Goal: Information Seeking & Learning: Learn about a topic

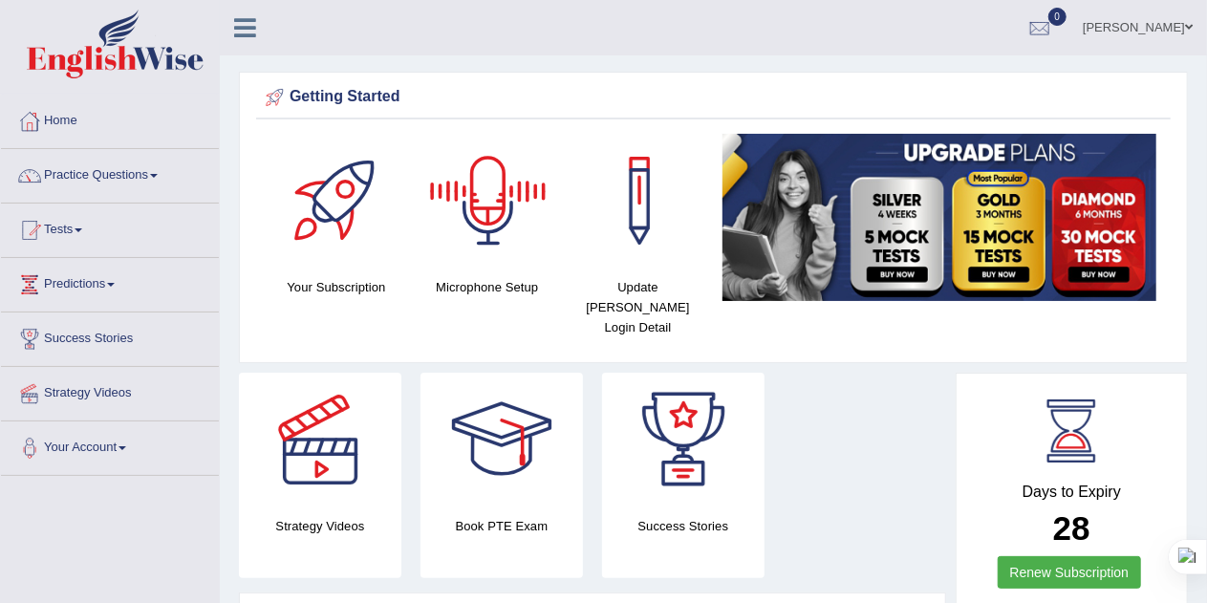
click at [488, 204] on div at bounding box center [488, 201] width 134 height 134
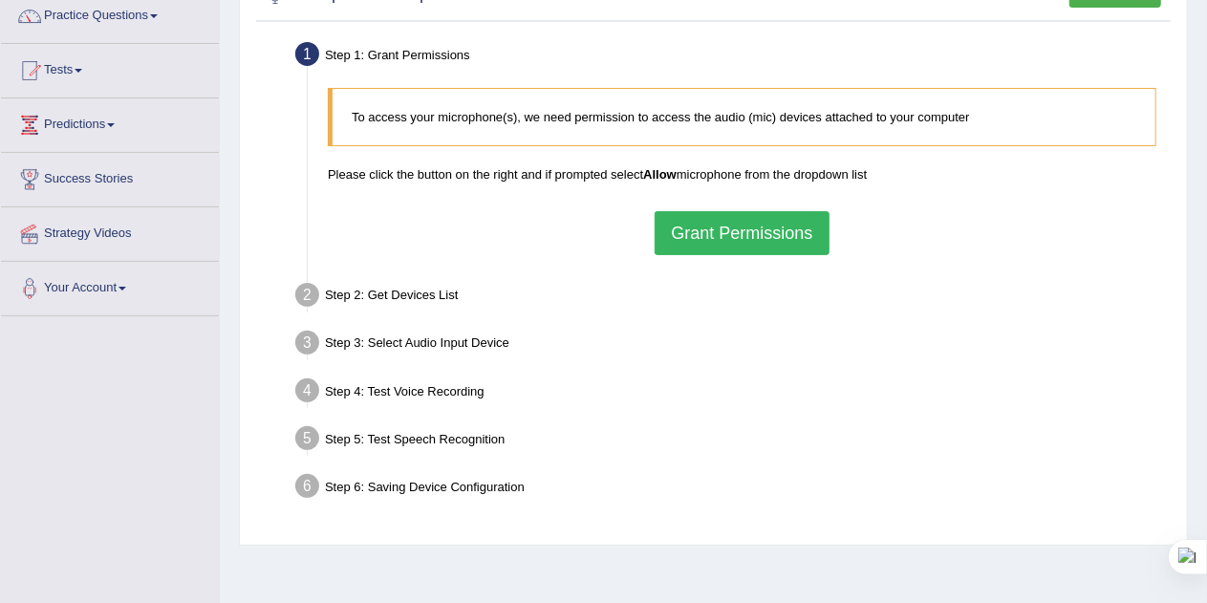
scroll to position [161, 0]
click at [751, 229] on button "Grant Permissions" at bounding box center [741, 232] width 174 height 44
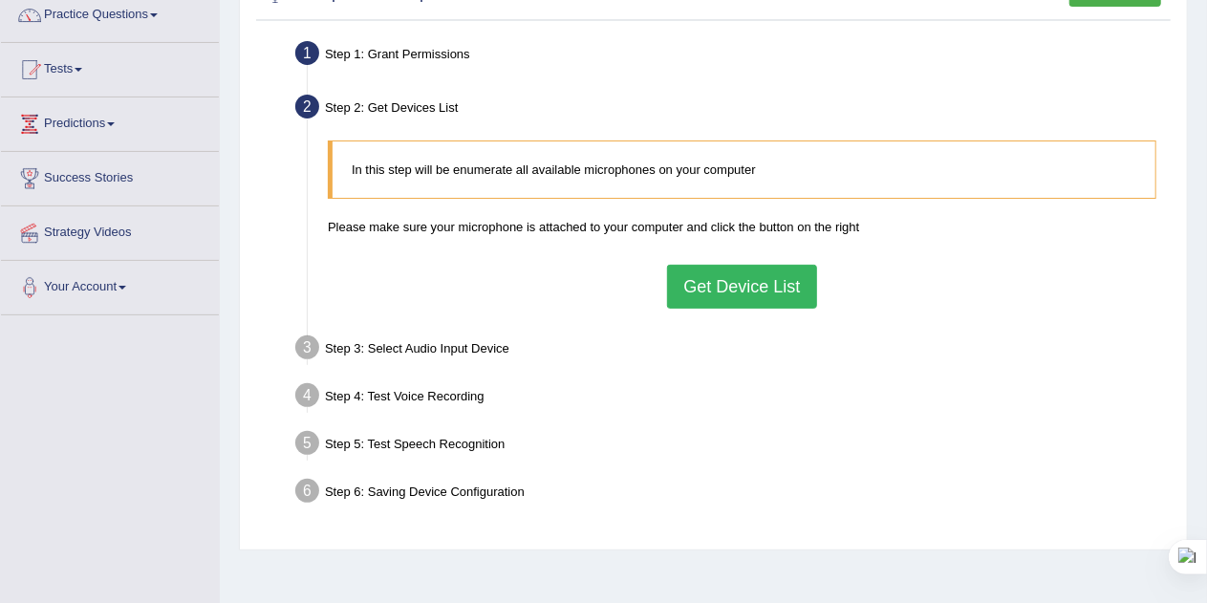
click at [728, 286] on button "Get Device List" at bounding box center [741, 287] width 149 height 44
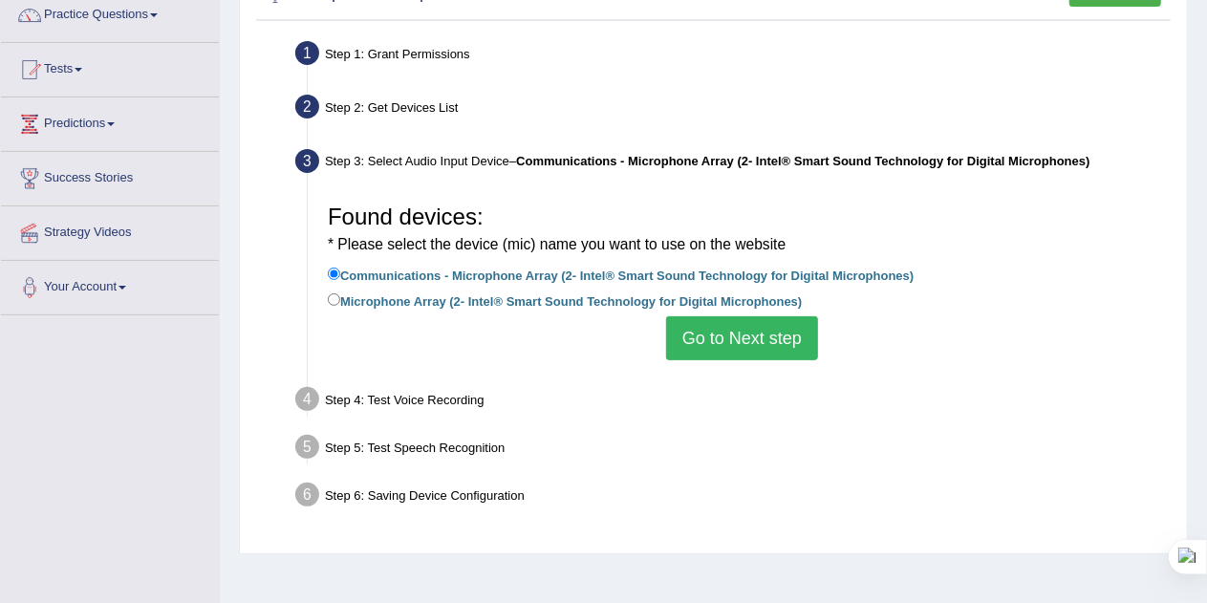
click at [746, 335] on button "Go to Next step" at bounding box center [742, 338] width 152 height 44
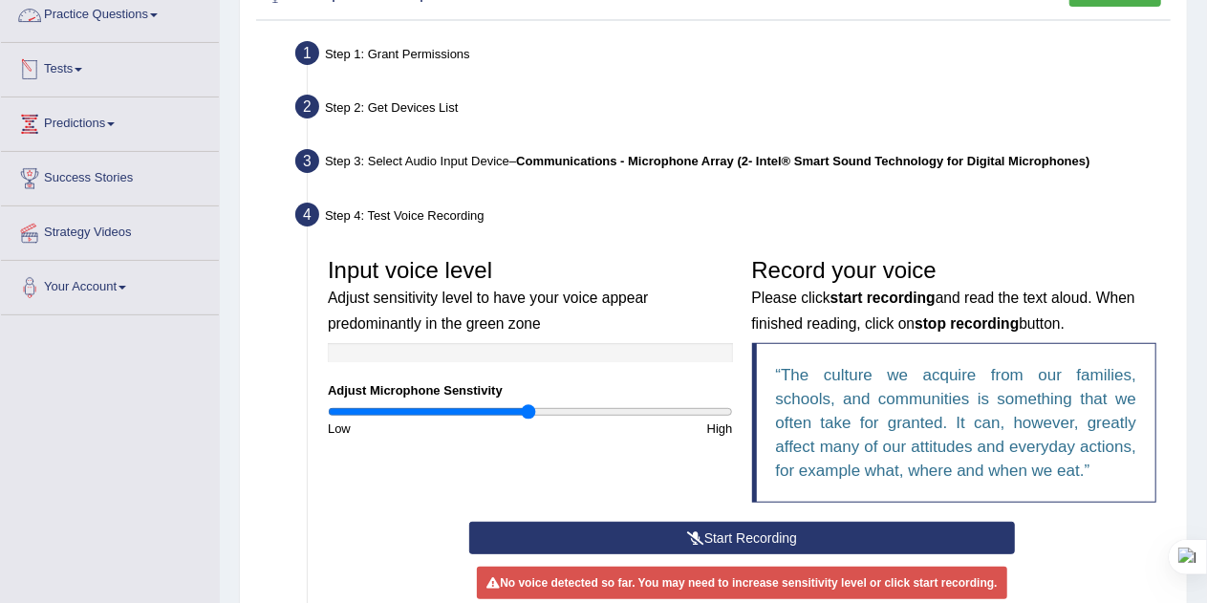
click at [153, 12] on link "Practice Questions" at bounding box center [110, 13] width 218 height 48
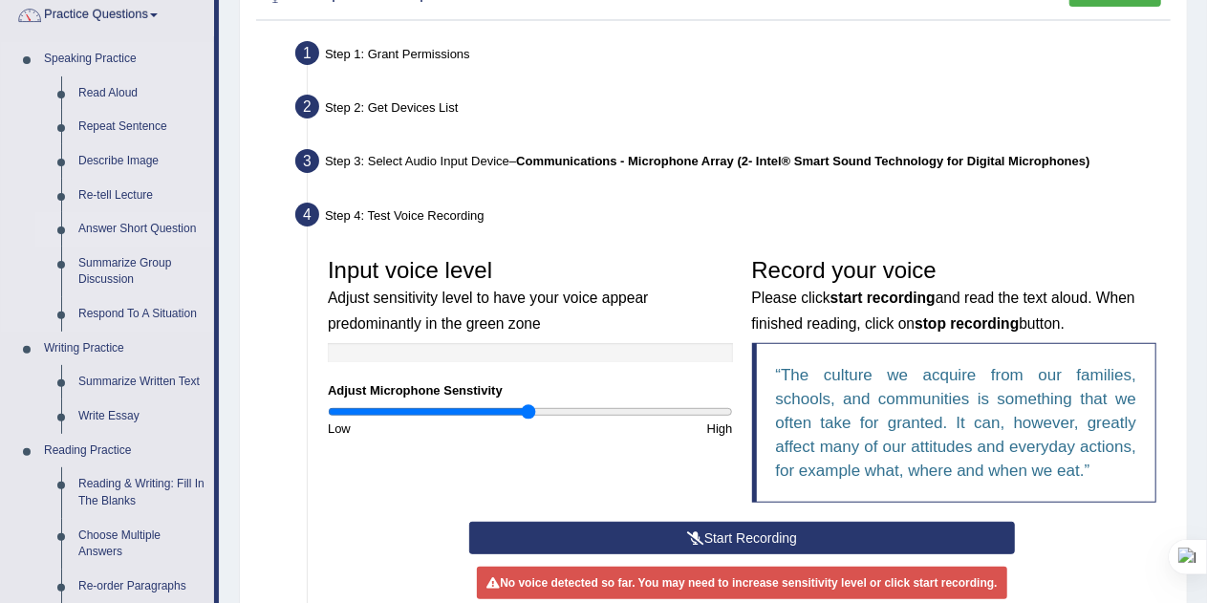
click at [99, 221] on link "Answer Short Question" at bounding box center [142, 229] width 144 height 34
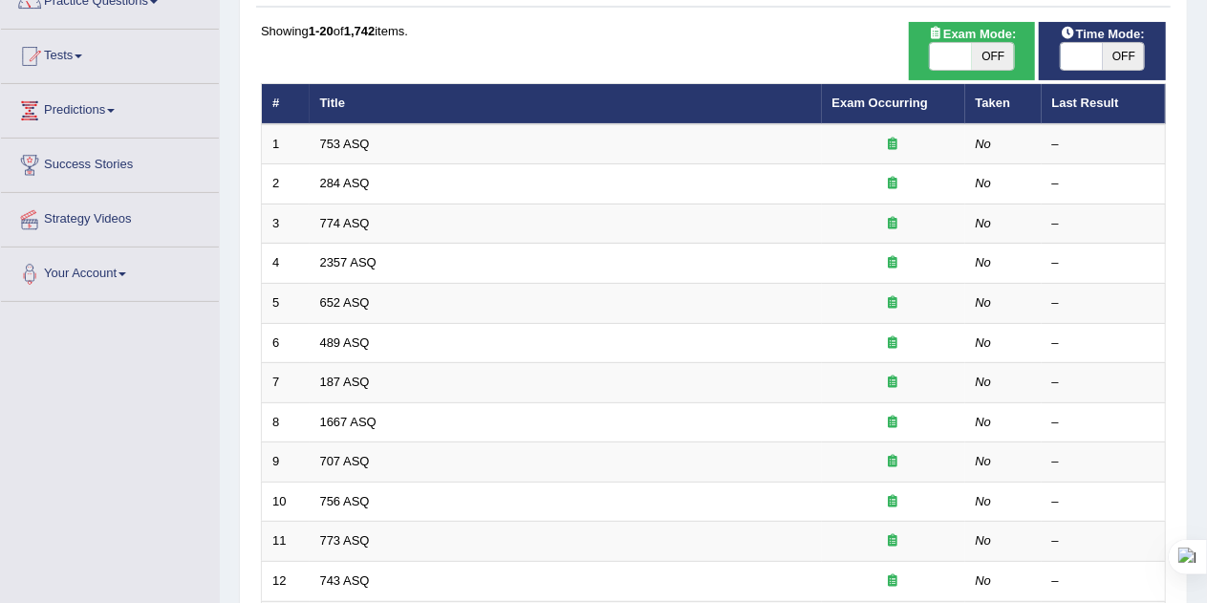
scroll to position [191, 0]
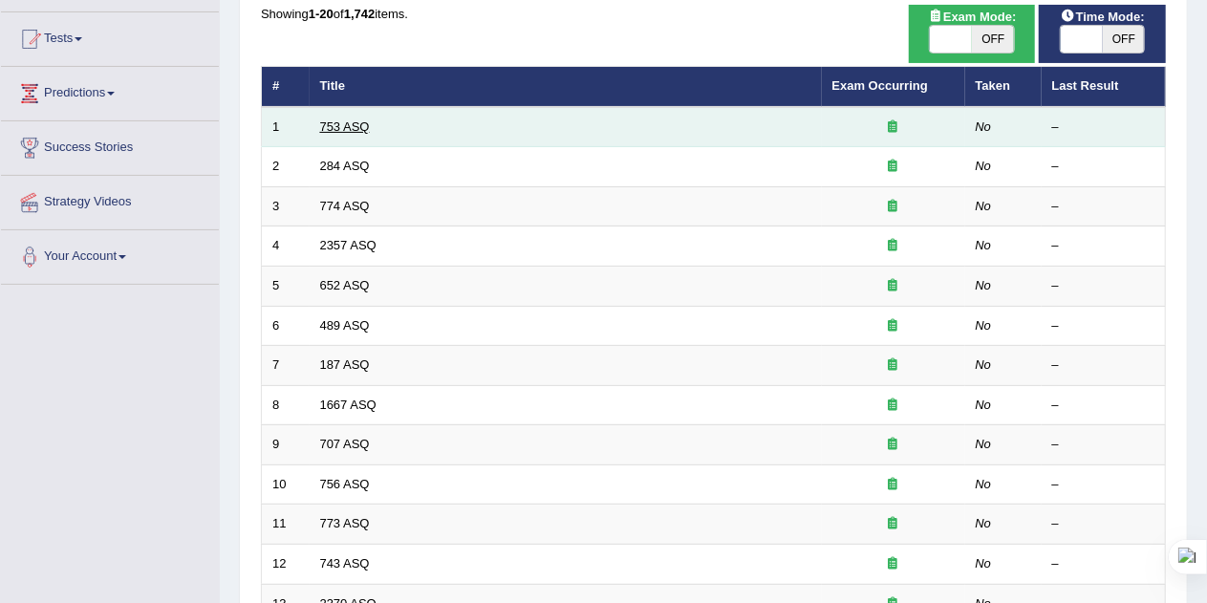
click at [349, 131] on link "753 ASQ" at bounding box center [345, 126] width 50 height 14
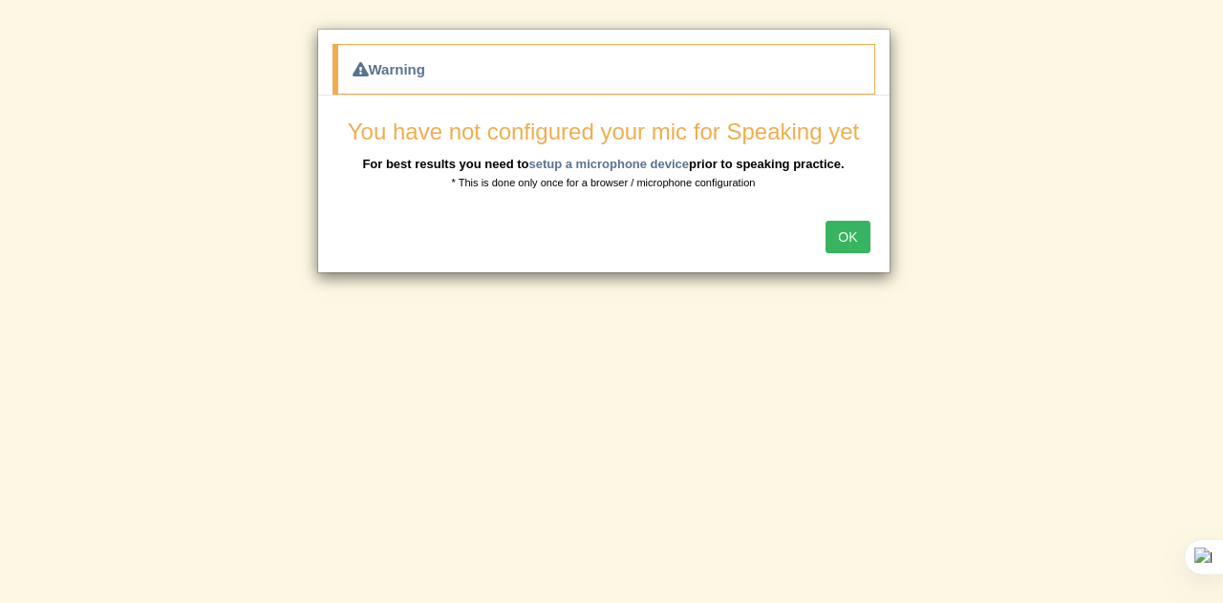
click at [852, 235] on button "OK" at bounding box center [847, 237] width 44 height 32
click at [851, 236] on button "OK" at bounding box center [847, 237] width 44 height 32
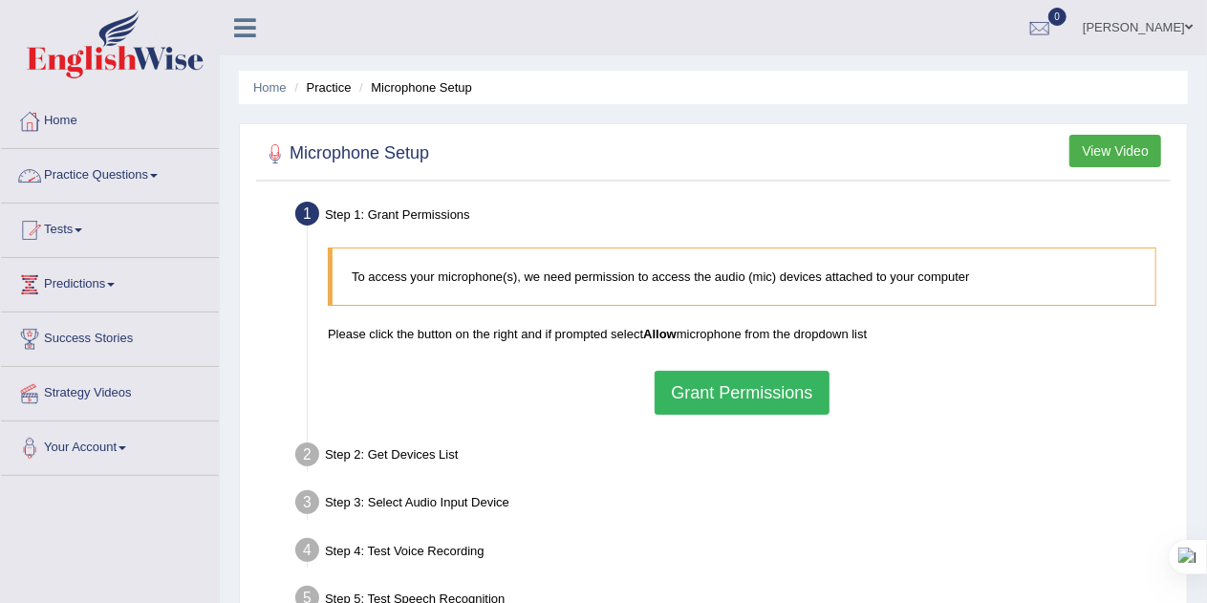
click at [139, 169] on link "Practice Questions" at bounding box center [110, 173] width 218 height 48
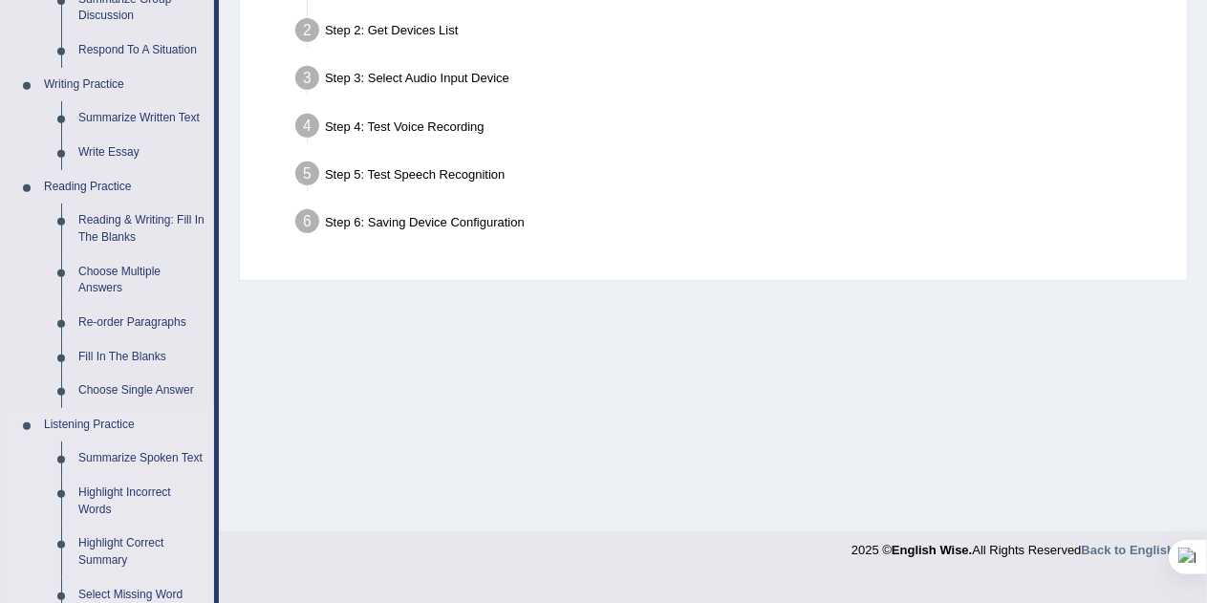
scroll to position [417, 0]
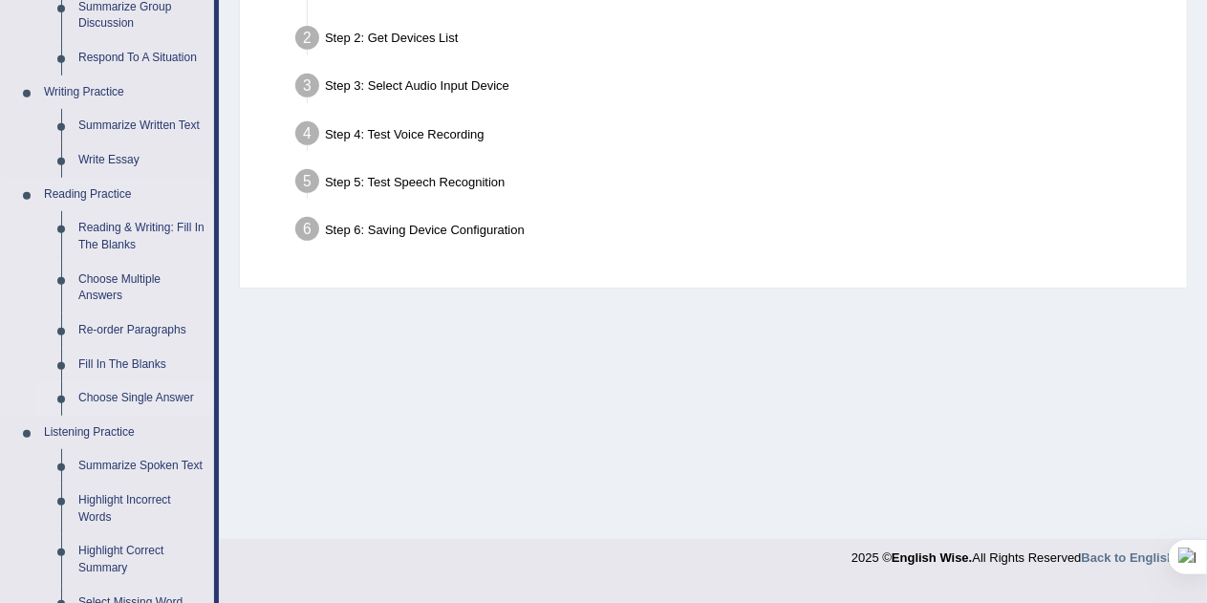
click at [152, 389] on link "Choose Single Answer" at bounding box center [142, 398] width 144 height 34
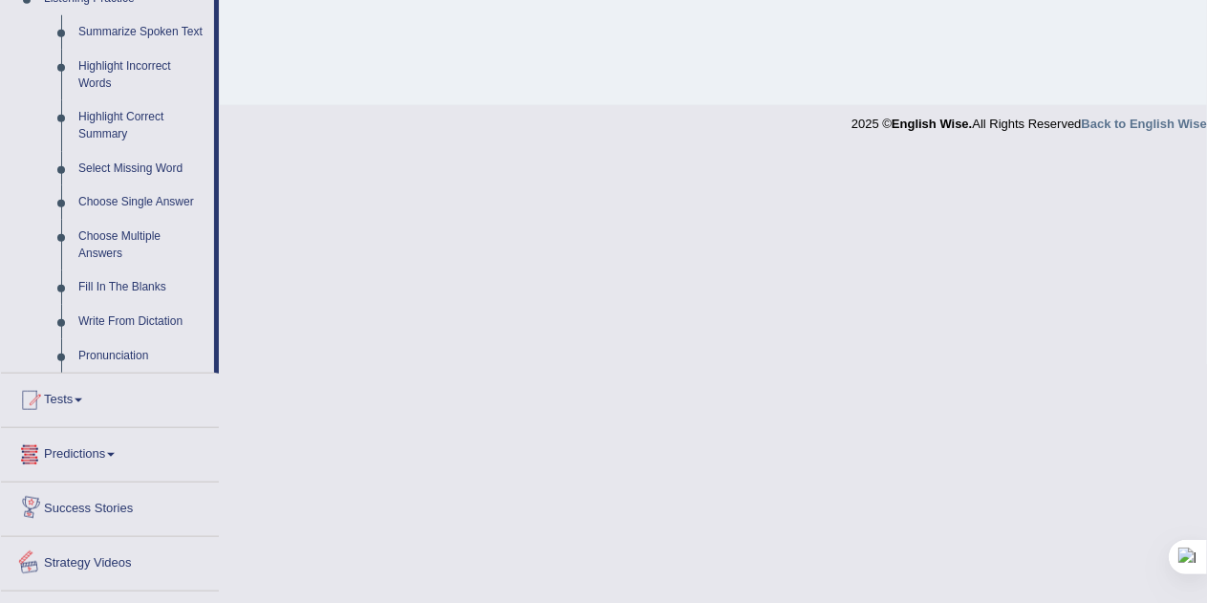
scroll to position [764, 0]
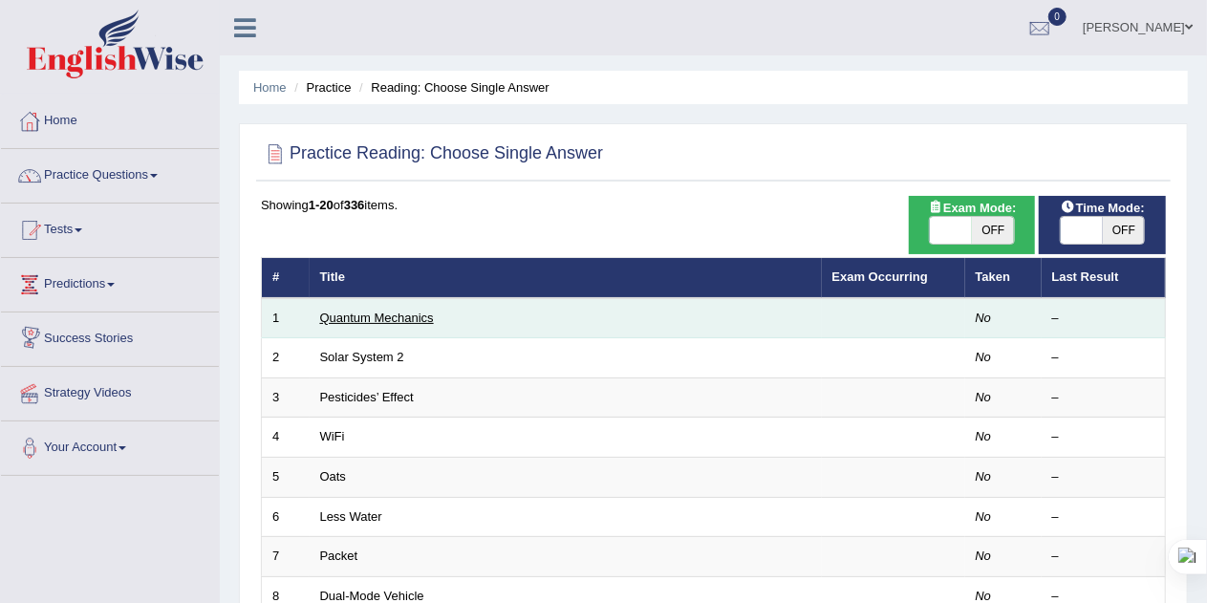
click at [352, 314] on link "Quantum Mechanics" at bounding box center [377, 318] width 114 height 14
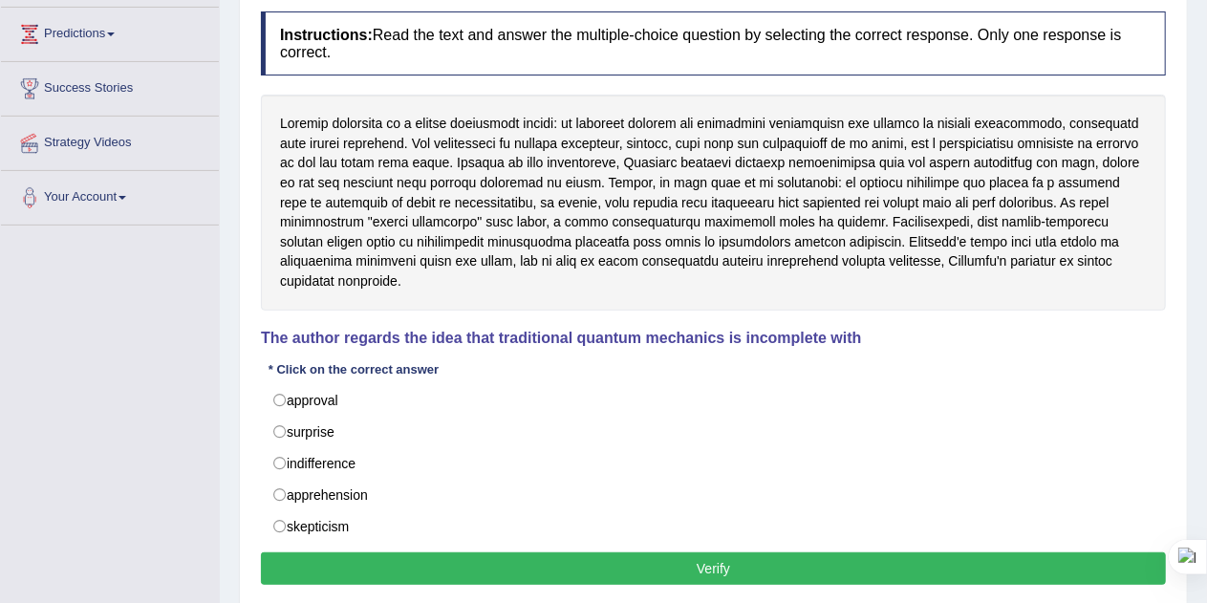
scroll to position [256, 0]
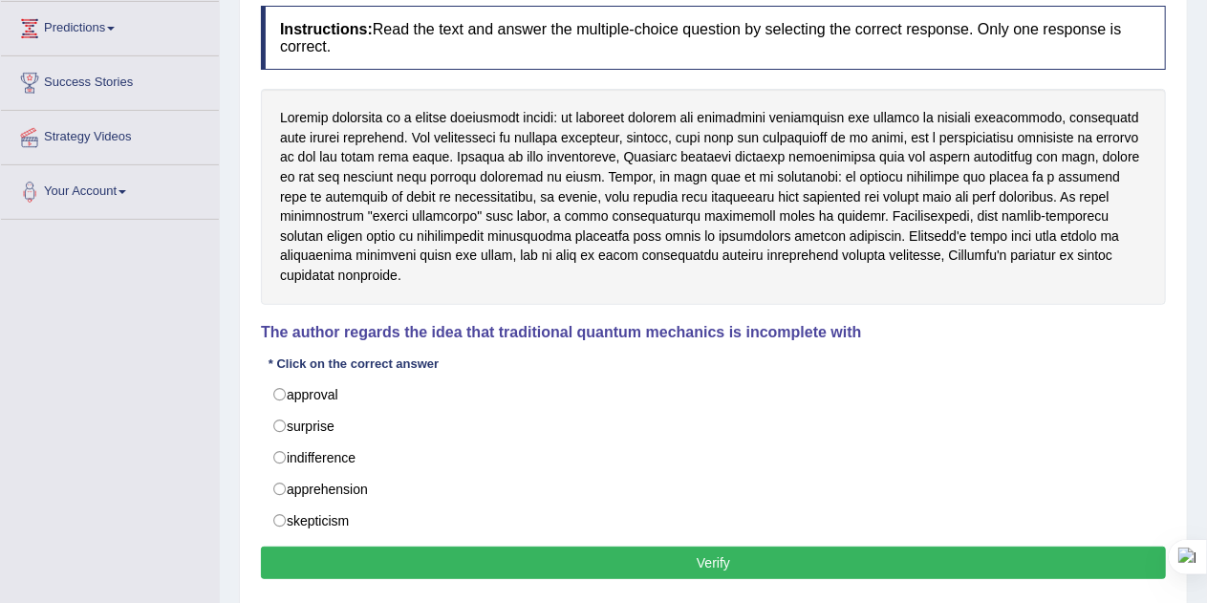
drag, startPoint x: 283, startPoint y: 116, endPoint x: 606, endPoint y: 218, distance: 338.7
click at [606, 218] on div at bounding box center [713, 196] width 905 height 215
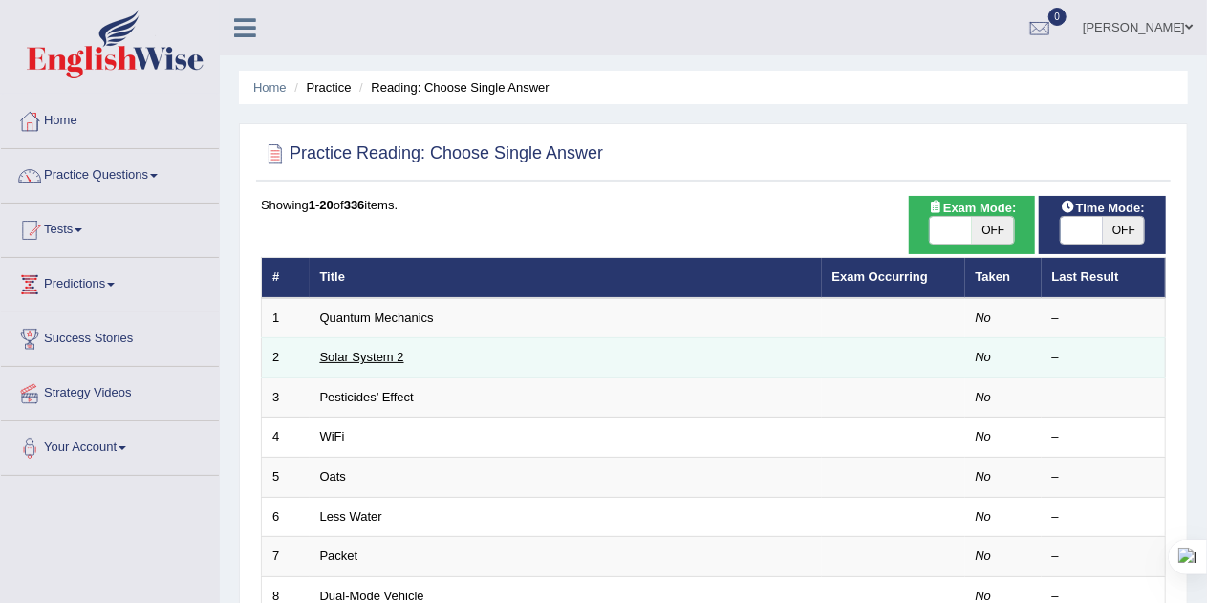
click at [352, 358] on link "Solar System 2" at bounding box center [362, 357] width 84 height 14
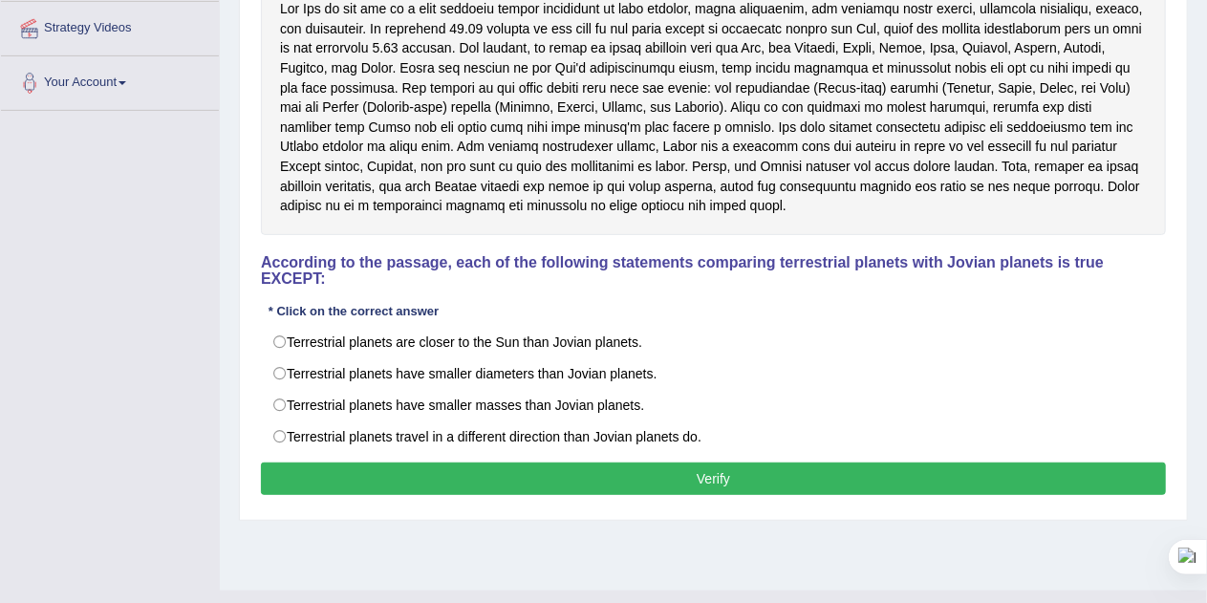
scroll to position [364, 0]
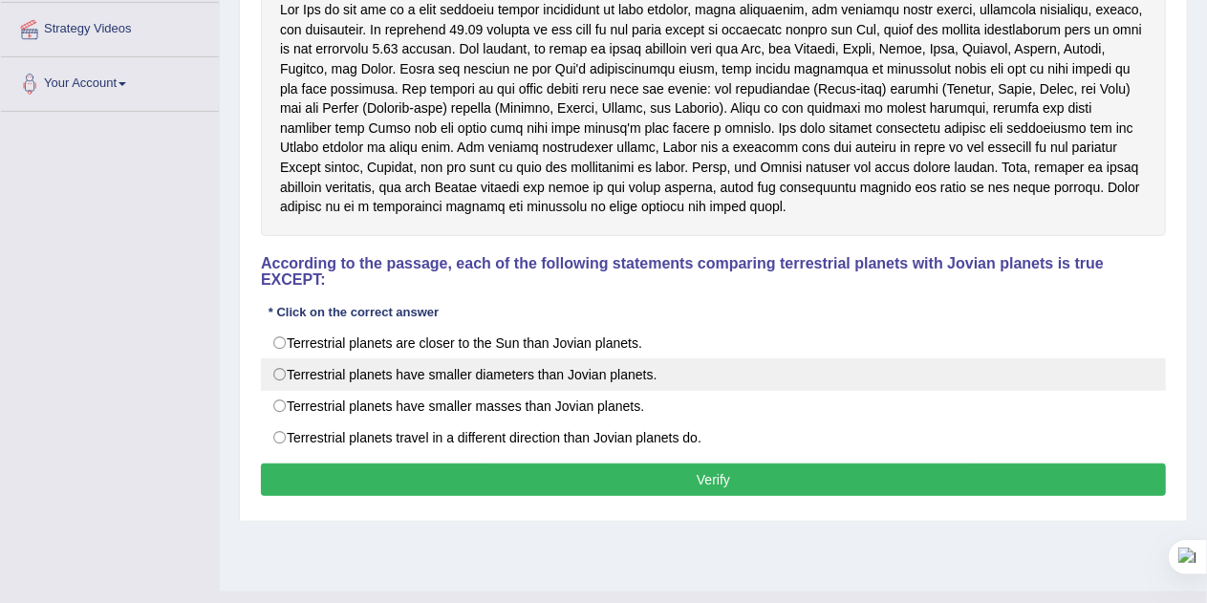
click at [278, 375] on label "Terrestrial planets have smaller diameters than Jovian planets." at bounding box center [713, 374] width 905 height 32
radio input "true"
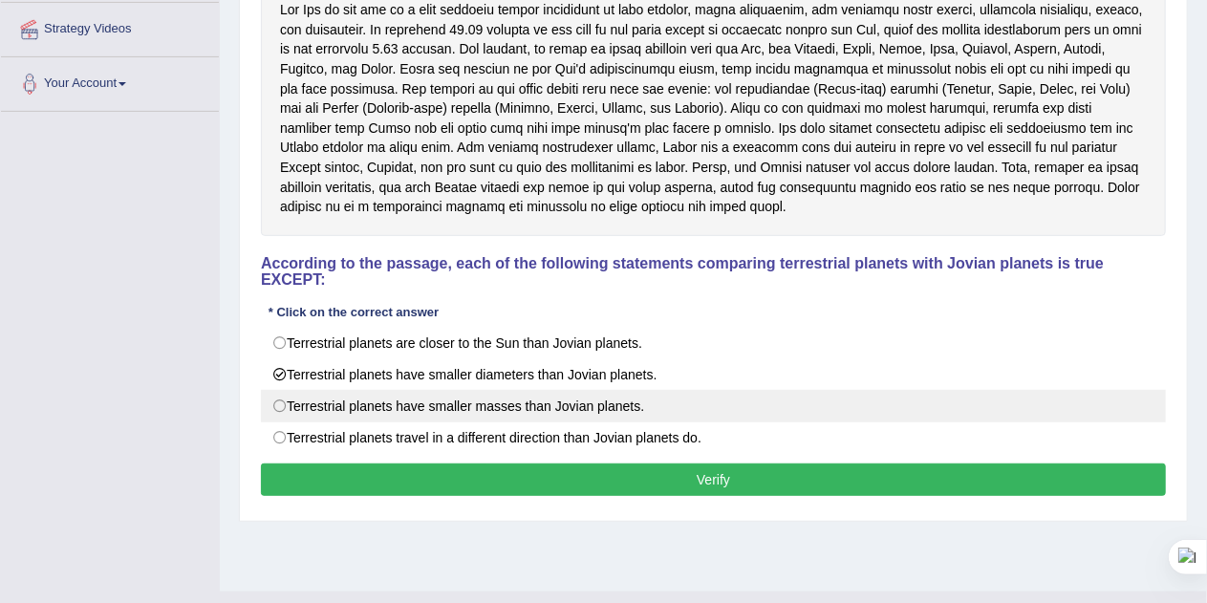
click at [283, 396] on label "Terrestrial planets have smaller masses than Jovian planets." at bounding box center [713, 406] width 905 height 32
radio input "true"
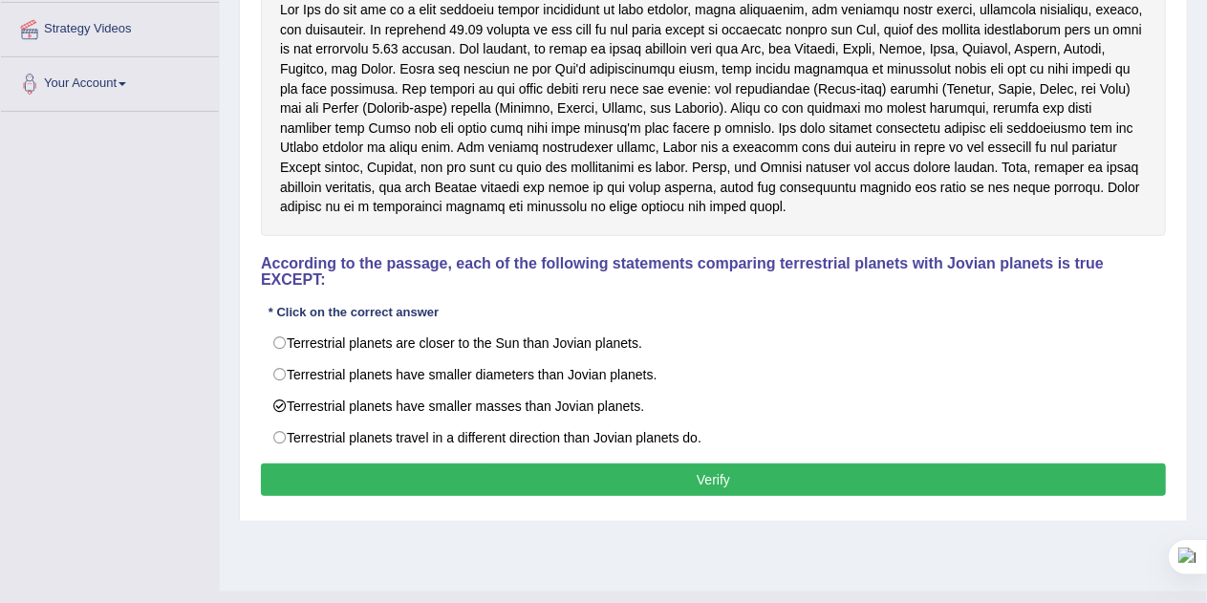
click at [743, 467] on button "Verify" at bounding box center [713, 479] width 905 height 32
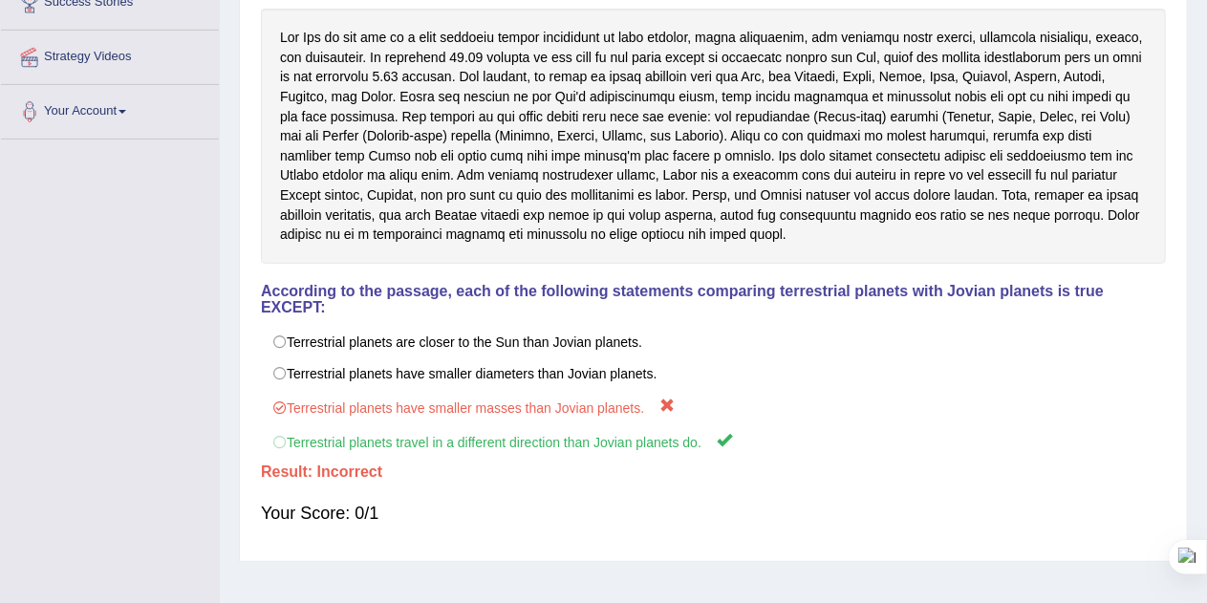
scroll to position [399, 0]
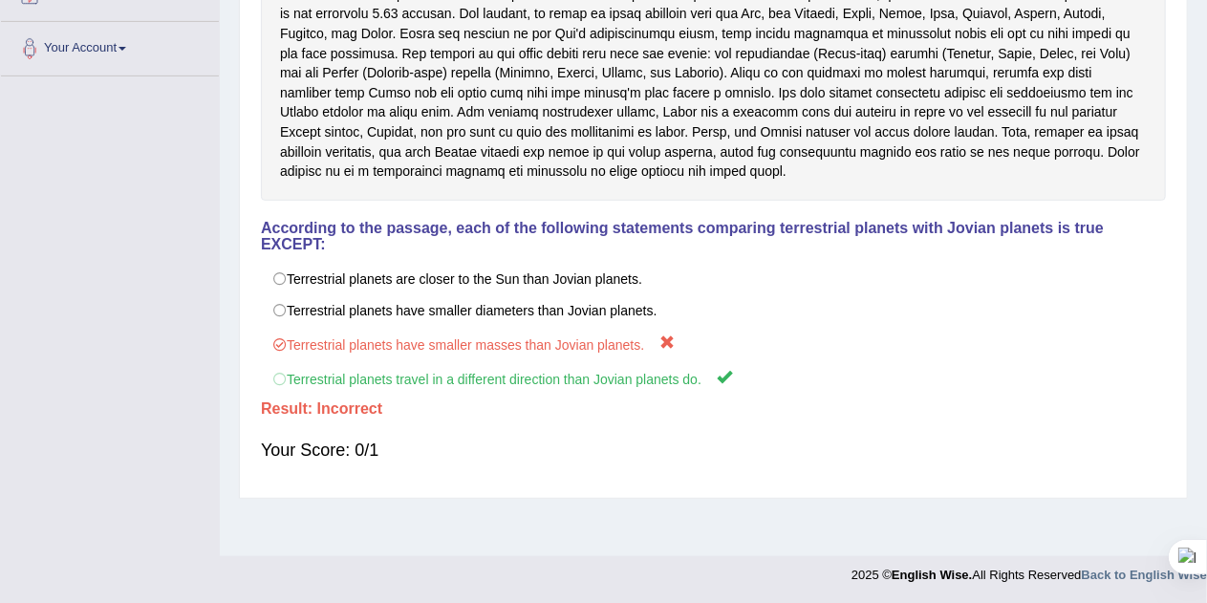
click at [353, 440] on div "Your Score: 0/1" at bounding box center [713, 450] width 905 height 46
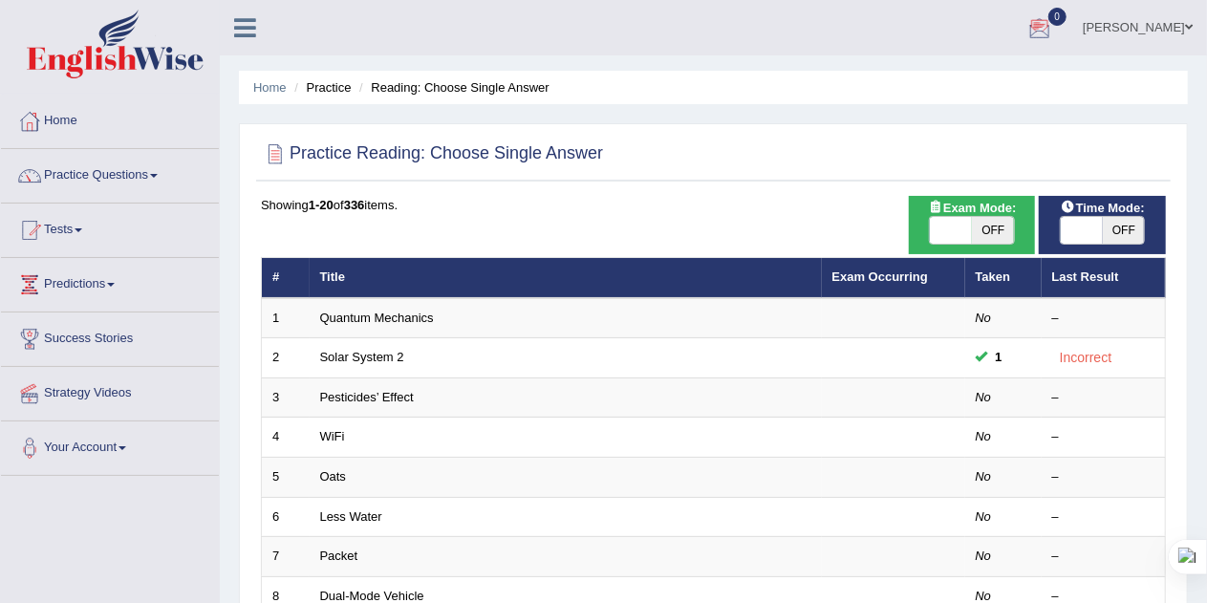
click at [1189, 25] on span at bounding box center [1189, 27] width 8 height 12
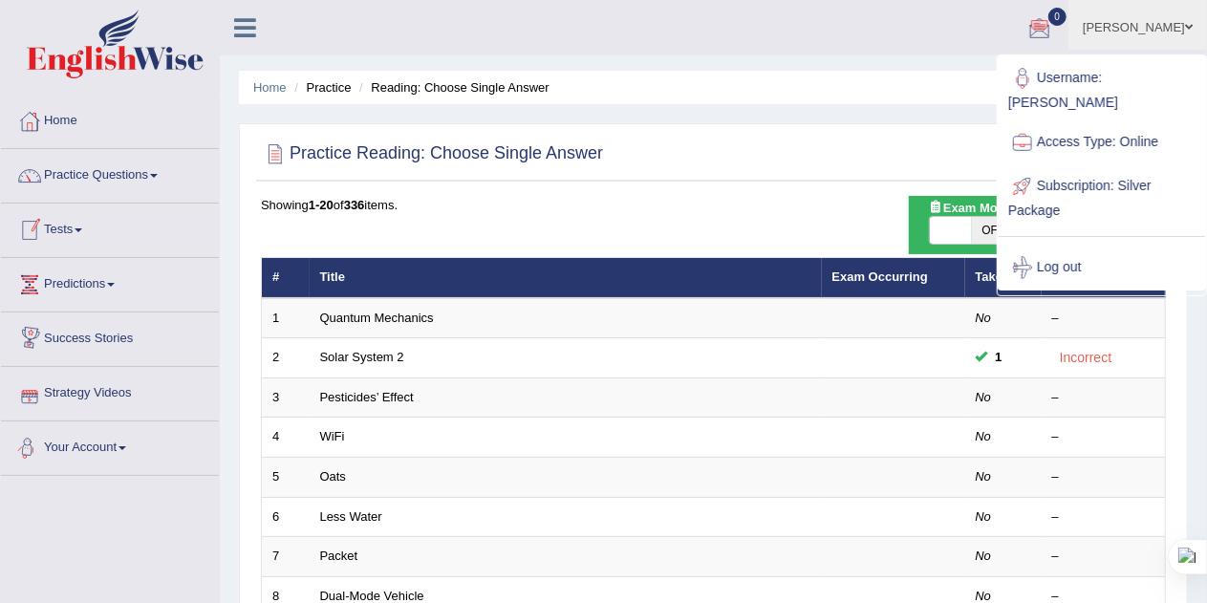
click at [74, 448] on link "Your Account" at bounding box center [110, 445] width 218 height 48
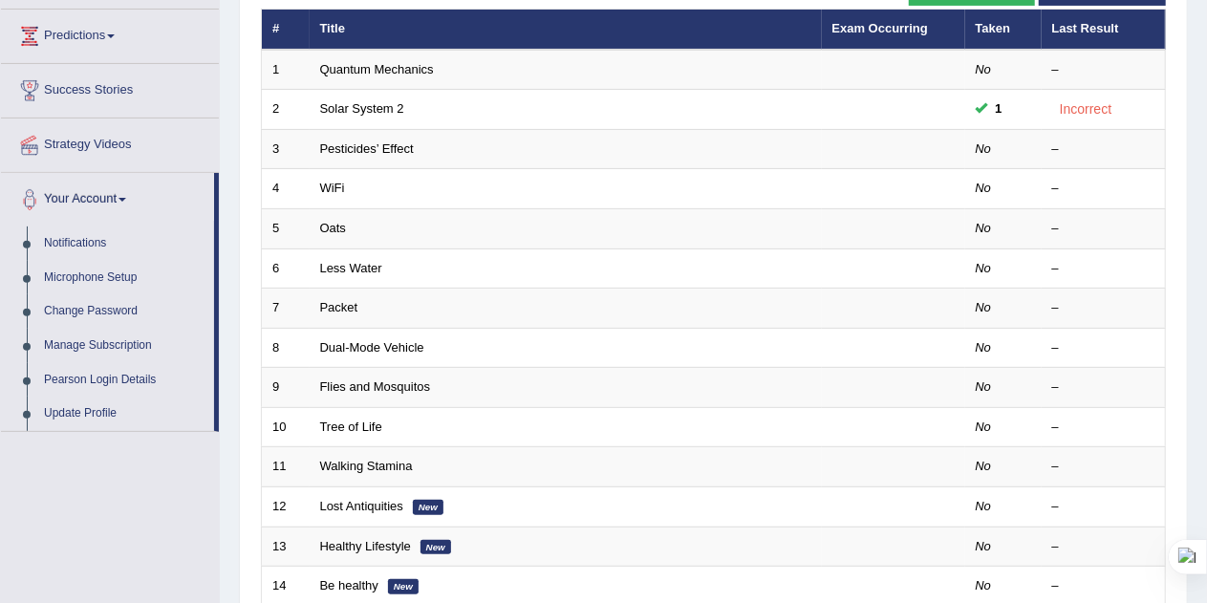
scroll to position [252, 0]
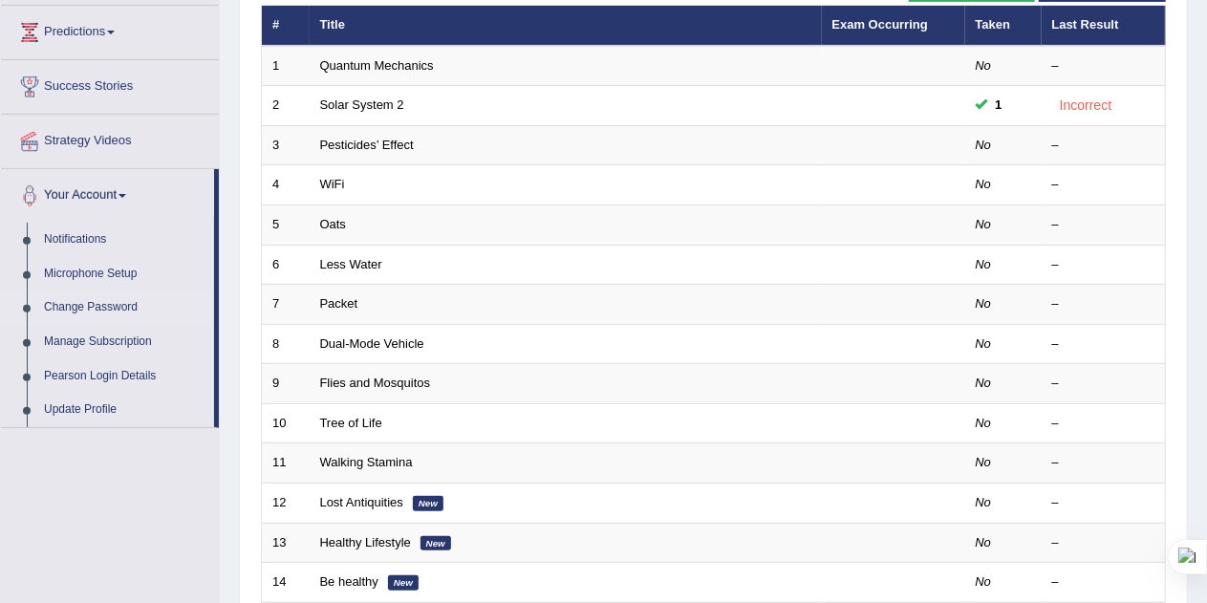
click at [114, 308] on link "Change Password" at bounding box center [124, 307] width 179 height 34
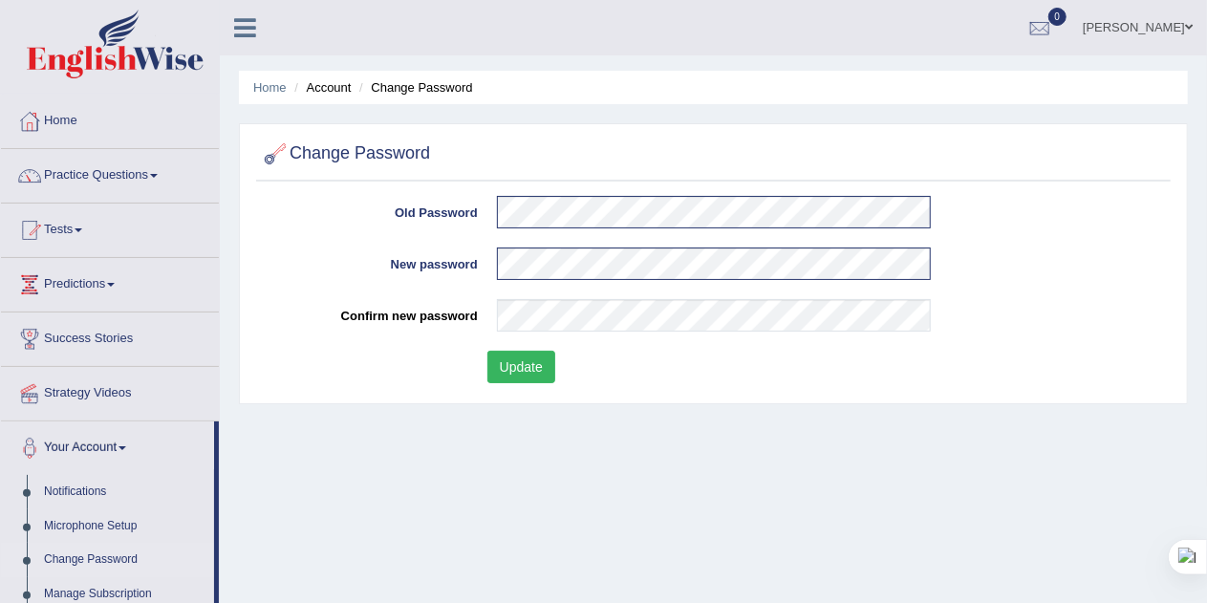
click at [533, 362] on button "Update" at bounding box center [521, 367] width 68 height 32
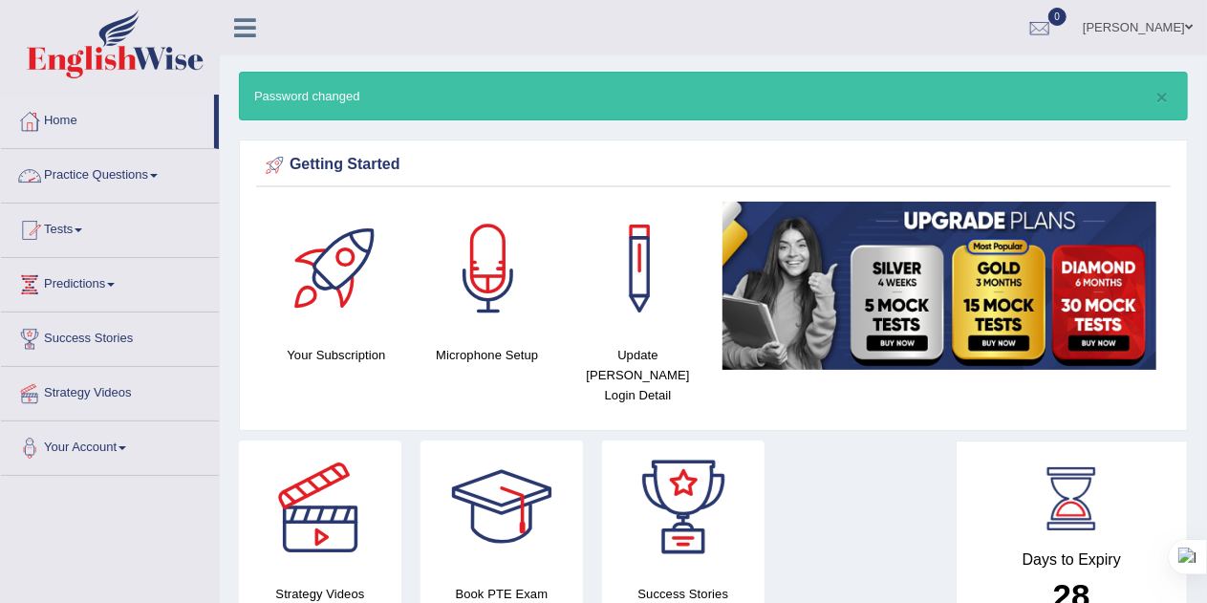
click at [162, 169] on link "Practice Questions" at bounding box center [110, 173] width 218 height 48
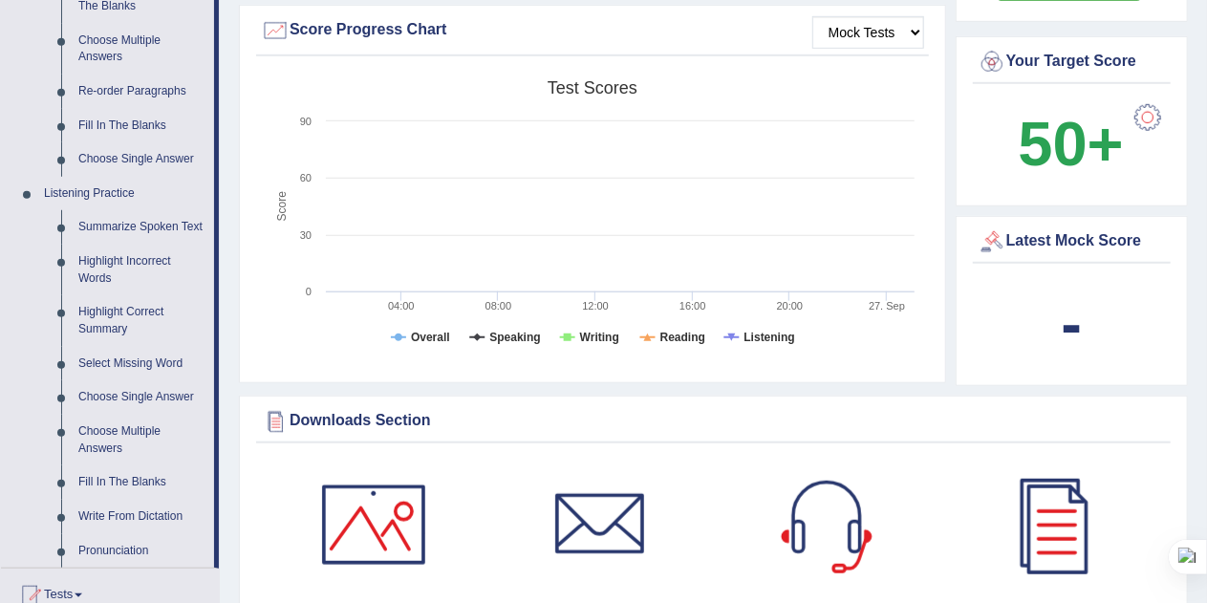
scroll to position [653, 0]
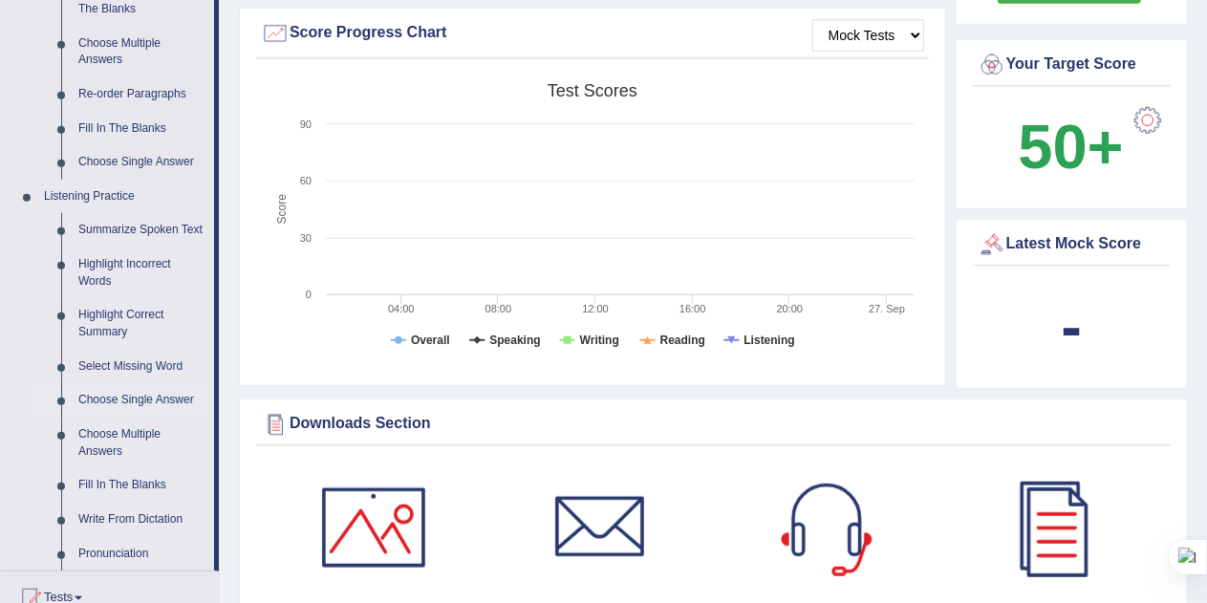
click at [113, 396] on link "Choose Single Answer" at bounding box center [142, 400] width 144 height 34
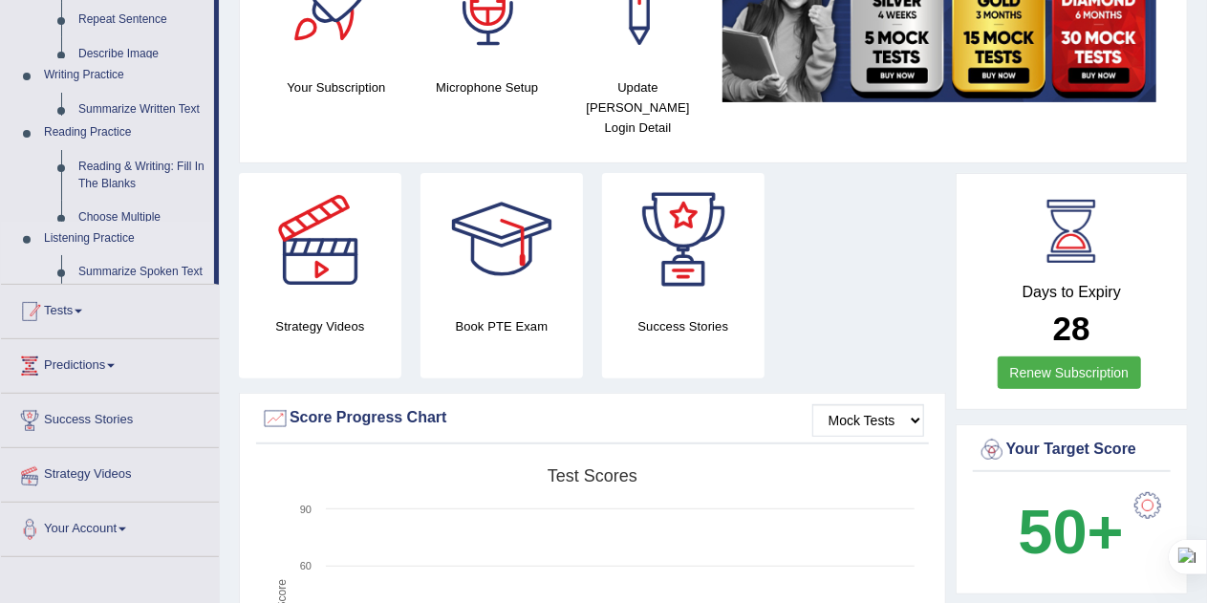
scroll to position [271, 0]
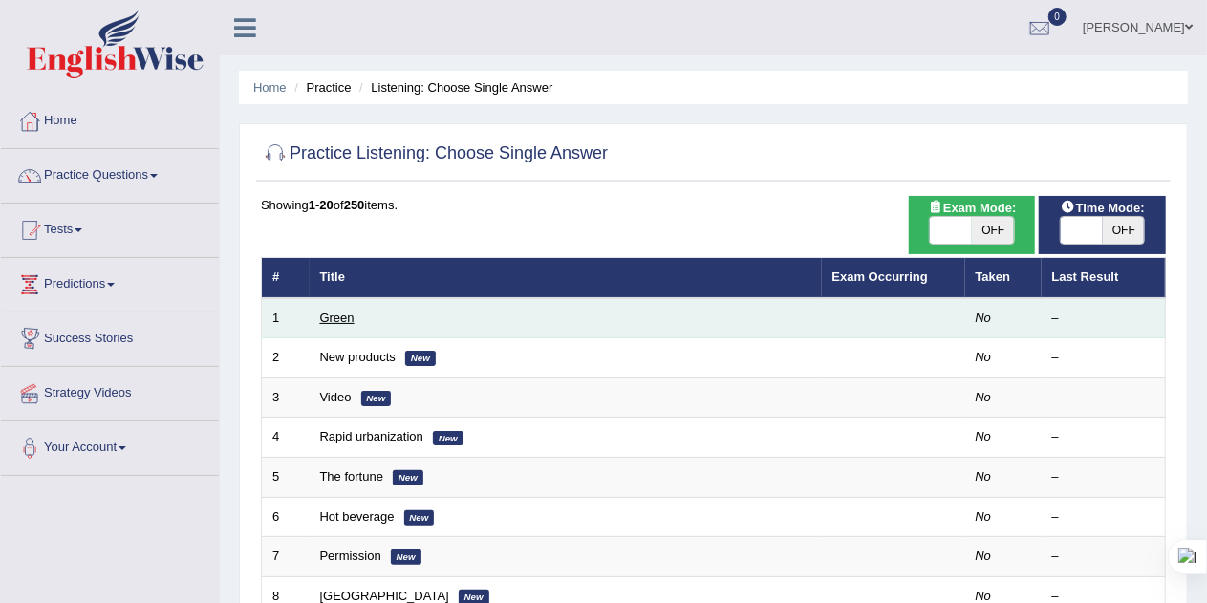
click at [341, 319] on link "Green" at bounding box center [337, 318] width 34 height 14
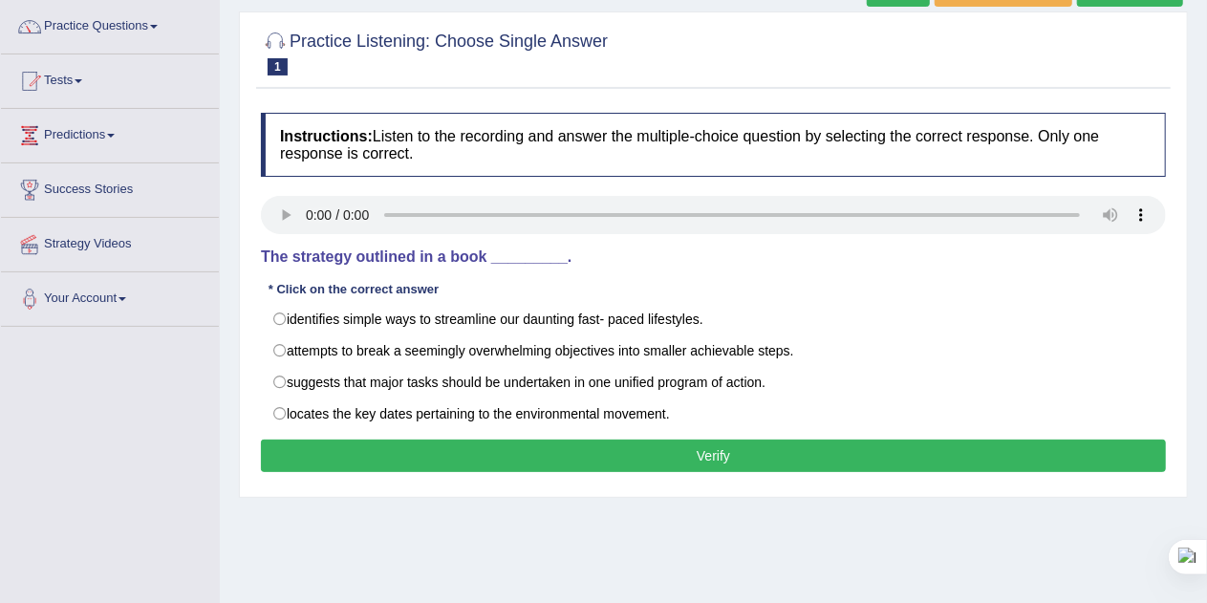
scroll to position [148, 0]
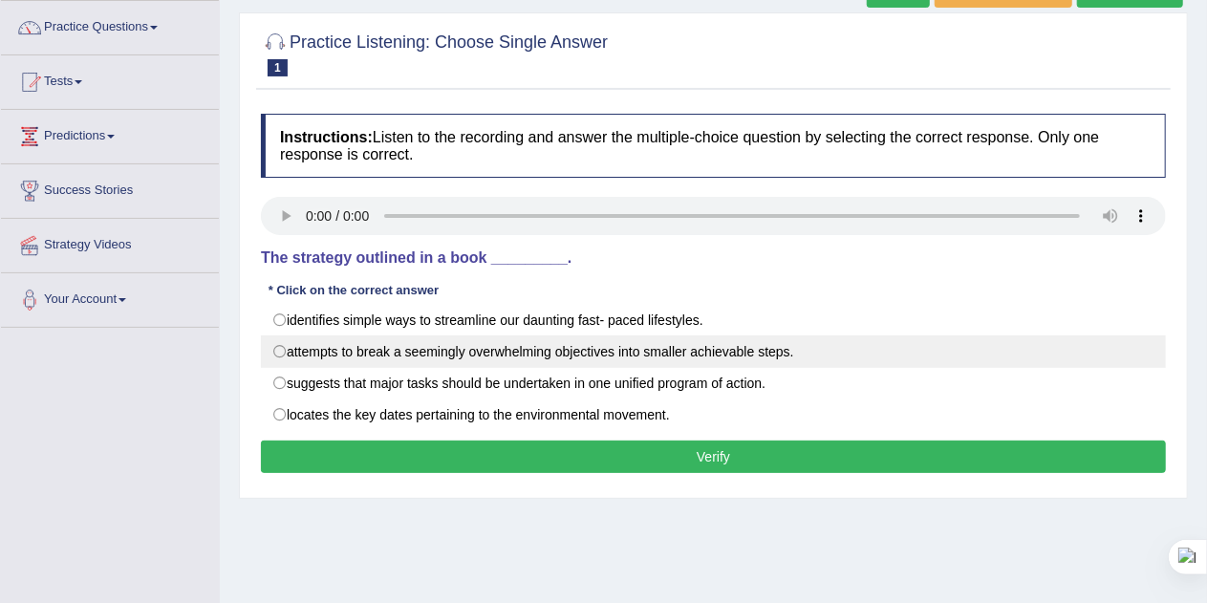
click at [327, 339] on label "attempts to break a seemingly overwhelming objectives into smaller achievable s…" at bounding box center [713, 351] width 905 height 32
radio input "true"
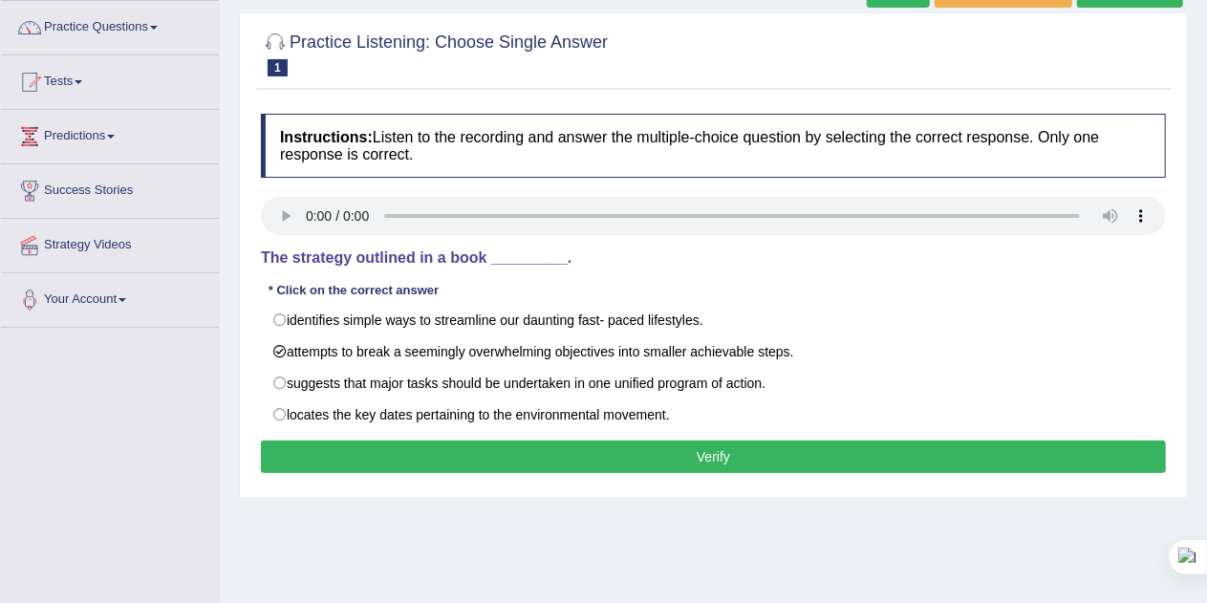
click at [499, 447] on button "Verify" at bounding box center [713, 456] width 905 height 32
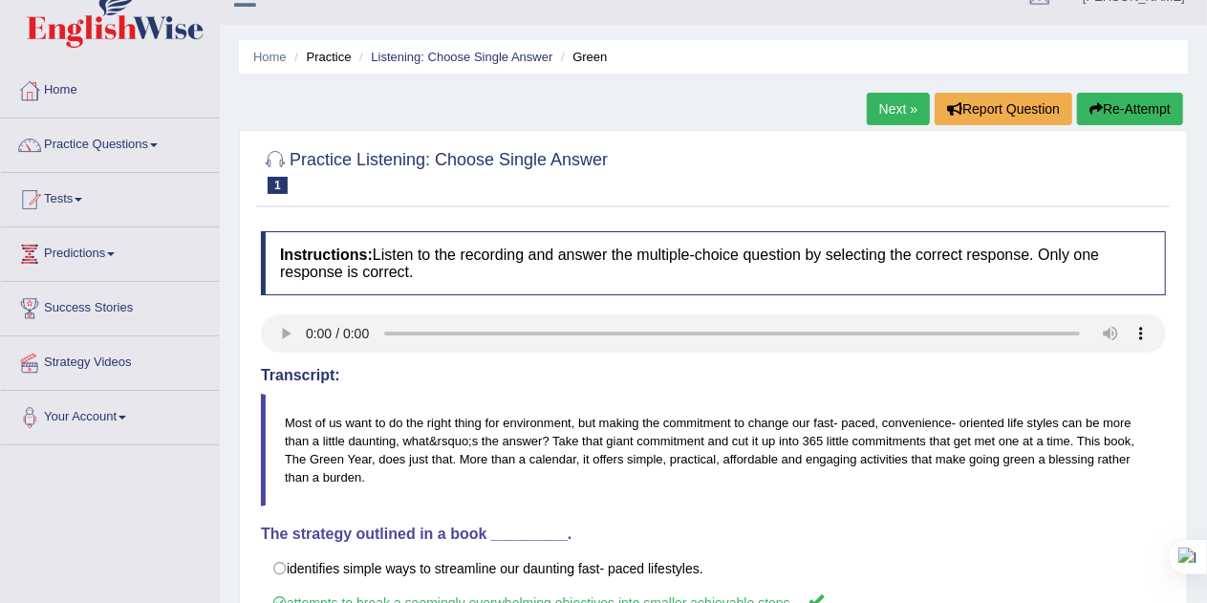
scroll to position [0, 0]
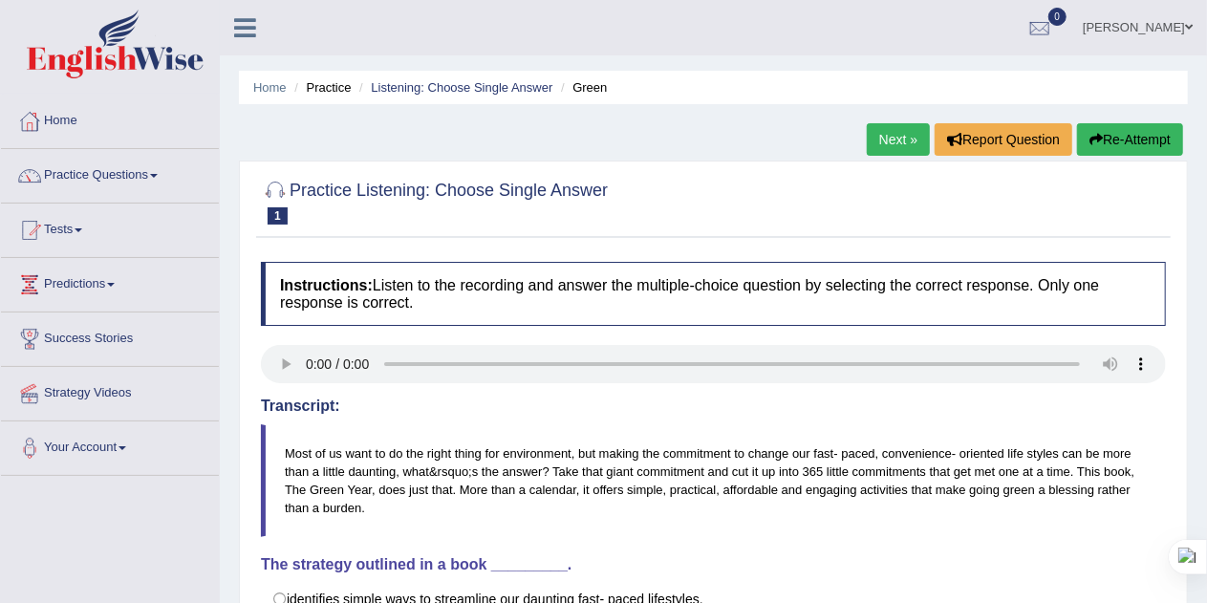
click at [890, 127] on link "Next »" at bounding box center [898, 139] width 63 height 32
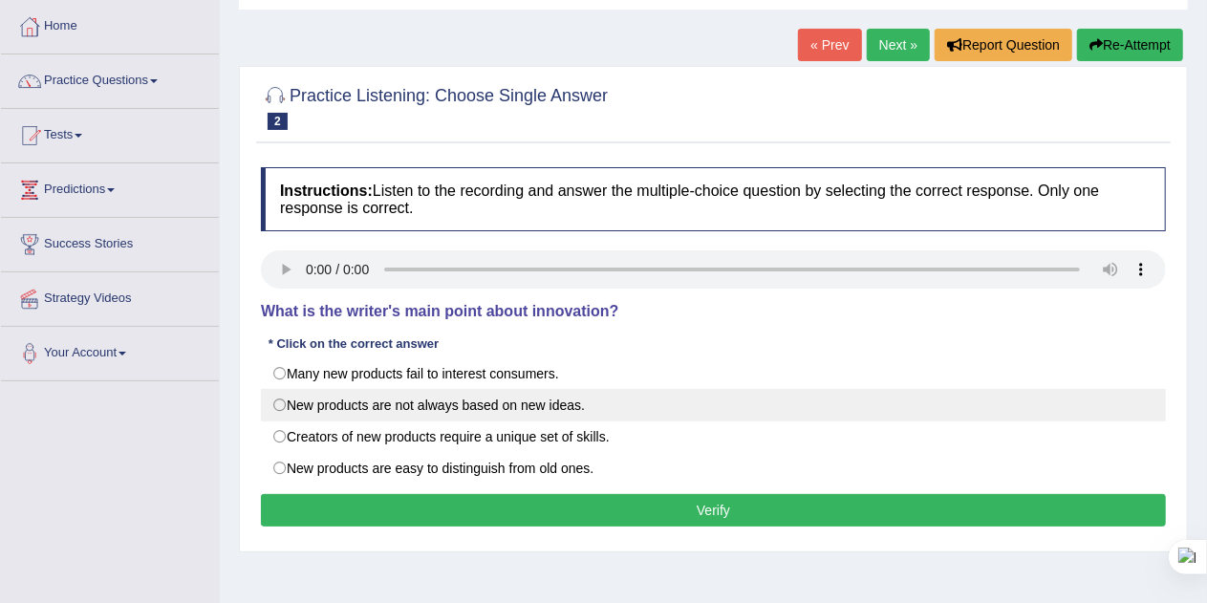
scroll to position [96, 0]
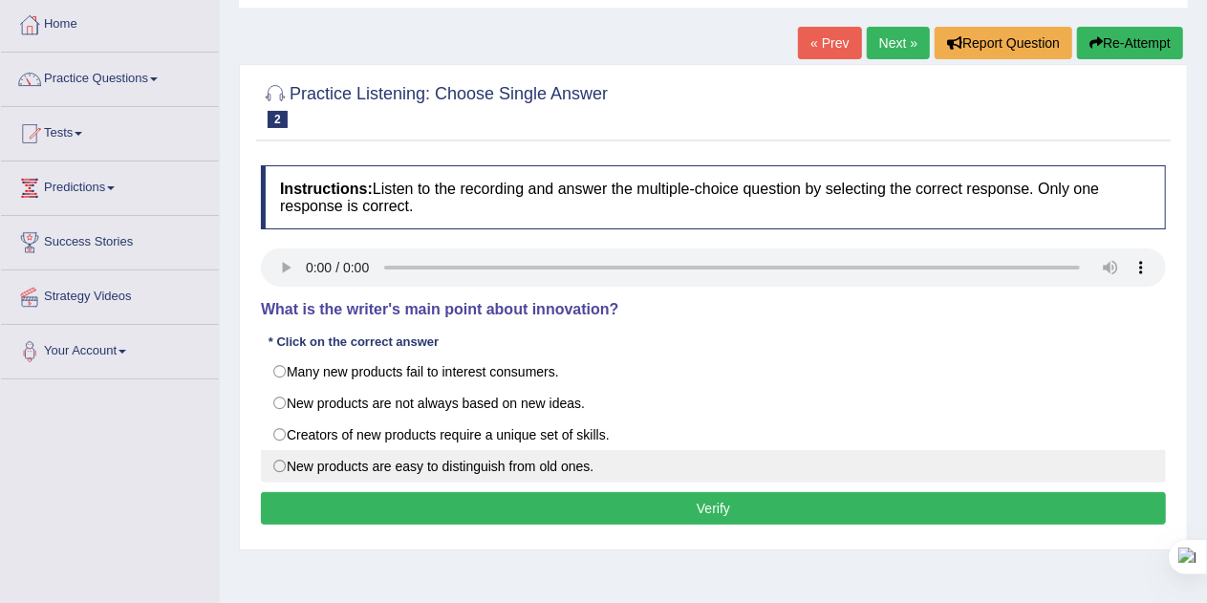
click at [276, 461] on label "New products are easy to distinguish from old ones." at bounding box center [713, 466] width 905 height 32
radio input "true"
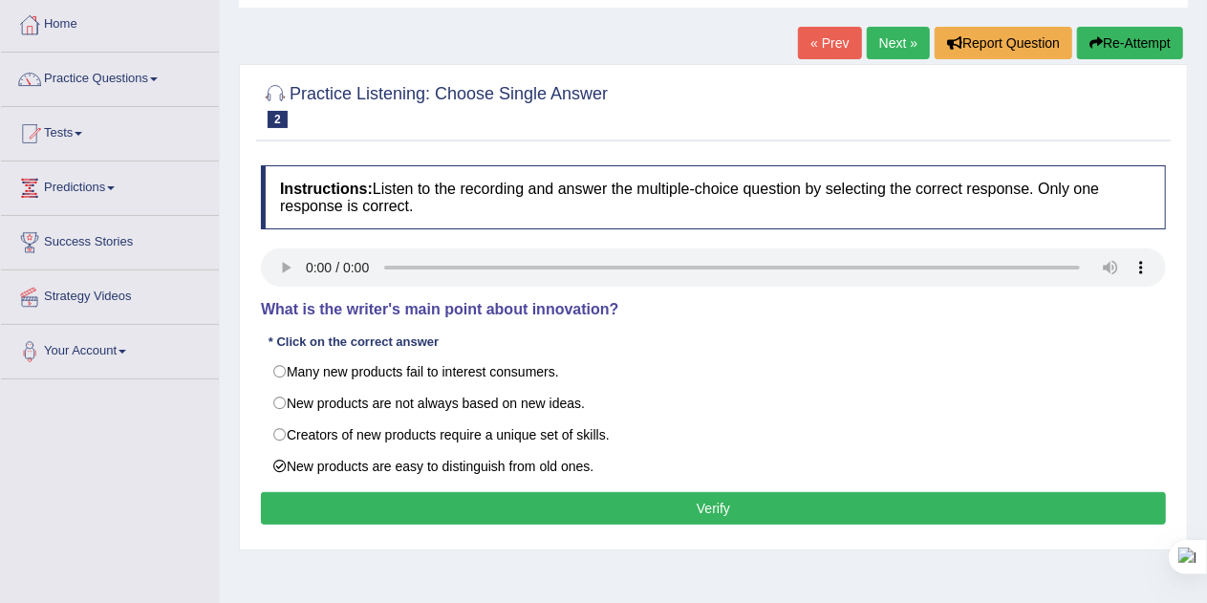
click at [692, 504] on button "Verify" at bounding box center [713, 508] width 905 height 32
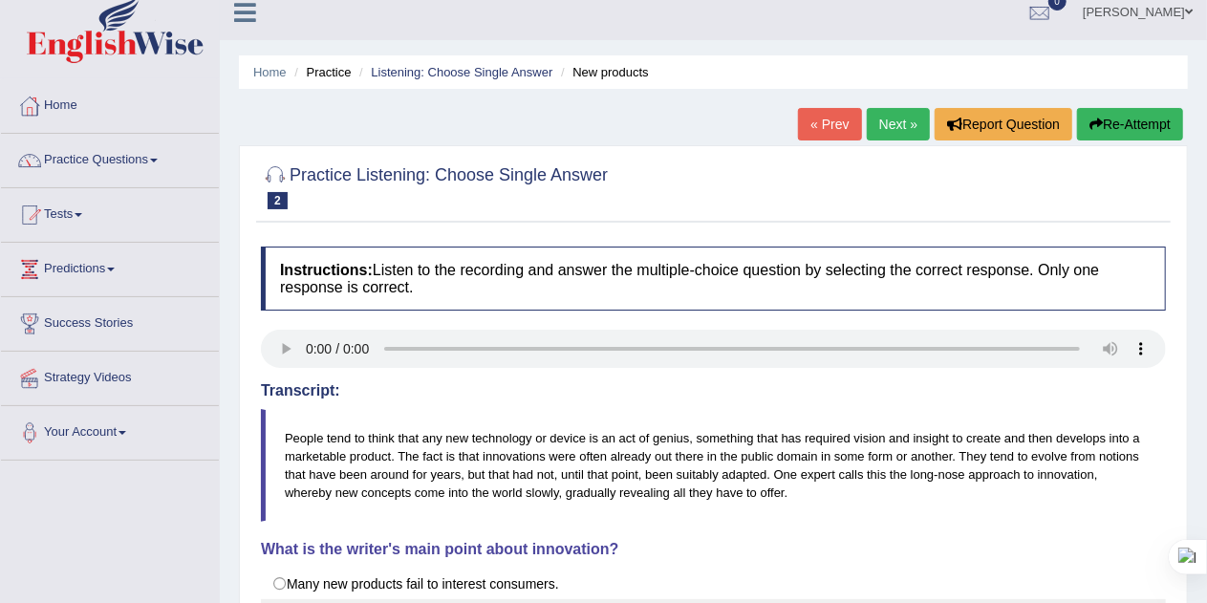
scroll to position [0, 0]
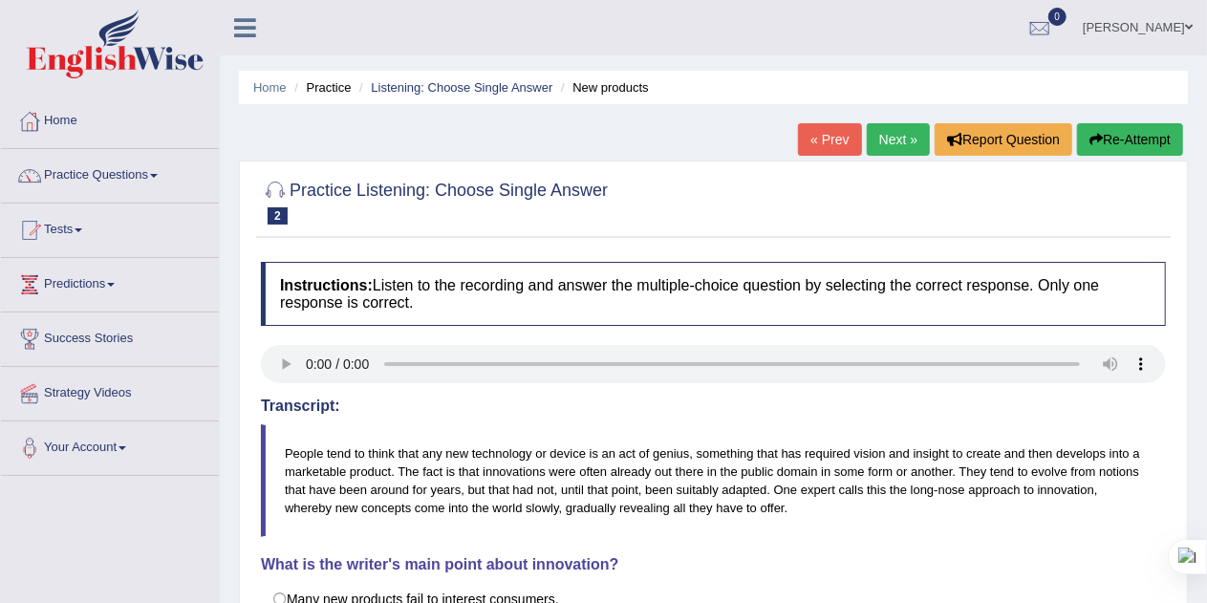
click at [1134, 134] on button "Re-Attempt" at bounding box center [1130, 139] width 106 height 32
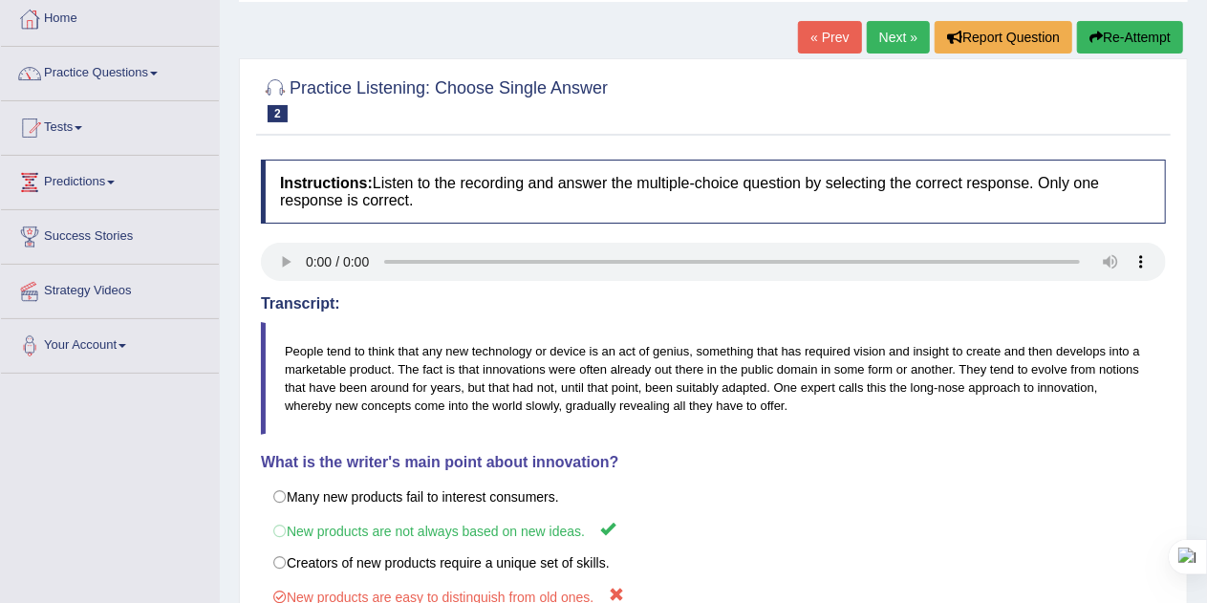
scroll to position [105, 0]
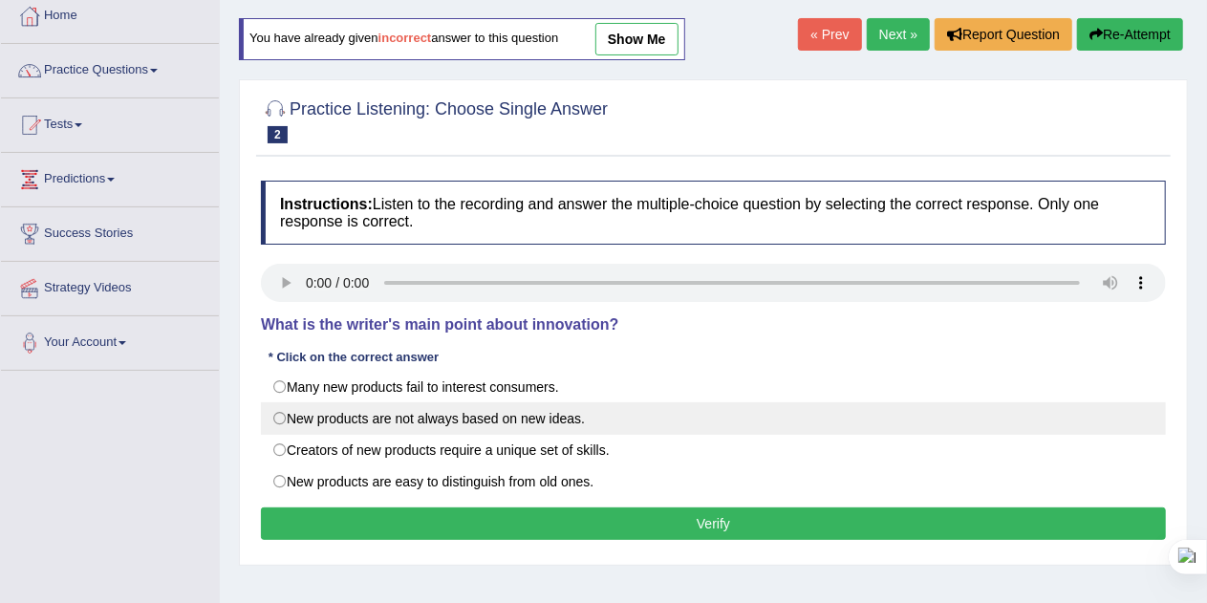
click at [280, 416] on label "New products are not always based on new ideas." at bounding box center [713, 418] width 905 height 32
radio input "true"
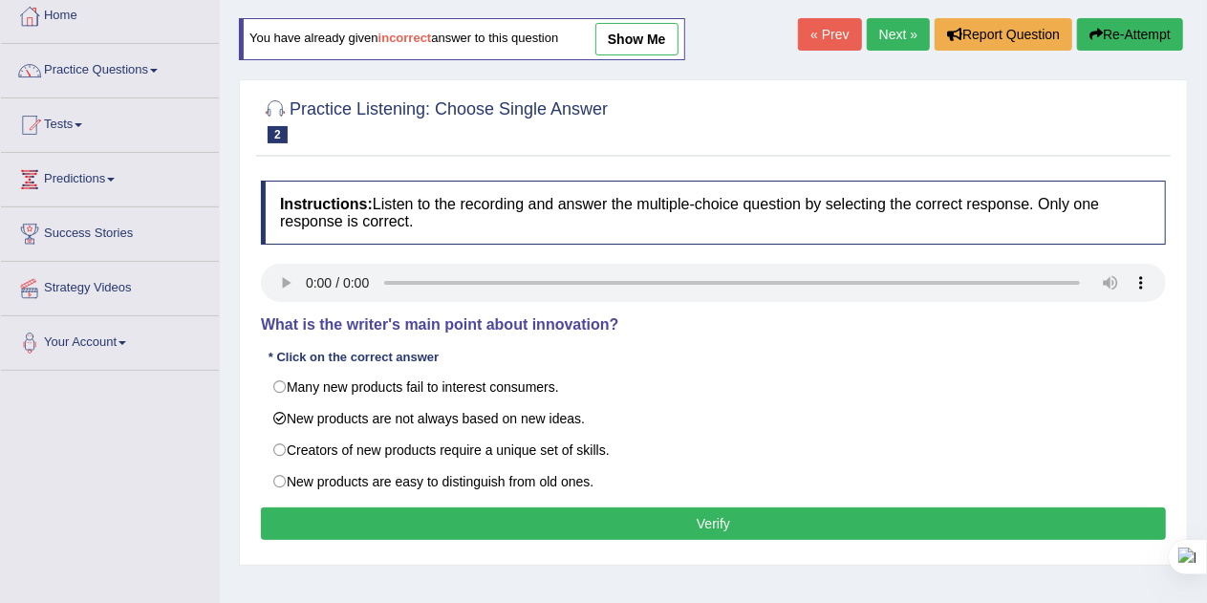
click at [712, 514] on button "Verify" at bounding box center [713, 523] width 905 height 32
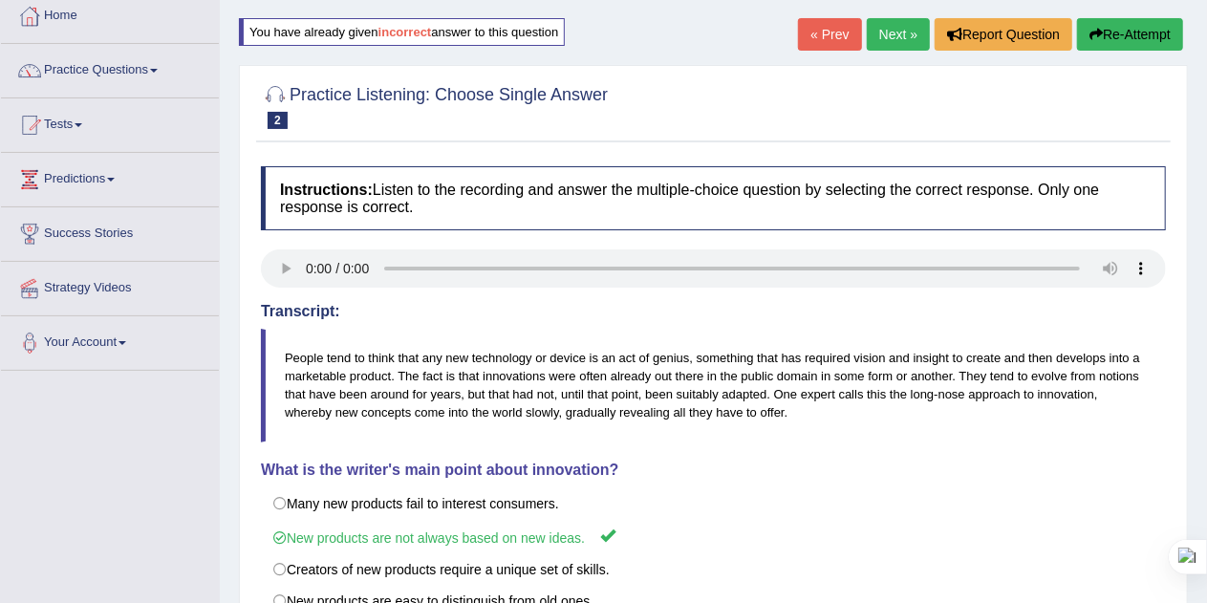
click at [880, 29] on link "Next »" at bounding box center [898, 34] width 63 height 32
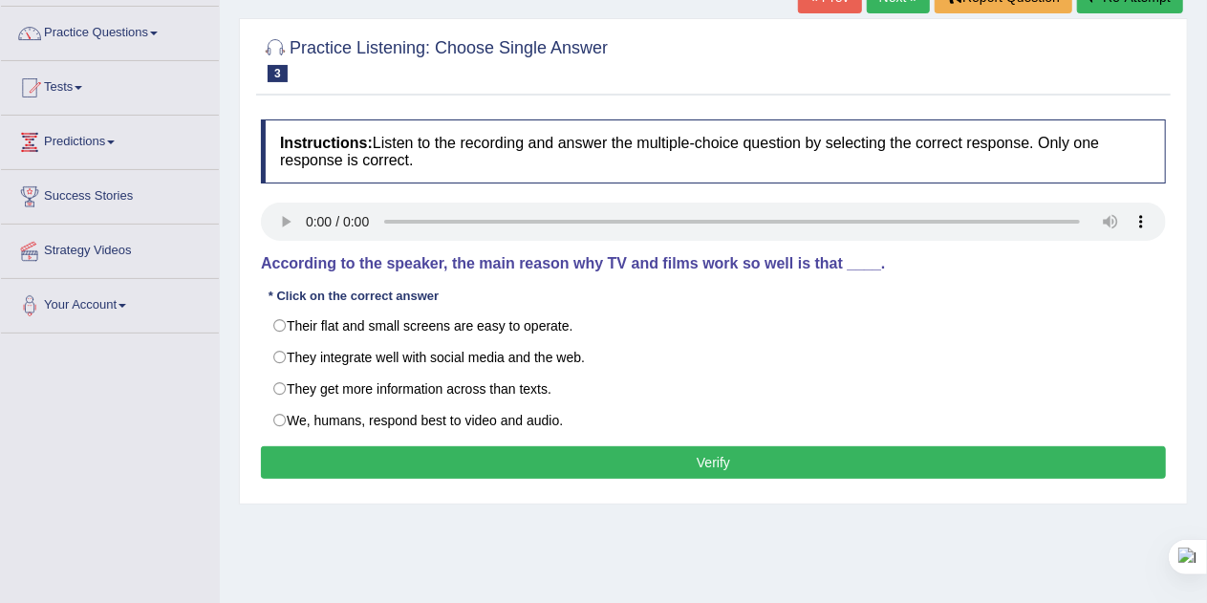
scroll to position [141, 0]
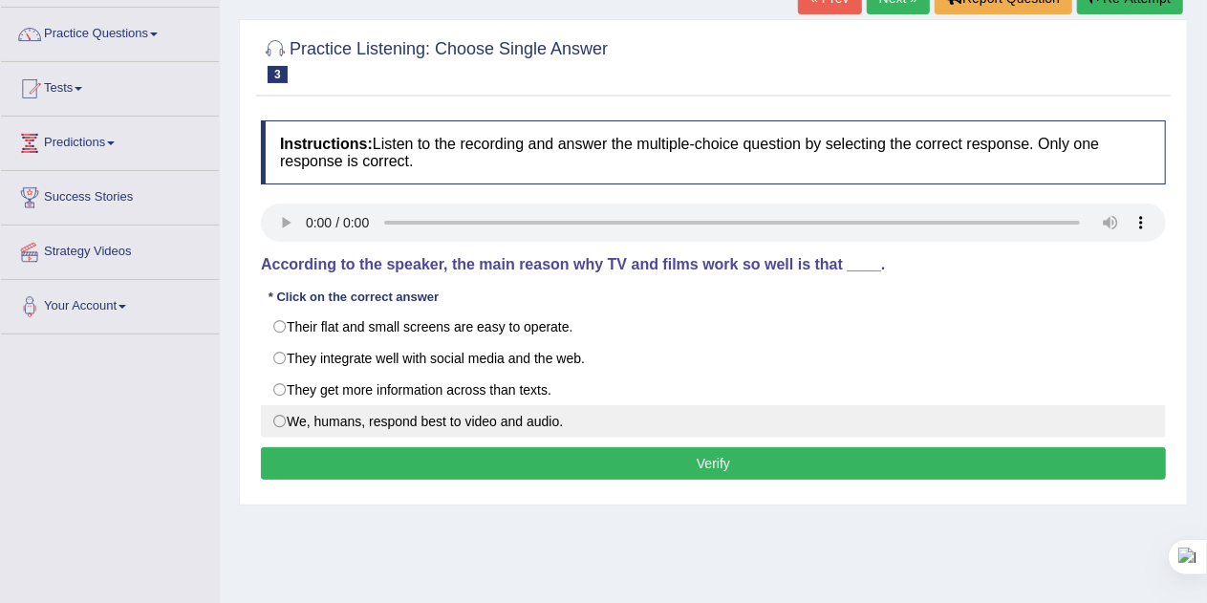
click at [356, 408] on label "We, humans, respond best to video and audio." at bounding box center [713, 421] width 905 height 32
radio input "true"
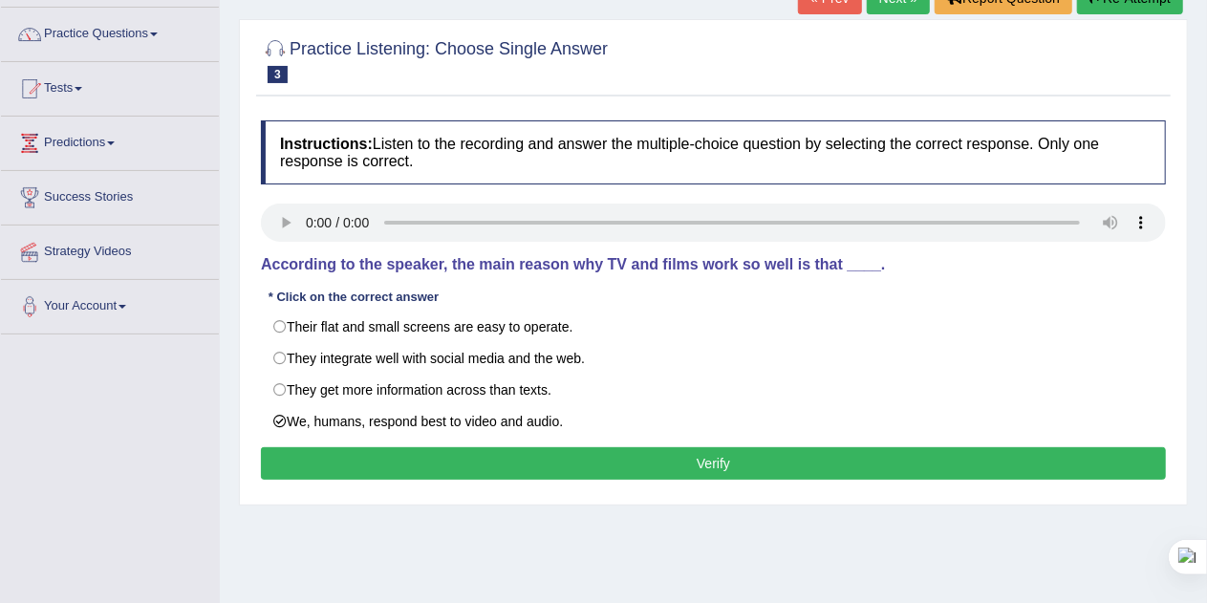
click at [489, 458] on button "Verify" at bounding box center [713, 463] width 905 height 32
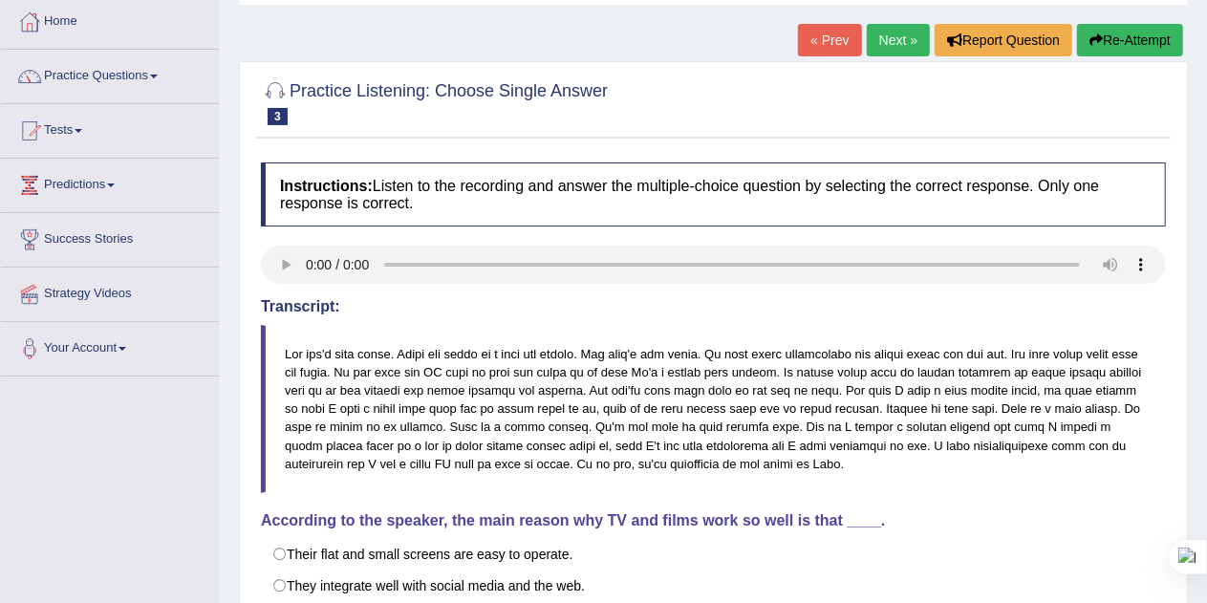
scroll to position [0, 0]
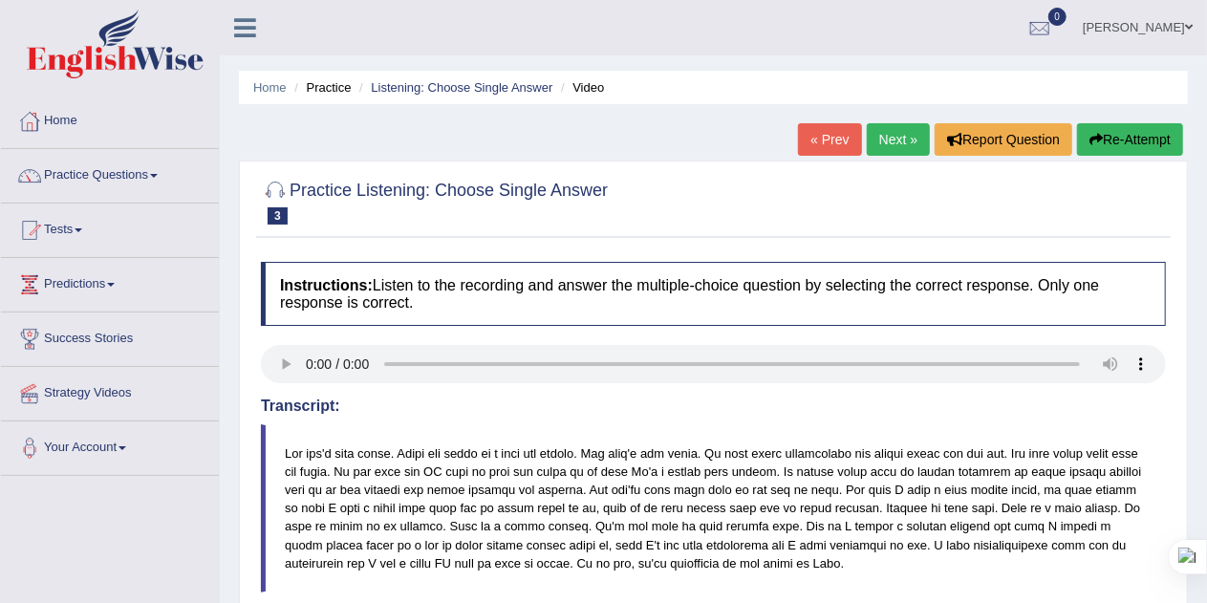
click at [883, 138] on link "Next »" at bounding box center [898, 139] width 63 height 32
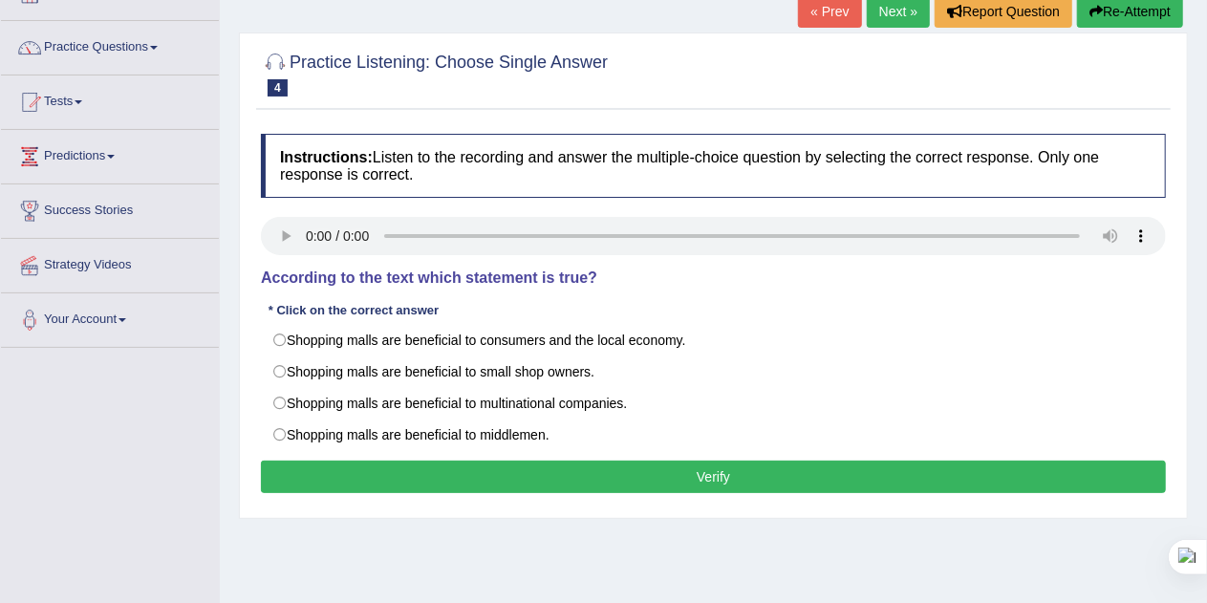
scroll to position [127, 0]
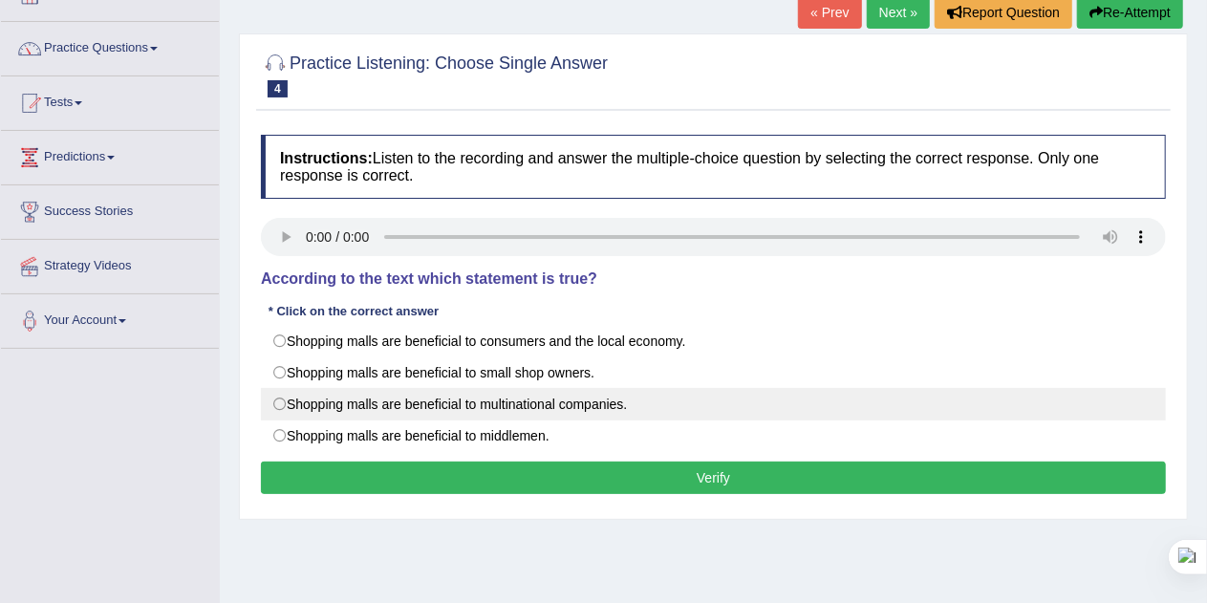
click at [482, 395] on label "Shopping malls are beneficial to multinational companies." at bounding box center [713, 404] width 905 height 32
radio input "true"
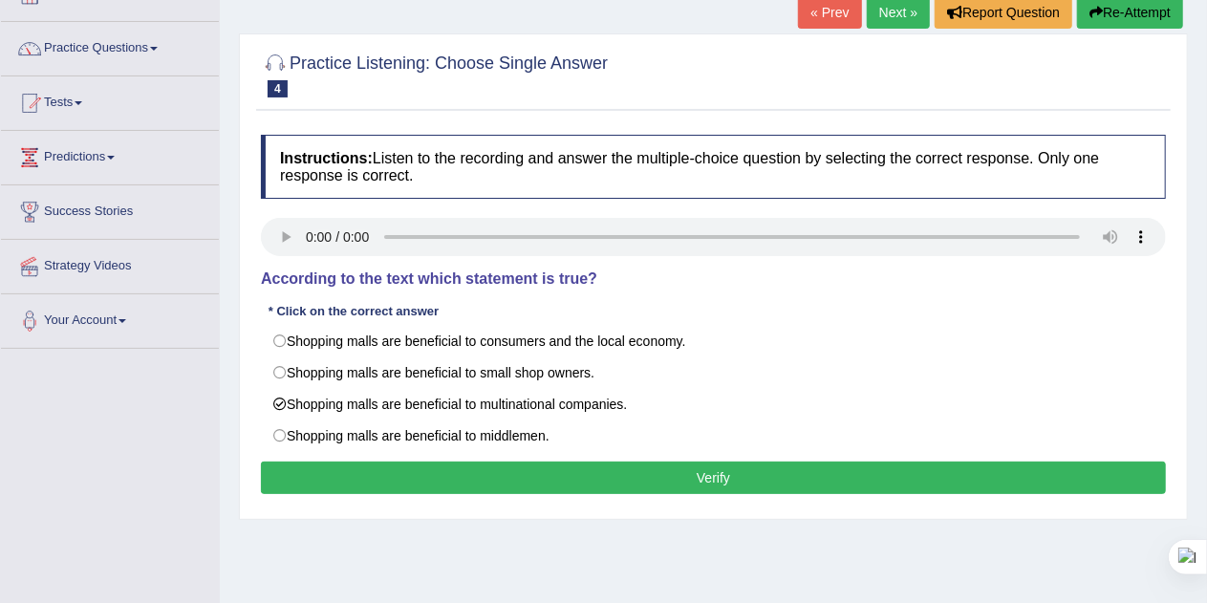
click at [471, 461] on button "Verify" at bounding box center [713, 477] width 905 height 32
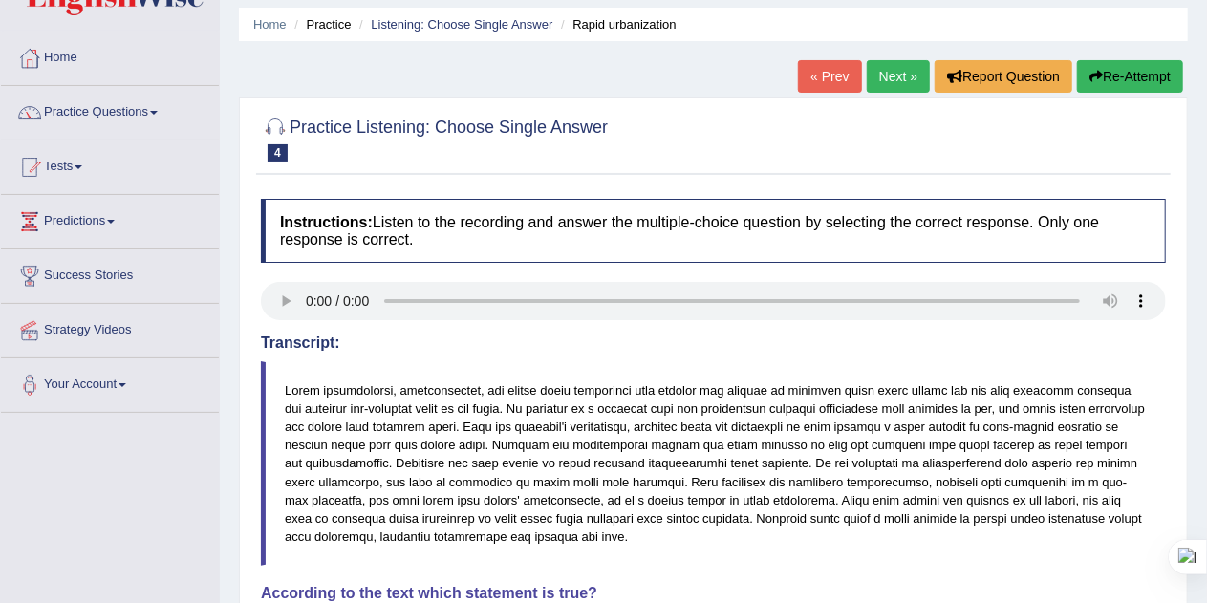
scroll to position [46, 0]
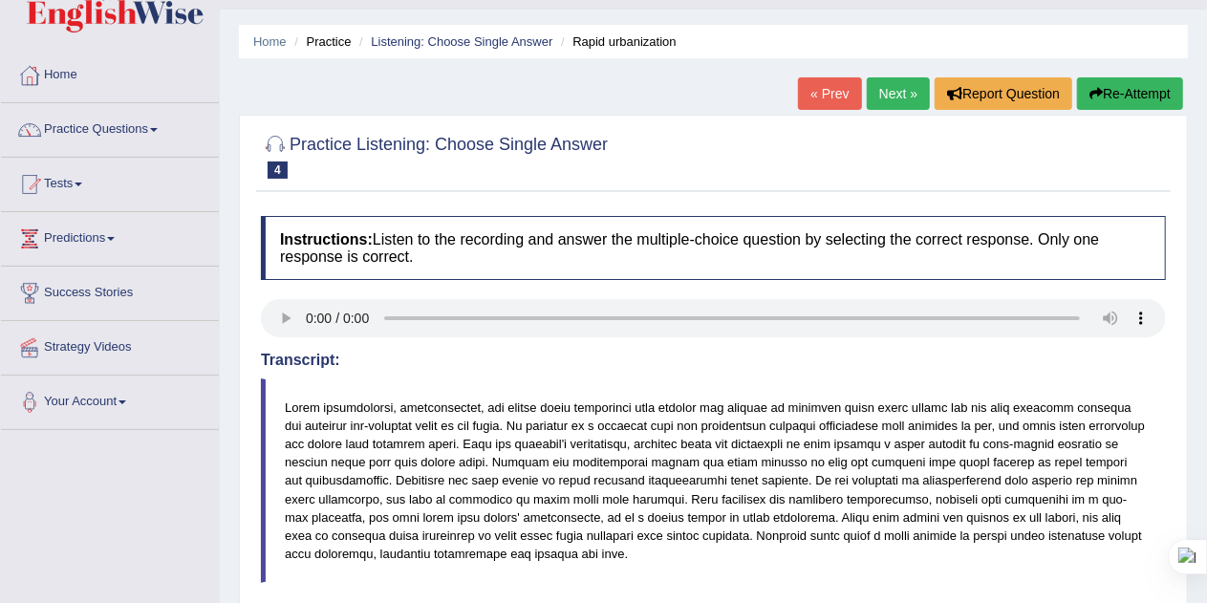
click at [1125, 96] on button "Re-Attempt" at bounding box center [1130, 93] width 106 height 32
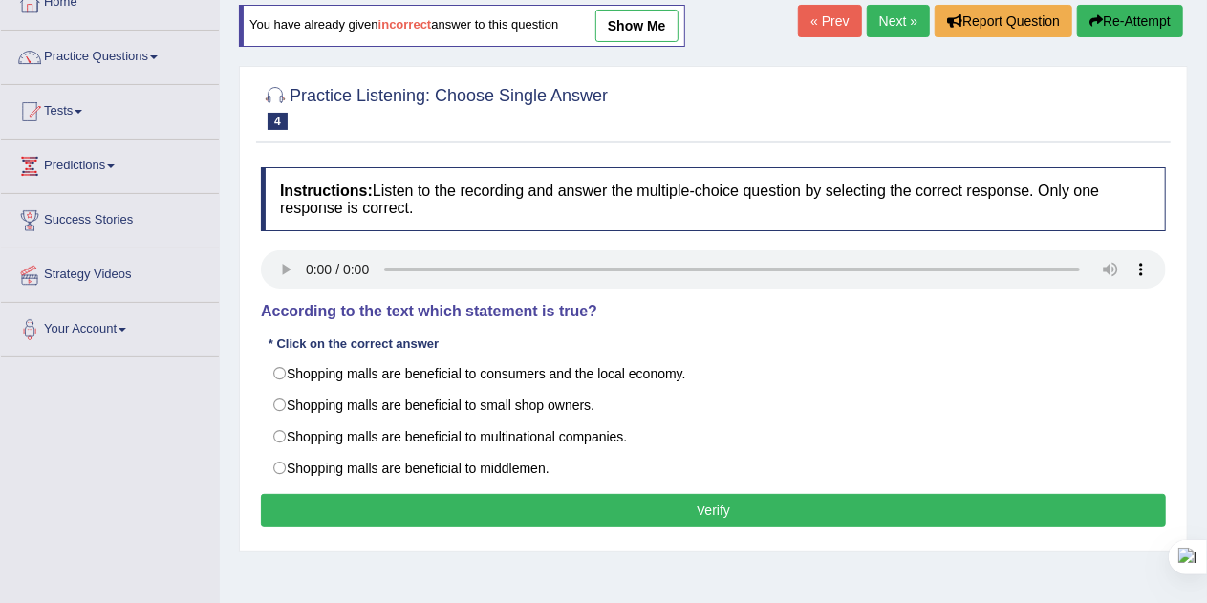
scroll to position [120, 0]
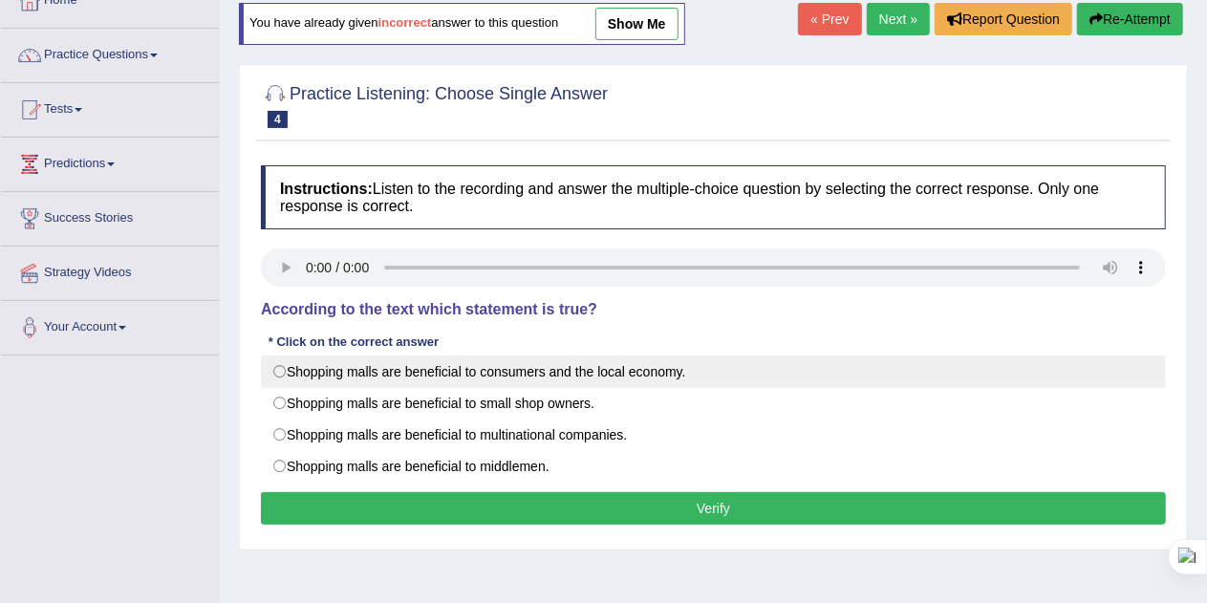
click at [561, 372] on label "Shopping malls are beneficial to consumers and the local economy." at bounding box center [713, 371] width 905 height 32
radio input "true"
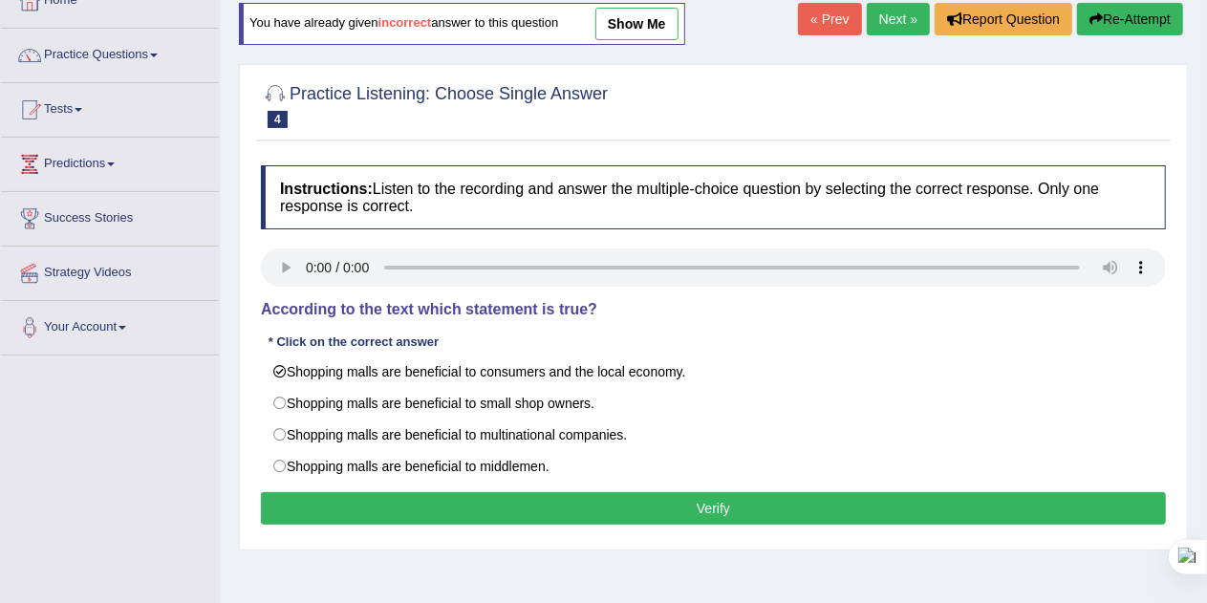
click at [581, 498] on button "Verify" at bounding box center [713, 508] width 905 height 32
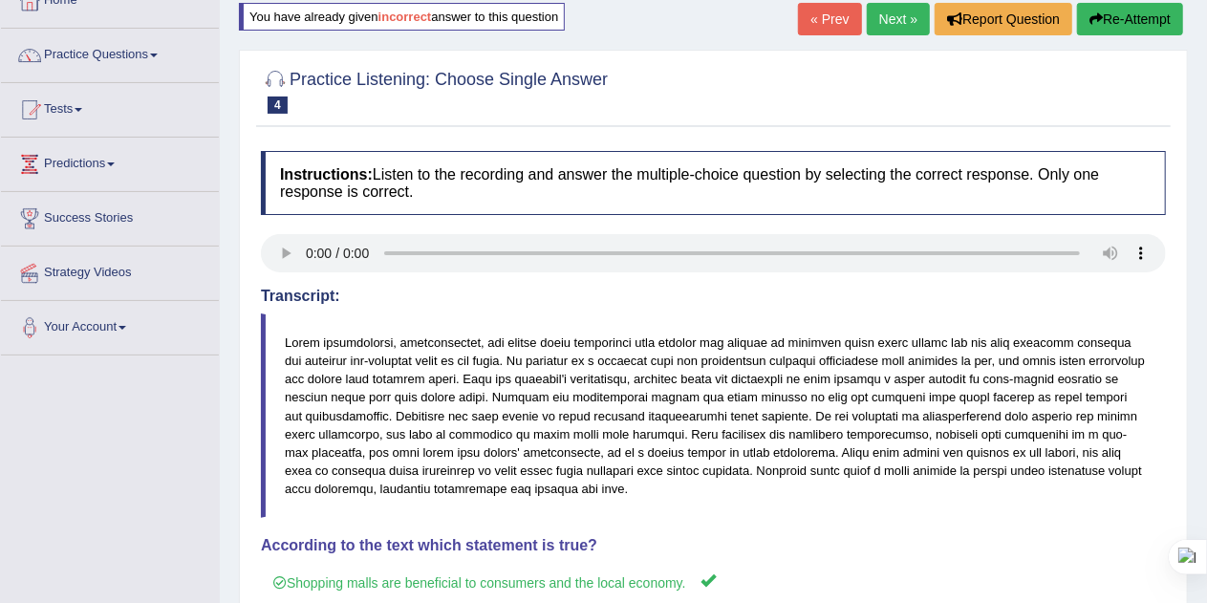
click at [888, 20] on link "Next »" at bounding box center [898, 19] width 63 height 32
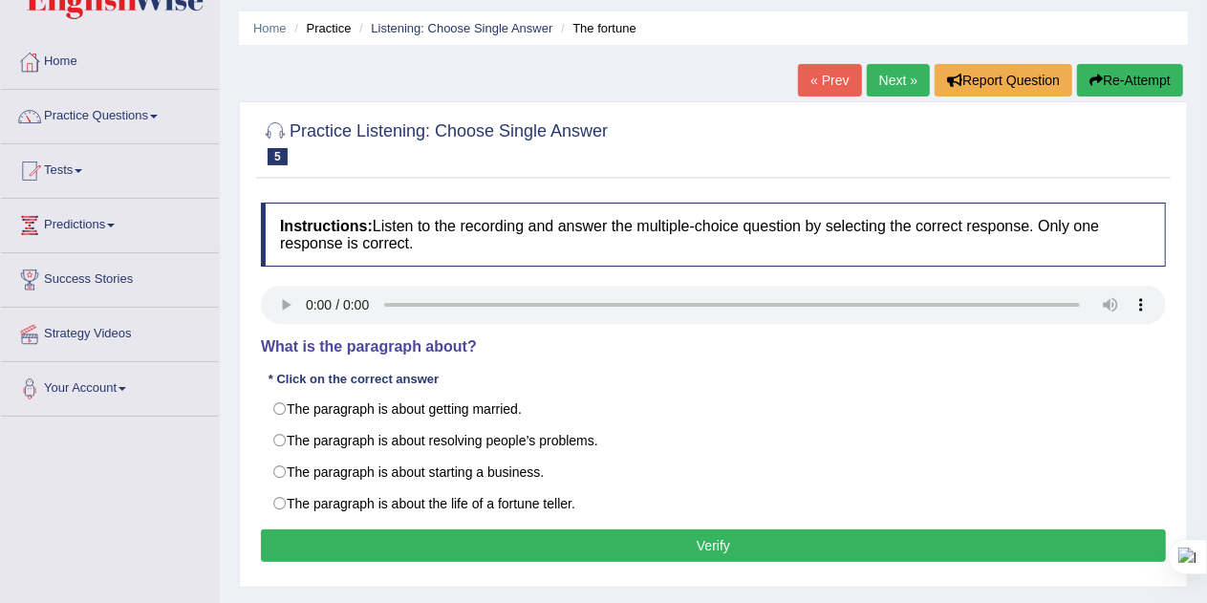
scroll to position [59, 0]
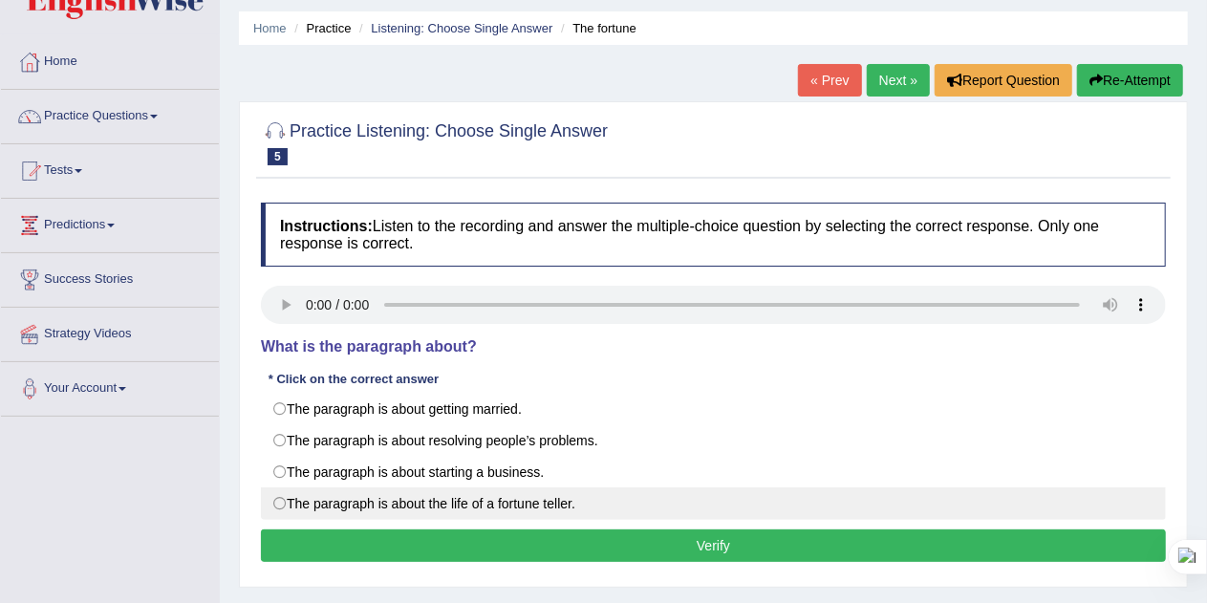
click at [283, 495] on label "The paragraph is about the life of a fortune teller." at bounding box center [713, 503] width 905 height 32
radio input "true"
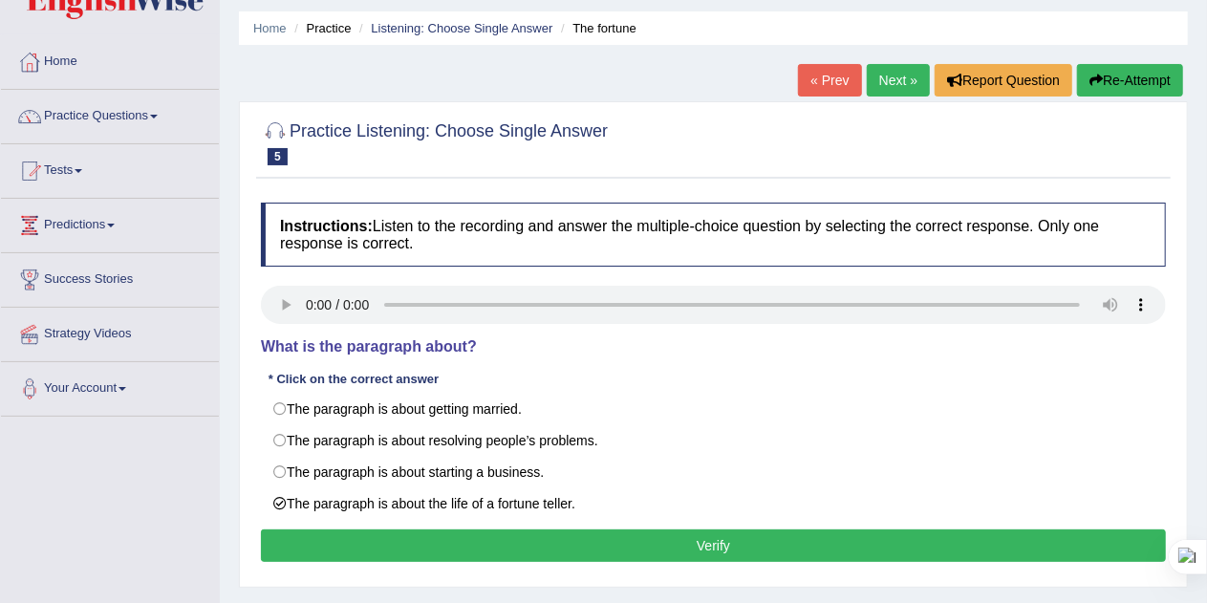
click at [718, 546] on button "Verify" at bounding box center [713, 545] width 905 height 32
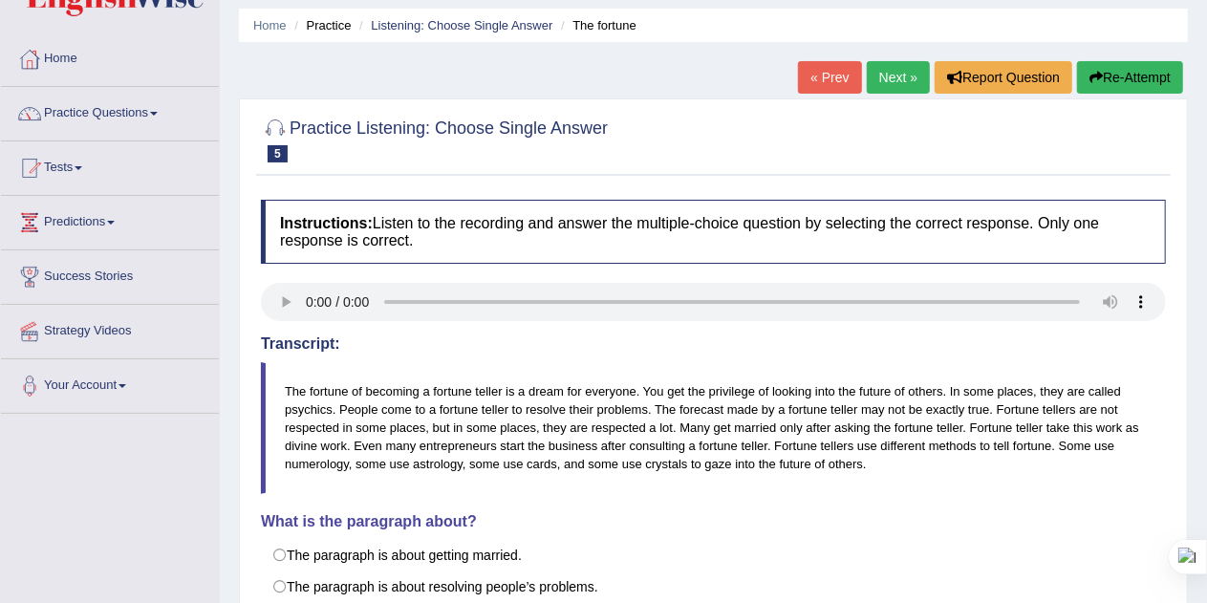
scroll to position [61, 0]
click at [890, 71] on link "Next »" at bounding box center [898, 78] width 63 height 32
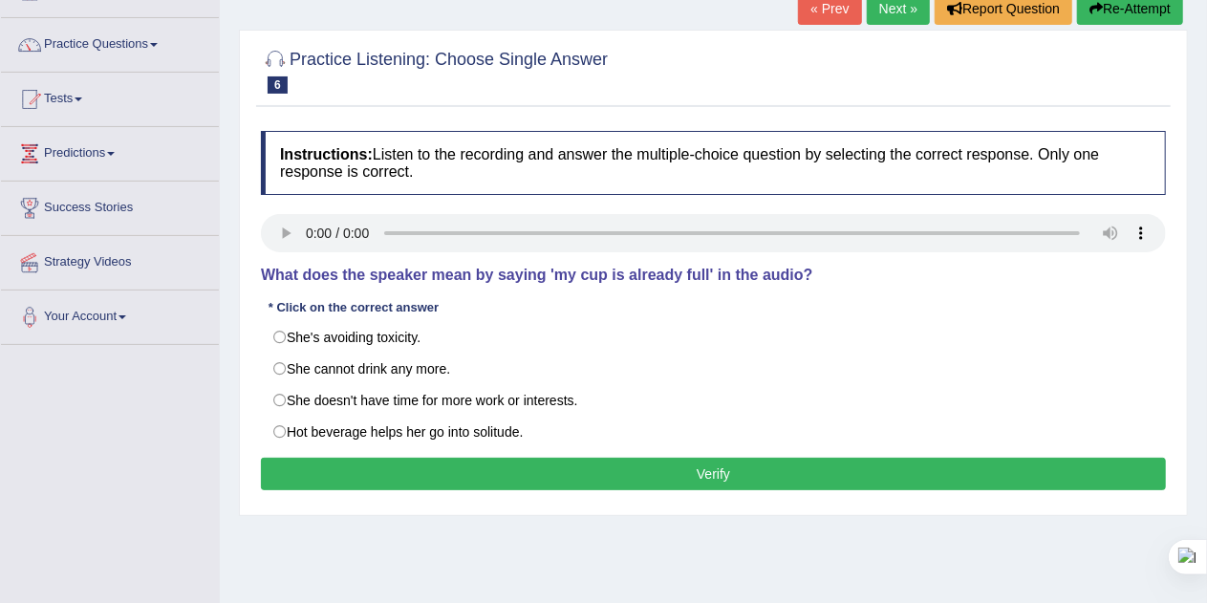
scroll to position [138, 0]
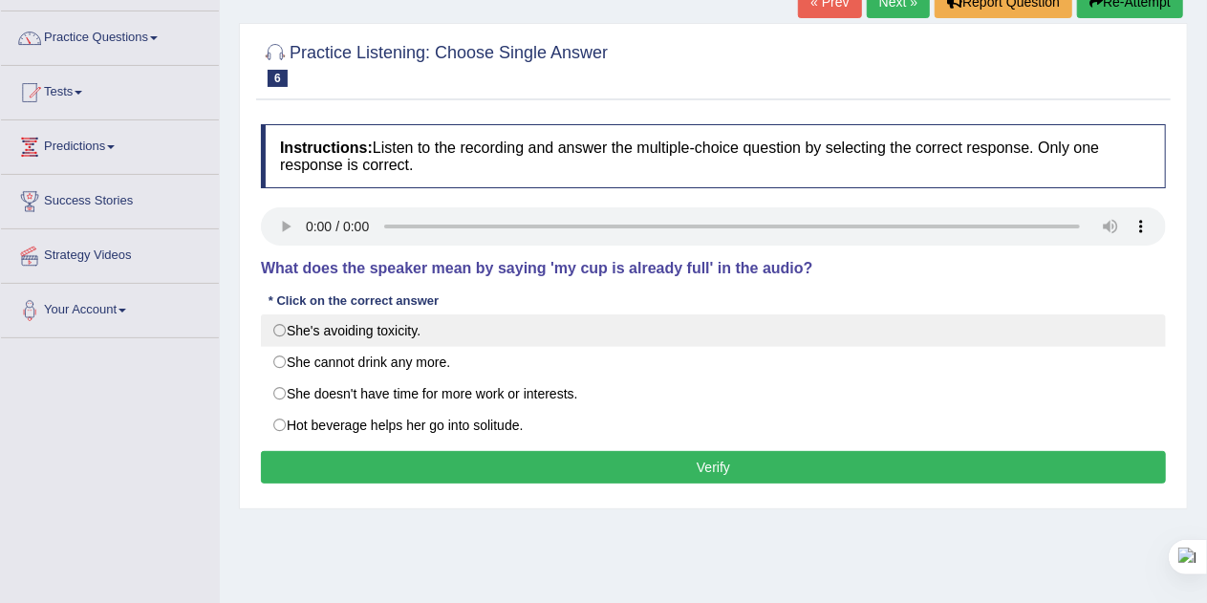
click at [321, 331] on label "She's avoiding toxicity." at bounding box center [713, 330] width 905 height 32
radio input "true"
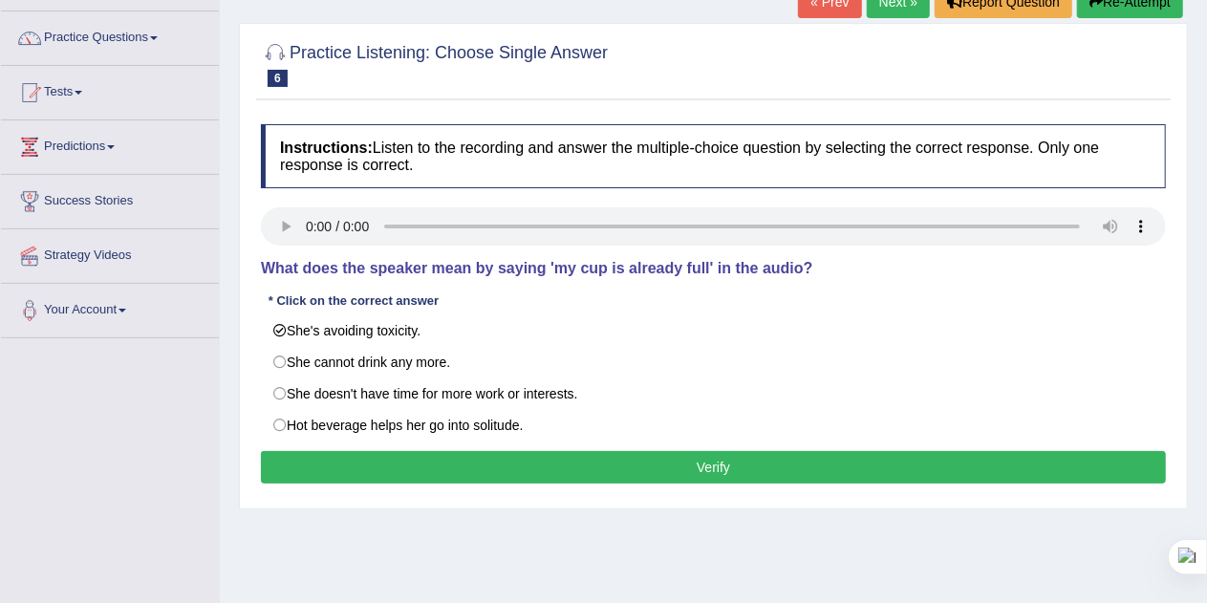
click at [721, 461] on button "Verify" at bounding box center [713, 467] width 905 height 32
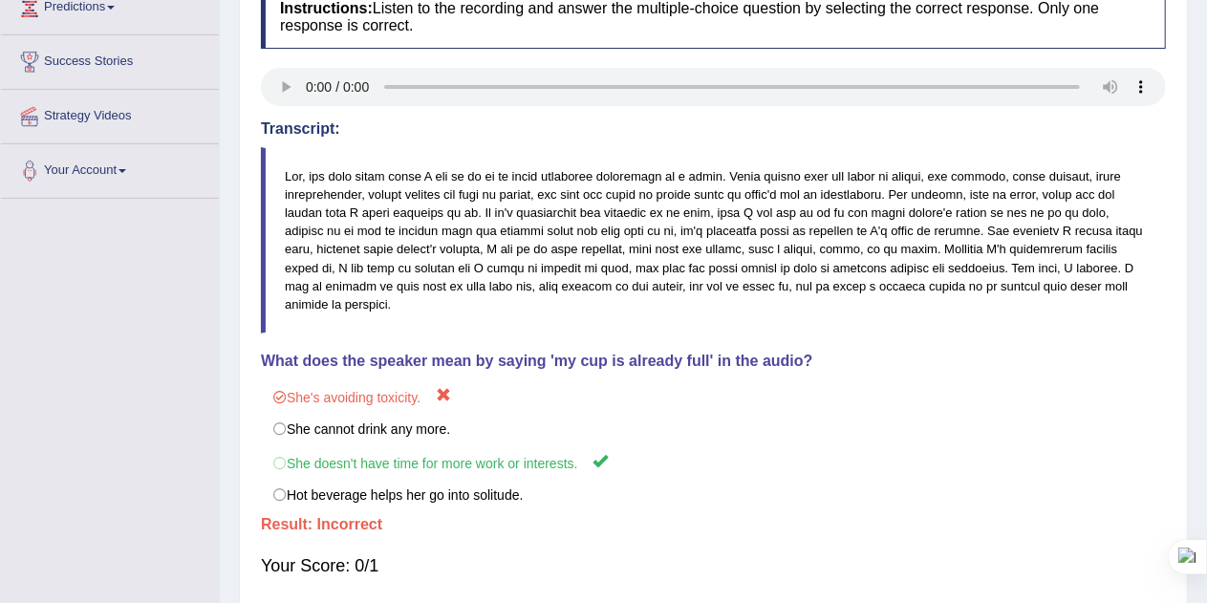
scroll to position [278, 0]
drag, startPoint x: 658, startPoint y: 198, endPoint x: 902, endPoint y: 199, distance: 243.6
click at [902, 199] on blockquote at bounding box center [713, 239] width 905 height 186
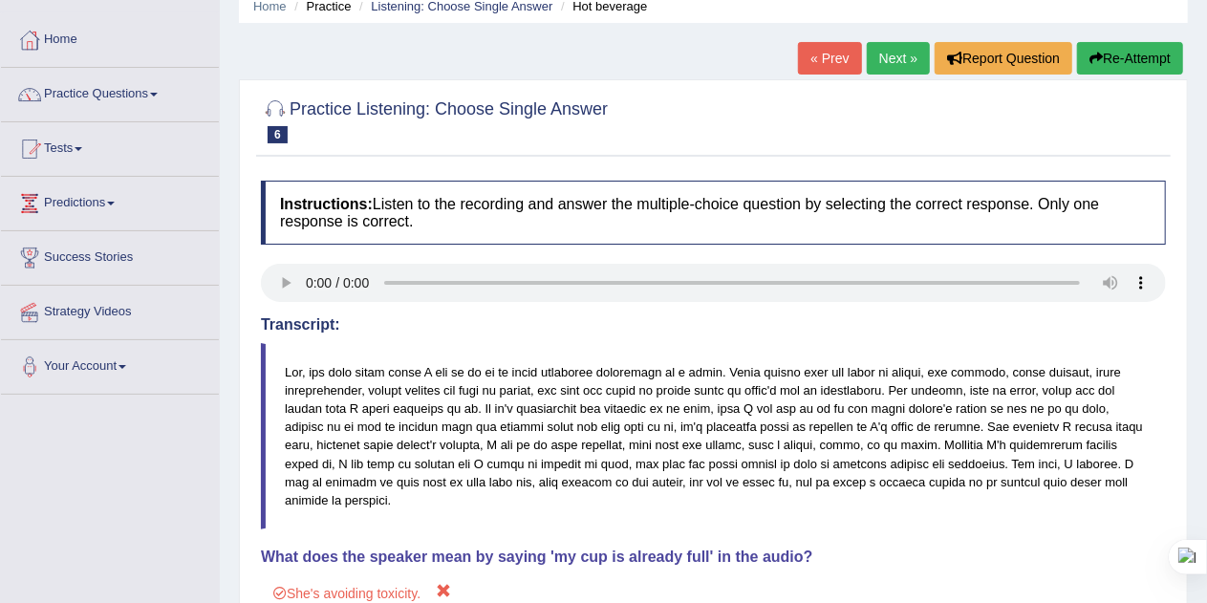
scroll to position [75, 0]
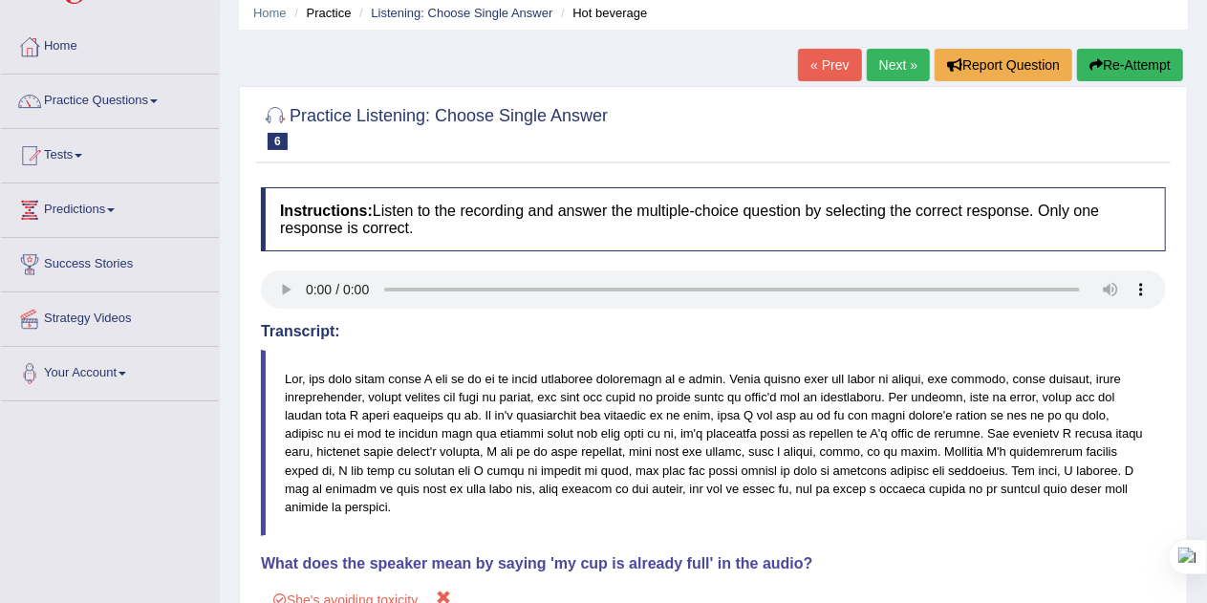
click at [1117, 66] on button "Re-Attempt" at bounding box center [1130, 65] width 106 height 32
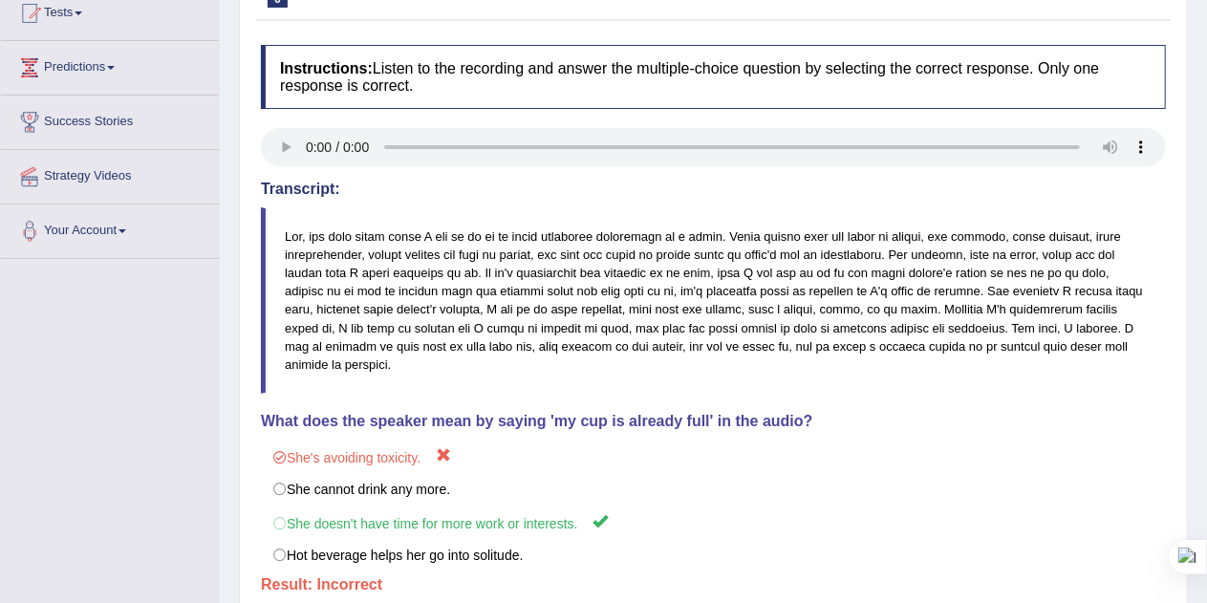
scroll to position [225, 0]
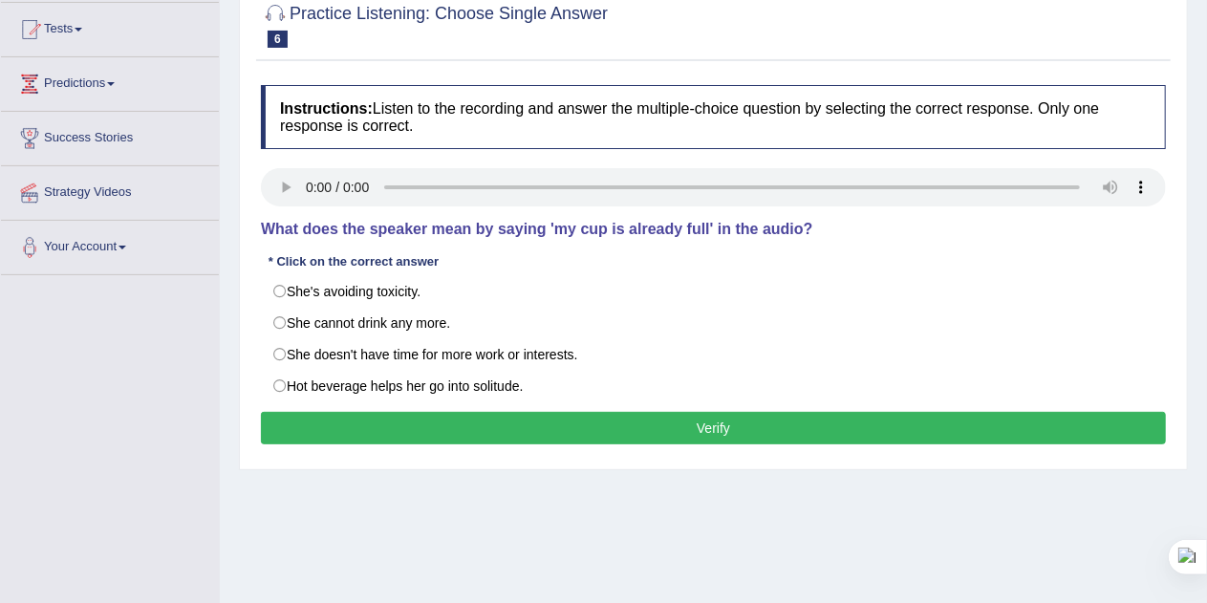
scroll to position [196, 0]
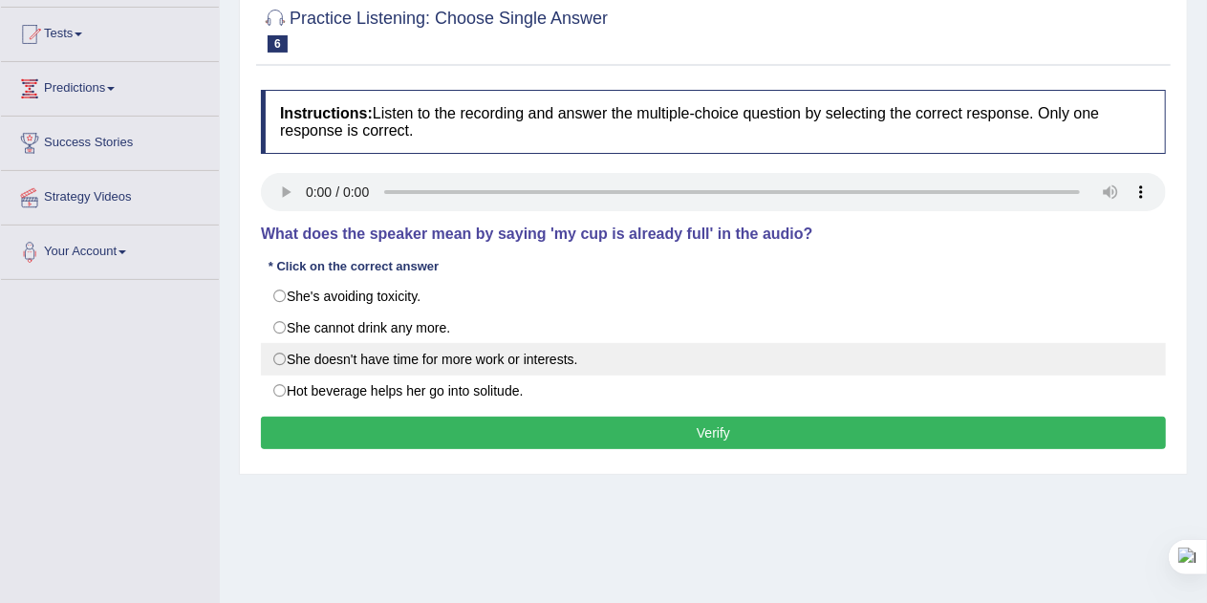
click at [546, 356] on label "She doesn't have time for more work or interests." at bounding box center [713, 359] width 905 height 32
radio input "true"
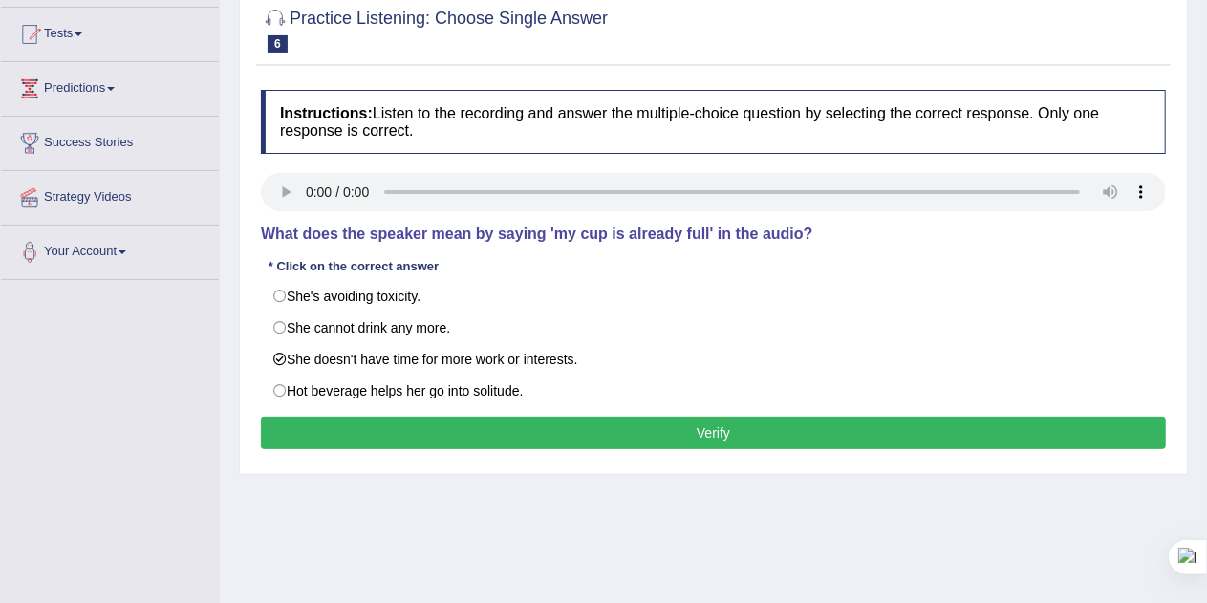
click at [681, 424] on button "Verify" at bounding box center [713, 433] width 905 height 32
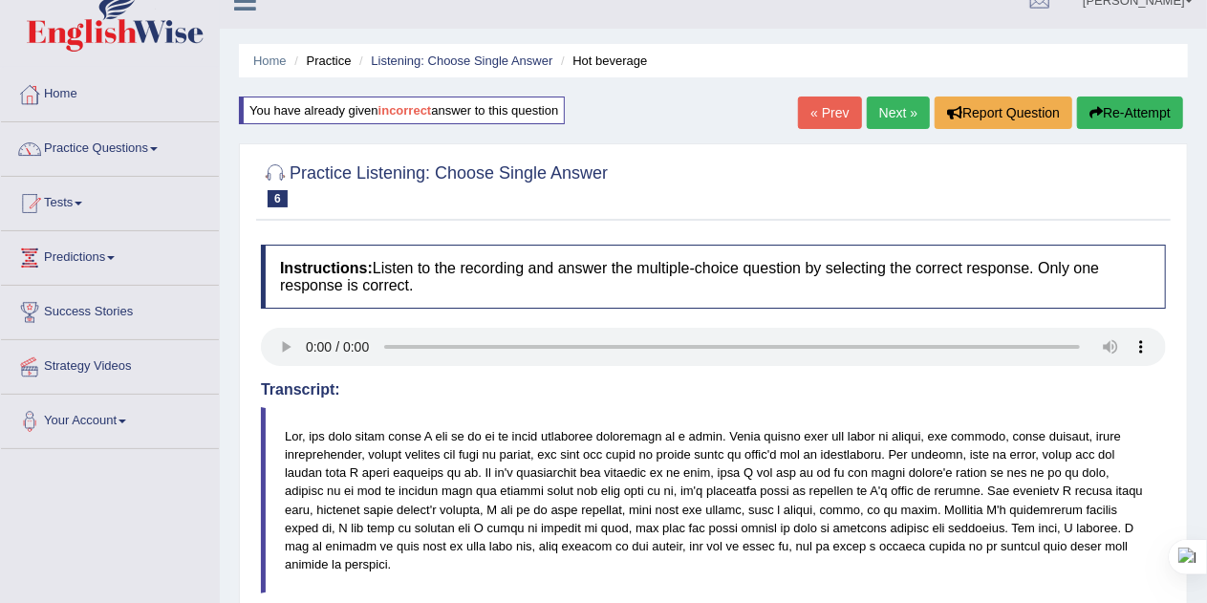
scroll to position [15, 0]
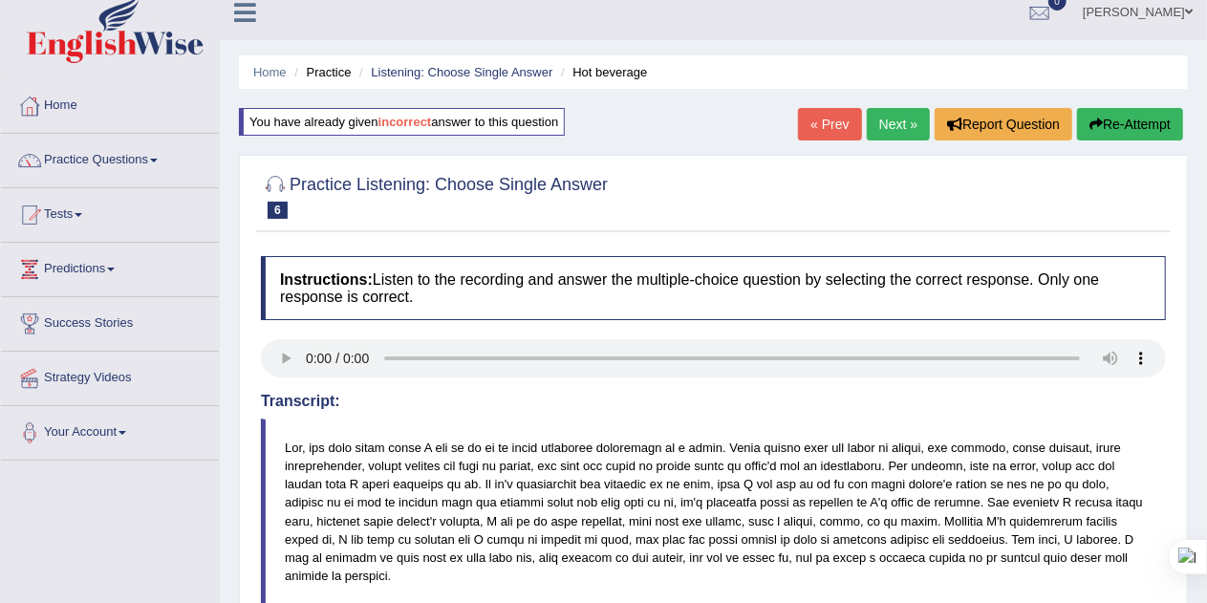
click at [892, 119] on link "Next »" at bounding box center [898, 124] width 63 height 32
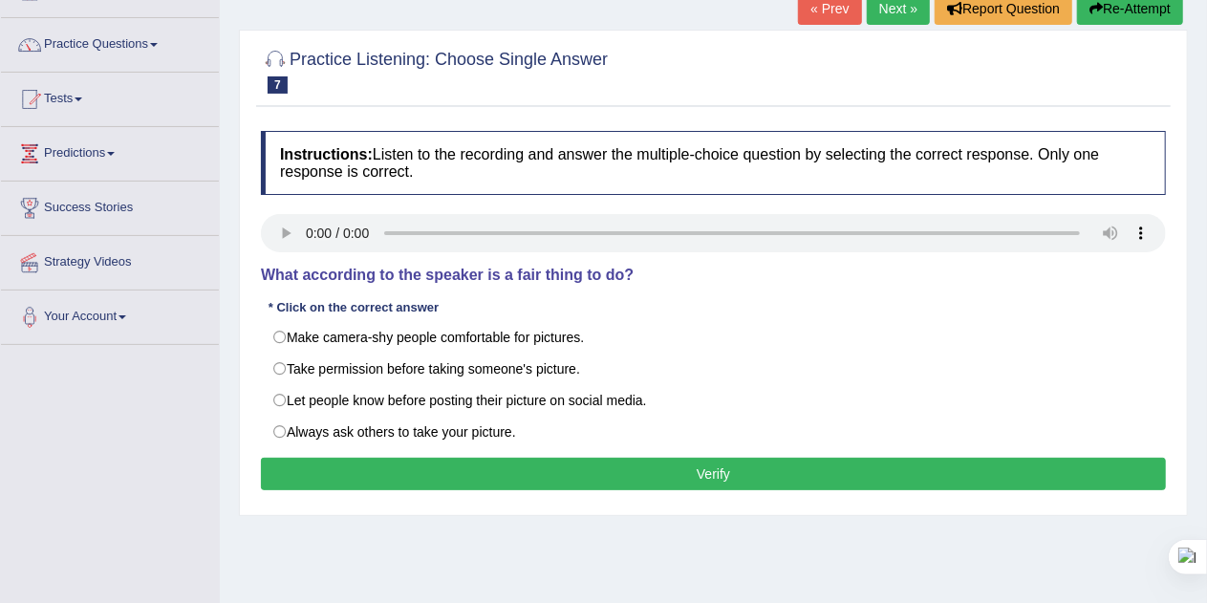
scroll to position [132, 0]
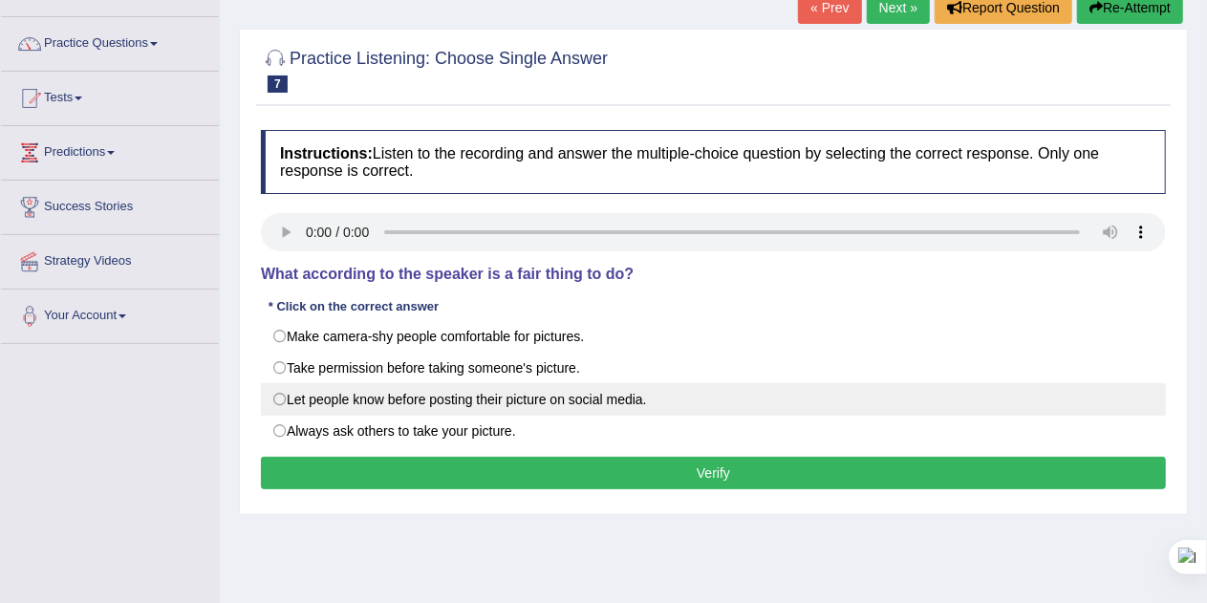
click at [489, 391] on label "Let people know before posting their picture on social media." at bounding box center [713, 399] width 905 height 32
radio input "true"
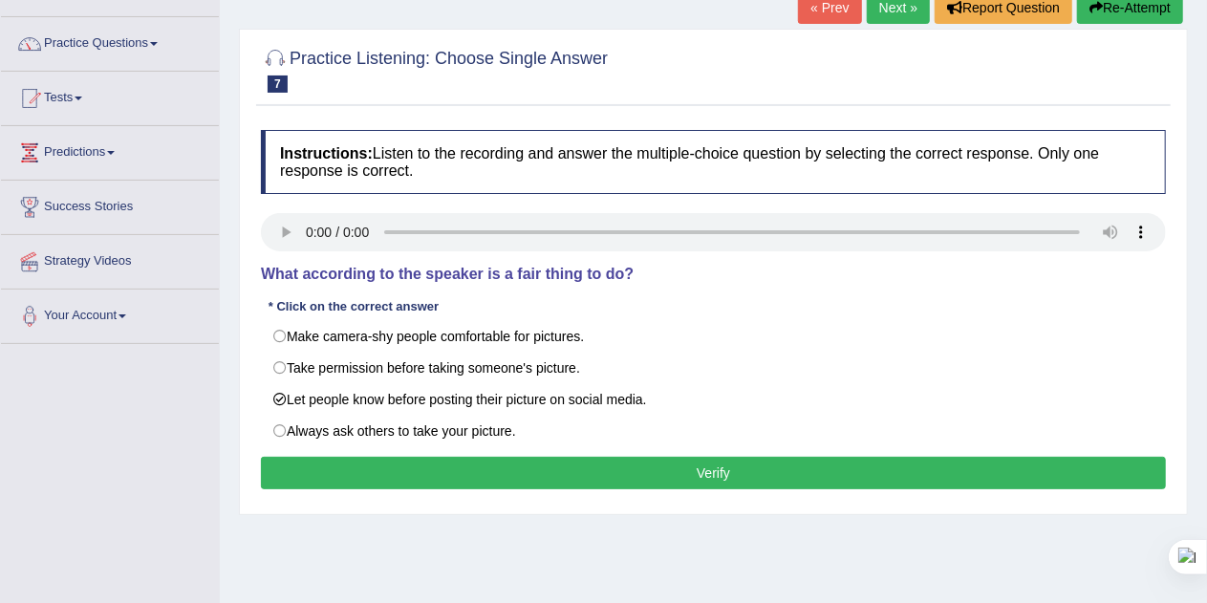
click at [550, 461] on button "Verify" at bounding box center [713, 473] width 905 height 32
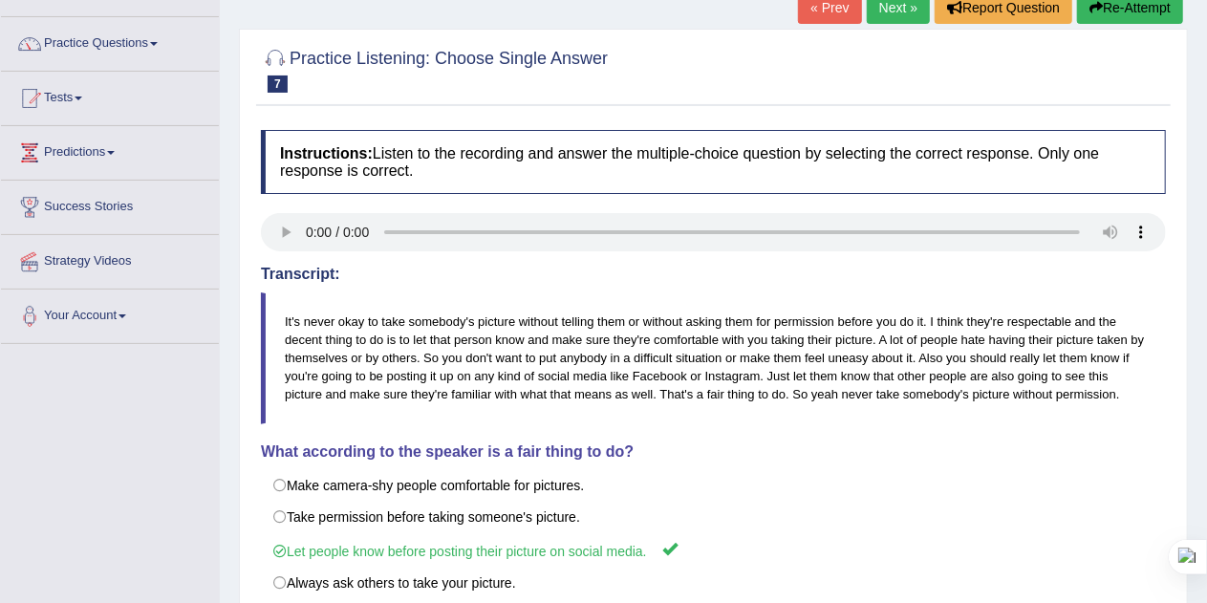
click at [886, 10] on link "Next »" at bounding box center [898, 7] width 63 height 32
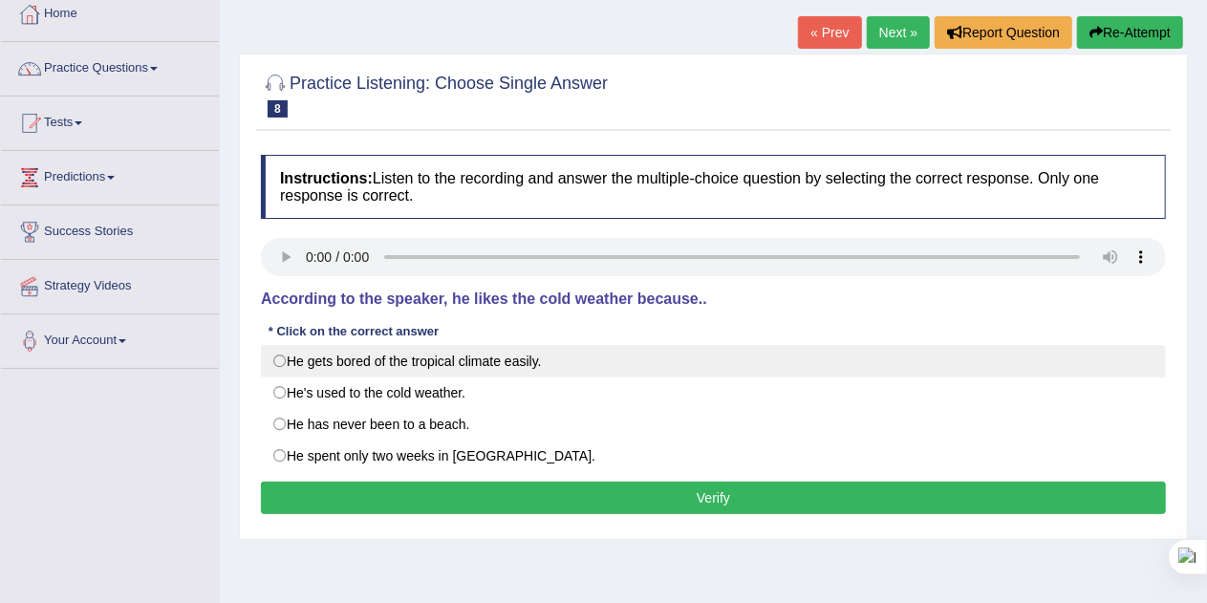
scroll to position [108, 0]
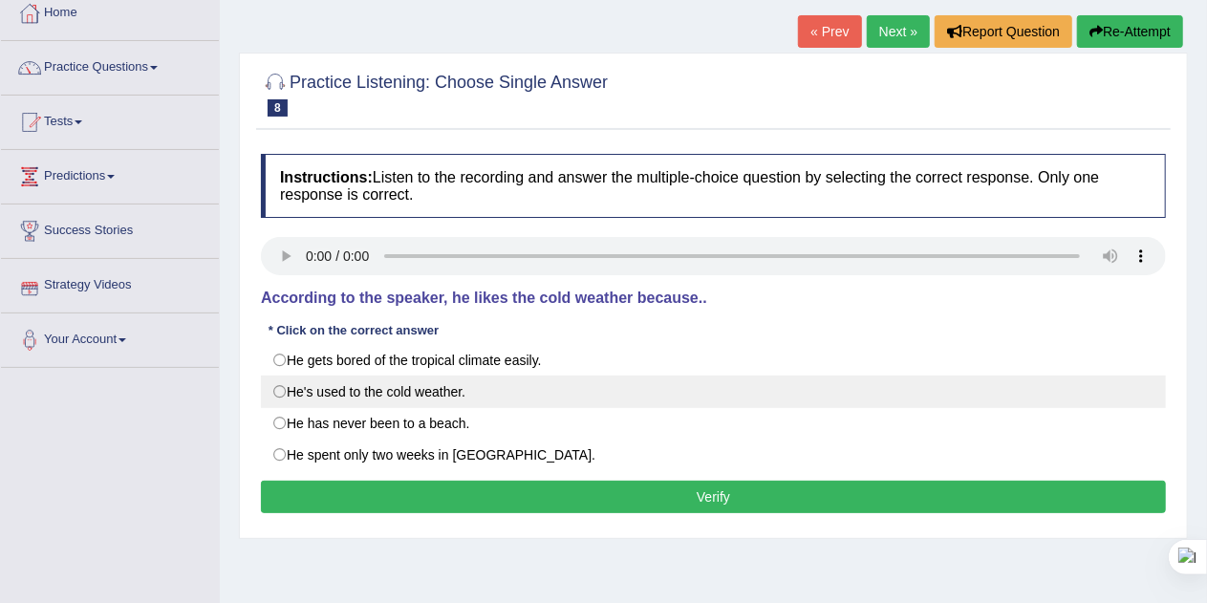
click at [338, 389] on label "He's used to the cold weather." at bounding box center [713, 391] width 905 height 32
radio input "true"
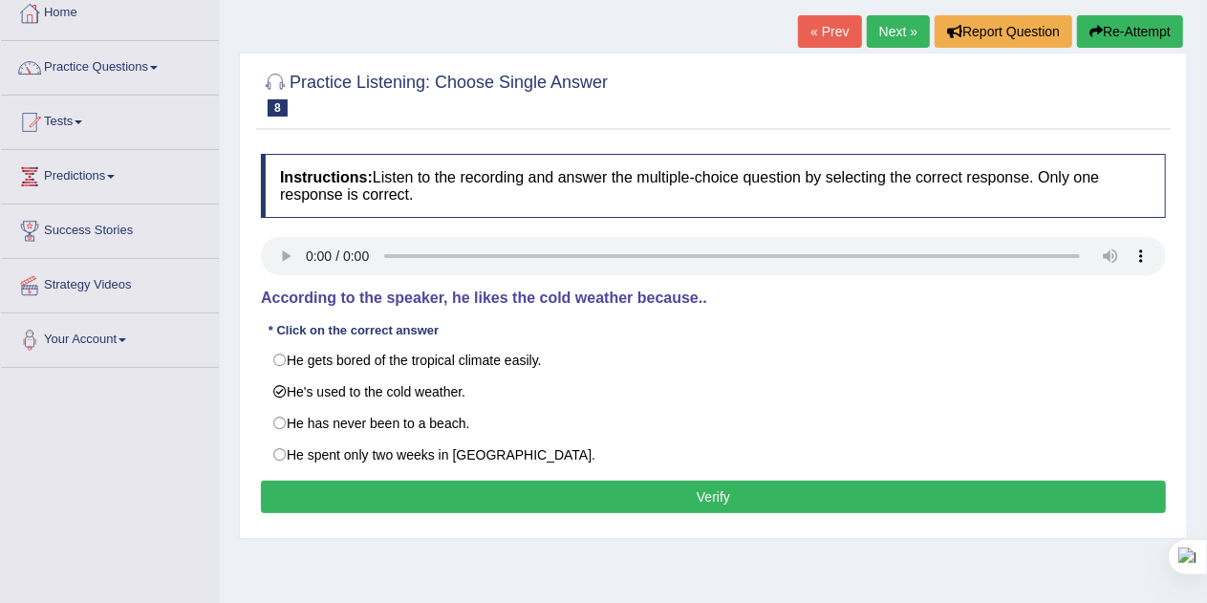
click at [718, 486] on button "Verify" at bounding box center [713, 497] width 905 height 32
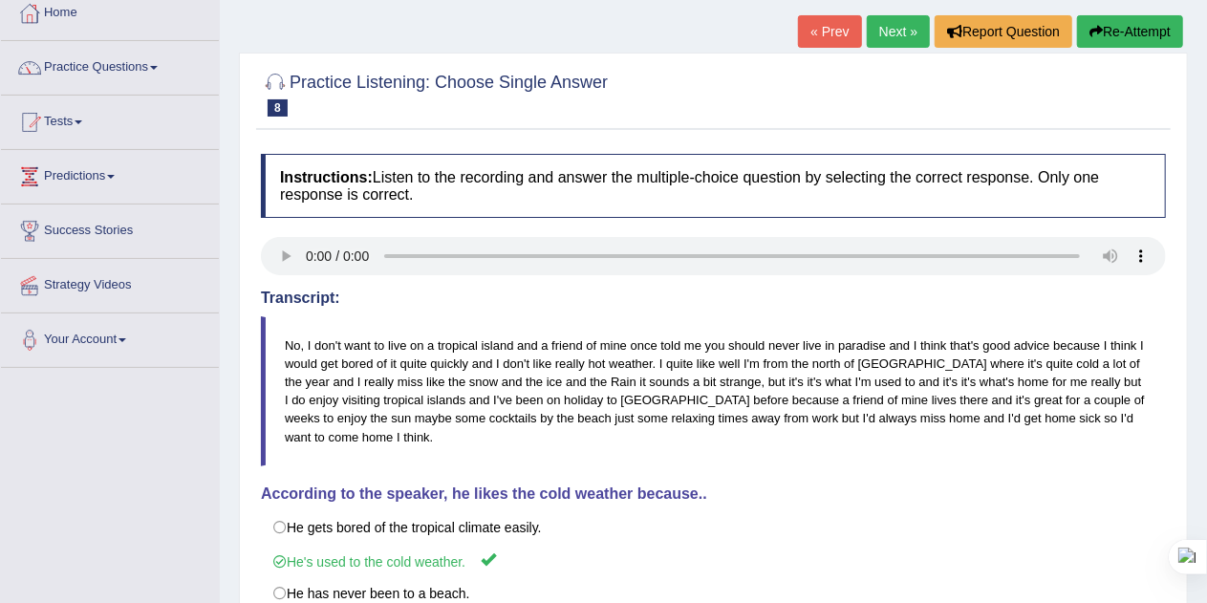
click at [896, 28] on link "Next »" at bounding box center [898, 31] width 63 height 32
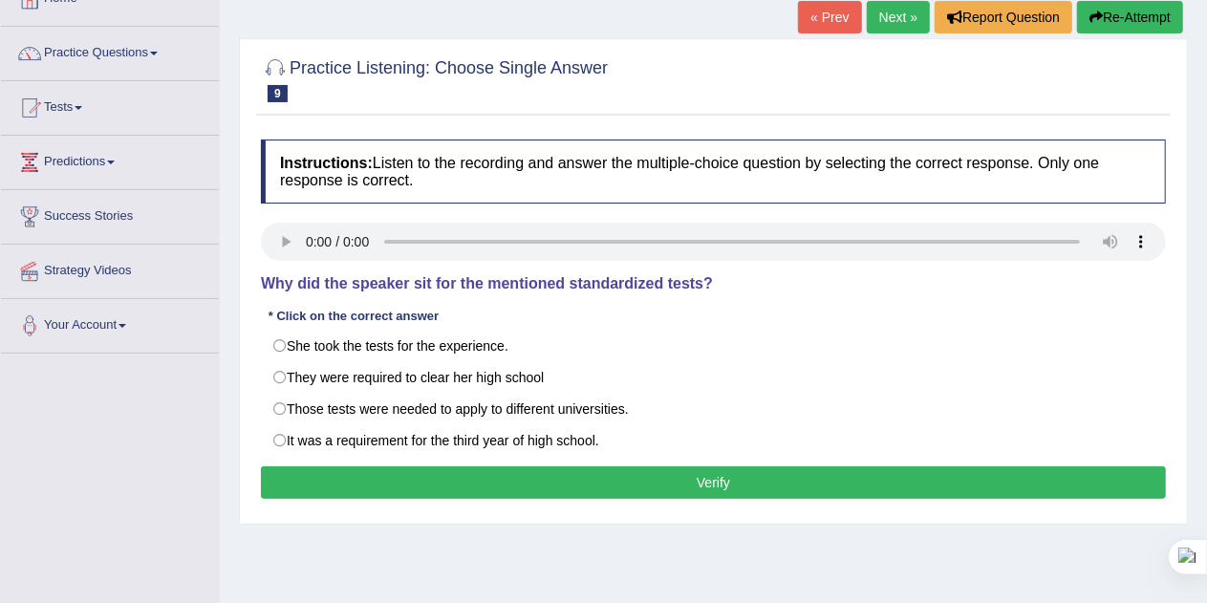
scroll to position [123, 0]
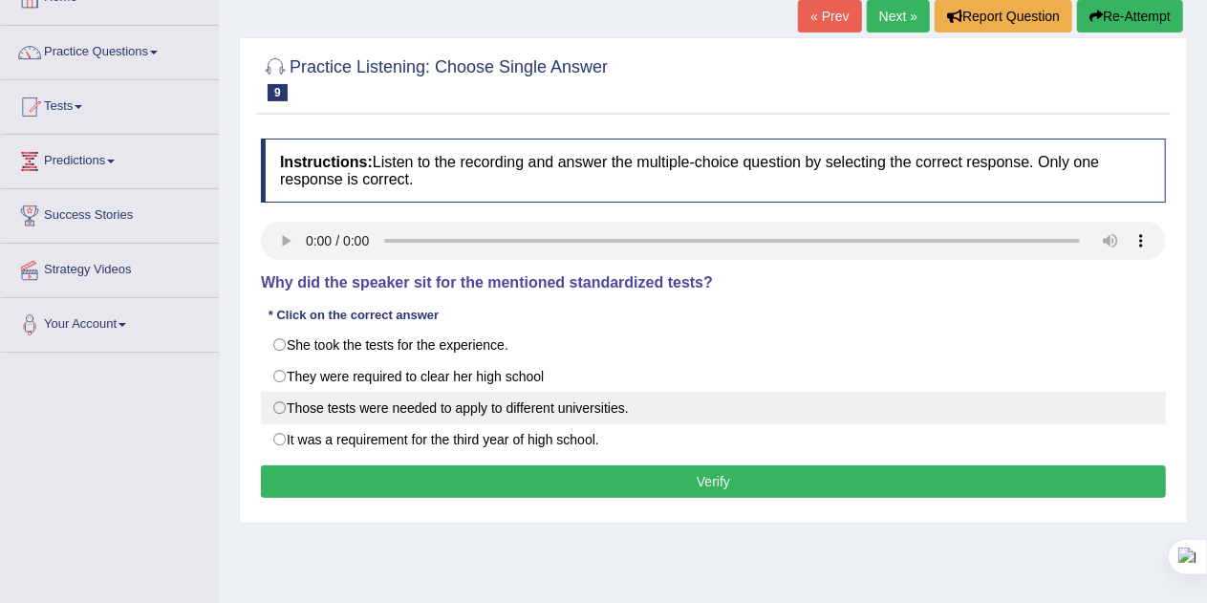
click at [405, 407] on label "Those tests were needed to apply to different universities." at bounding box center [713, 408] width 905 height 32
radio input "true"
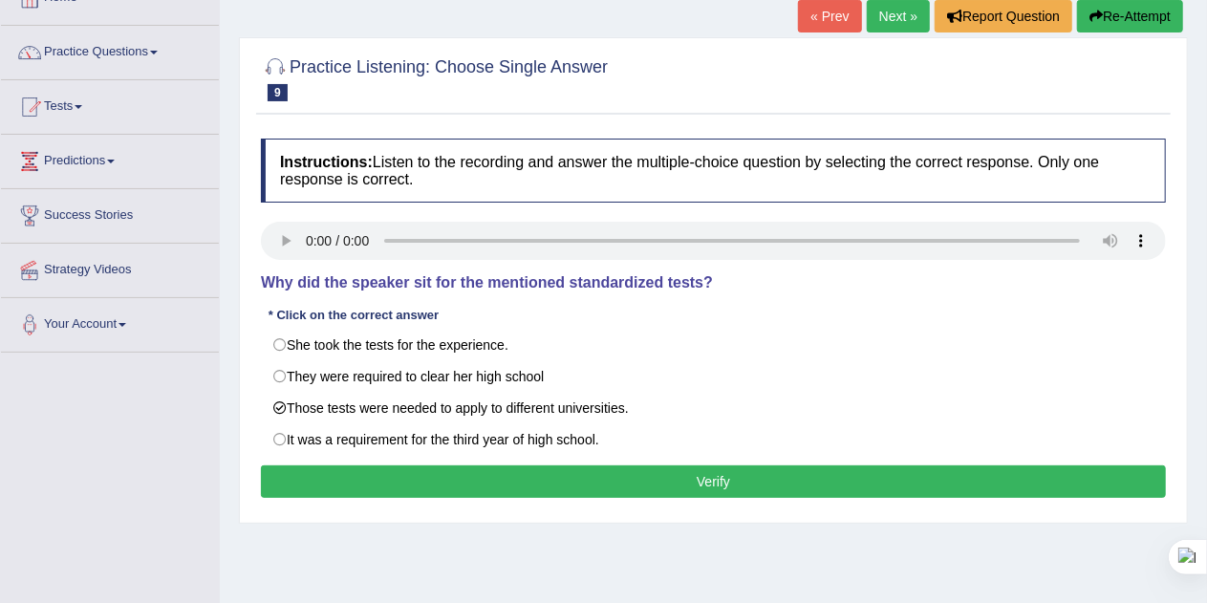
click at [633, 475] on button "Verify" at bounding box center [713, 481] width 905 height 32
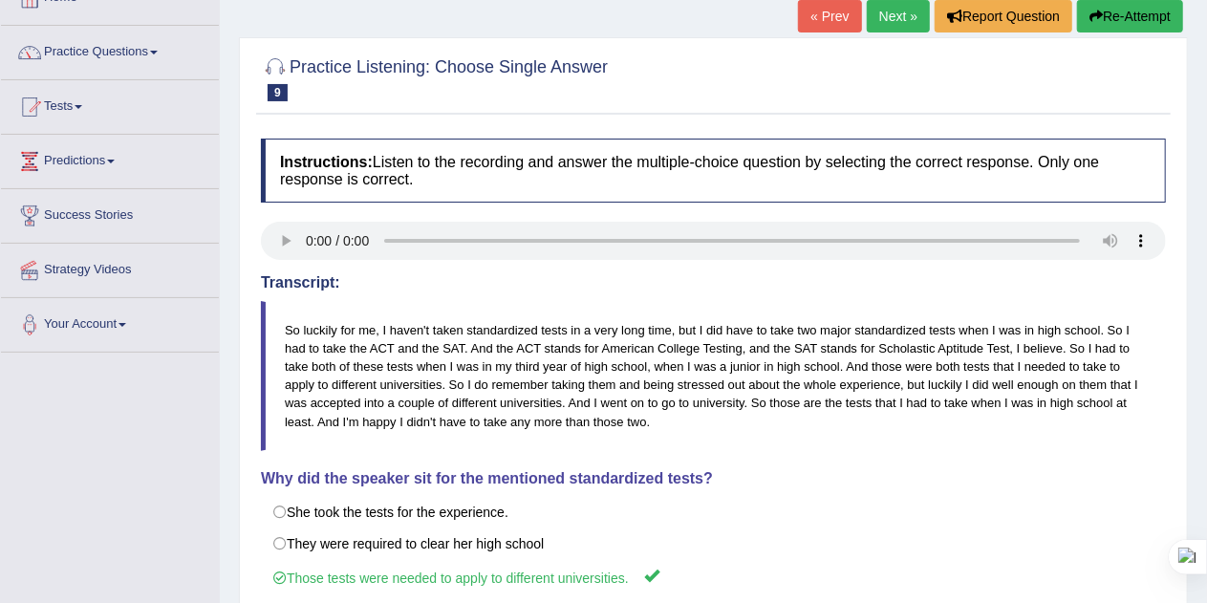
click at [889, 17] on link "Next »" at bounding box center [898, 16] width 63 height 32
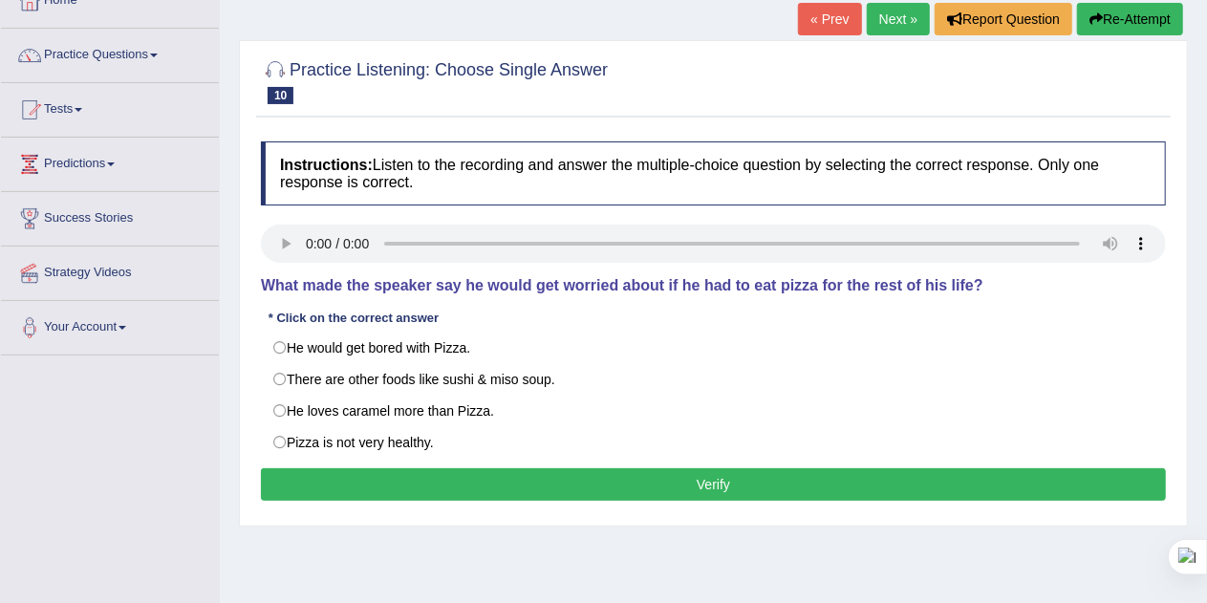
scroll to position [128, 0]
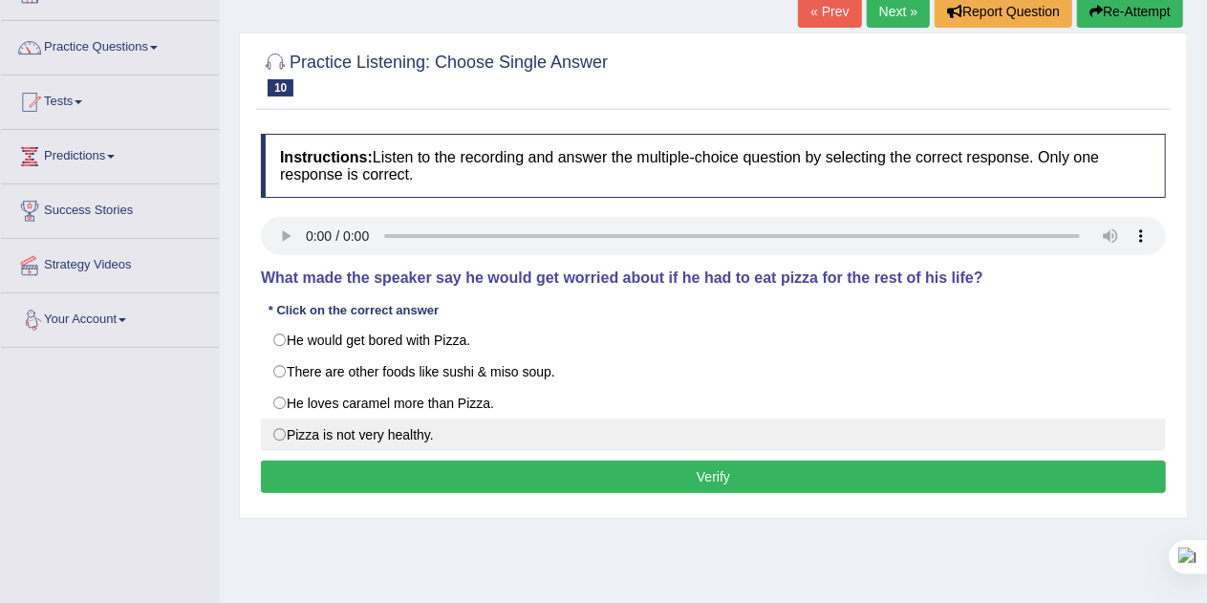
click at [298, 433] on label "Pizza is not very healthy." at bounding box center [713, 434] width 905 height 32
radio input "true"
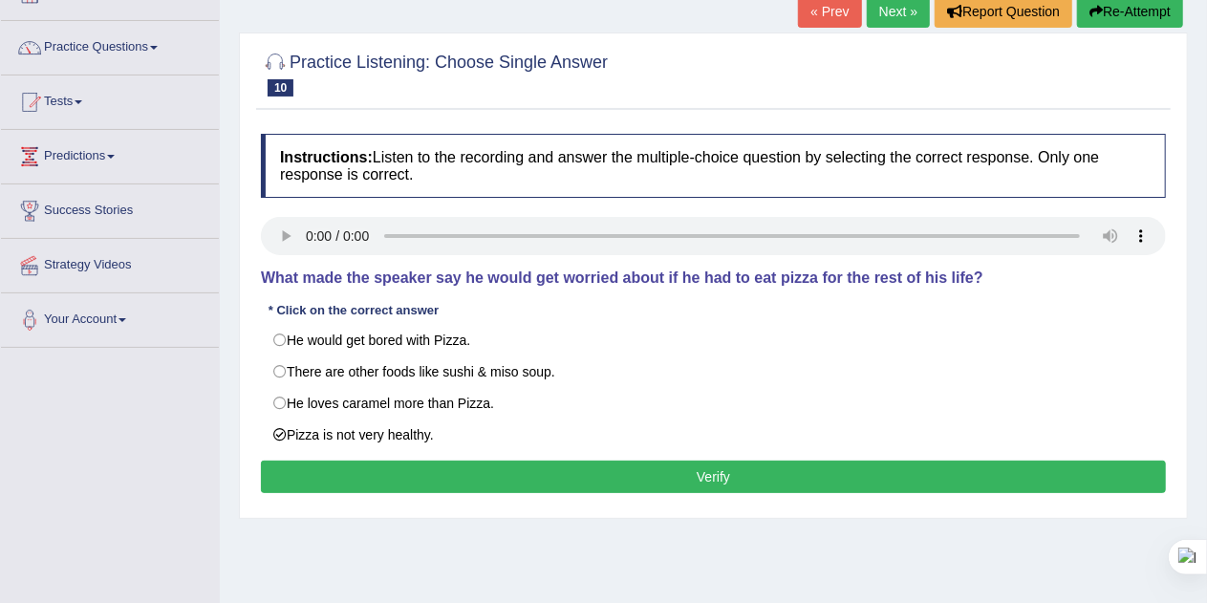
click at [602, 473] on button "Verify" at bounding box center [713, 477] width 905 height 32
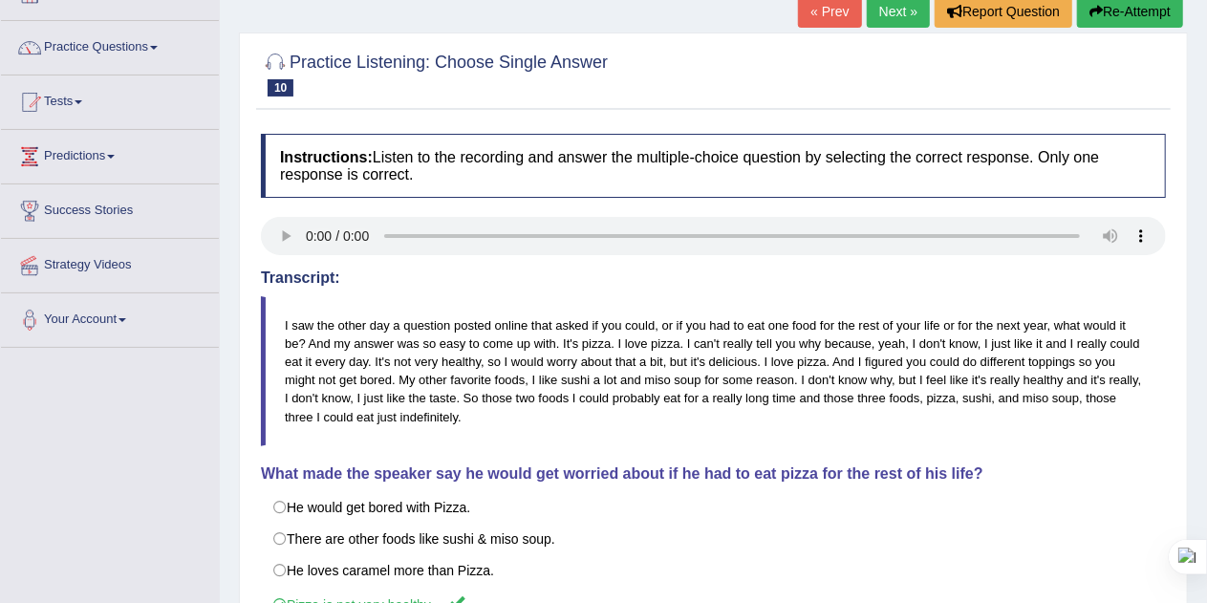
click at [890, 12] on link "Next »" at bounding box center [898, 11] width 63 height 32
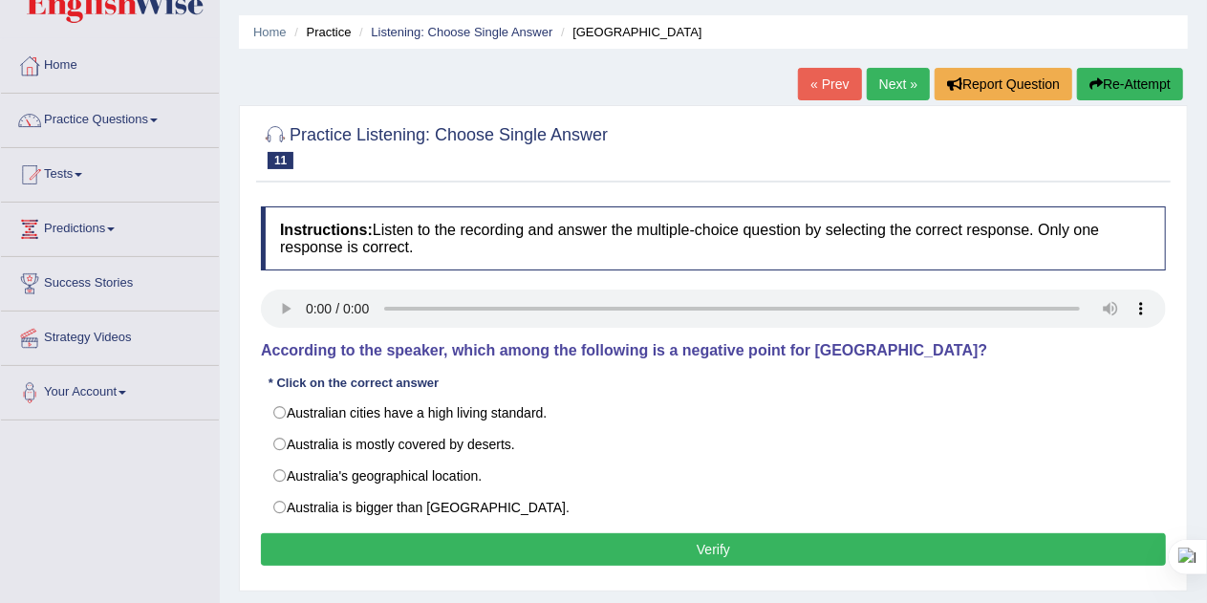
scroll to position [57, 0]
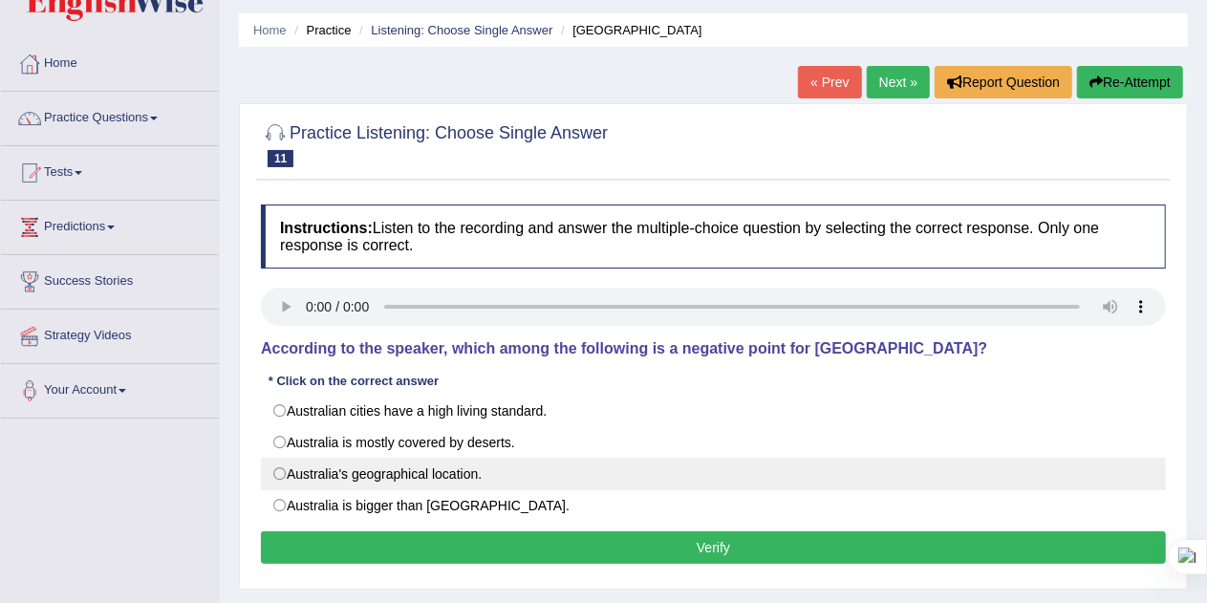
click at [375, 473] on label "Australia's geographical location." at bounding box center [713, 474] width 905 height 32
radio input "true"
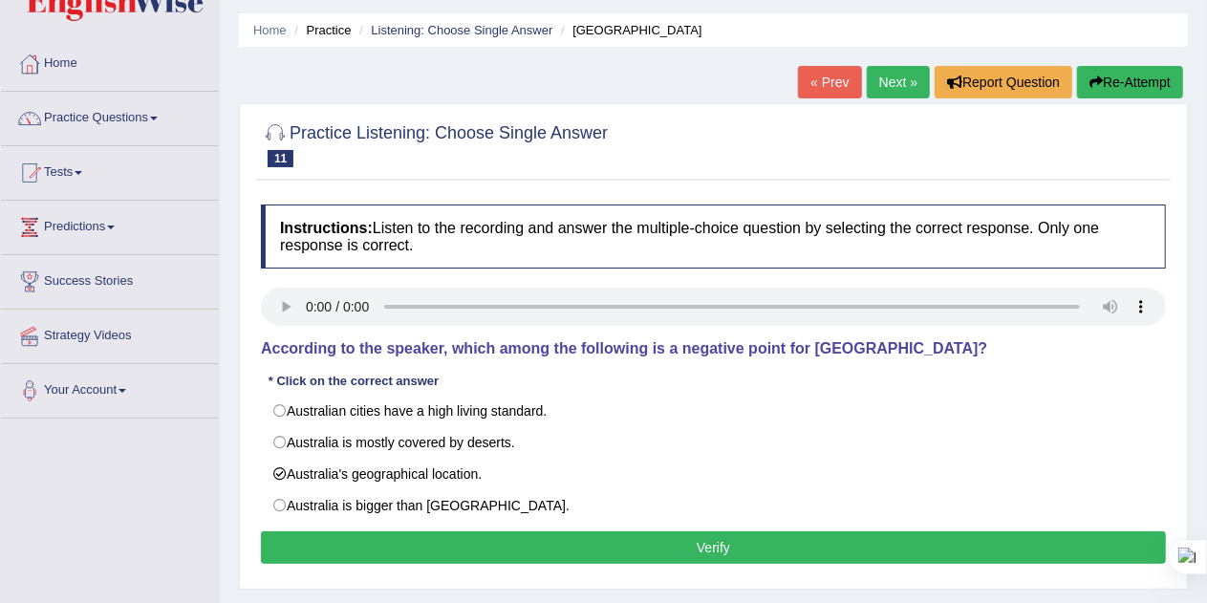
click at [714, 542] on button "Verify" at bounding box center [713, 547] width 905 height 32
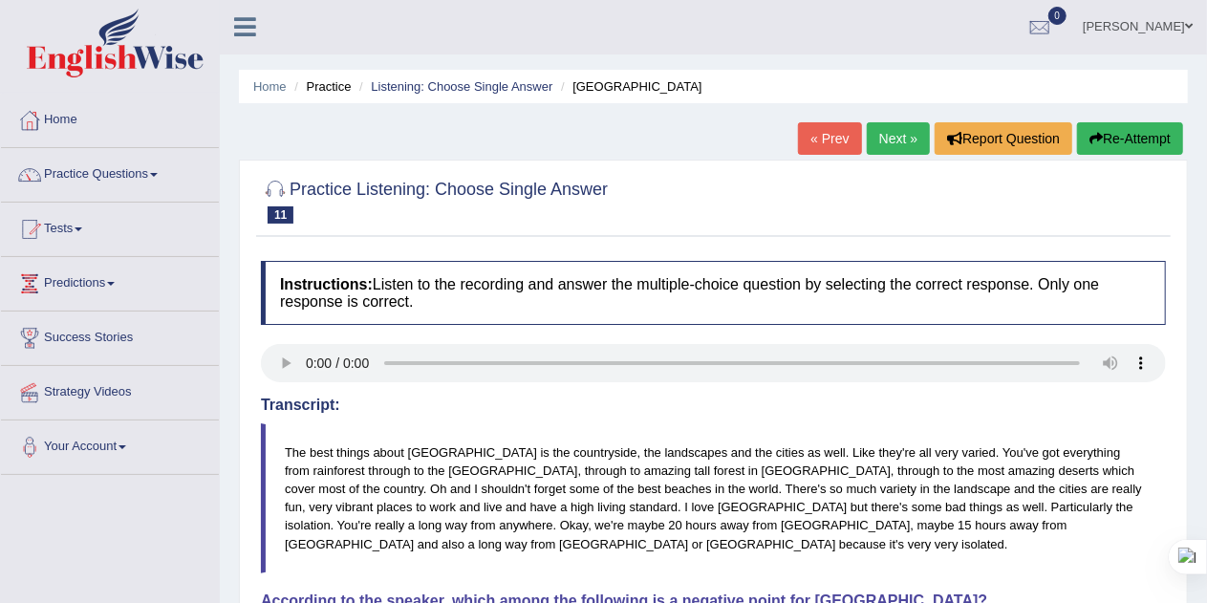
scroll to position [0, 0]
click at [887, 133] on link "Next »" at bounding box center [898, 139] width 63 height 32
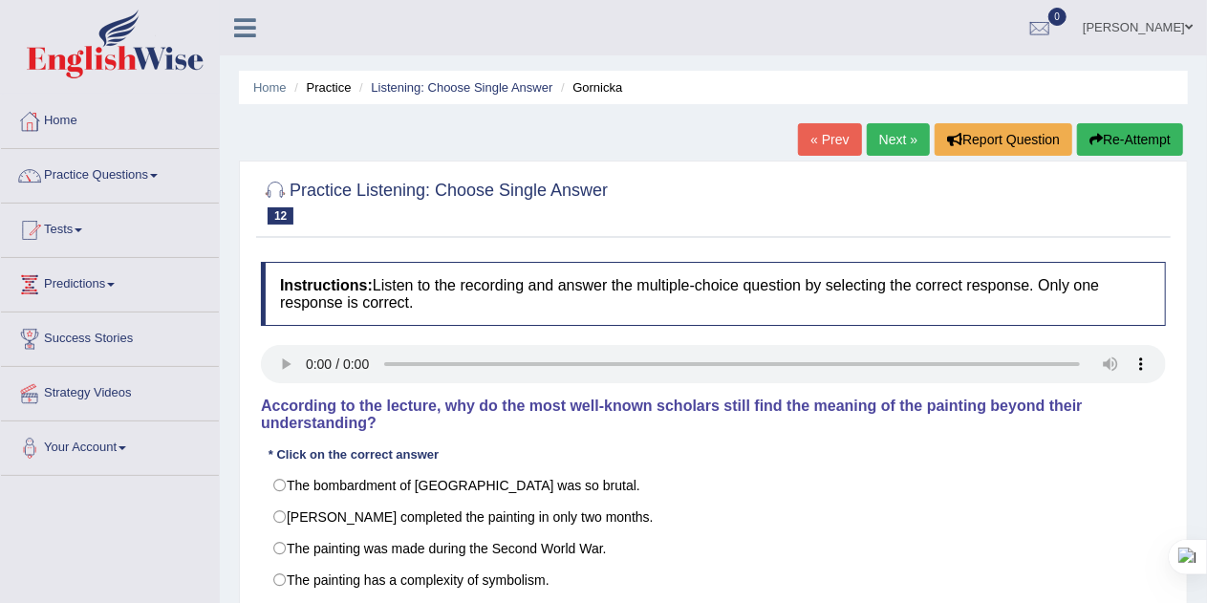
drag, startPoint x: 747, startPoint y: 410, endPoint x: 608, endPoint y: 428, distance: 140.7
click at [608, 428] on h4 "According to the lecture, why do the most well-known scholars still find the me…" at bounding box center [713, 413] width 905 height 33
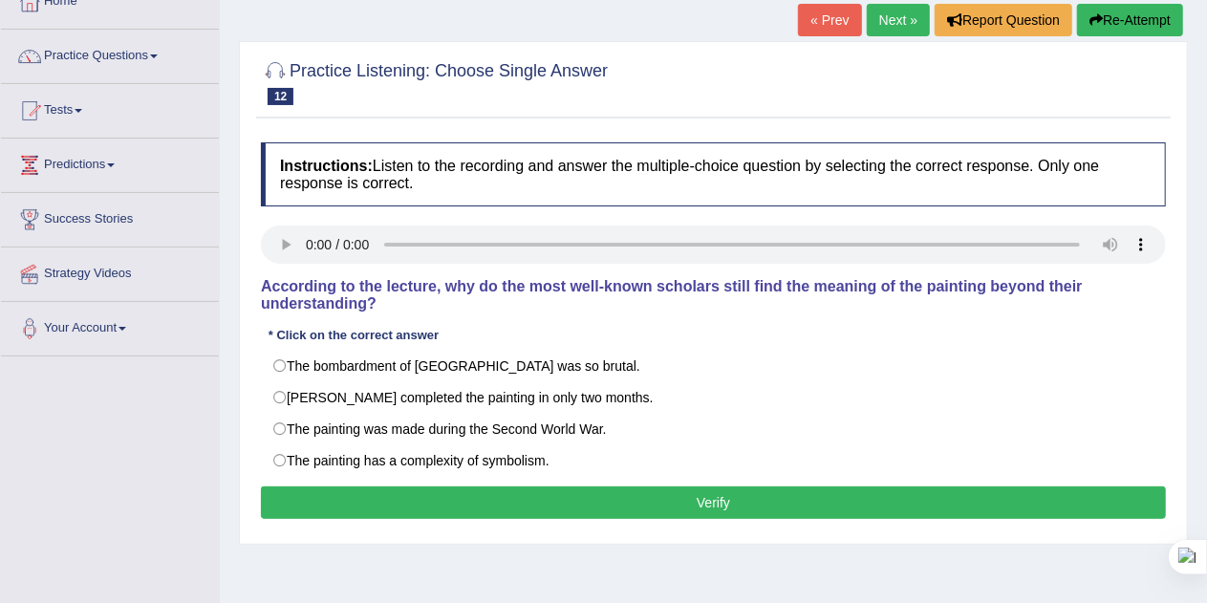
scroll to position [120, 0]
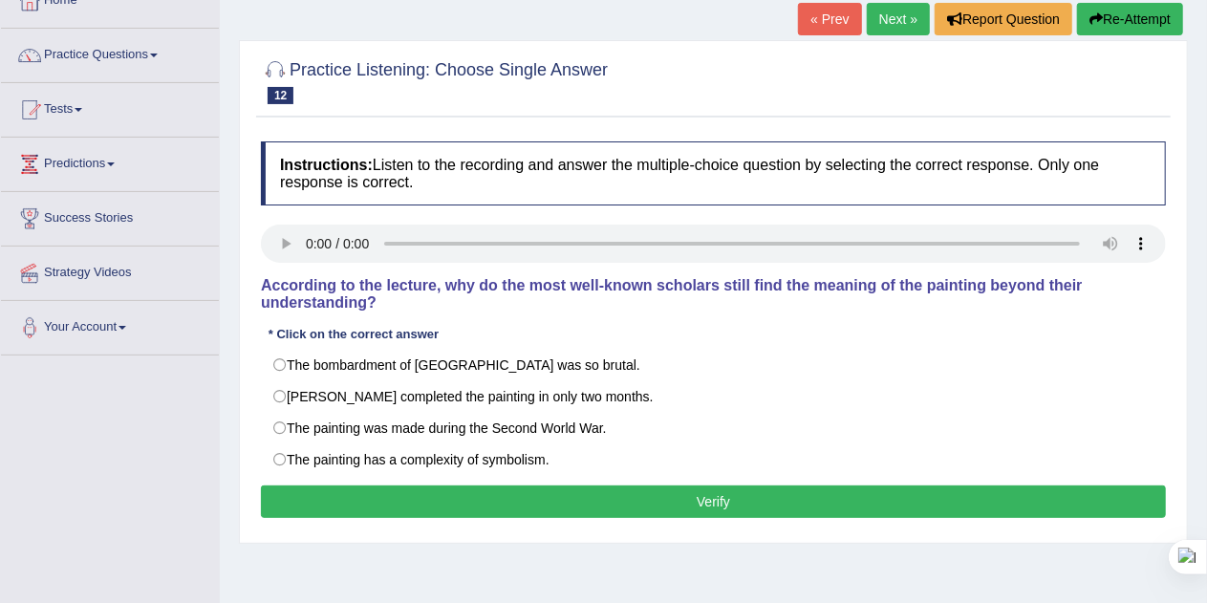
click at [526, 490] on button "Verify" at bounding box center [713, 501] width 905 height 32
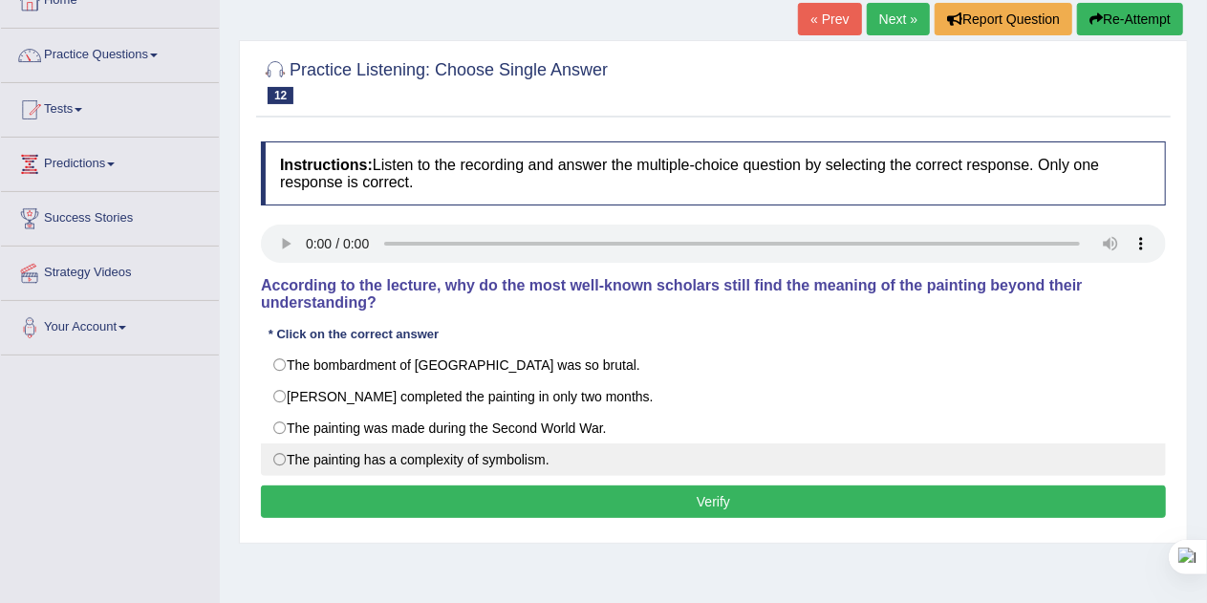
click at [511, 456] on label "The painting has a complexity of symbolism." at bounding box center [713, 459] width 905 height 32
radio input "true"
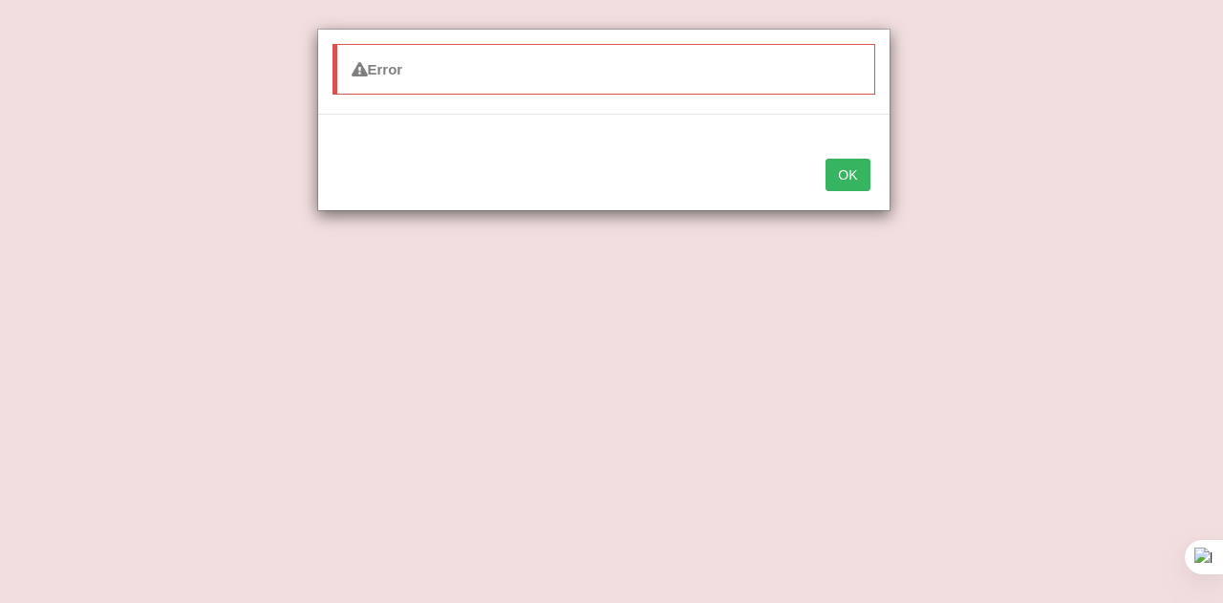
click at [856, 163] on button "OK" at bounding box center [847, 175] width 44 height 32
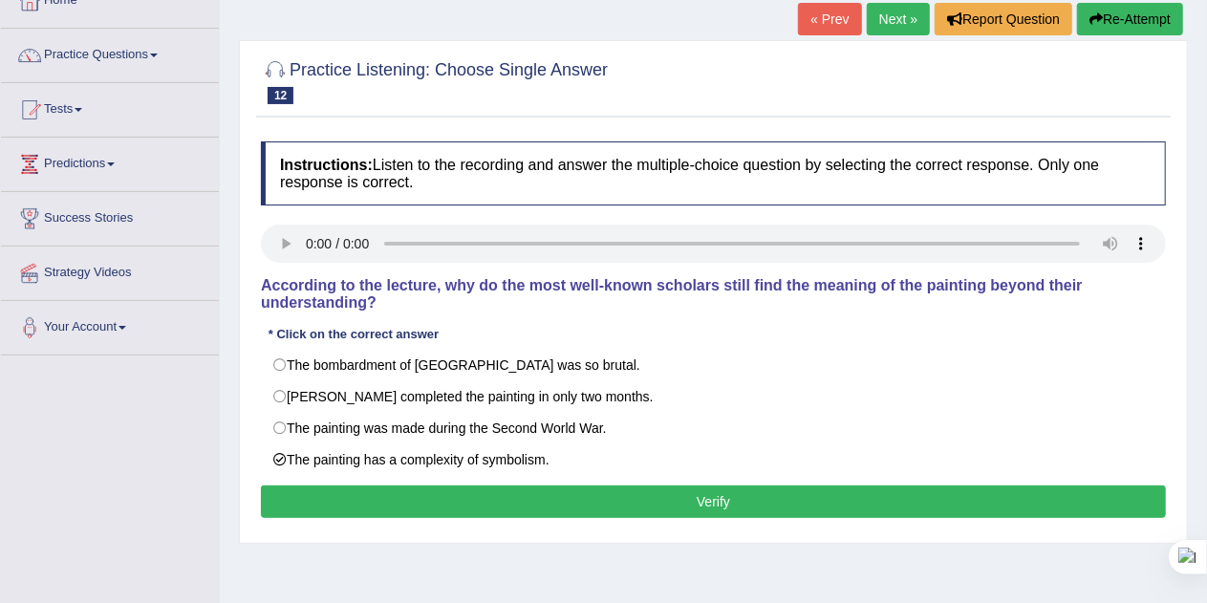
click at [772, 494] on button "Verify" at bounding box center [713, 501] width 905 height 32
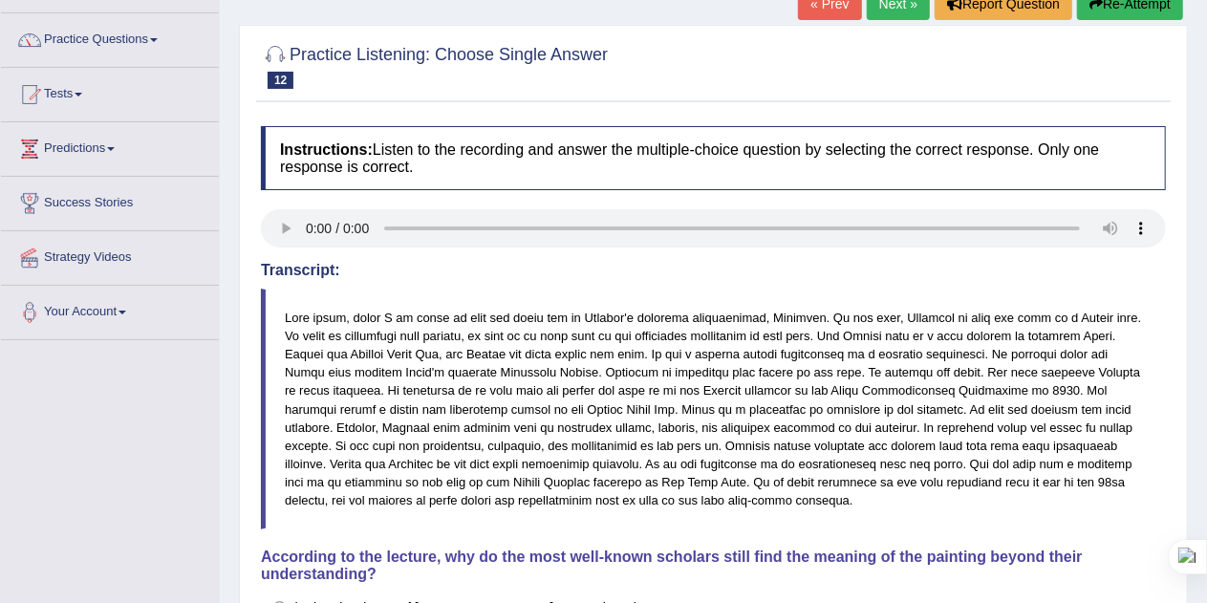
scroll to position [122, 0]
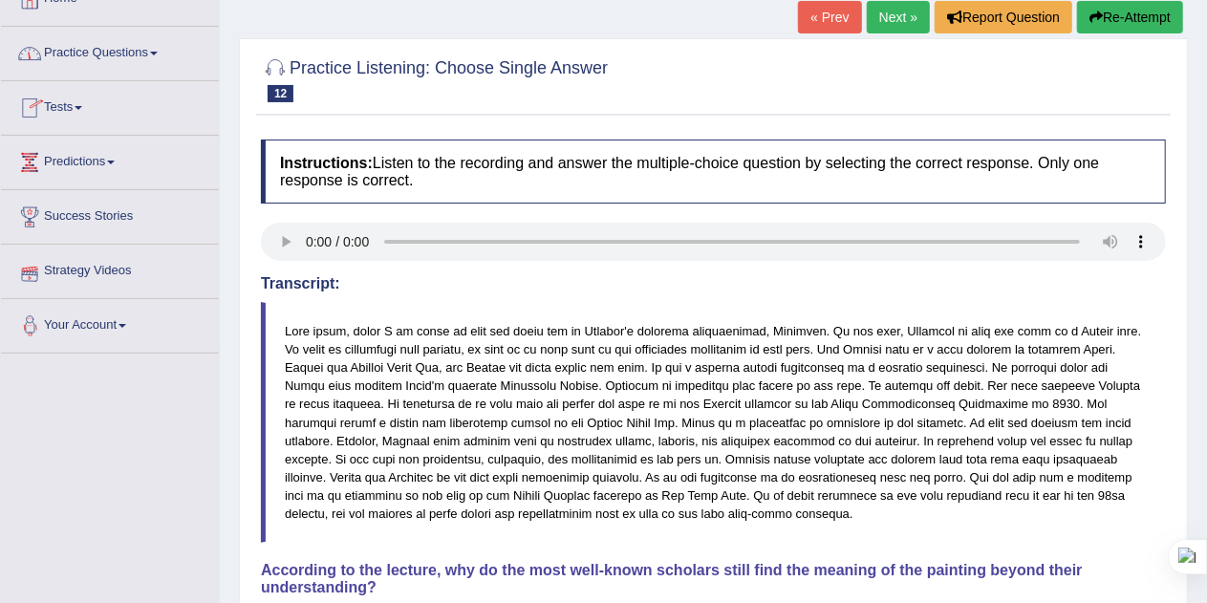
click at [158, 53] on span at bounding box center [154, 54] width 8 height 4
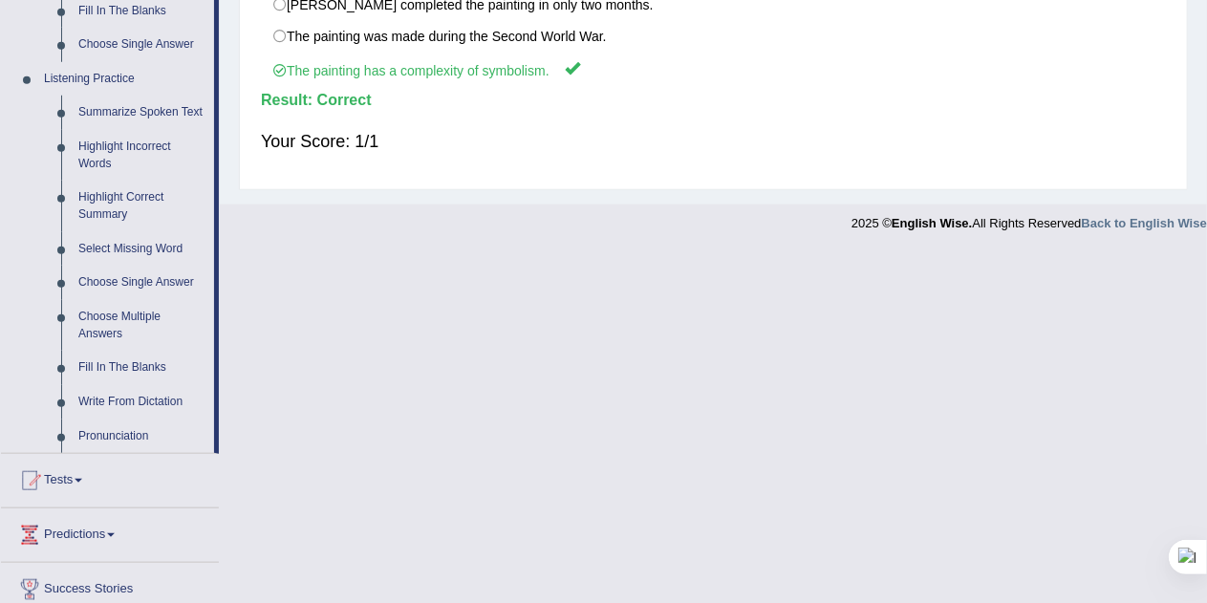
scroll to position [783, 0]
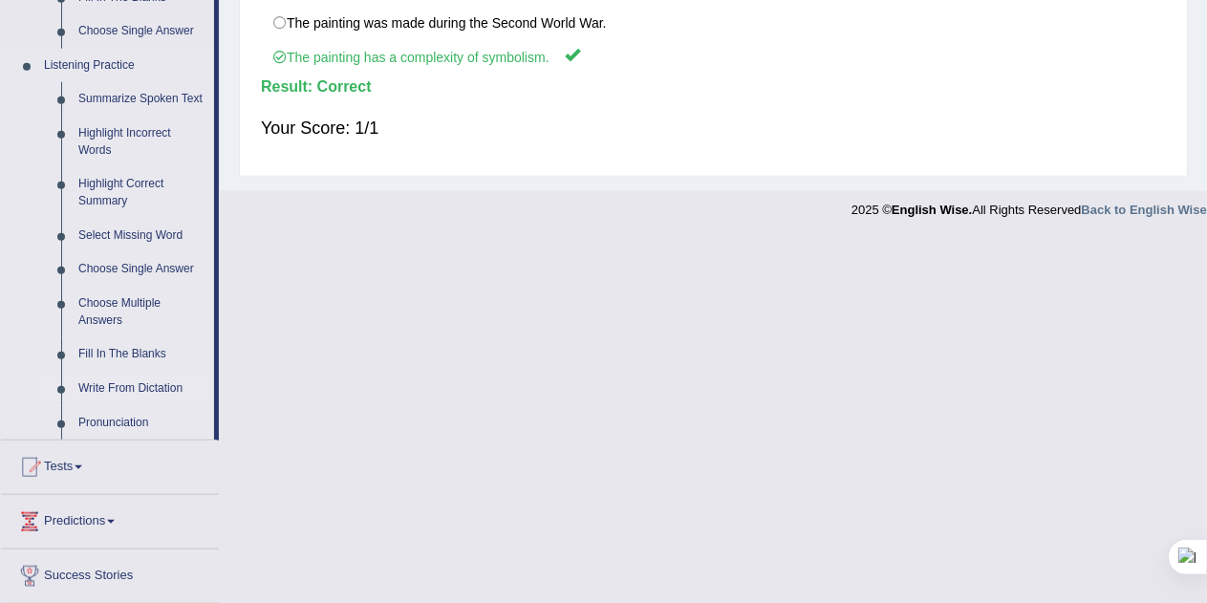
click at [157, 390] on link "Write From Dictation" at bounding box center [142, 389] width 144 height 34
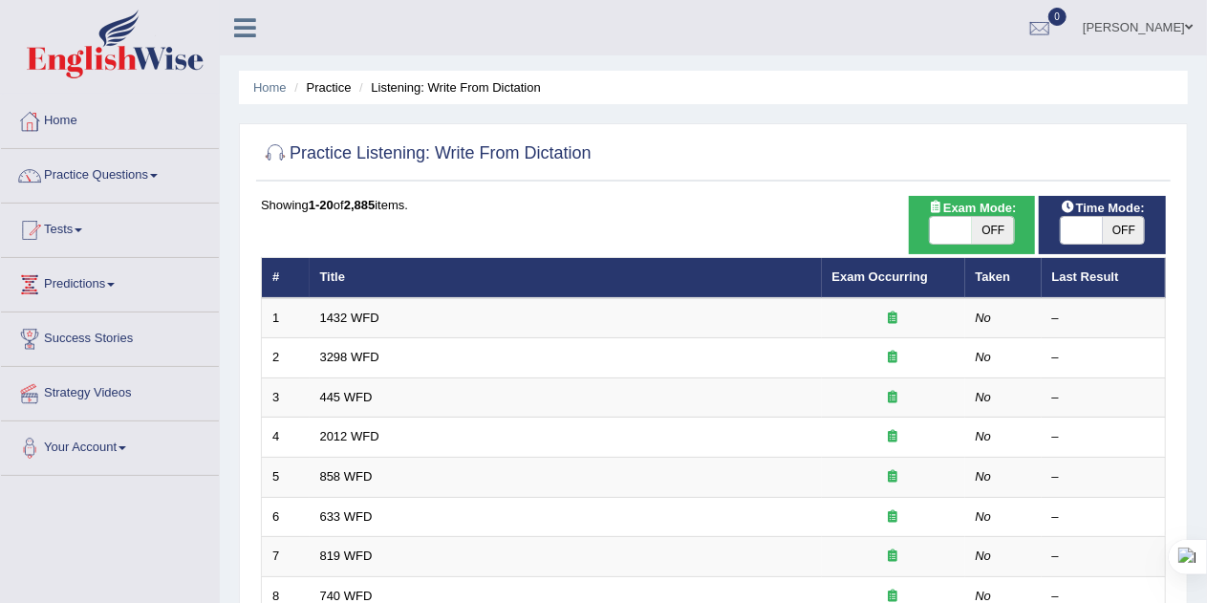
click at [995, 76] on ul "Home Practice Listening: Write From Dictation" at bounding box center [713, 87] width 949 height 33
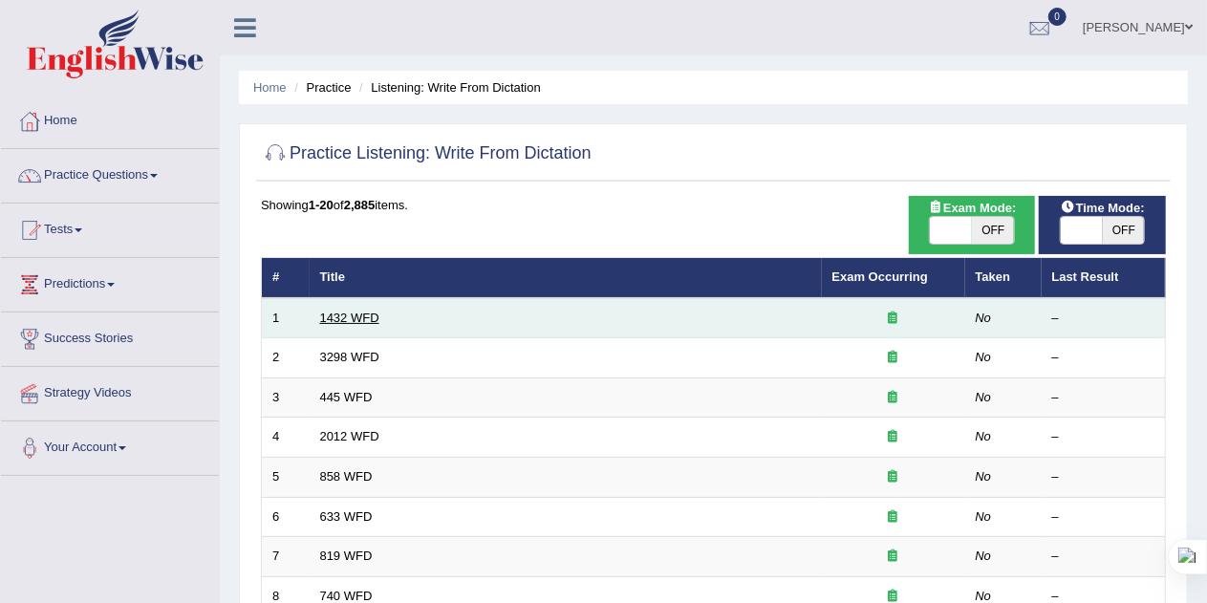
click at [362, 317] on link "1432 WFD" at bounding box center [349, 318] width 59 height 14
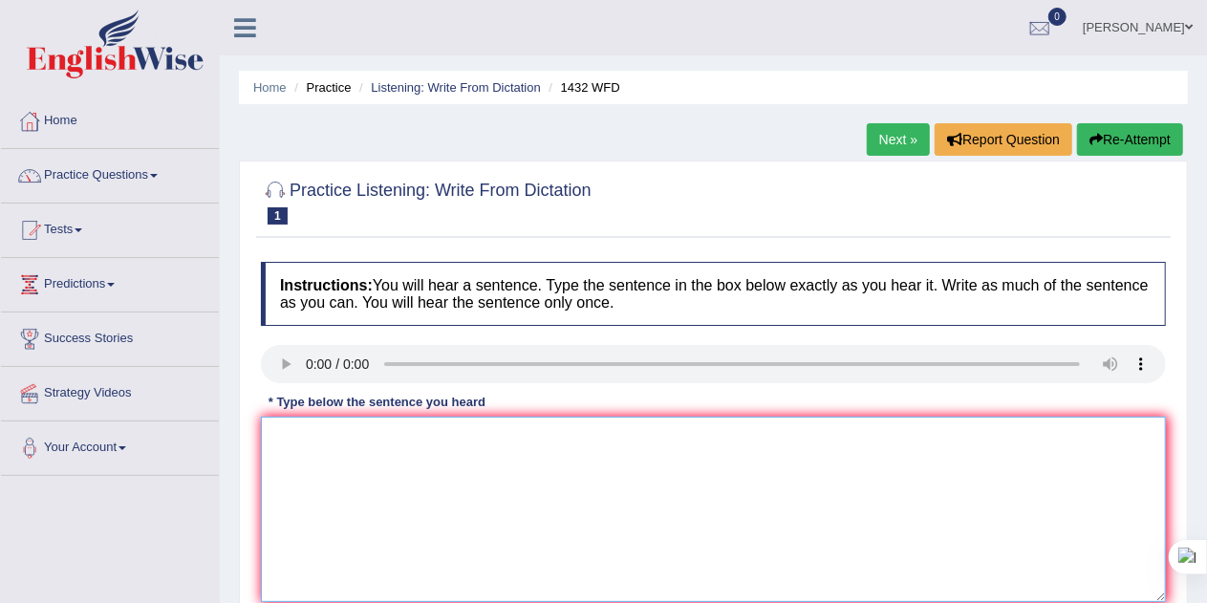
click at [334, 475] on textarea at bounding box center [713, 509] width 905 height 185
click at [351, 465] on textarea at bounding box center [713, 509] width 905 height 185
type textarea "more physical activity is benefecial to your health"
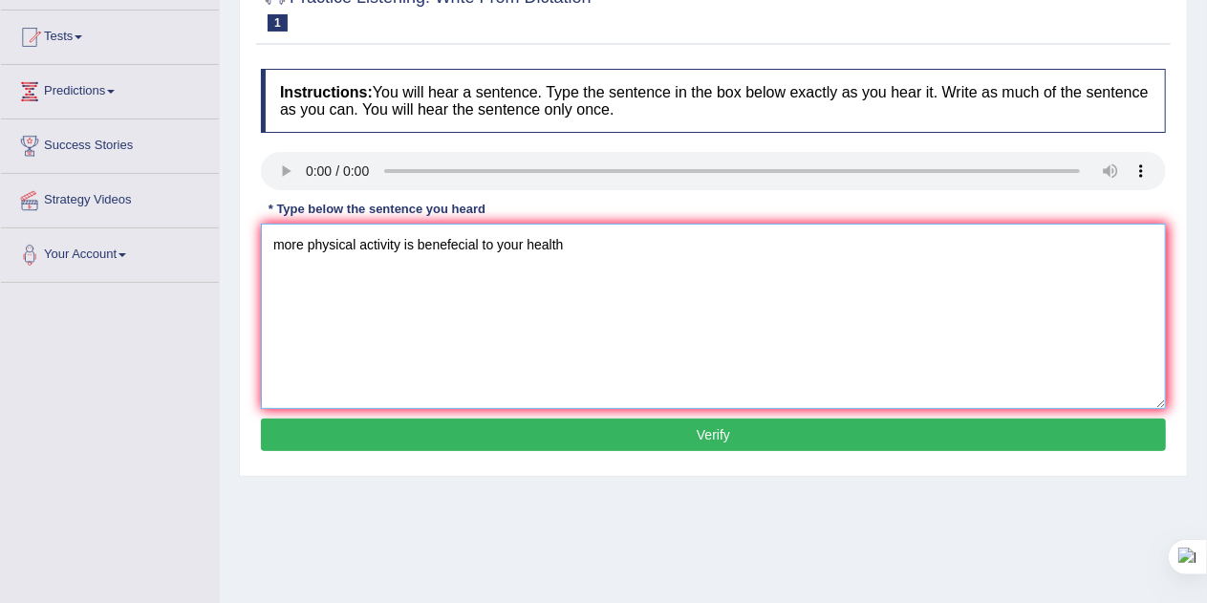
scroll to position [194, 0]
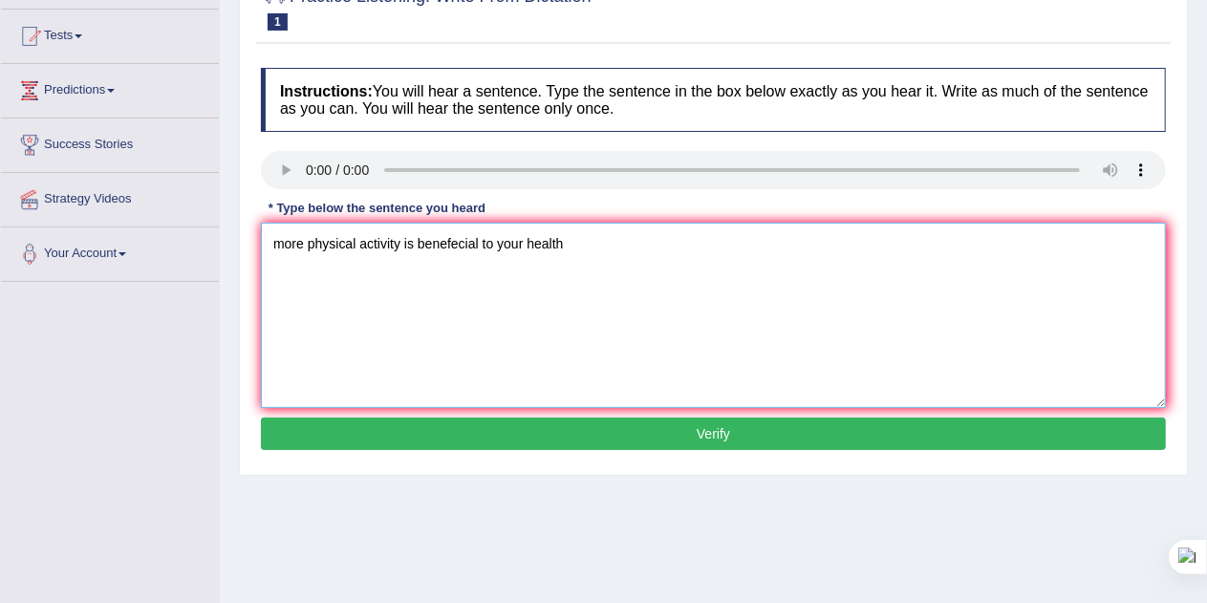
type textarea "more physical activity is benefecial to your health"
click at [578, 432] on button "Verify" at bounding box center [713, 434] width 905 height 32
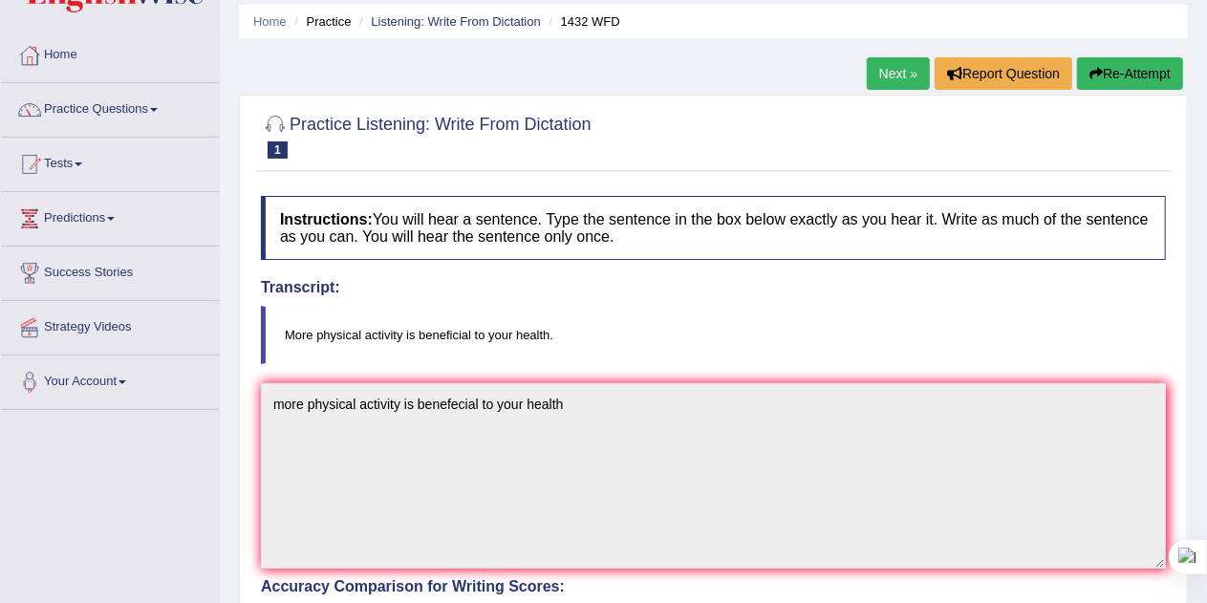
scroll to position [0, 0]
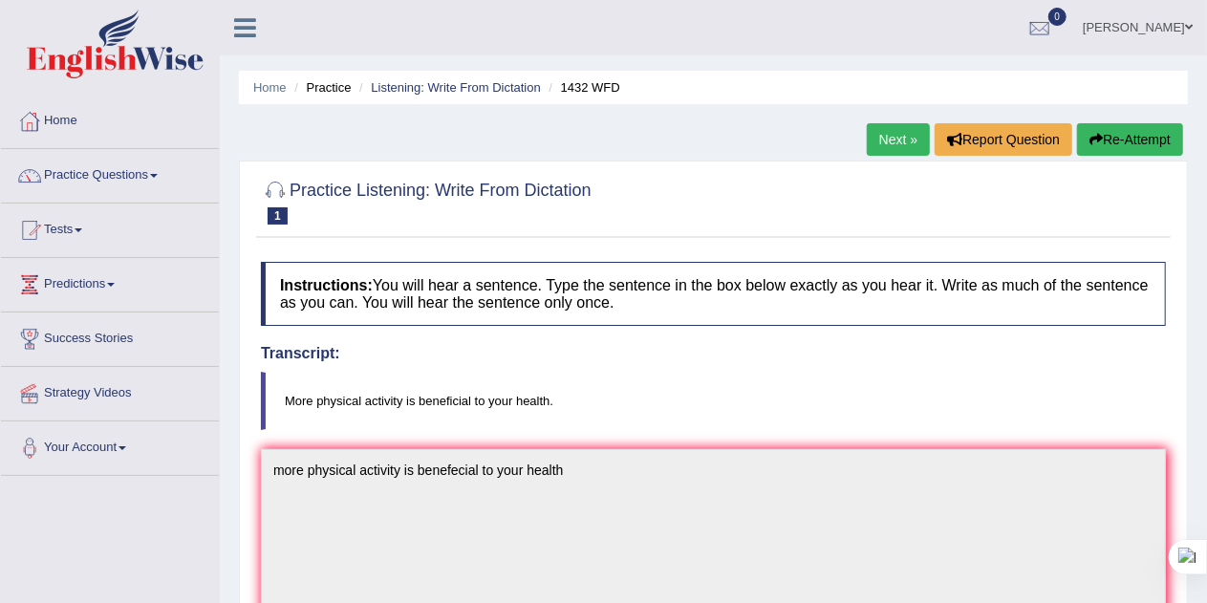
click at [900, 140] on link "Next »" at bounding box center [898, 139] width 63 height 32
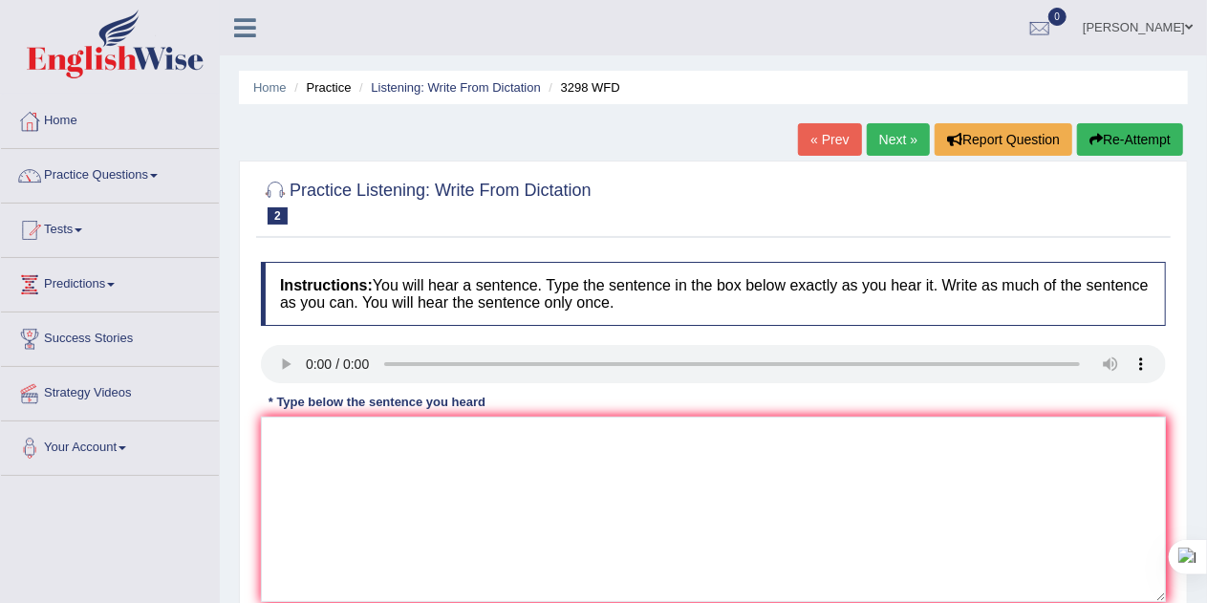
click at [1114, 135] on button "Re-Attempt" at bounding box center [1130, 139] width 106 height 32
click at [504, 488] on textarea at bounding box center [713, 509] width 905 height 185
click at [320, 467] on textarea at bounding box center [713, 509] width 905 height 185
click at [321, 465] on textarea at bounding box center [713, 509] width 905 height 185
click at [407, 440] on textarea "Animal Behaviour is" at bounding box center [713, 509] width 905 height 185
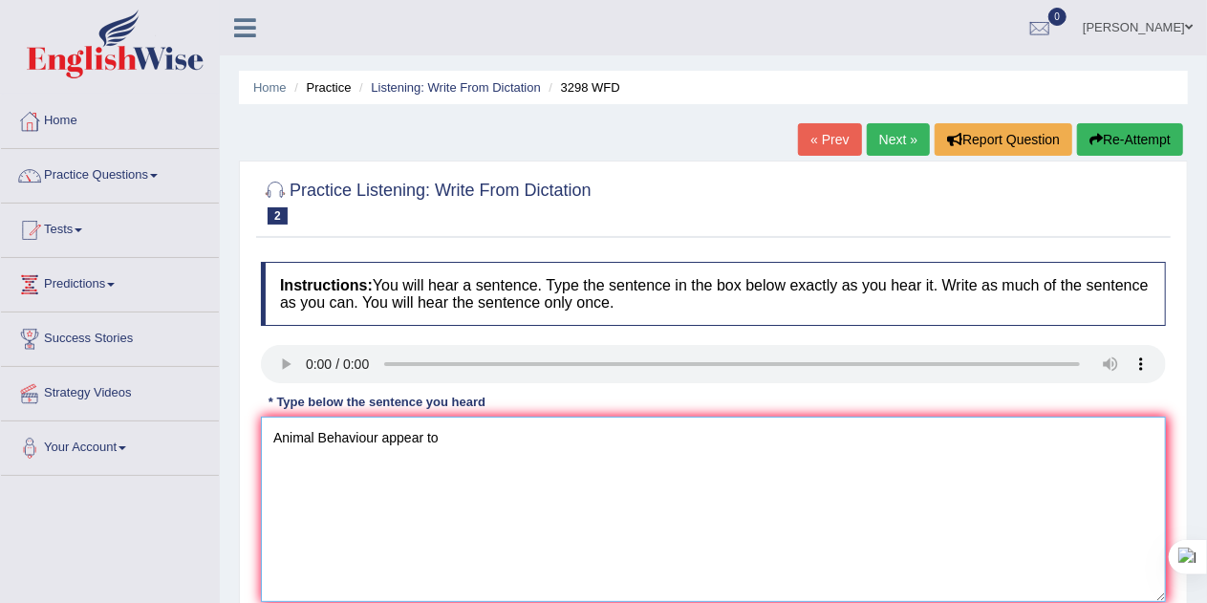
click at [418, 439] on textarea "Animal Behaviour appear to" at bounding box center [713, 509] width 905 height 185
click at [516, 429] on textarea "Animal Behaviour appears to contain" at bounding box center [713, 509] width 905 height 185
click at [630, 431] on textarea "Animal Behaviour appears to contain both similar and dis" at bounding box center [713, 509] width 905 height 185
click at [621, 437] on textarea "Animal Behaviour appears to contain both similar and distenct aspects" at bounding box center [713, 509] width 905 height 185
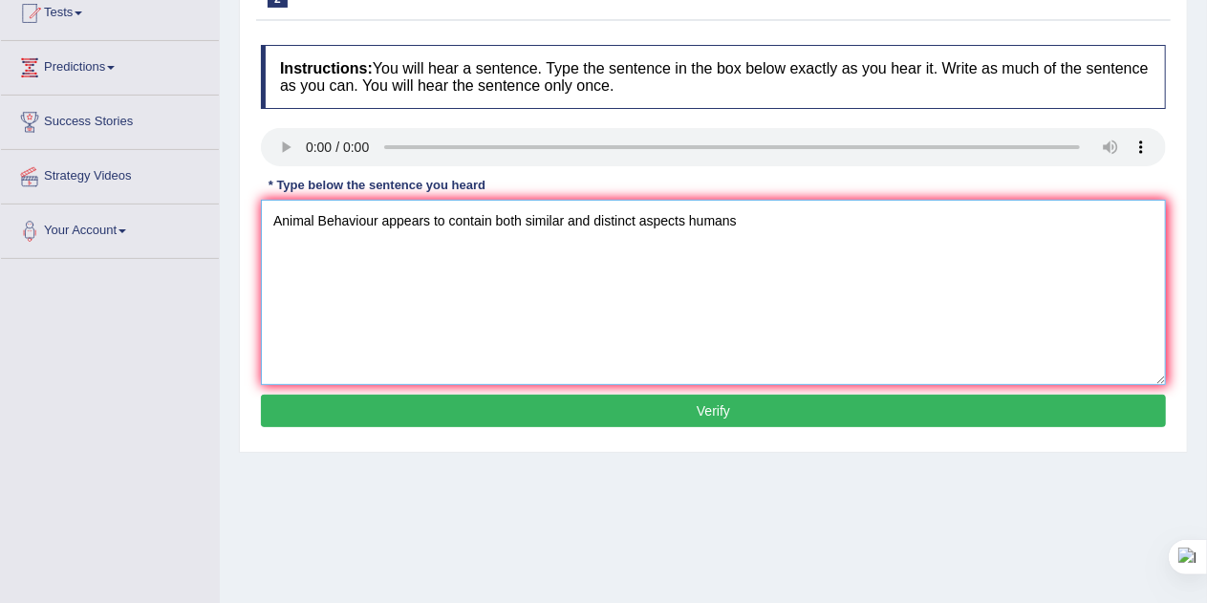
scroll to position [233, 0]
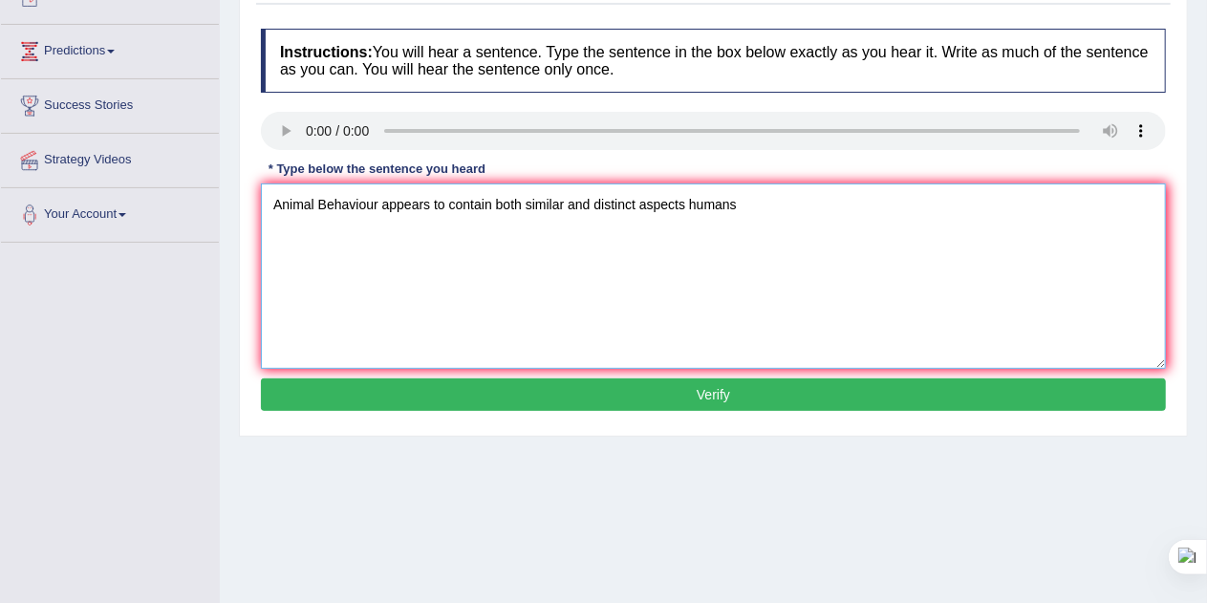
type textarea "Animal Behaviour appears to contain both similar and distinct aspects humans"
click at [774, 402] on button "Verify" at bounding box center [713, 394] width 905 height 32
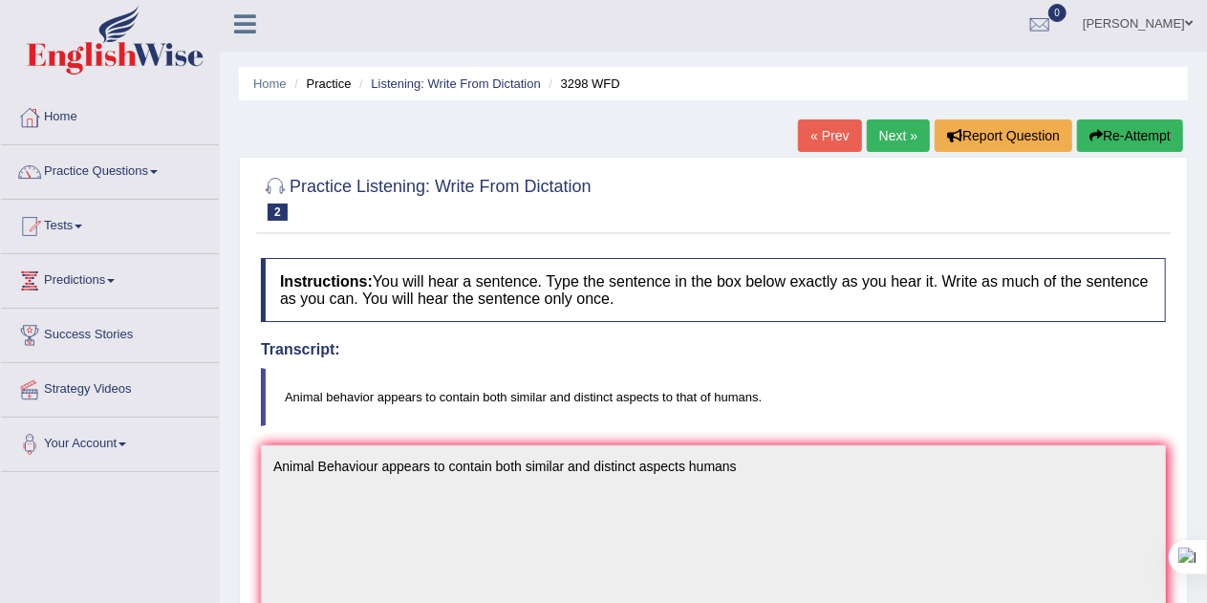
scroll to position [0, 0]
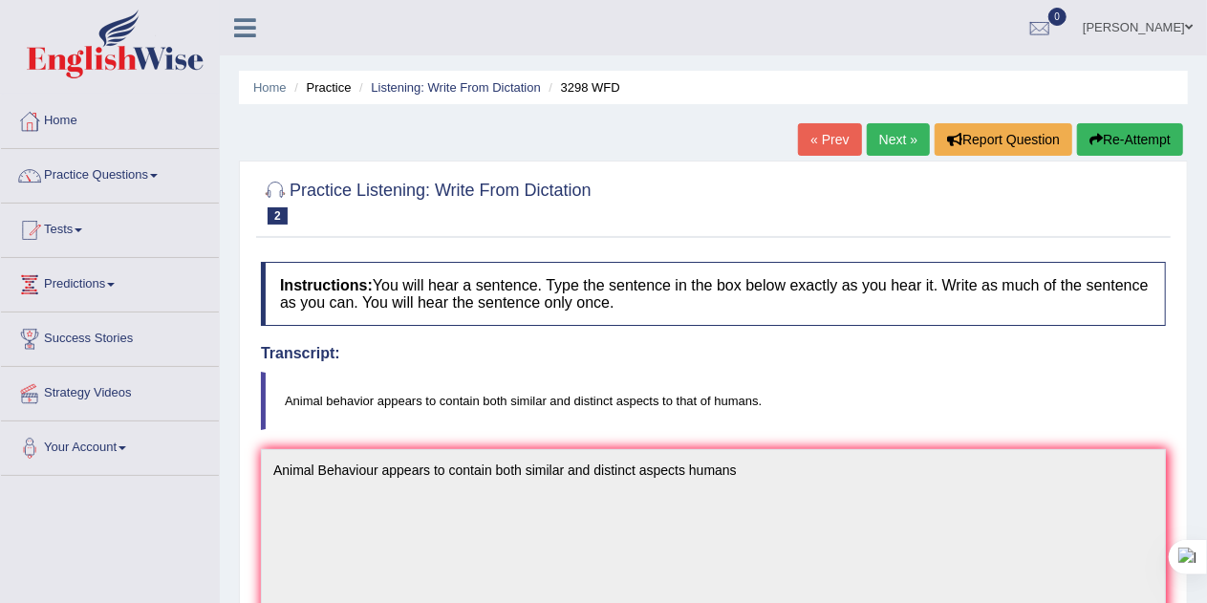
click at [896, 140] on link "Next »" at bounding box center [898, 139] width 63 height 32
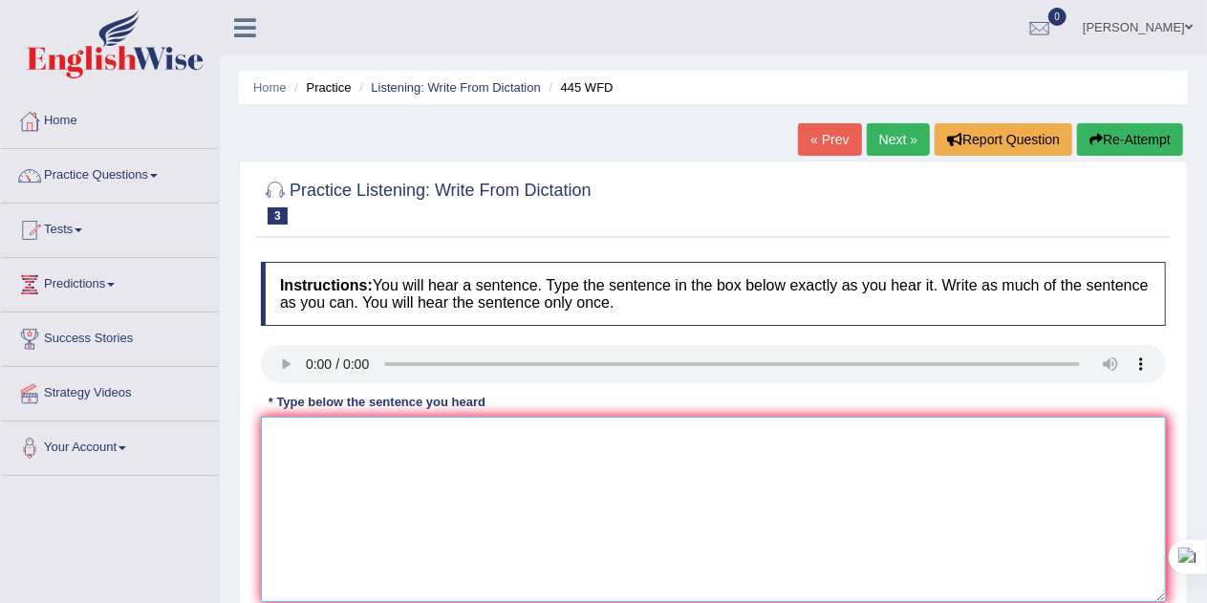
click at [538, 507] on textarea at bounding box center [713, 509] width 905 height 185
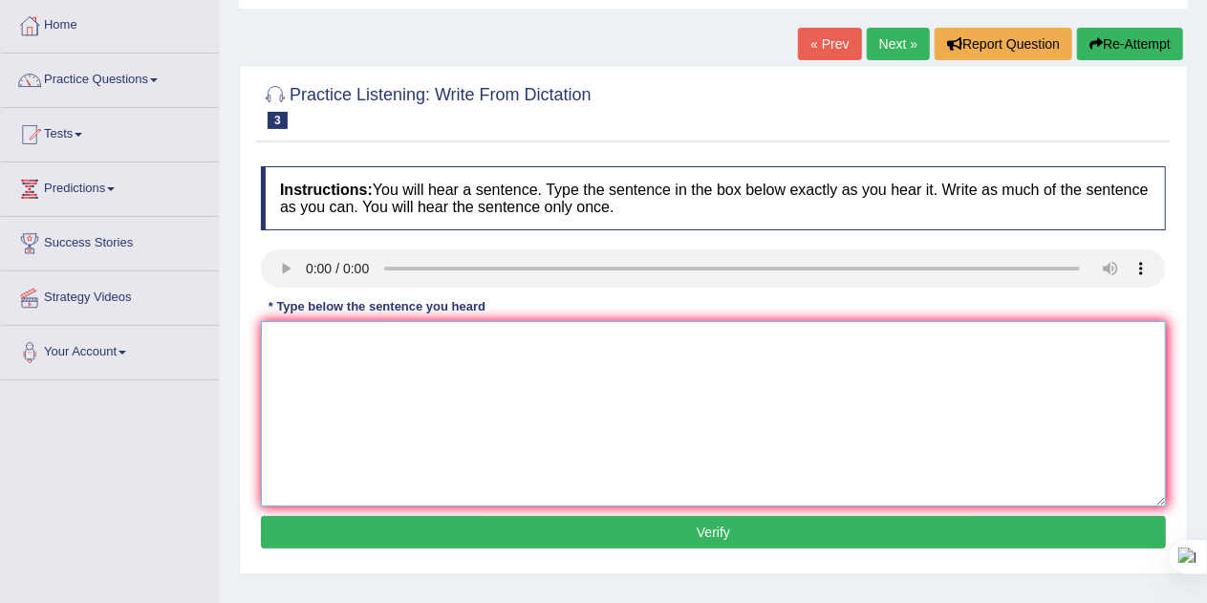
scroll to position [101, 0]
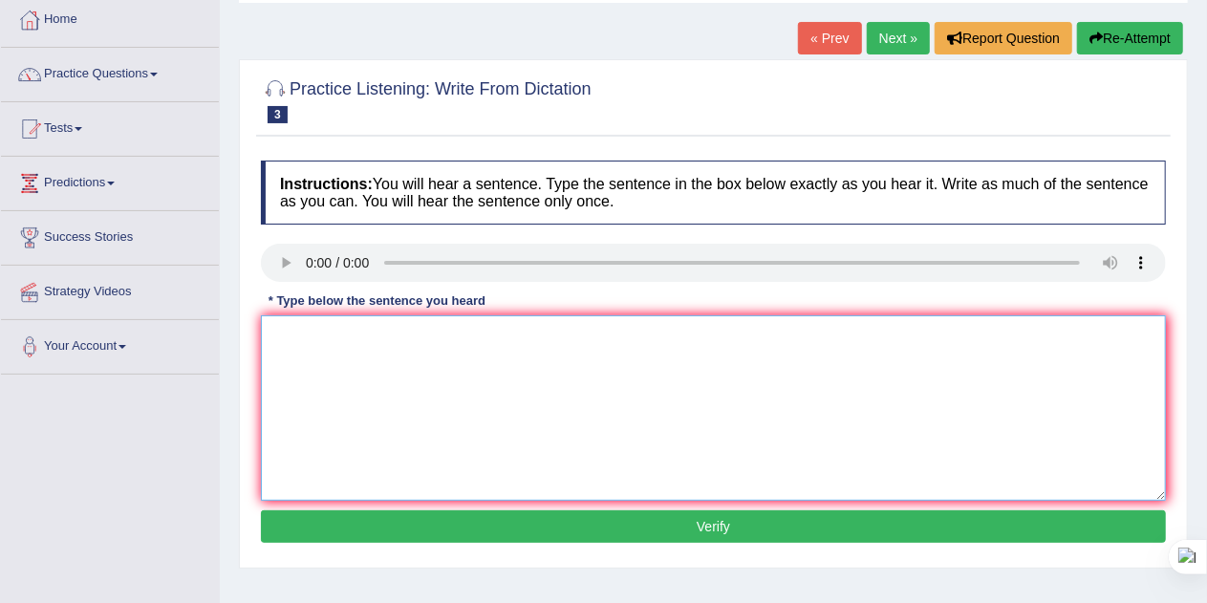
click at [320, 400] on textarea at bounding box center [713, 407] width 905 height 185
click at [375, 336] on textarea "The american Astonats made a plan to" at bounding box center [713, 407] width 905 height 185
click at [388, 336] on textarea "The american astromade a plan to" at bounding box center [713, 407] width 905 height 185
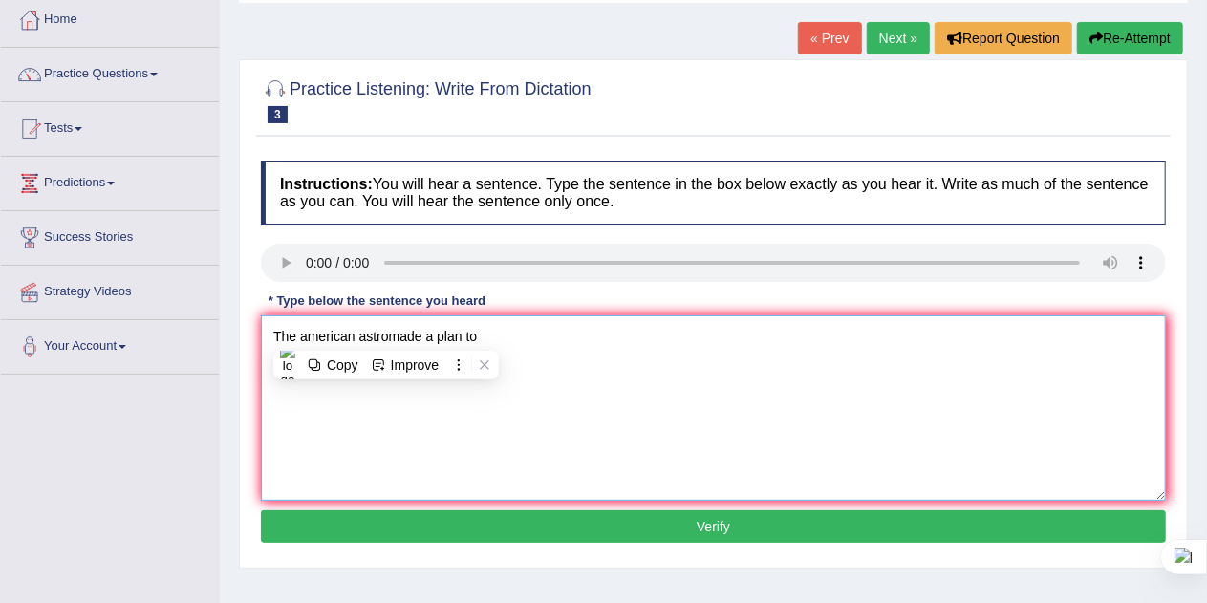
click at [387, 336] on textarea "The american astromade a plan to" at bounding box center [713, 407] width 905 height 185
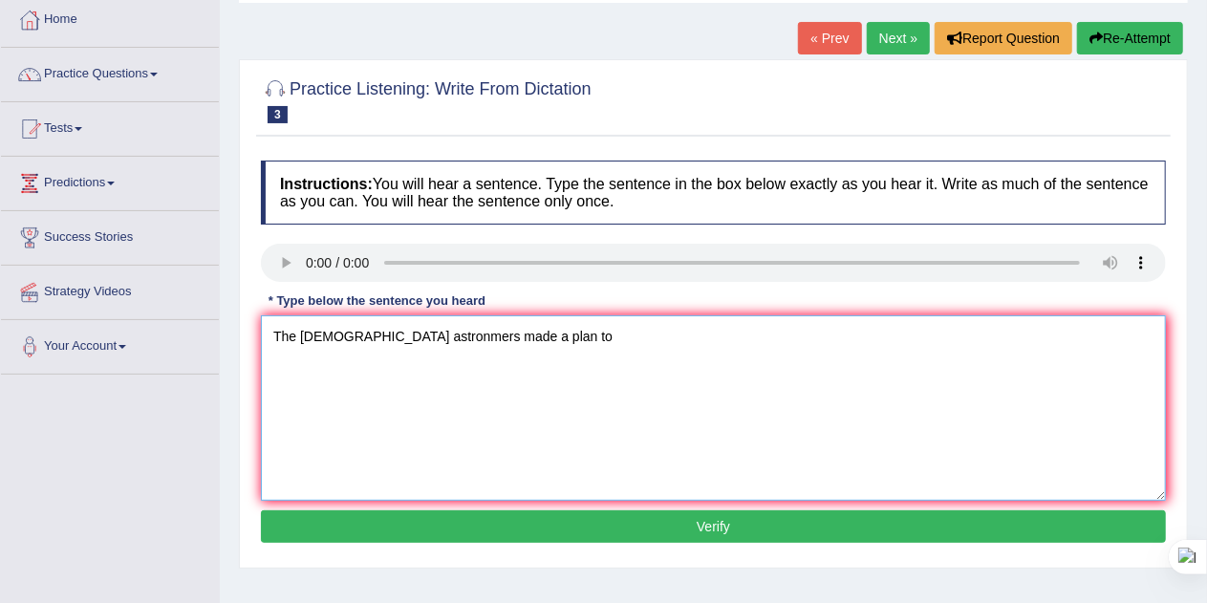
click at [542, 341] on textarea "The american astronmers made a plan to" at bounding box center [713, 407] width 905 height 185
click at [577, 335] on textarea "The american astronmers made a plan to land a" at bounding box center [713, 407] width 905 height 185
click at [655, 337] on textarea "The american astronmers made a plan to land a spaceship on mars" at bounding box center [713, 407] width 905 height 185
click at [303, 336] on textarea "The american astronmers made a plan to land a spaceship on Mars" at bounding box center [713, 407] width 905 height 185
type textarea "The American astronmers made a plan to land a spaceship on Mars"
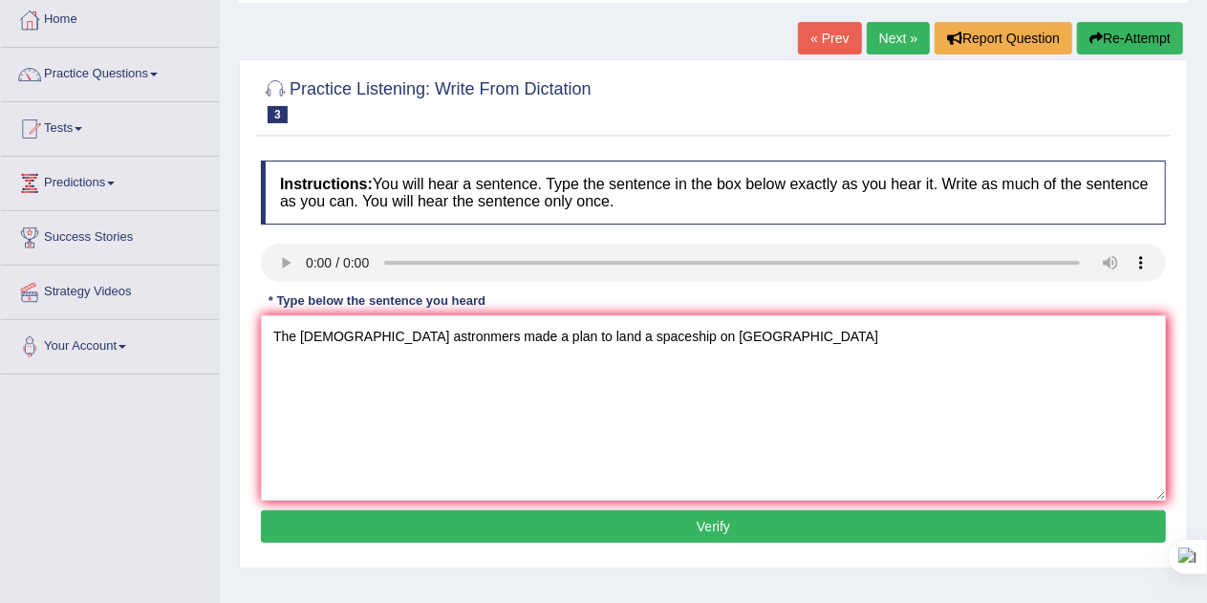
click at [559, 526] on button "Verify" at bounding box center [713, 526] width 905 height 32
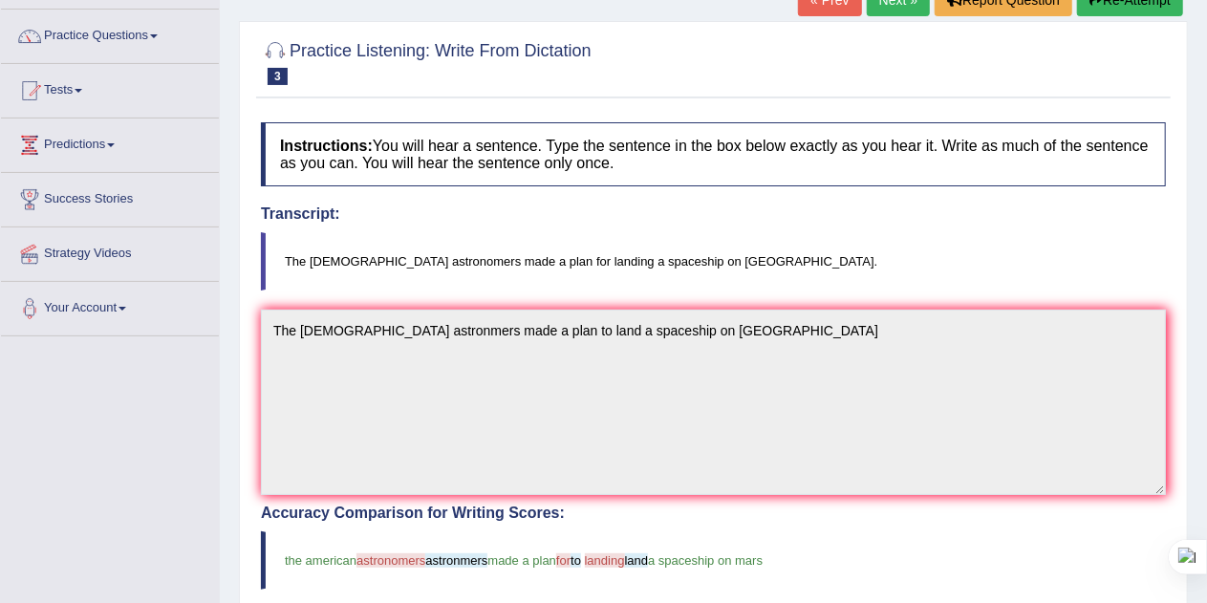
scroll to position [50, 0]
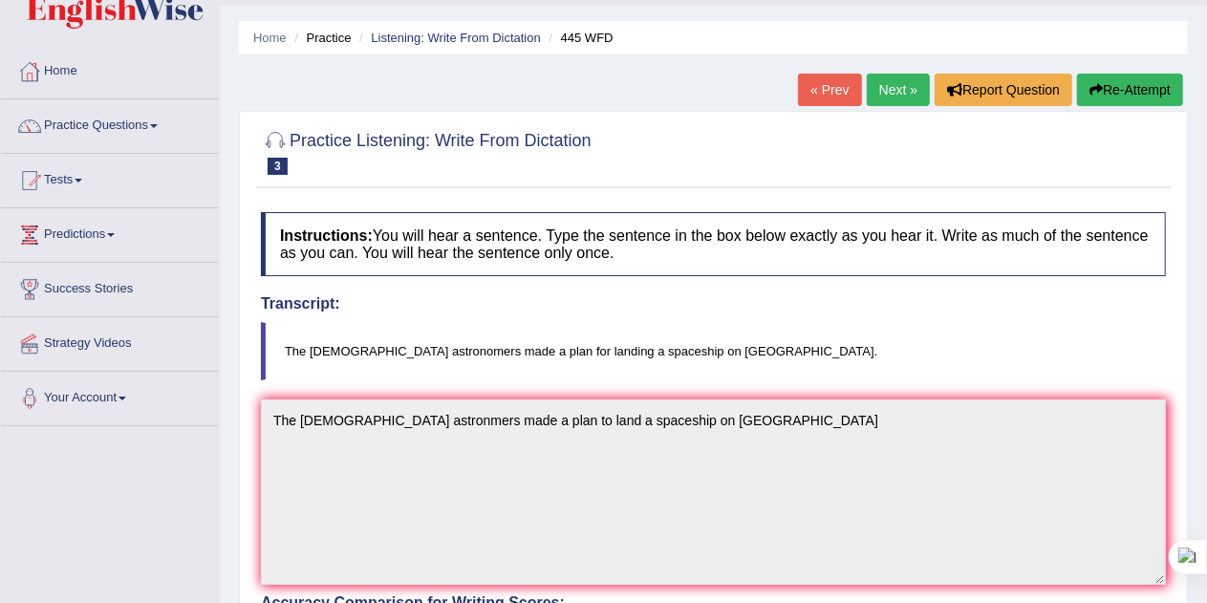
click at [1131, 98] on button "Re-Attempt" at bounding box center [1130, 90] width 106 height 32
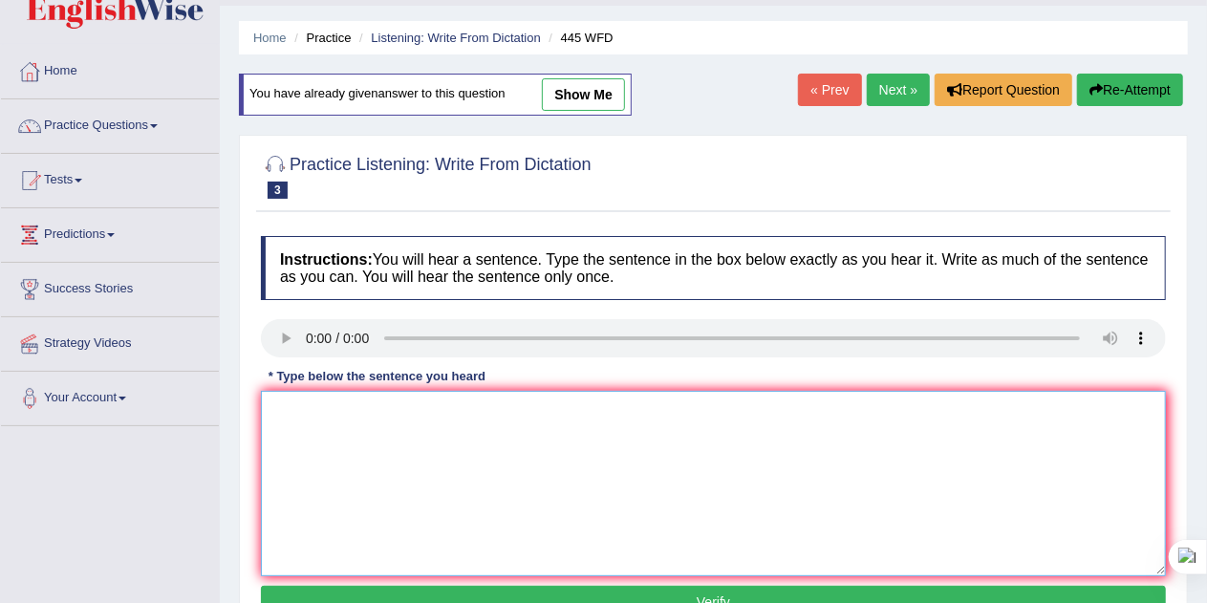
click at [439, 467] on textarea at bounding box center [713, 483] width 905 height 185
click at [314, 446] on textarea at bounding box center [713, 483] width 905 height 185
click at [318, 409] on textarea "The" at bounding box center [713, 483] width 905 height 185
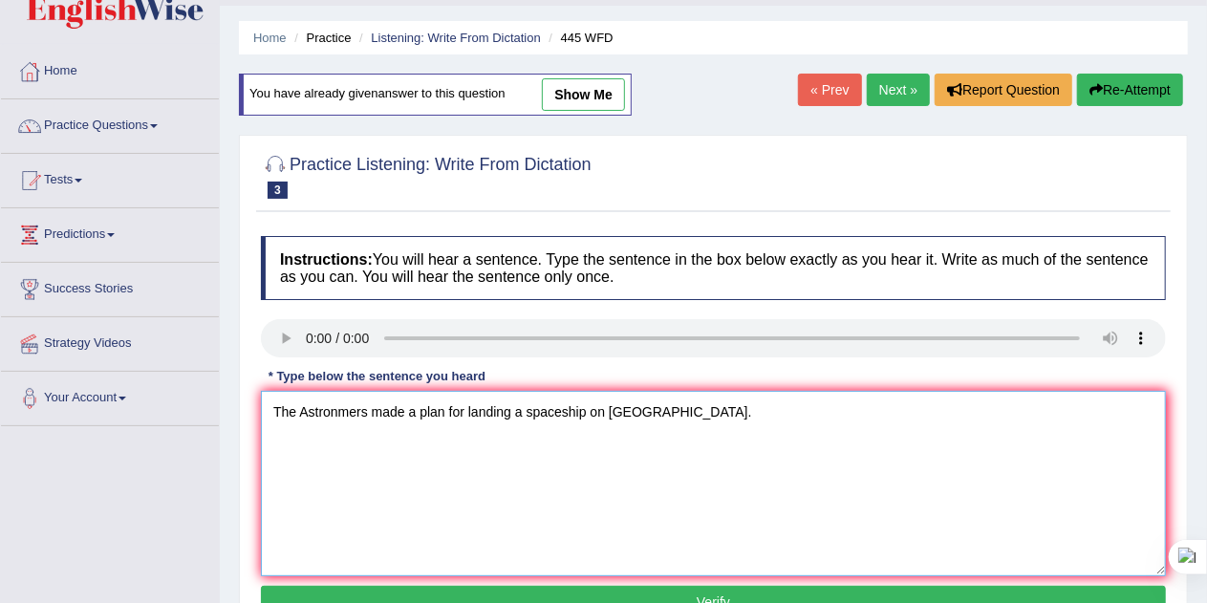
type textarea "The Astronmers made a plan for landing a spaceship on Mars."
click at [377, 595] on button "Verify" at bounding box center [713, 602] width 905 height 32
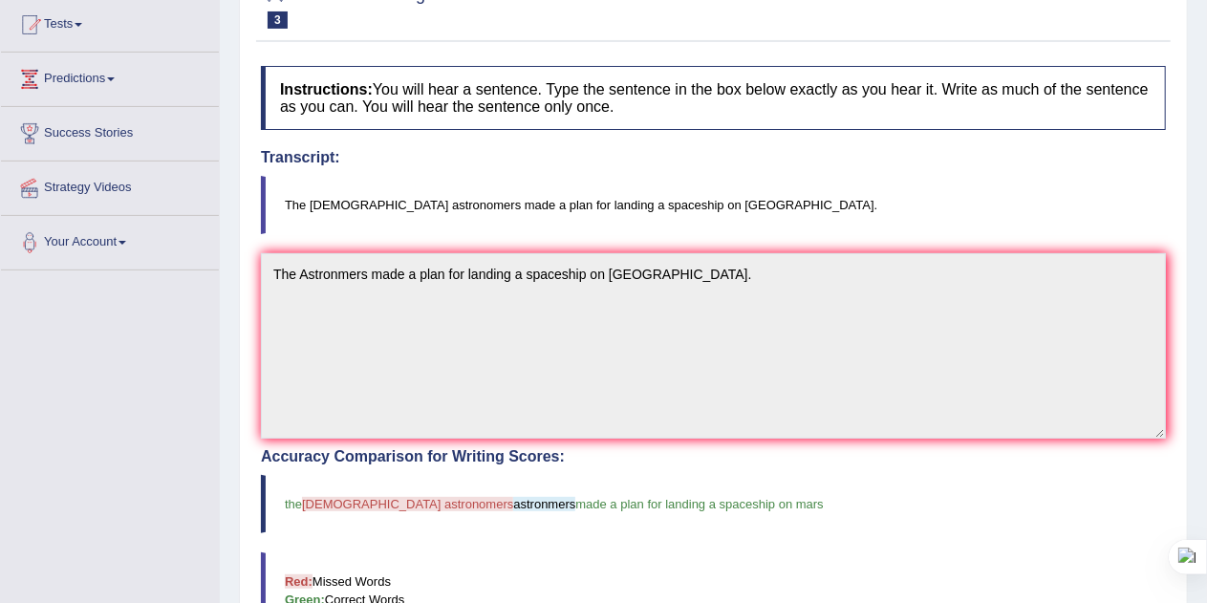
scroll to position [78, 0]
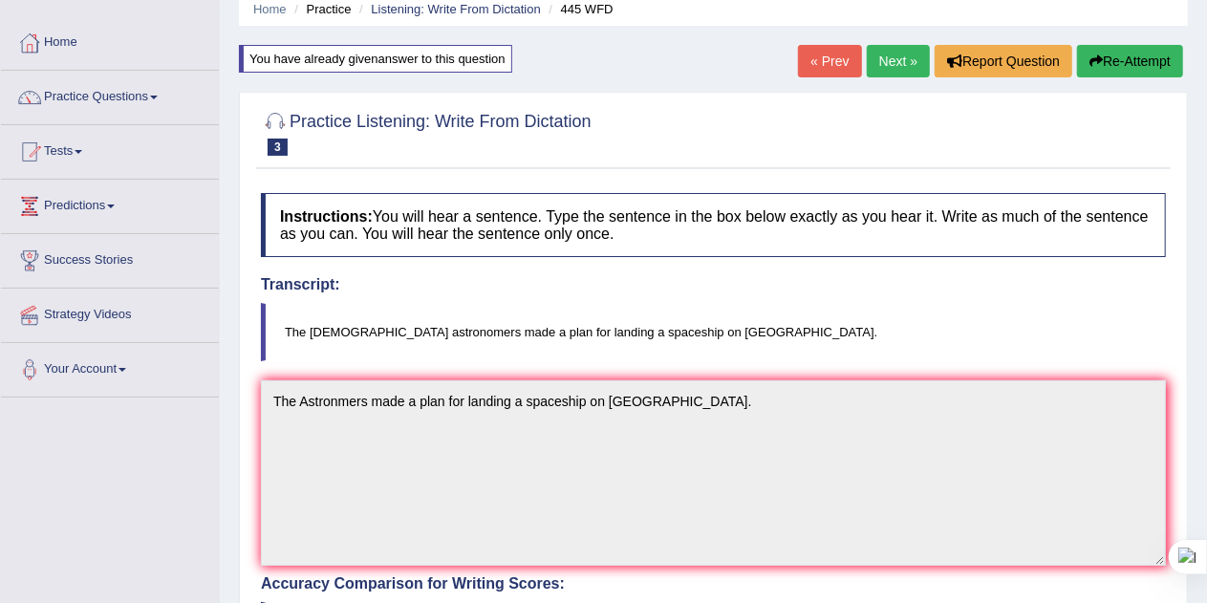
click at [895, 61] on link "Next »" at bounding box center [898, 61] width 63 height 32
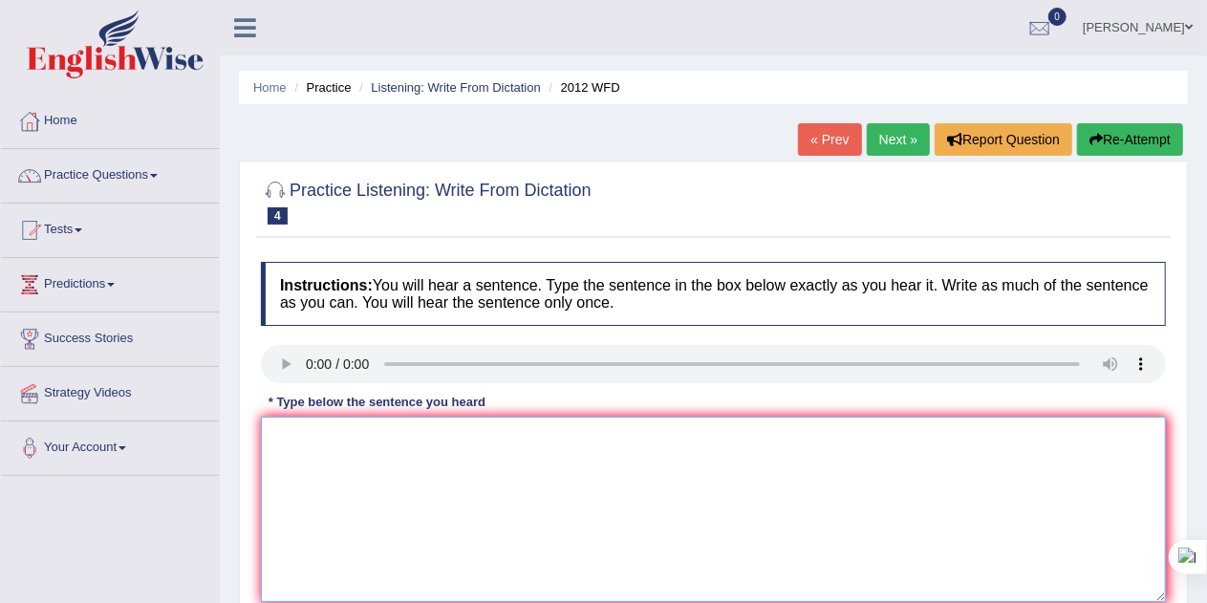
click at [309, 450] on textarea at bounding box center [713, 509] width 905 height 185
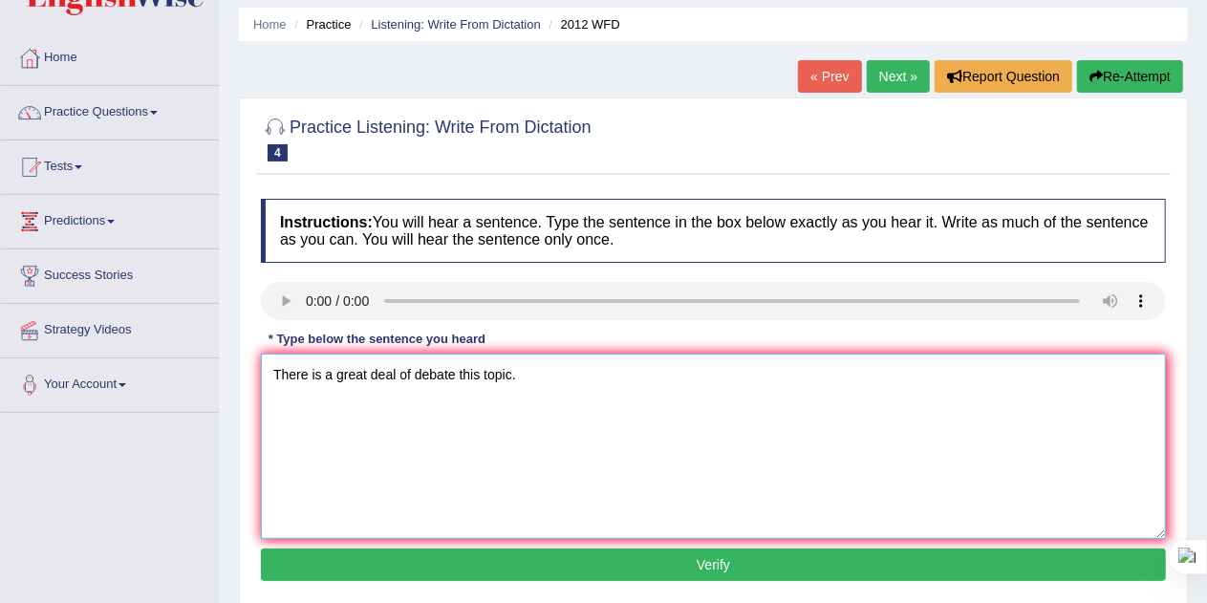
scroll to position [143, 0]
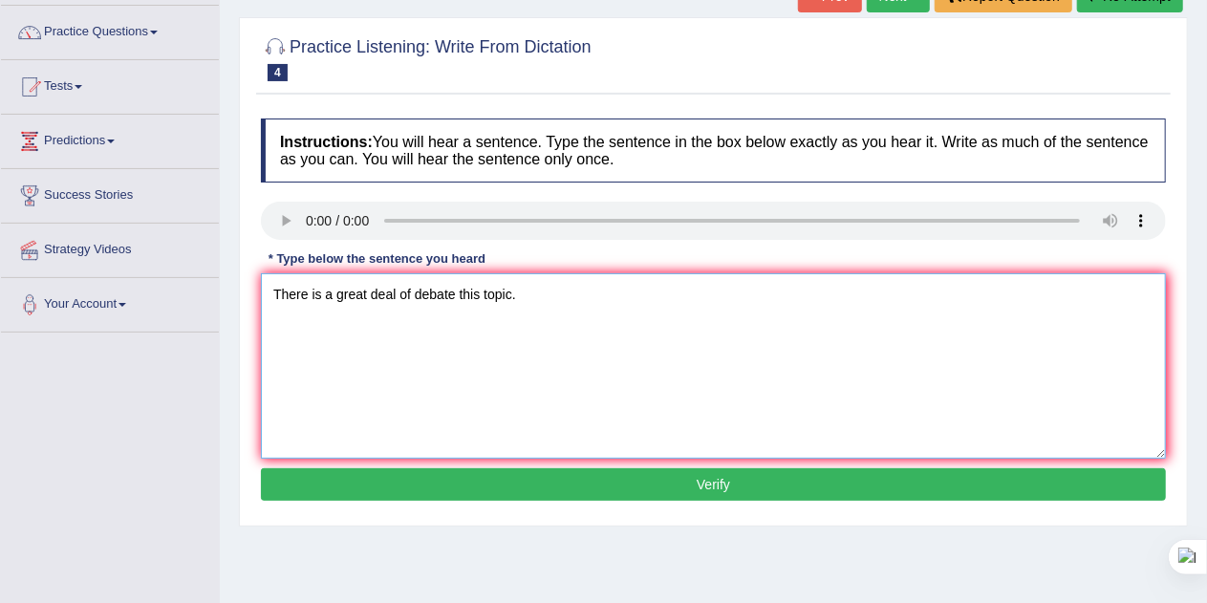
click at [457, 291] on textarea "There is a great deal of debate this topic." at bounding box center [713, 365] width 905 height 185
click at [457, 293] on textarea "There is a great deal of debate this topic." at bounding box center [713, 365] width 905 height 185
type textarea "There is a great deal of debate on this topic."
click at [597, 481] on button "Verify" at bounding box center [713, 484] width 905 height 32
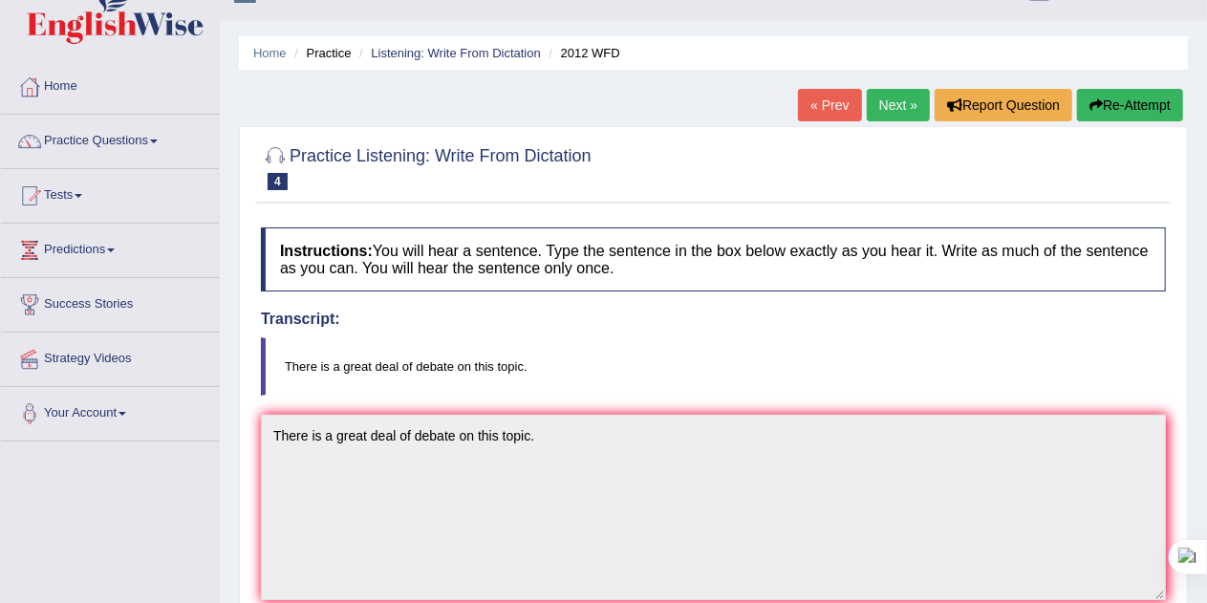
scroll to position [0, 0]
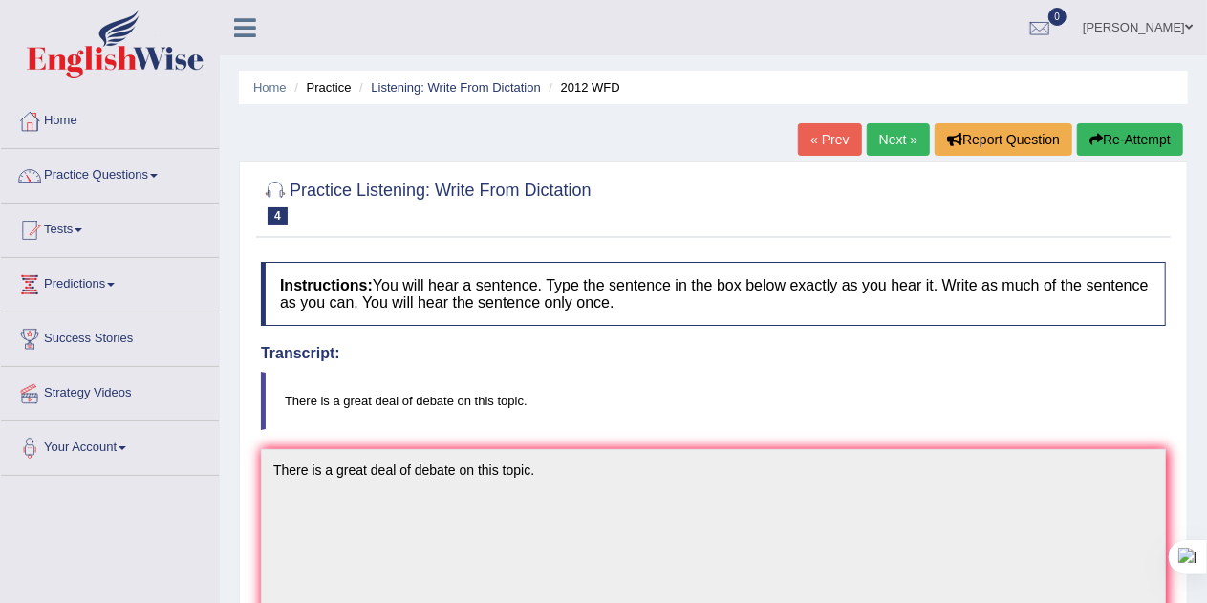
click at [889, 144] on link "Next »" at bounding box center [898, 139] width 63 height 32
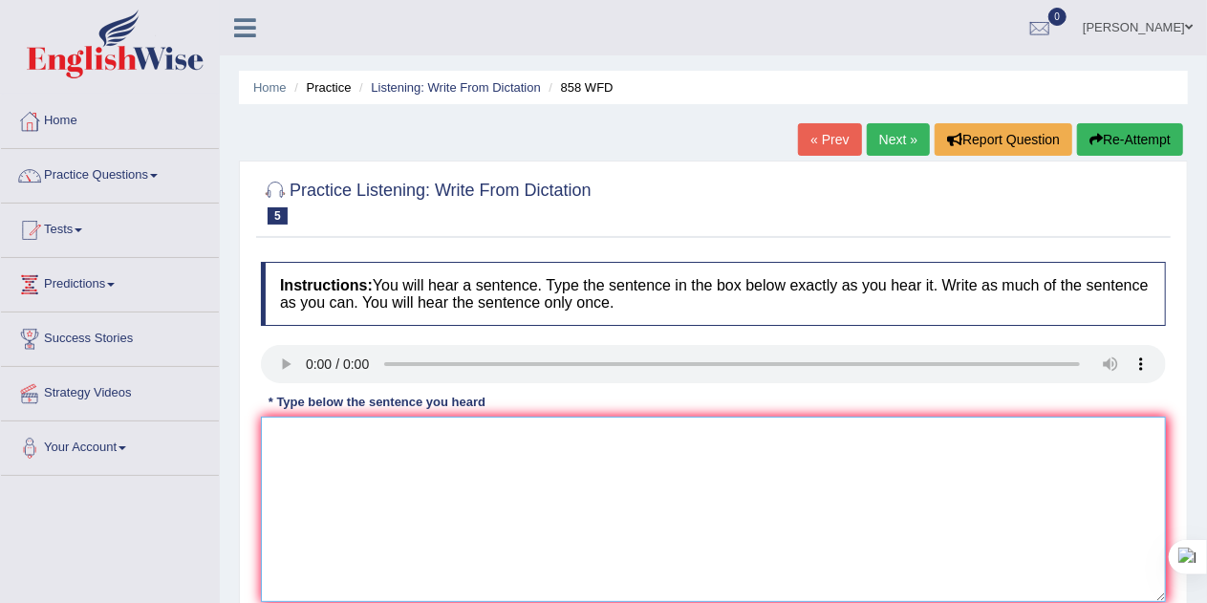
click at [319, 467] on textarea at bounding box center [713, 509] width 905 height 185
type textarea "The year when the ship apart"
click at [457, 442] on textarea "The year when the ship apart" at bounding box center [713, 509] width 905 height 185
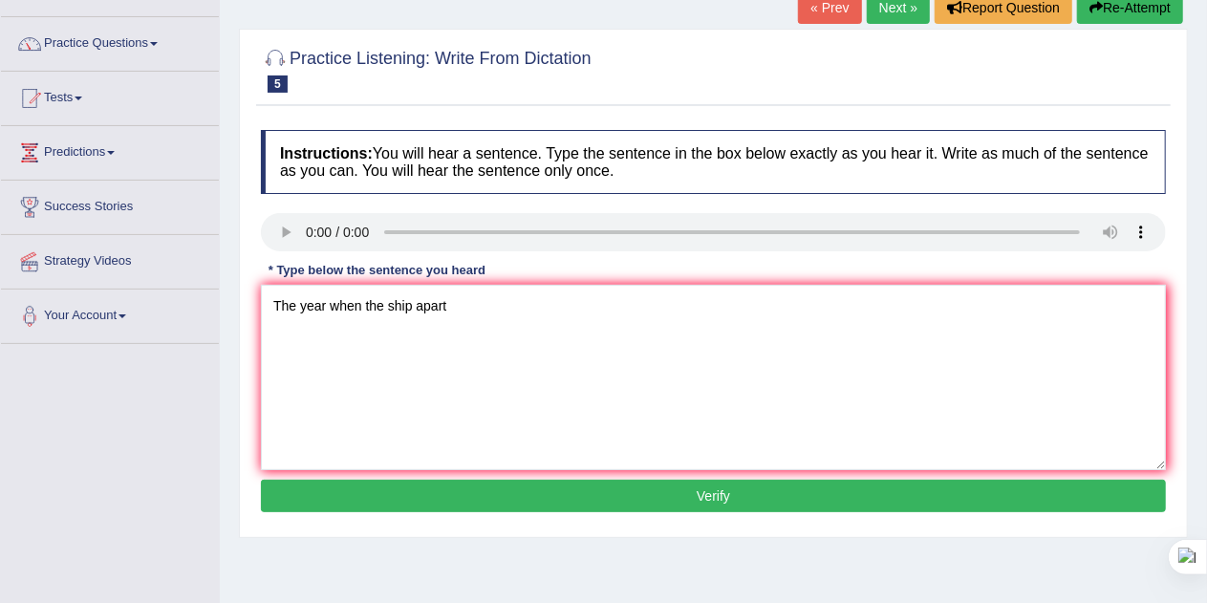
scroll to position [138, 0]
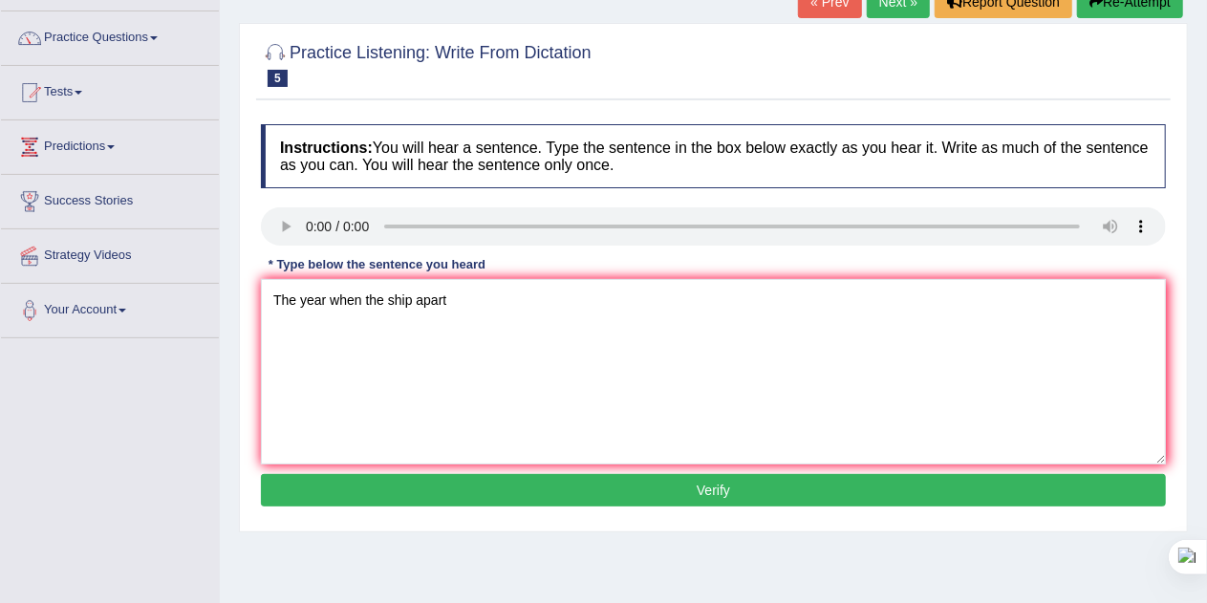
click at [753, 495] on button "Verify" at bounding box center [713, 490] width 905 height 32
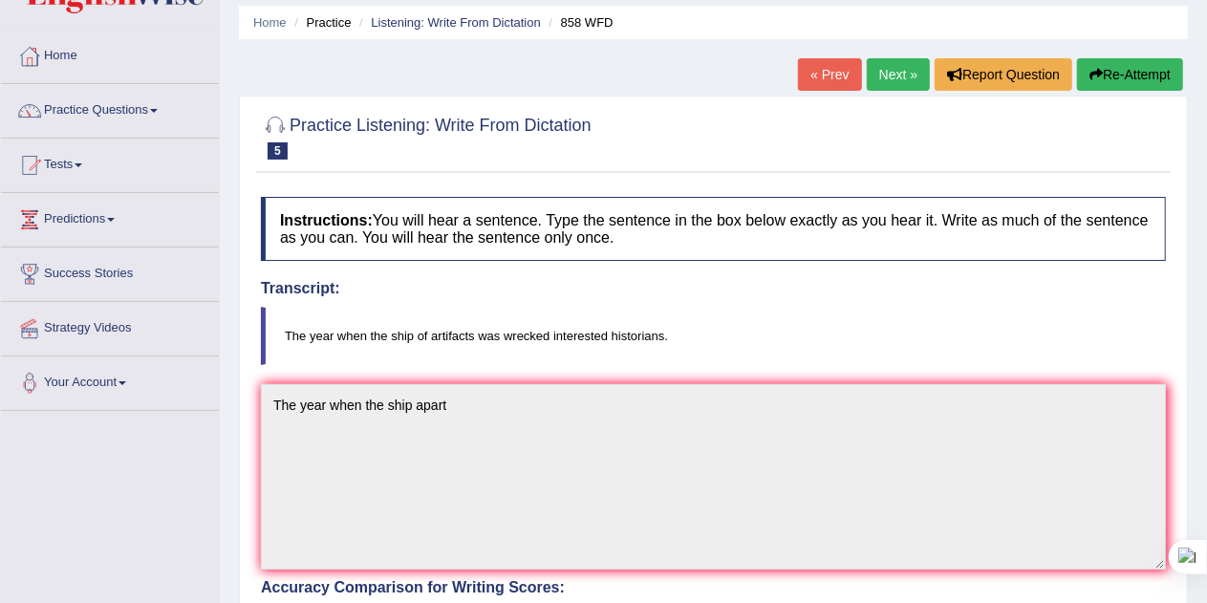
scroll to position [64, 0]
click at [1139, 72] on button "Re-Attempt" at bounding box center [1130, 75] width 106 height 32
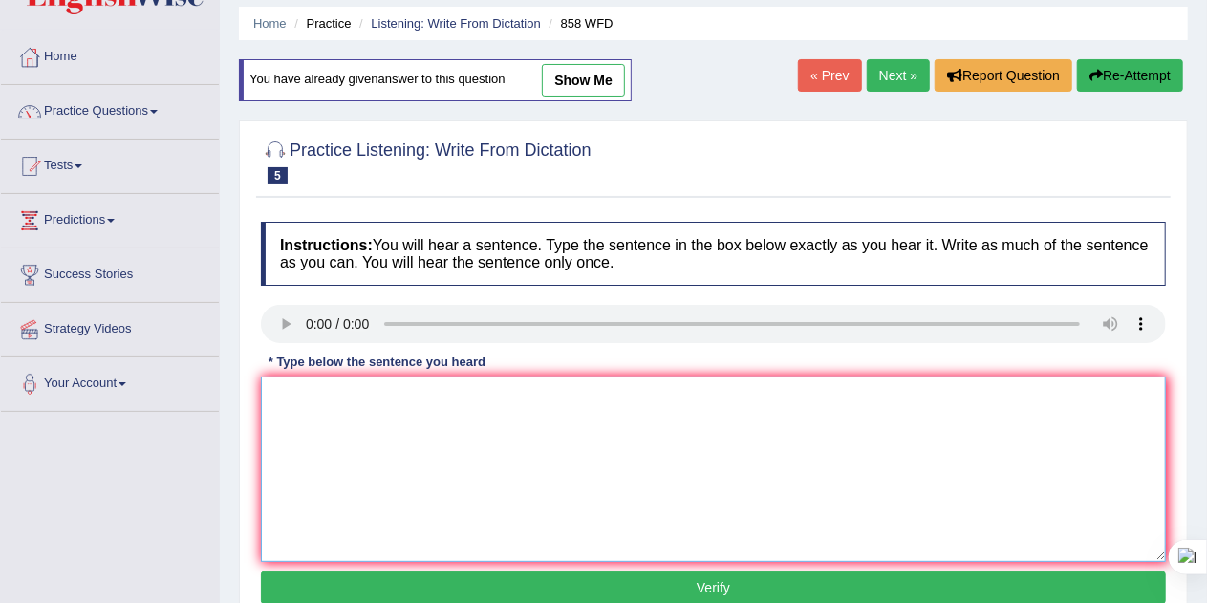
click at [538, 428] on textarea at bounding box center [713, 468] width 905 height 185
click at [355, 404] on textarea at bounding box center [713, 468] width 905 height 185
type textarea "The year when the ship of artifacts wrecked interested historians."
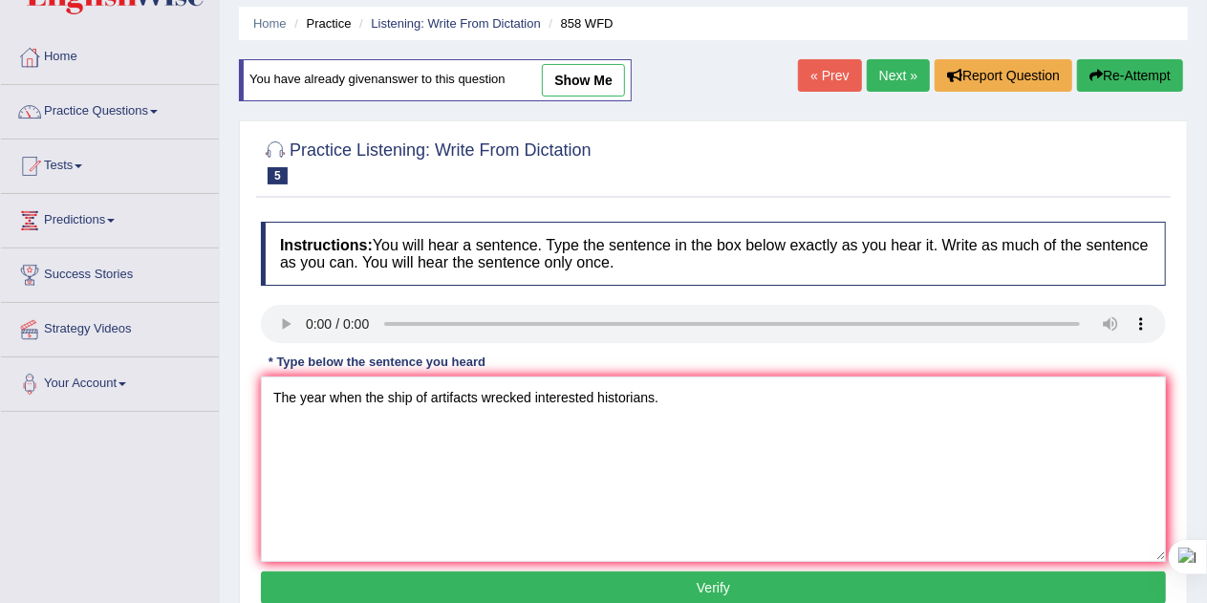
click at [449, 577] on button "Verify" at bounding box center [713, 587] width 905 height 32
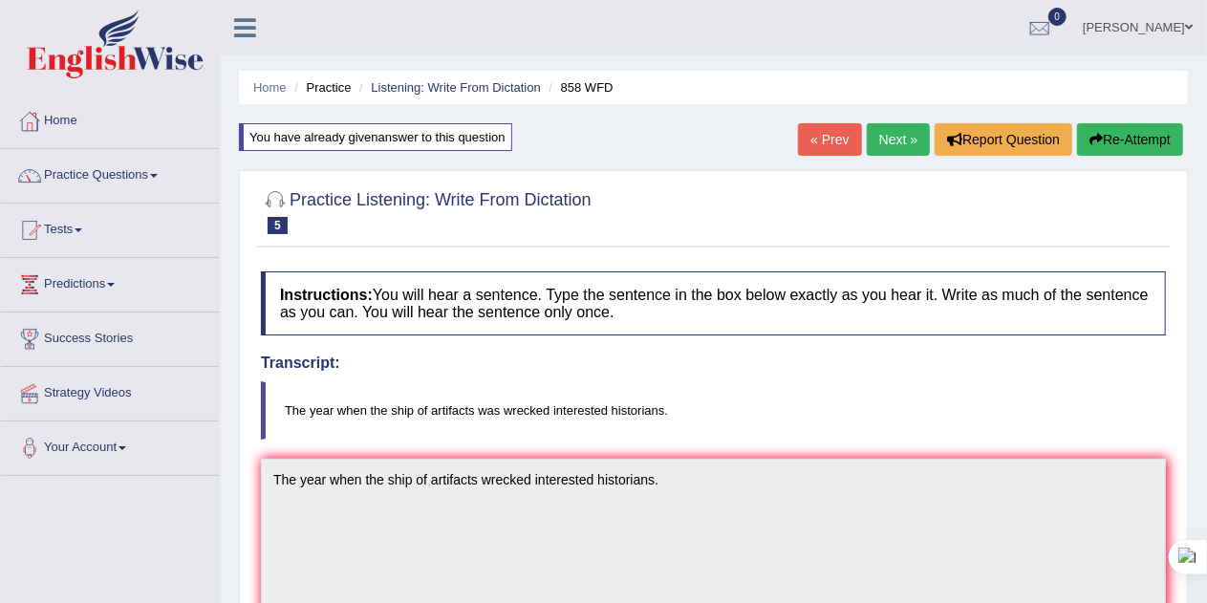
click at [892, 143] on link "Next »" at bounding box center [898, 139] width 63 height 32
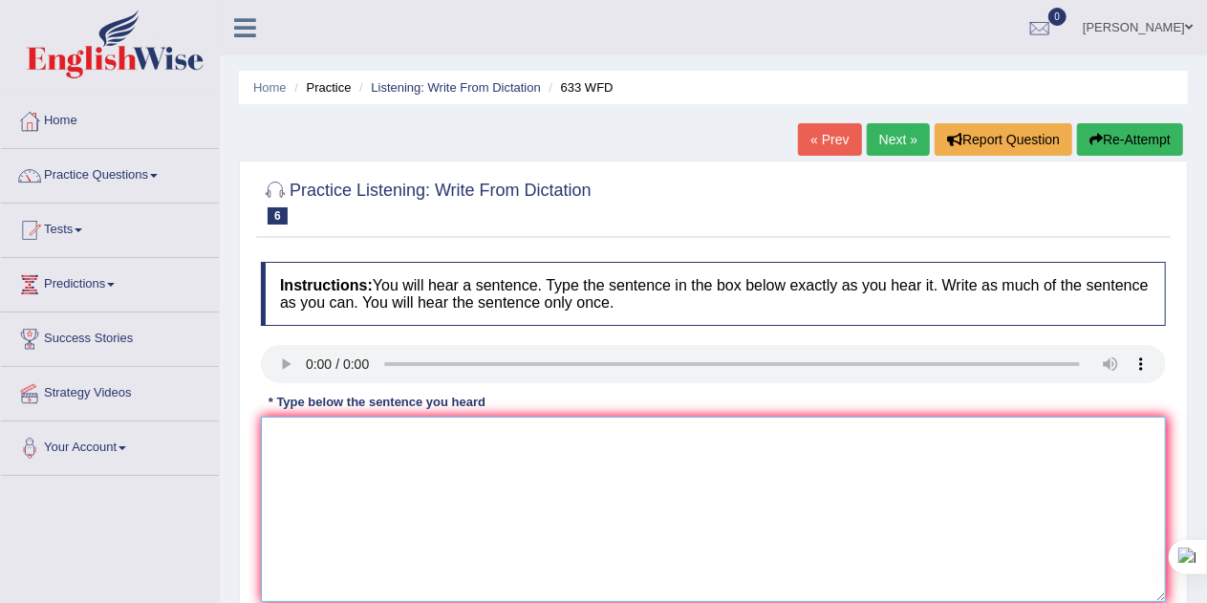
click at [318, 467] on textarea at bounding box center [713, 509] width 905 height 185
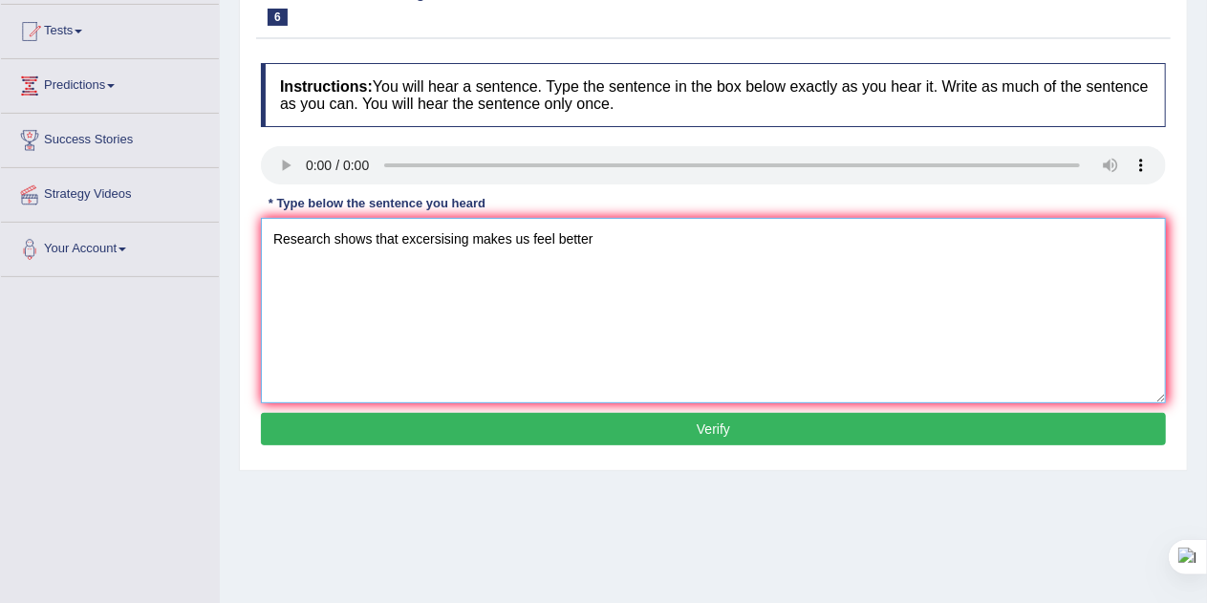
scroll to position [225, 0]
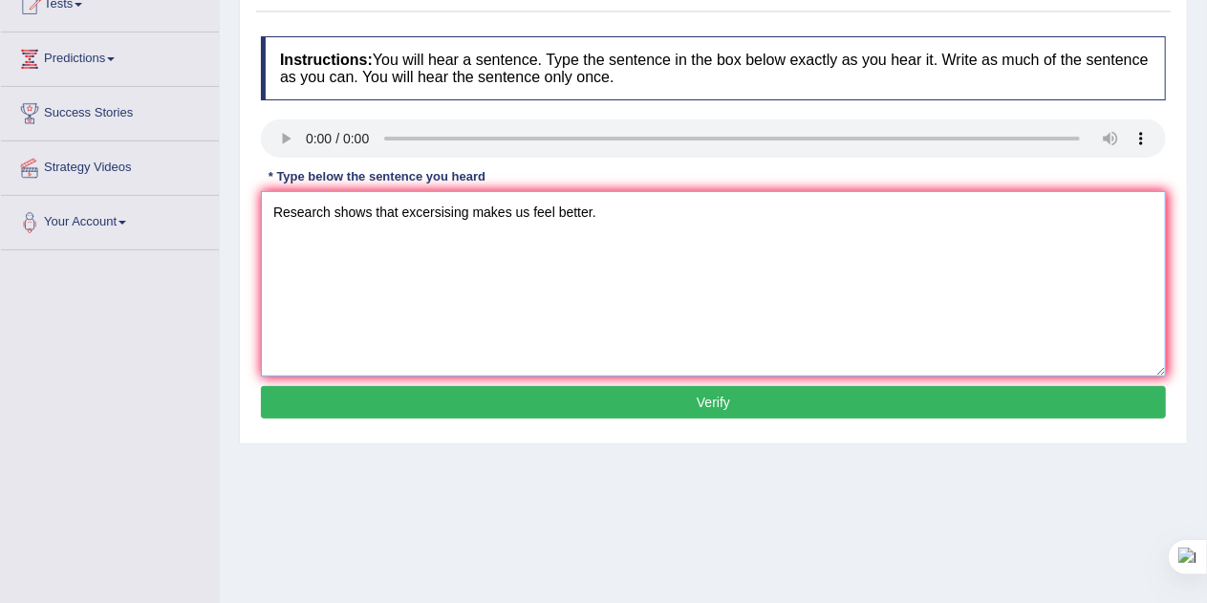
type textarea "Research shows that excersising makes us feel better."
click at [747, 403] on button "Verify" at bounding box center [713, 402] width 905 height 32
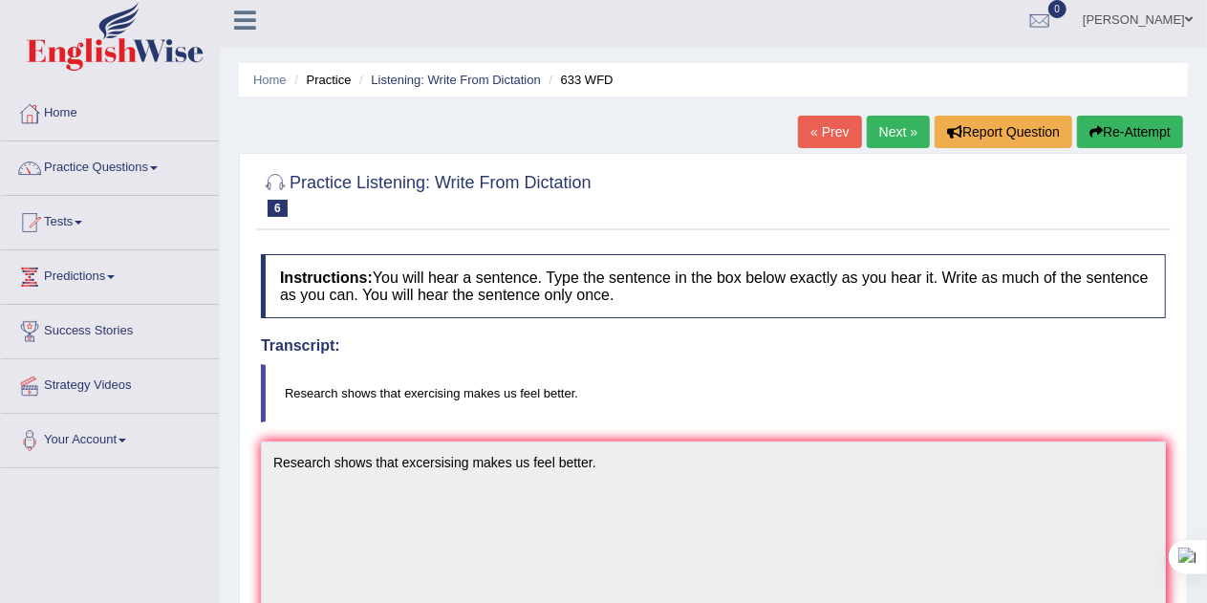
scroll to position [0, 0]
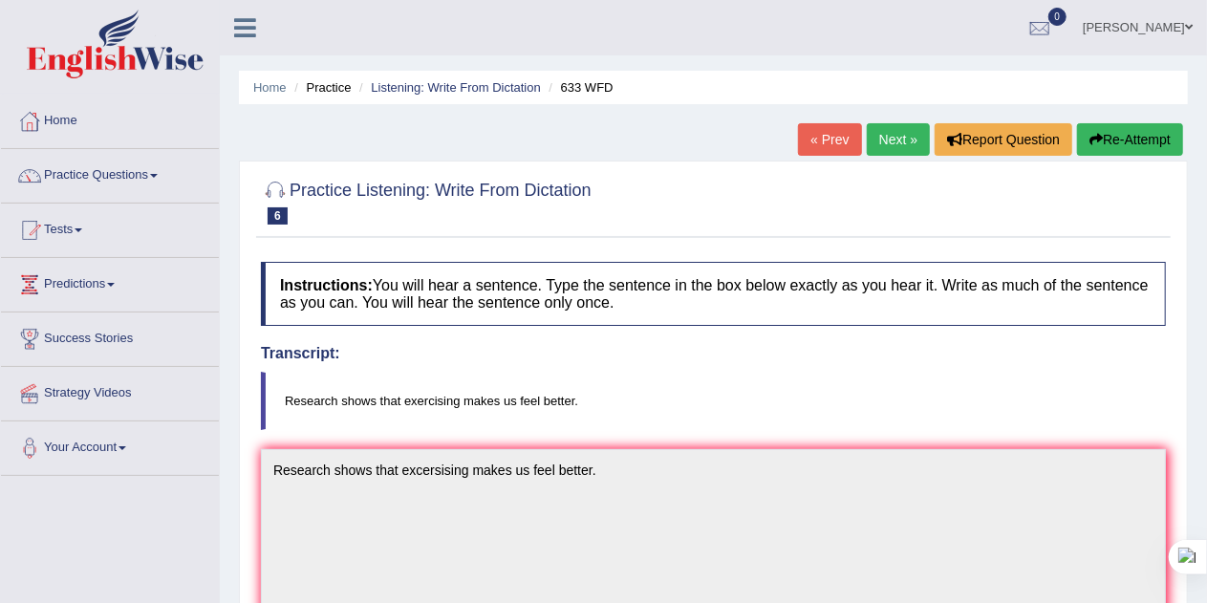
click at [890, 133] on link "Next »" at bounding box center [898, 139] width 63 height 32
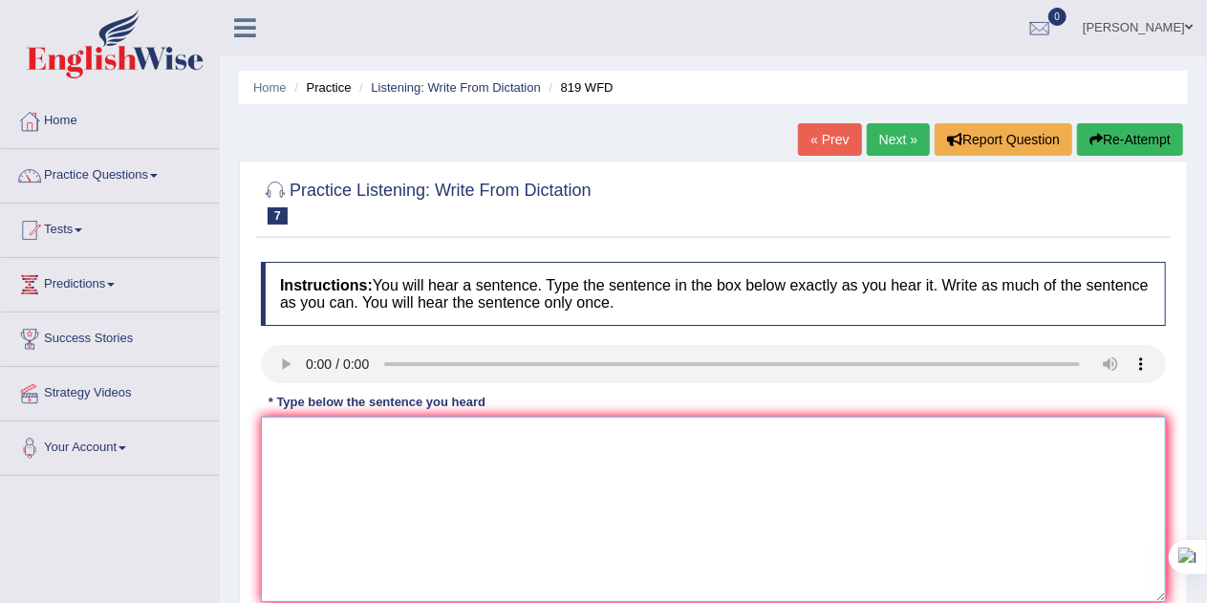
click at [311, 446] on textarea at bounding box center [713, 509] width 905 height 185
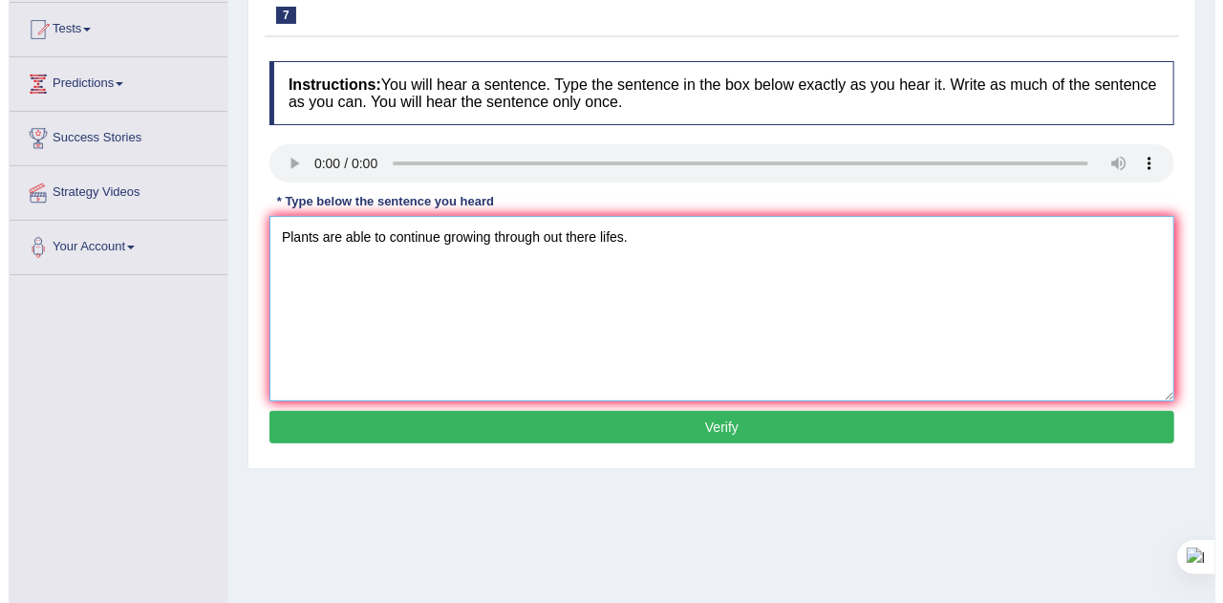
scroll to position [203, 0]
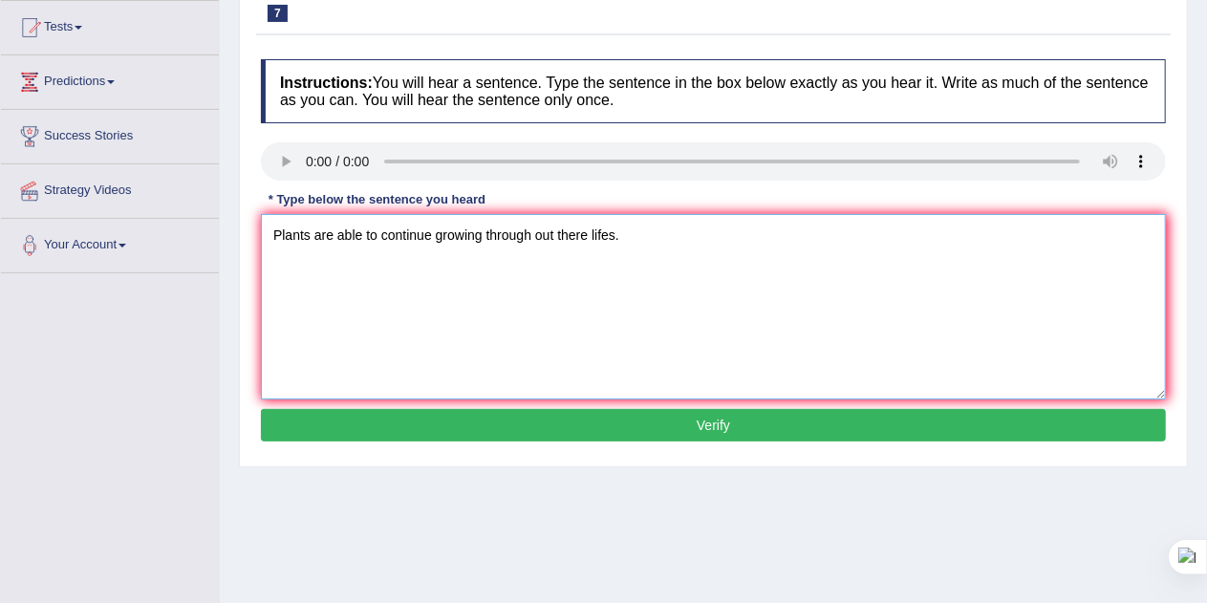
type textarea "Plants are able to continue growing through out there lifes."
click at [518, 418] on button "Verify" at bounding box center [713, 425] width 905 height 32
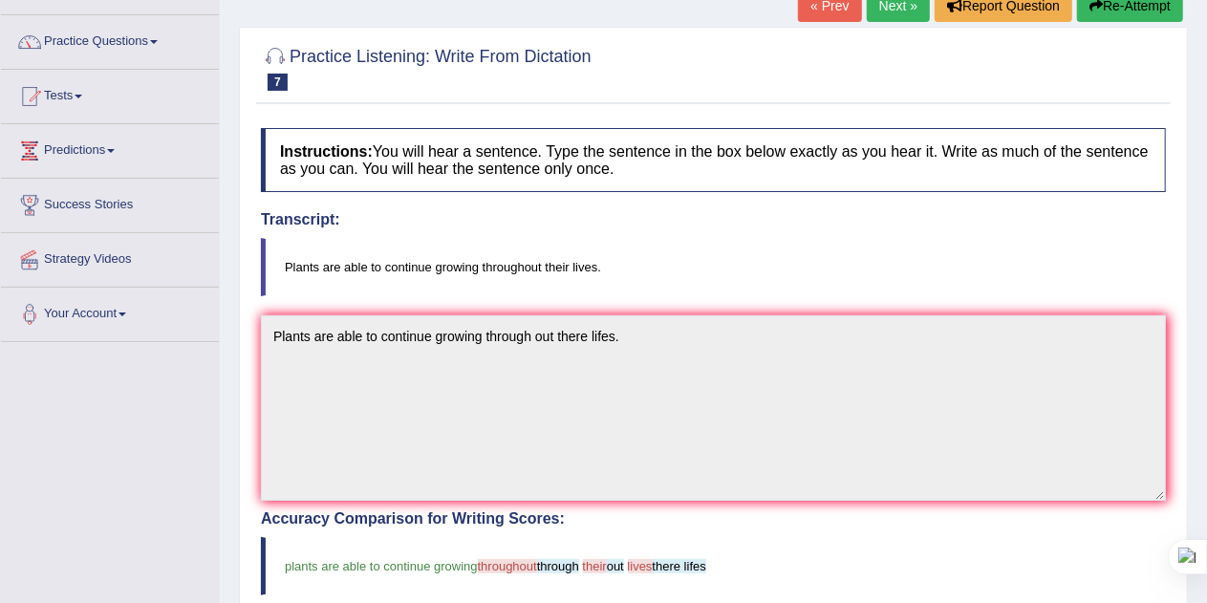
scroll to position [132, 0]
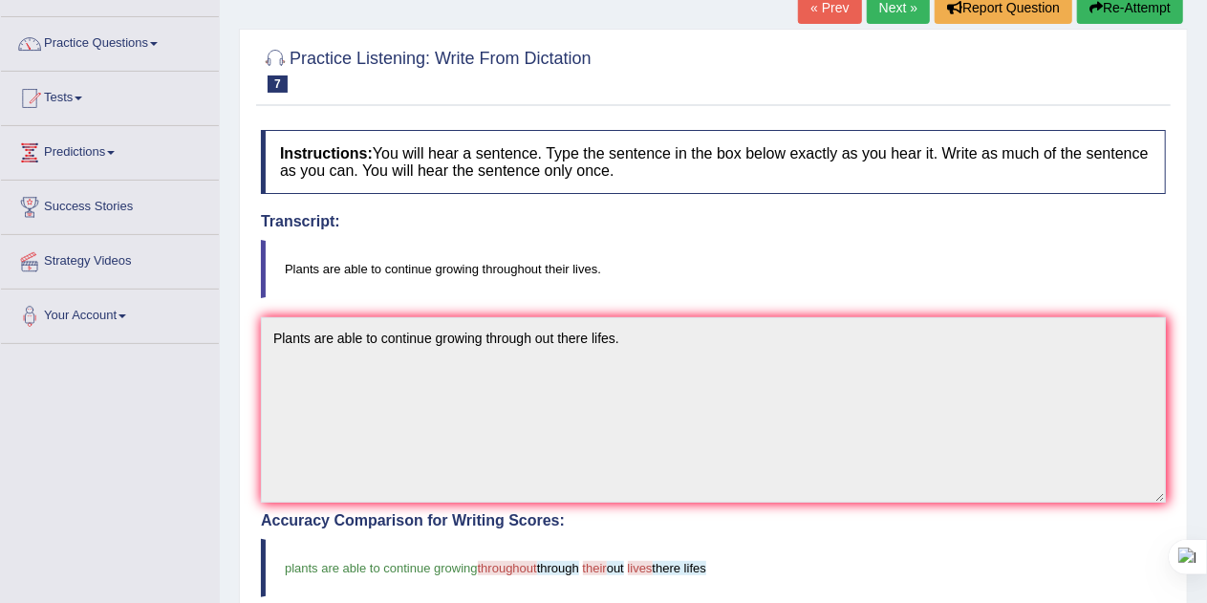
click at [1110, 3] on button "Re-Attempt" at bounding box center [1130, 7] width 106 height 32
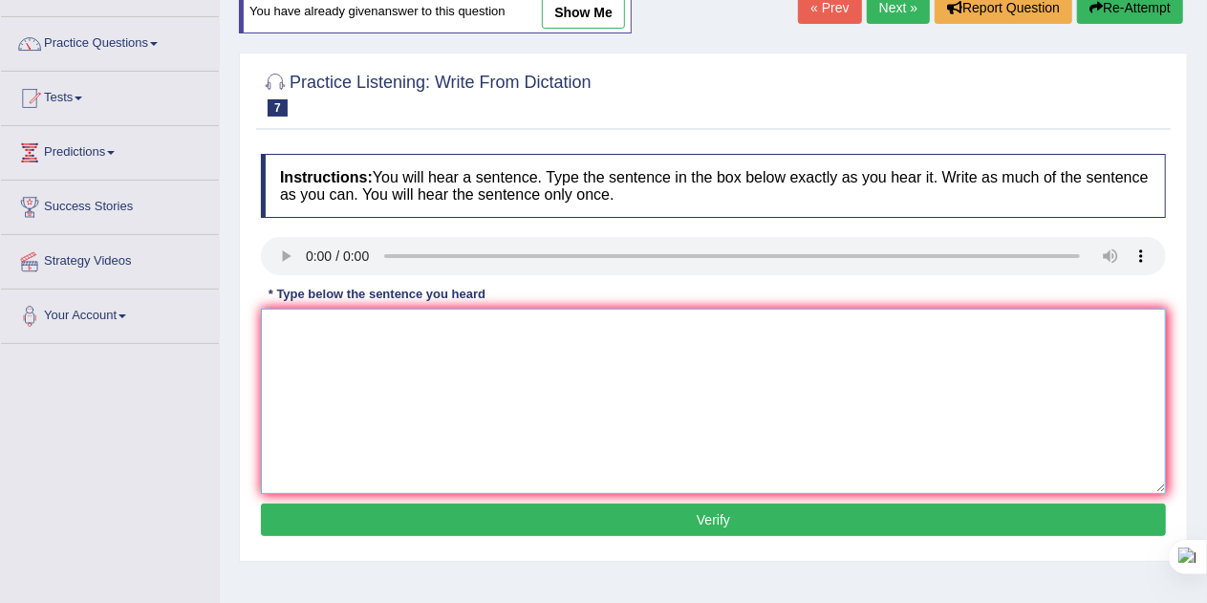
click at [313, 355] on textarea at bounding box center [713, 401] width 905 height 185
type textarea "Plants are able to continue growing throughout their lives."
click at [371, 515] on button "Verify" at bounding box center [713, 520] width 905 height 32
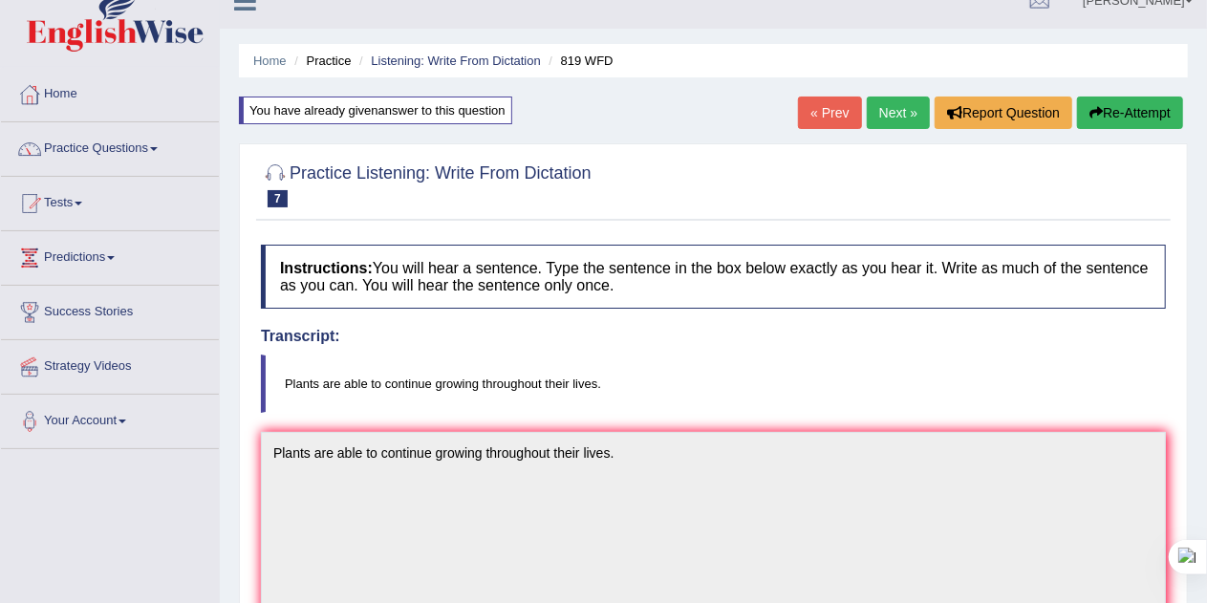
scroll to position [18, 0]
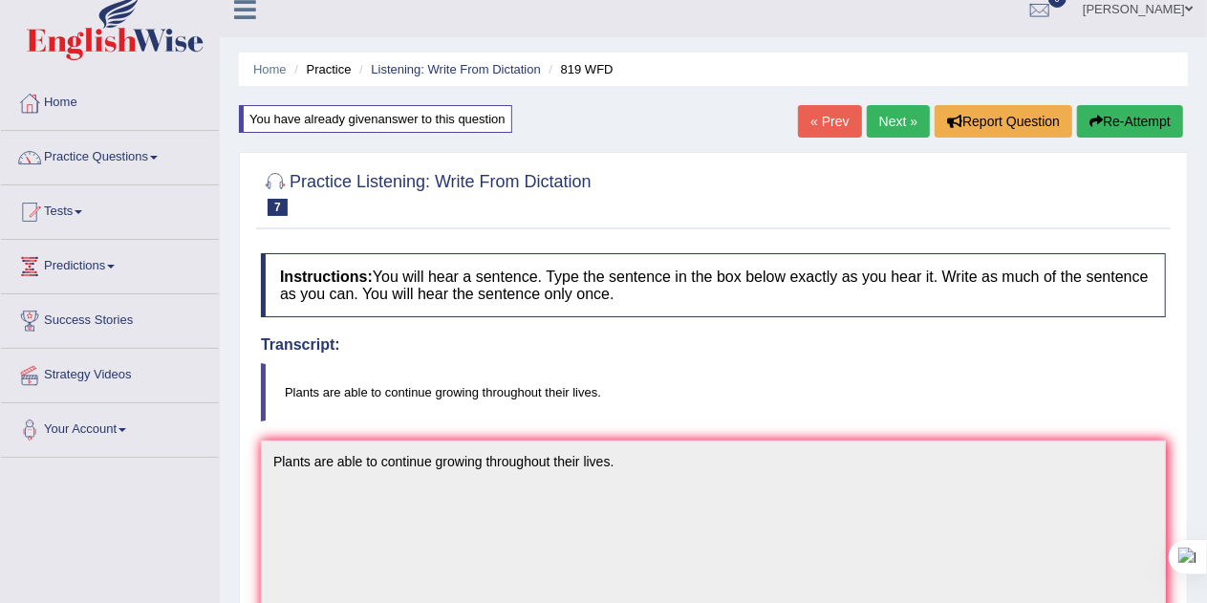
click at [880, 127] on link "Next »" at bounding box center [898, 121] width 63 height 32
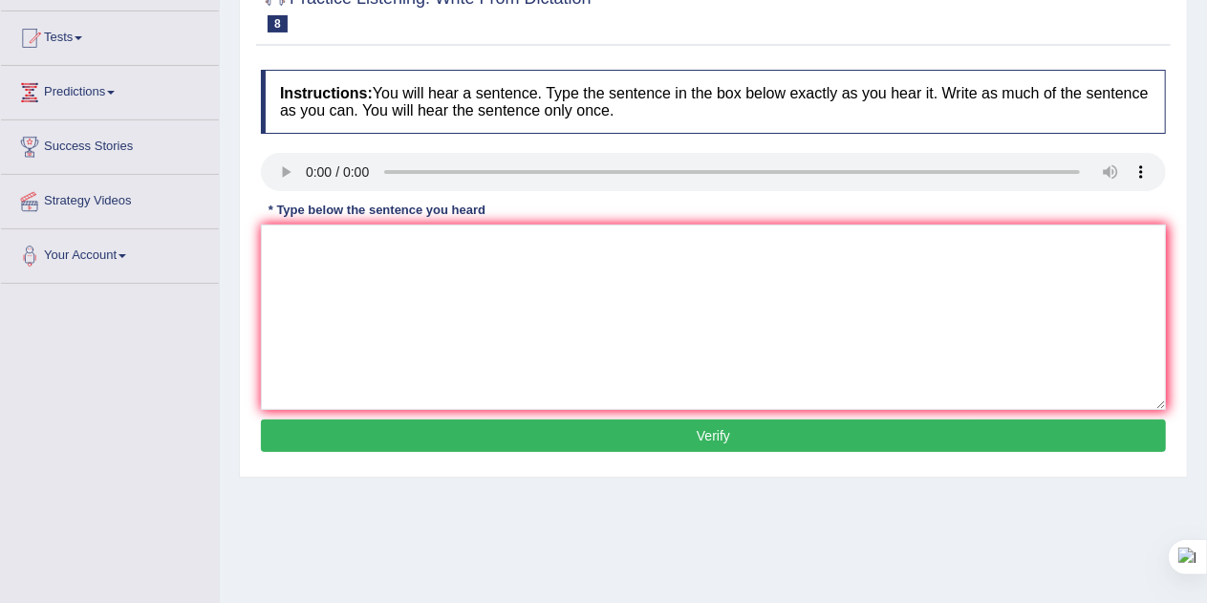
scroll to position [191, 0]
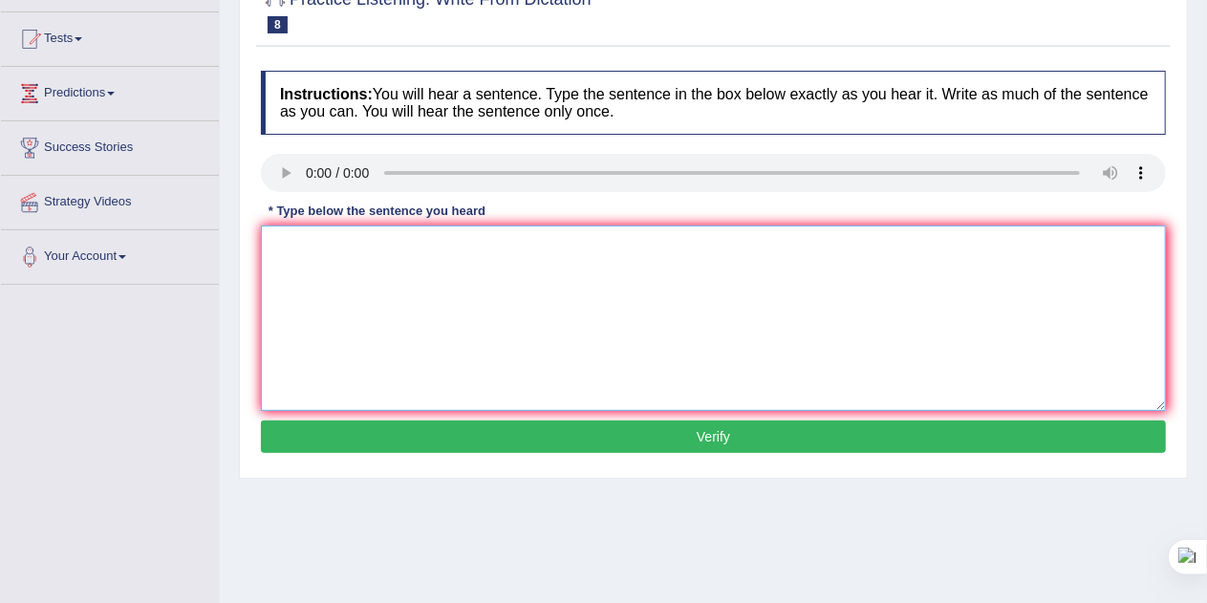
click at [581, 308] on textarea at bounding box center [713, 317] width 905 height 185
click at [126, 255] on span at bounding box center [122, 257] width 8 height 4
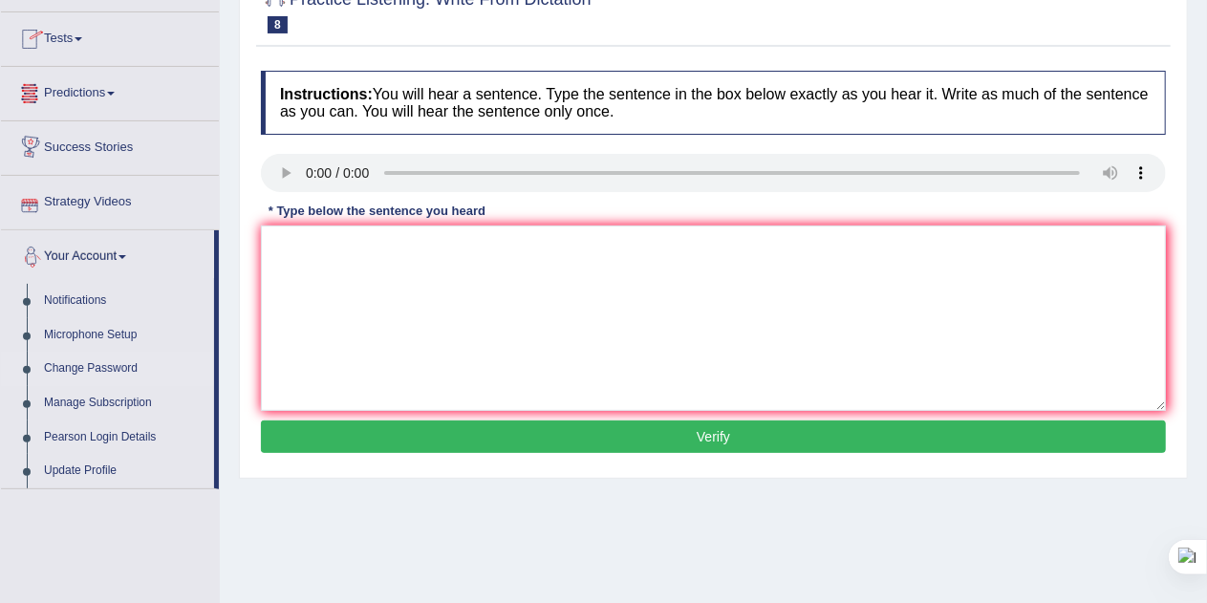
click at [101, 364] on link "Change Password" at bounding box center [124, 369] width 179 height 34
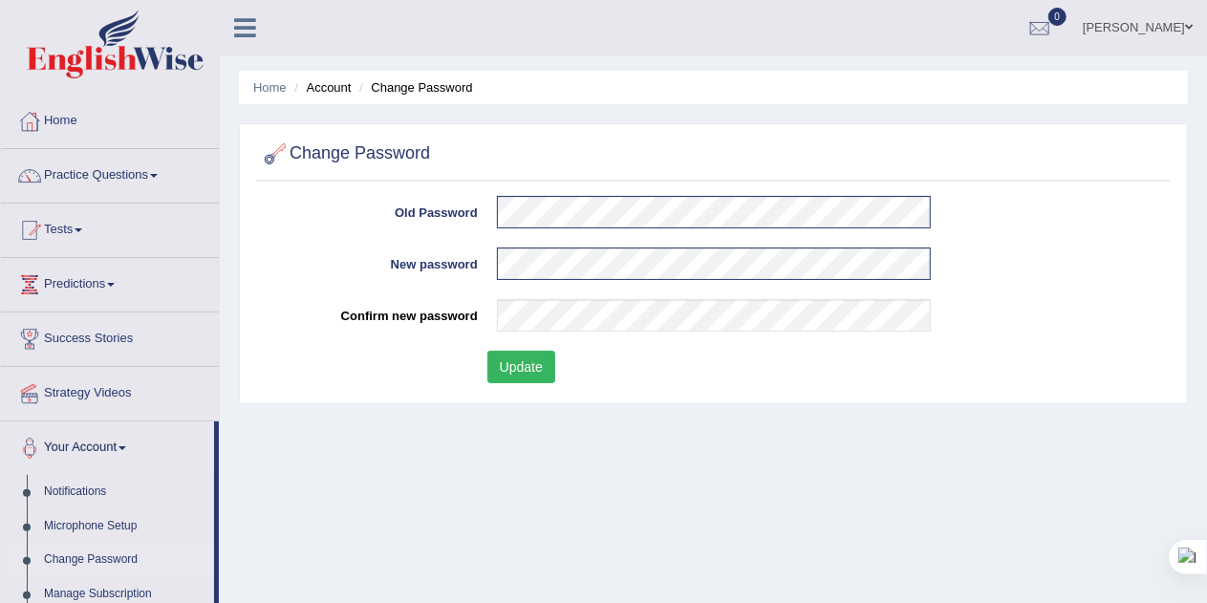
click at [515, 367] on button "Update" at bounding box center [521, 367] width 68 height 32
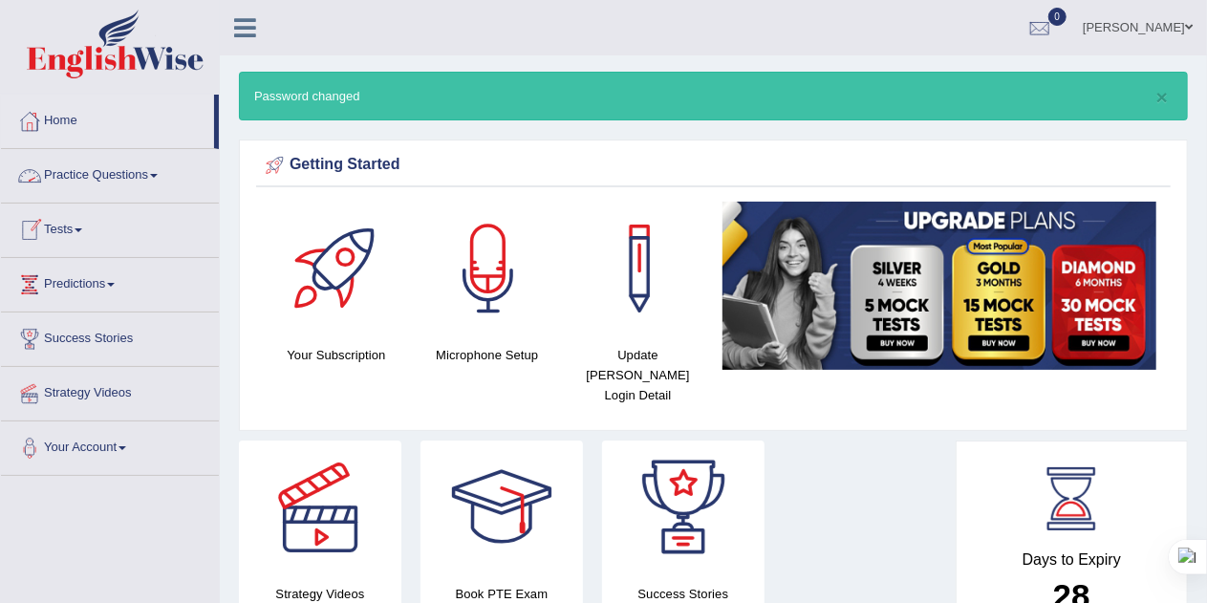
click at [141, 169] on link "Practice Questions" at bounding box center [110, 173] width 218 height 48
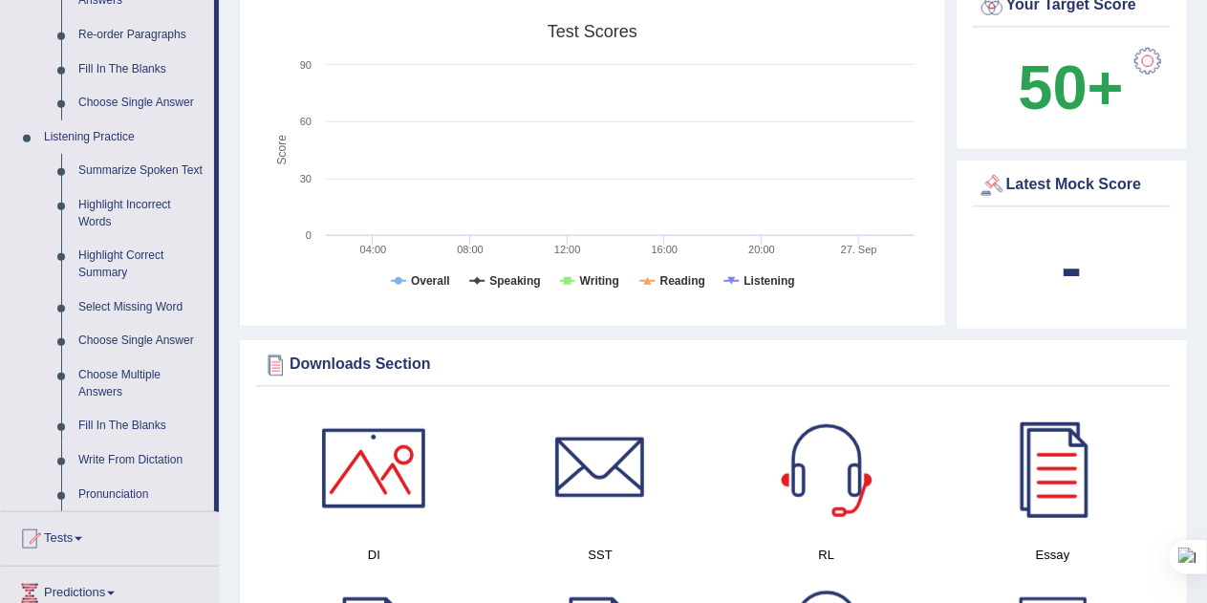
scroll to position [717, 0]
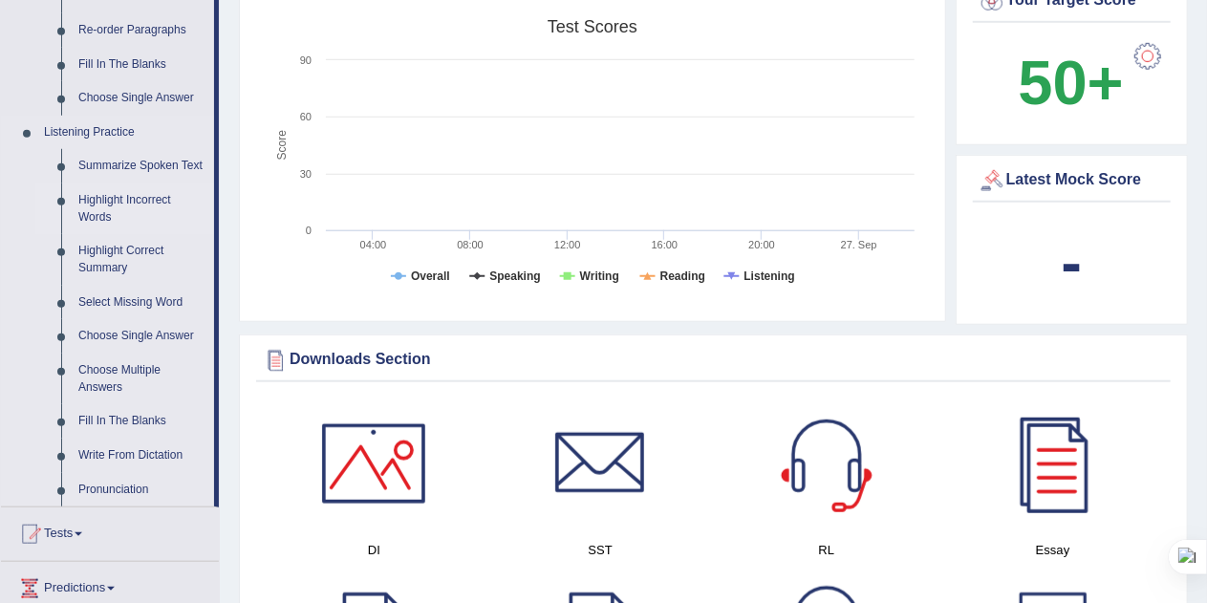
click at [97, 195] on link "Highlight Incorrect Words" at bounding box center [142, 208] width 144 height 51
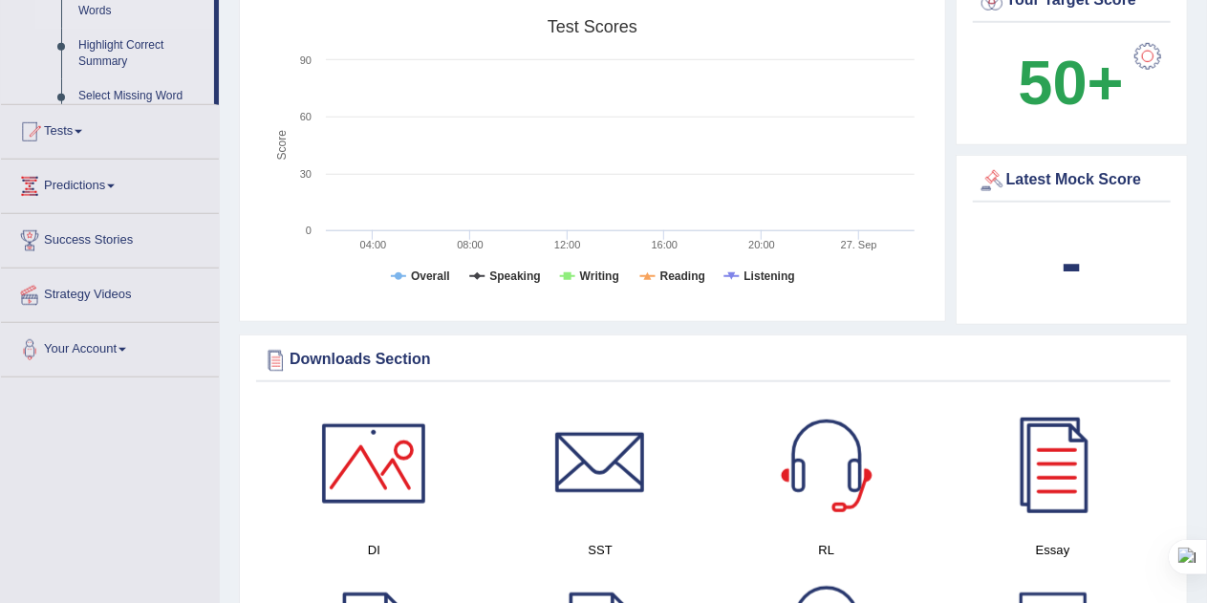
scroll to position [623, 0]
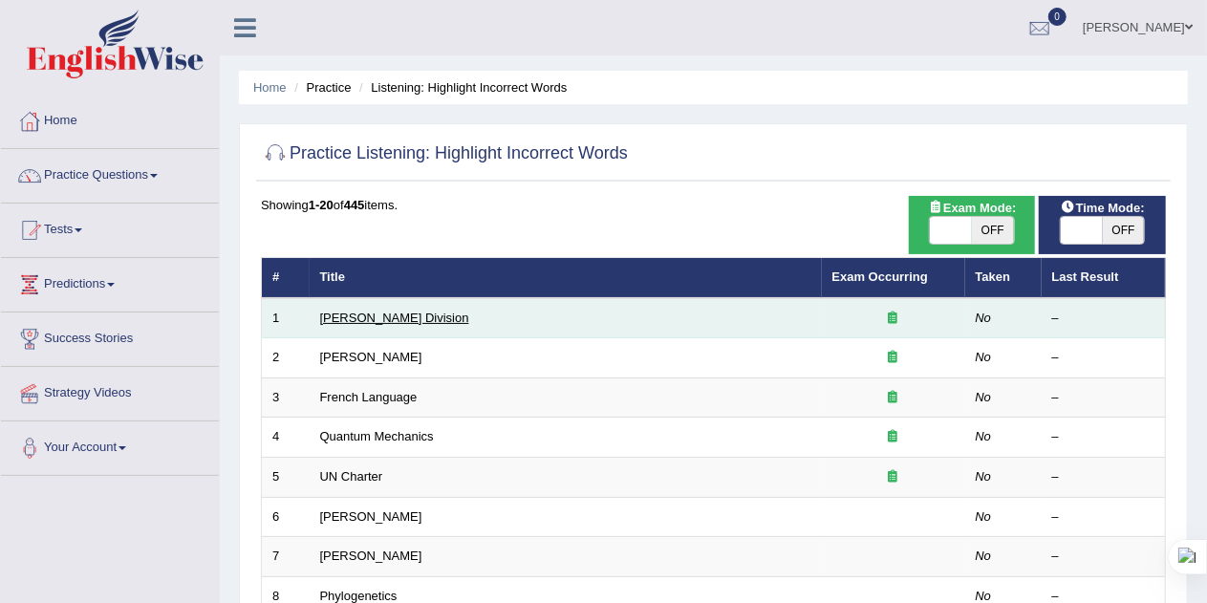
click at [355, 318] on link "[PERSON_NAME] Division" at bounding box center [394, 318] width 149 height 14
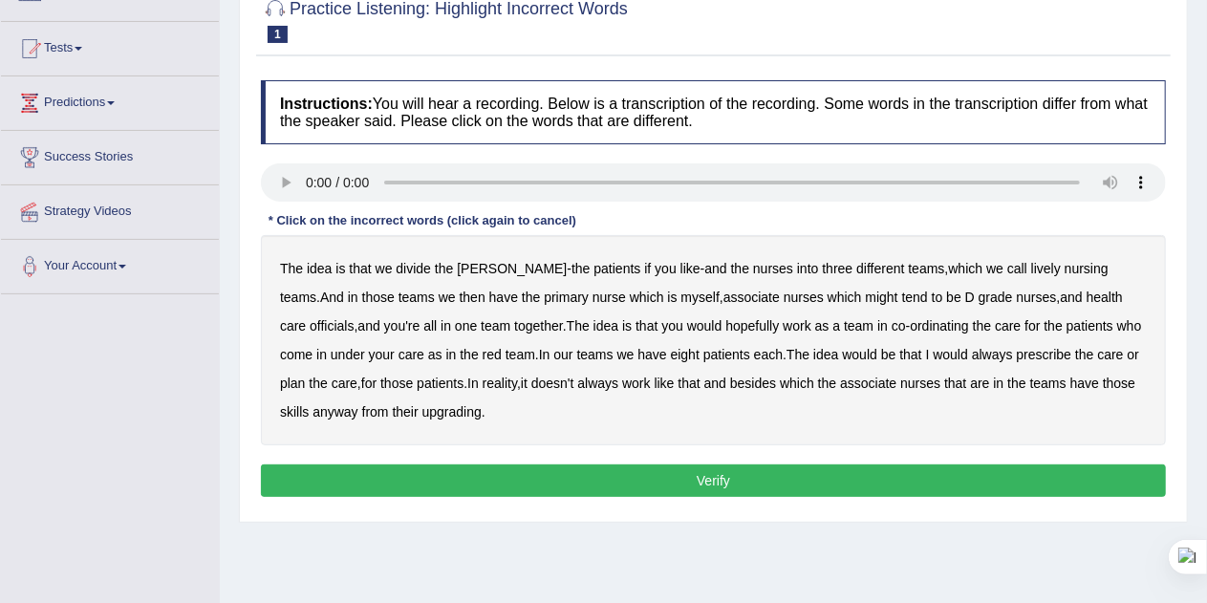
scroll to position [213, 0]
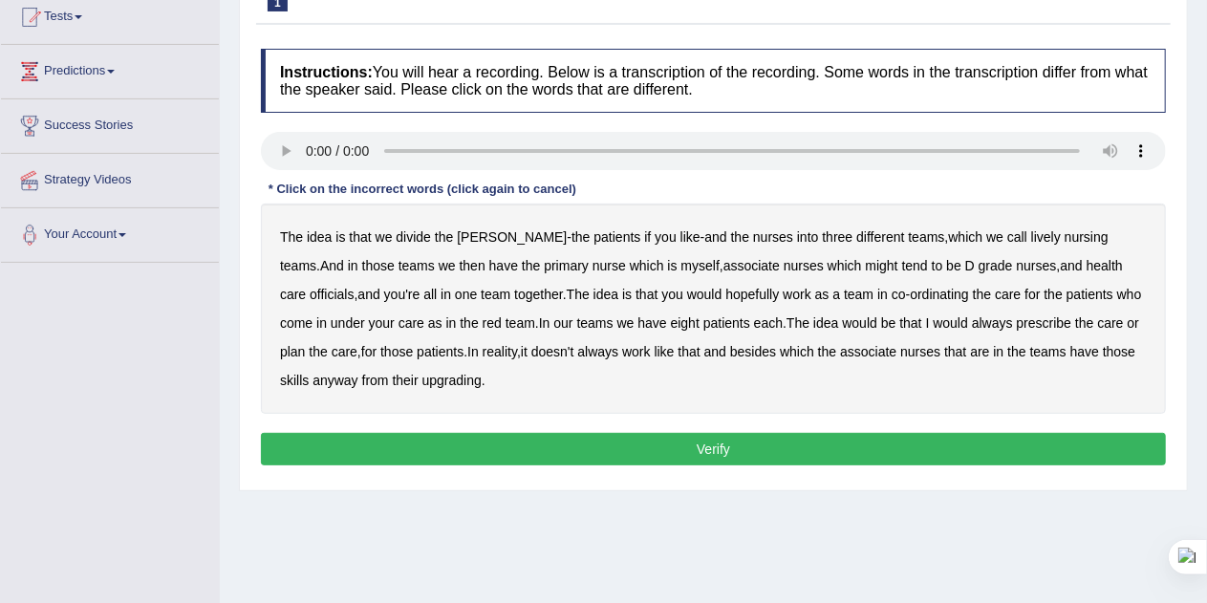
click at [1031, 230] on b "lively" at bounding box center [1046, 236] width 30 height 15
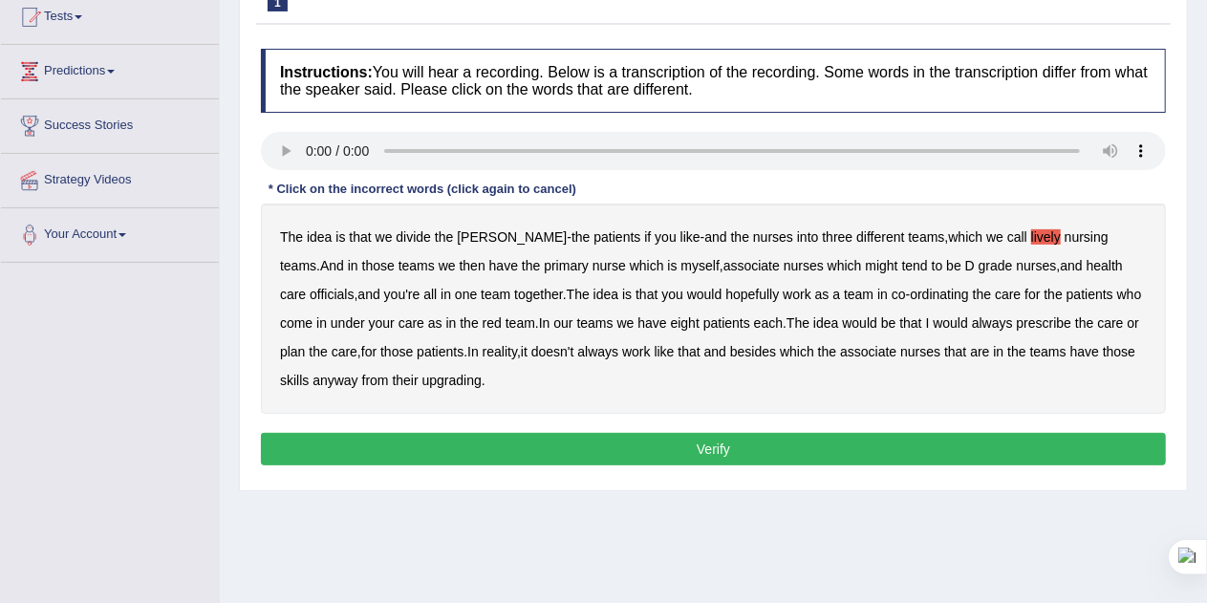
click at [972, 320] on b "always" at bounding box center [992, 322] width 41 height 15
click at [840, 349] on b "associate" at bounding box center [868, 351] width 56 height 15
click at [644, 448] on button "Verify" at bounding box center [713, 449] width 905 height 32
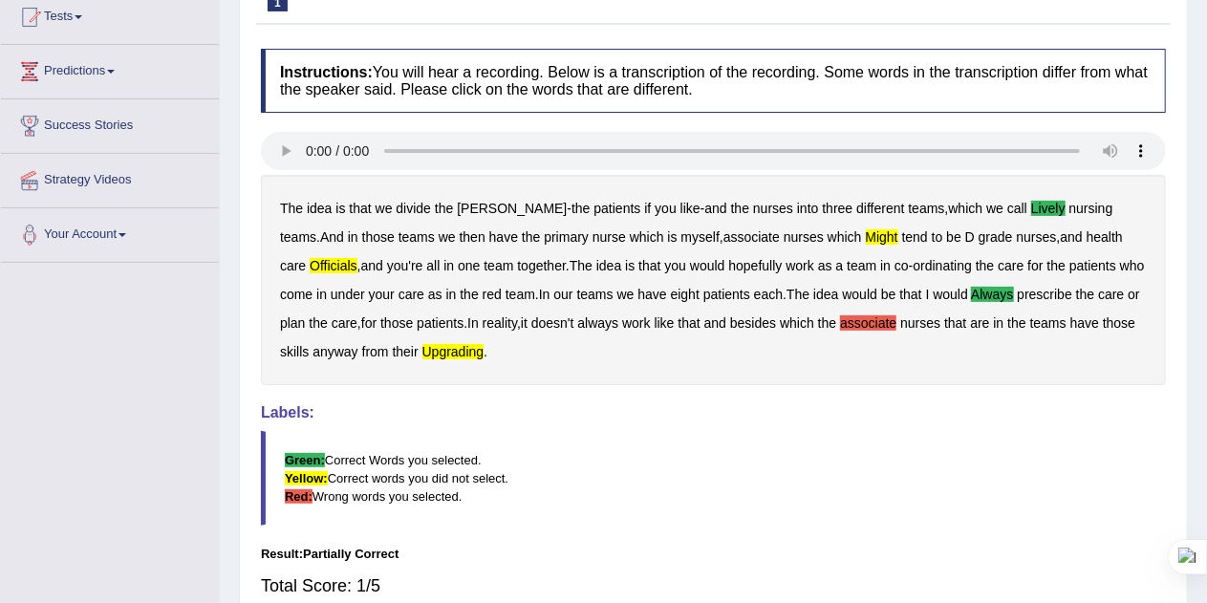
click at [422, 351] on b "upgrading" at bounding box center [453, 351] width 62 height 15
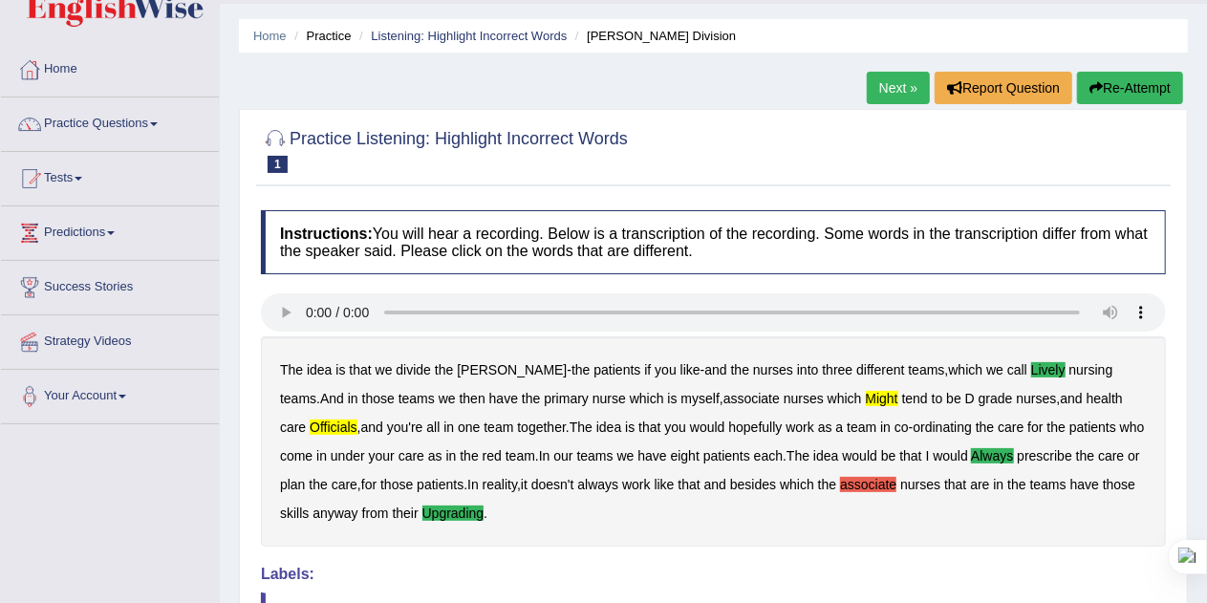
scroll to position [48, 0]
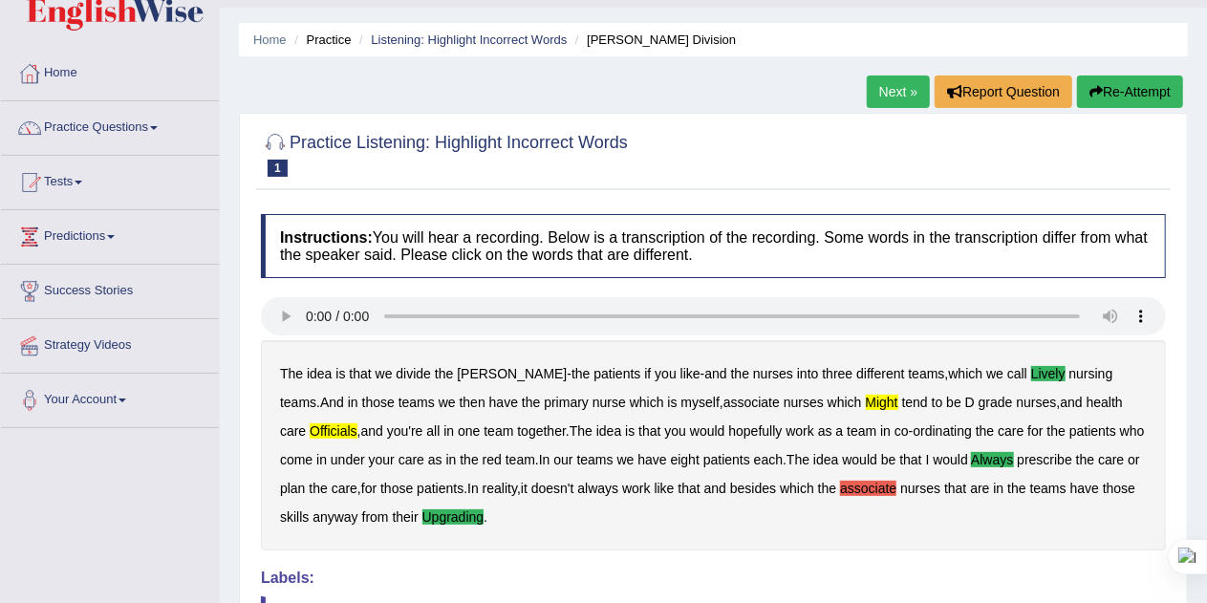
click at [1097, 89] on icon "button" at bounding box center [1095, 91] width 13 height 13
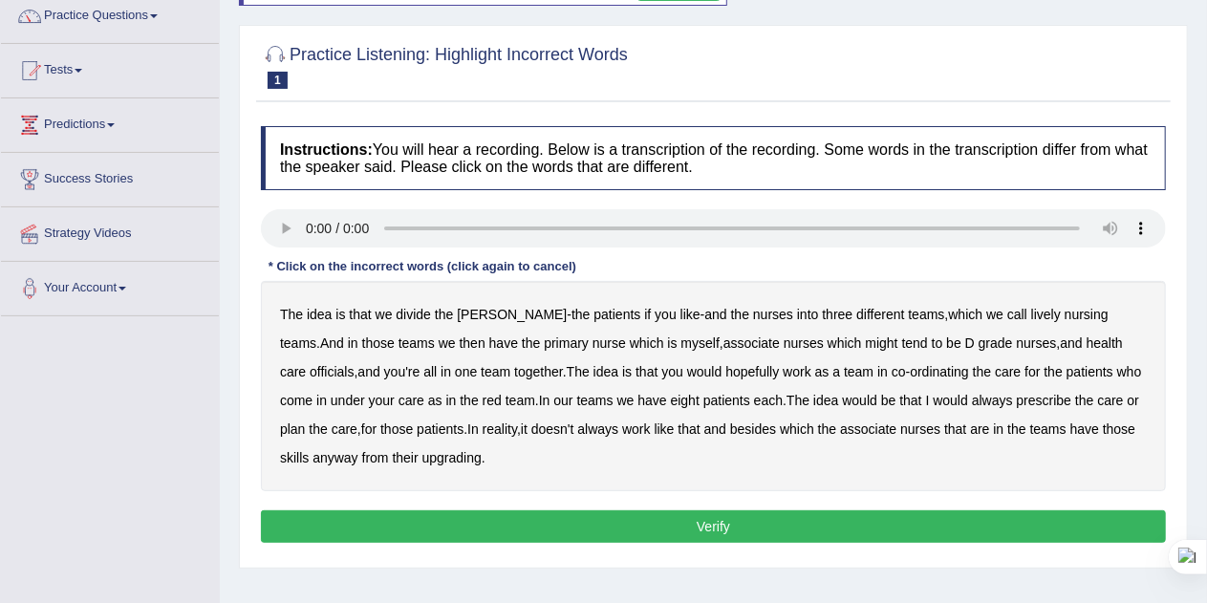
scroll to position [159, 0]
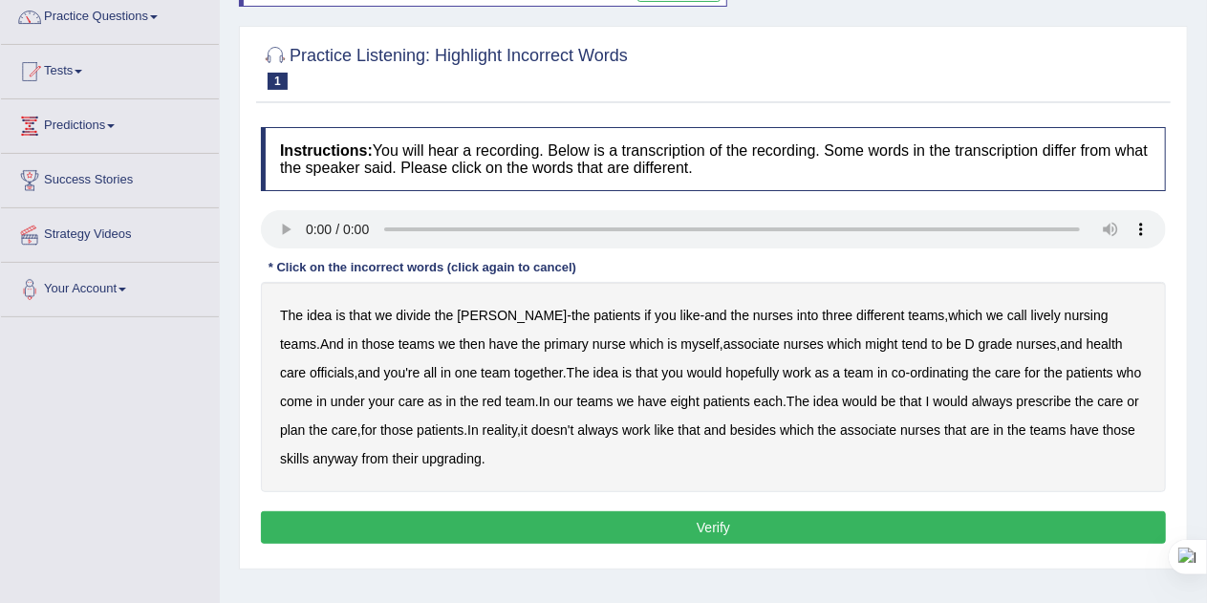
click at [1031, 312] on b "lively" at bounding box center [1046, 315] width 30 height 15
click at [354, 365] on b "officials" at bounding box center [332, 372] width 44 height 15
click at [972, 396] on b "always" at bounding box center [992, 401] width 41 height 15
click at [423, 451] on b "upgrading" at bounding box center [451, 458] width 59 height 15
click at [640, 530] on button "Verify" at bounding box center [713, 527] width 905 height 32
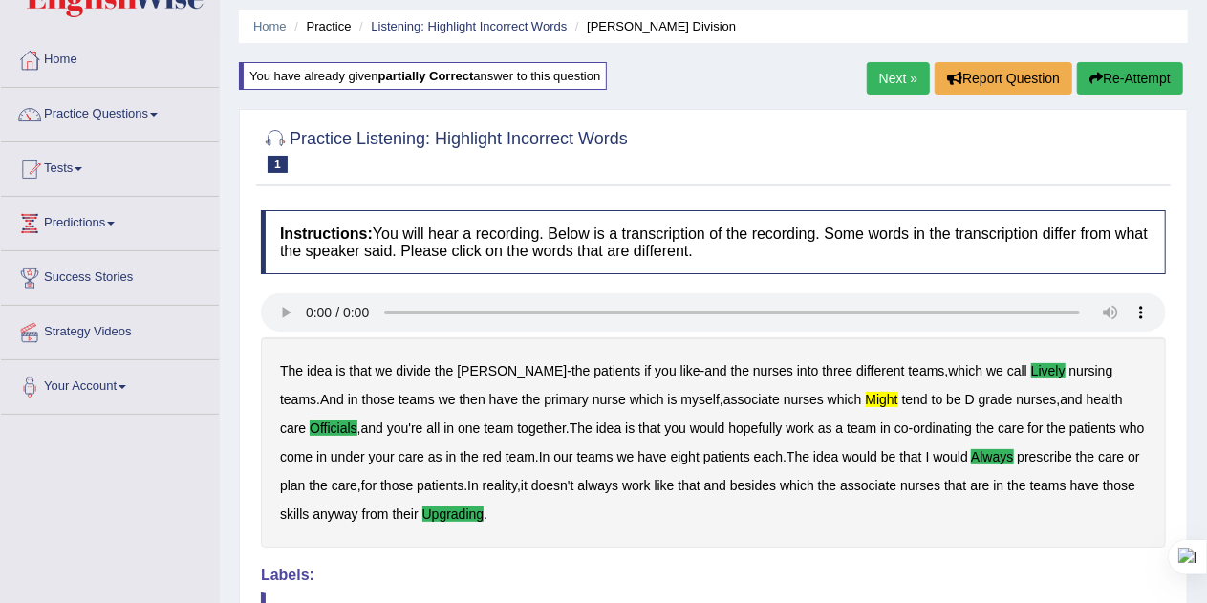
scroll to position [55, 0]
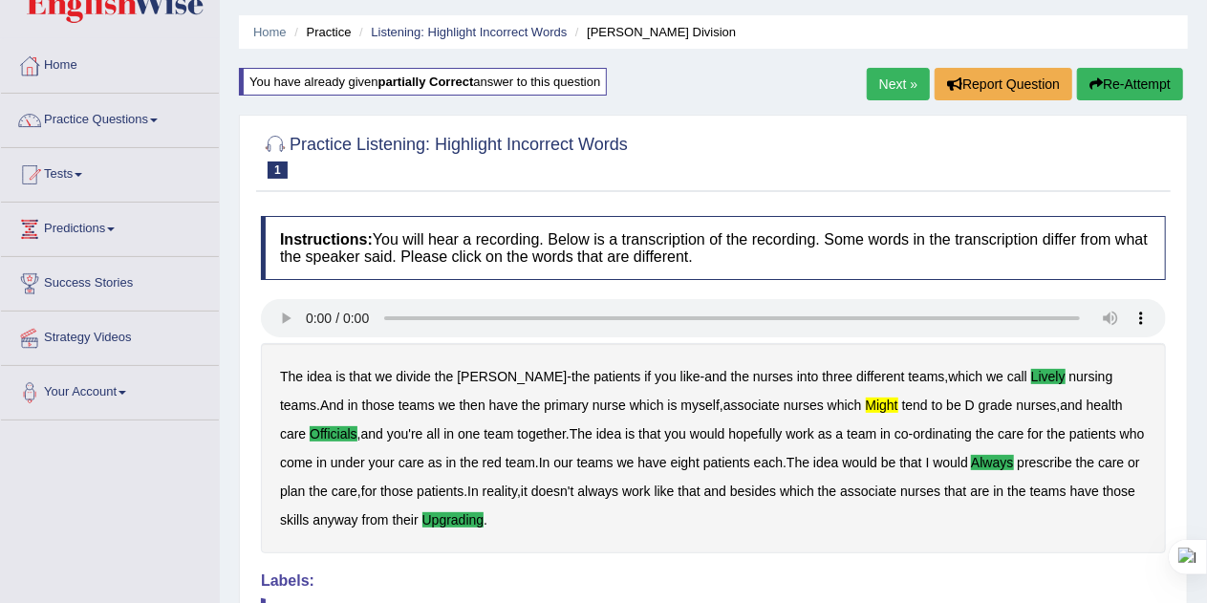
click at [866, 404] on b "might" at bounding box center [882, 404] width 32 height 15
click at [893, 79] on link "Next »" at bounding box center [898, 84] width 63 height 32
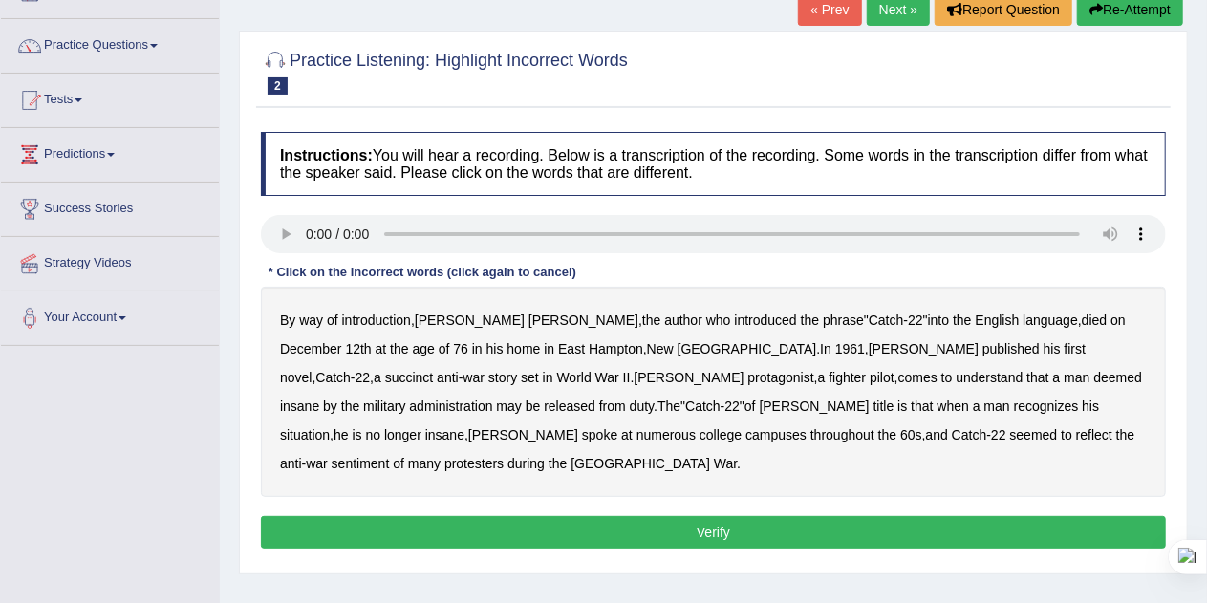
scroll to position [131, 0]
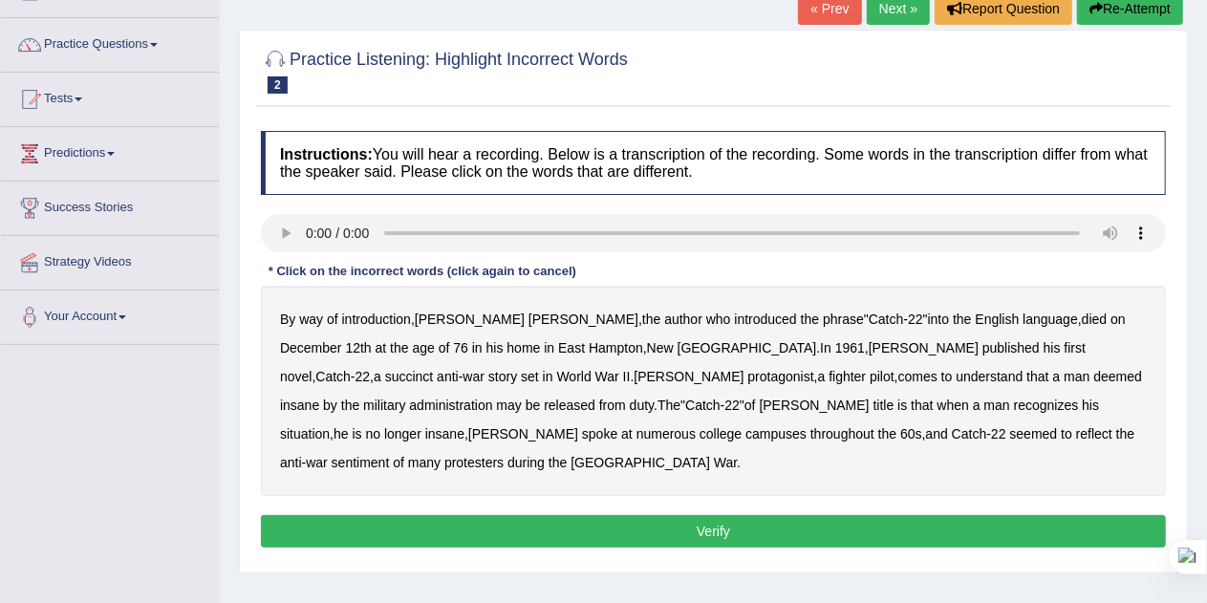
click at [434, 369] on b "succinct" at bounding box center [409, 376] width 49 height 15
click at [492, 397] on b "administration" at bounding box center [450, 404] width 83 height 15
click at [330, 426] on b "situation" at bounding box center [305, 433] width 50 height 15
click at [1076, 431] on b "reflect" at bounding box center [1094, 433] width 36 height 15
click at [668, 515] on button "Verify" at bounding box center [713, 531] width 905 height 32
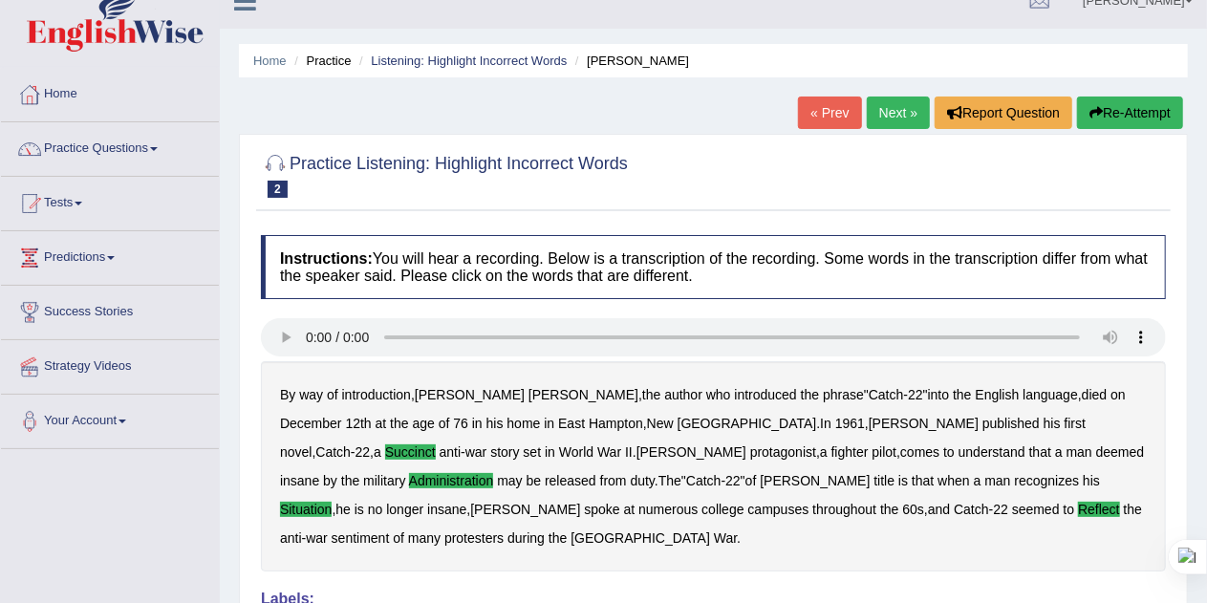
scroll to position [0, 0]
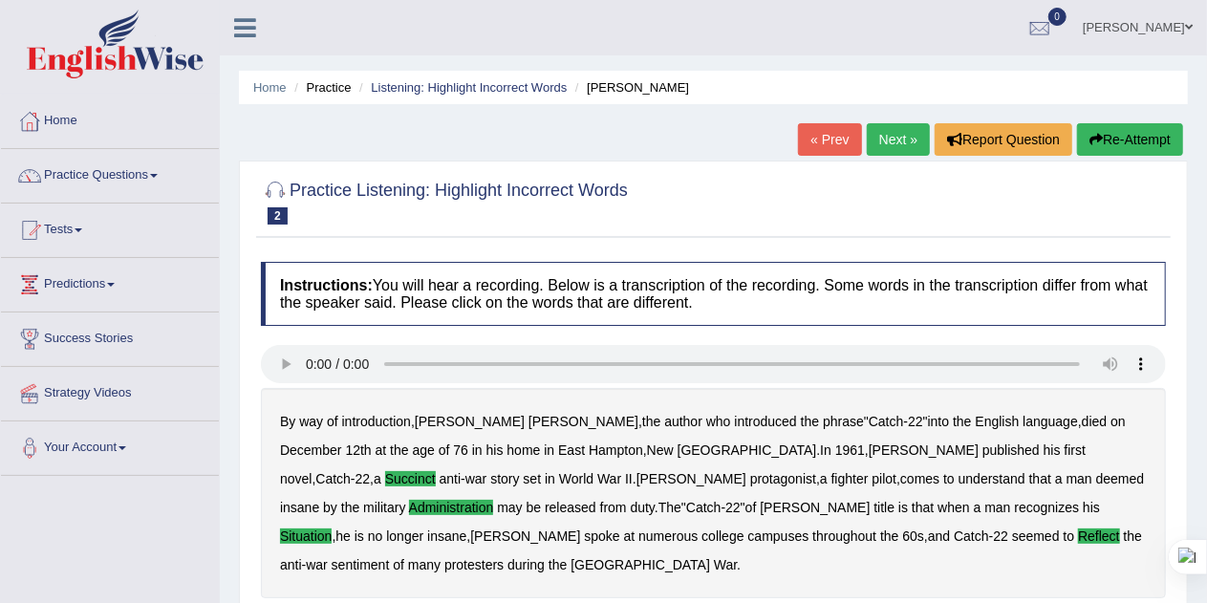
click at [893, 134] on link "Next »" at bounding box center [898, 139] width 63 height 32
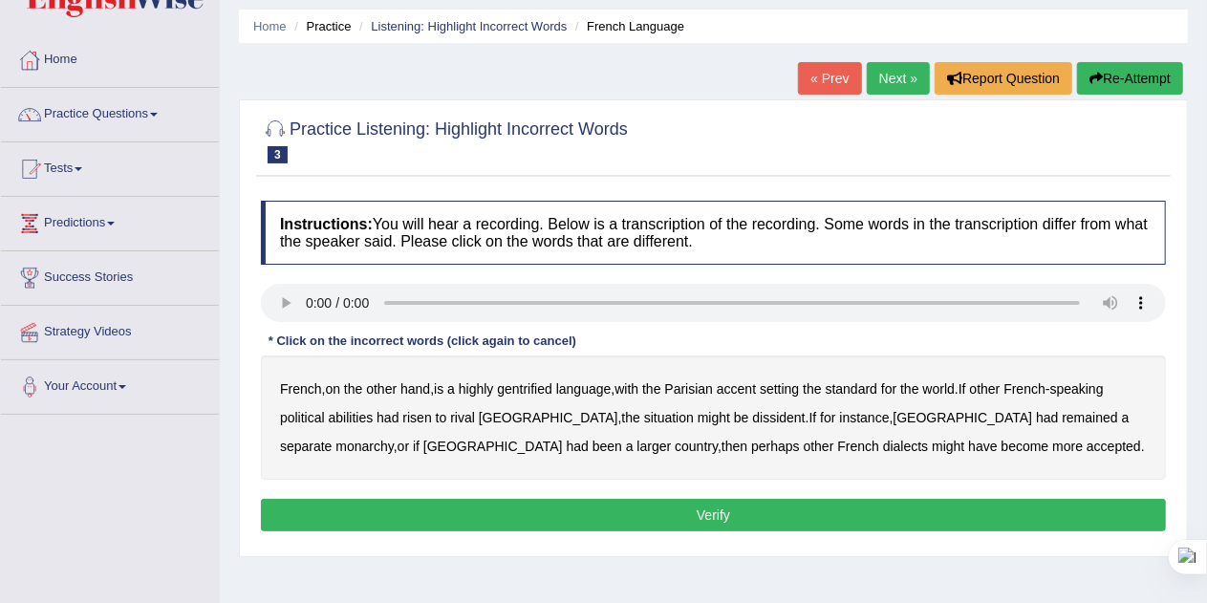
scroll to position [60, 0]
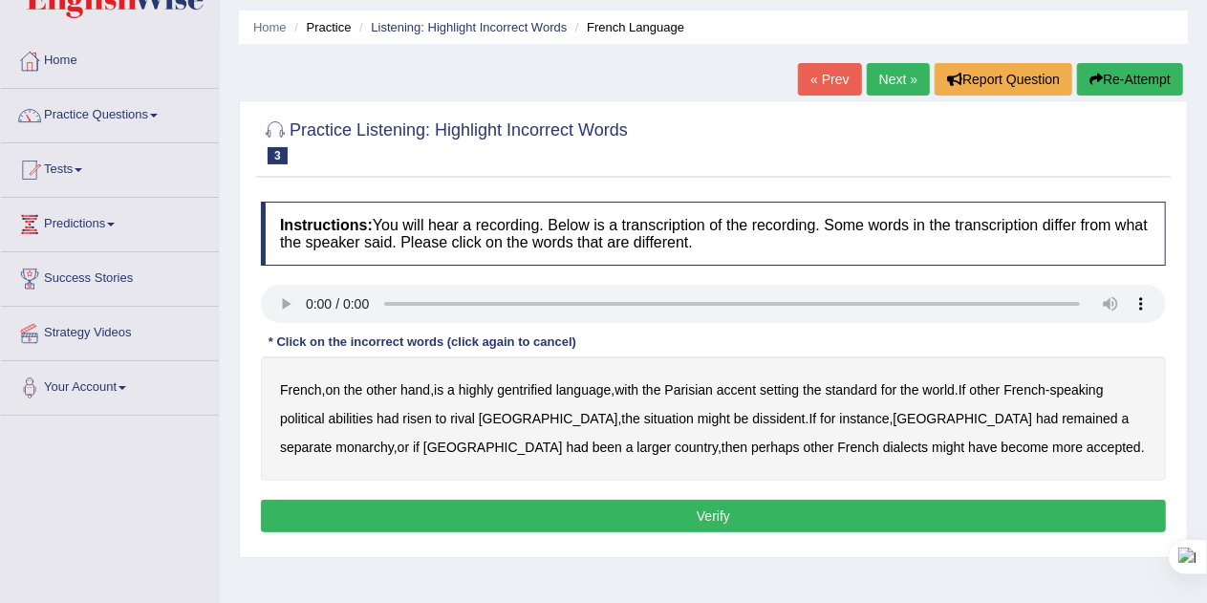
click at [534, 382] on b "gentrified" at bounding box center [524, 389] width 55 height 15
click at [366, 411] on b "abilities" at bounding box center [351, 418] width 45 height 15
click at [752, 416] on b "dissident" at bounding box center [778, 418] width 53 height 15
click at [1129, 74] on button "Re-Attempt" at bounding box center [1130, 79] width 106 height 32
click at [527, 382] on b "gentrified" at bounding box center [524, 389] width 55 height 15
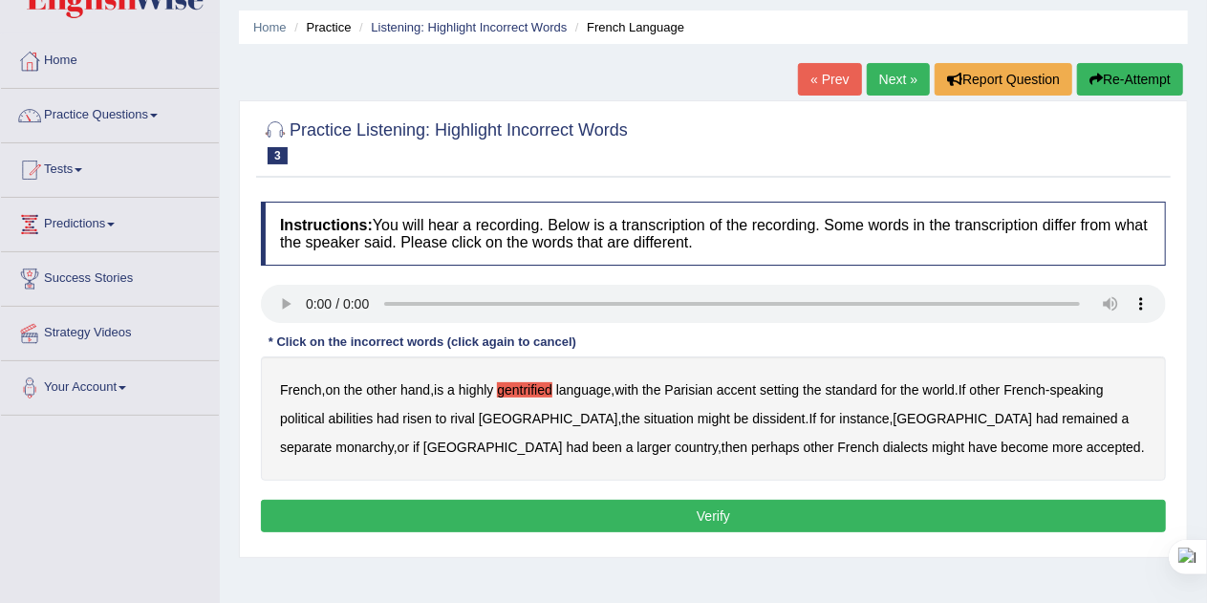
click at [355, 415] on b "abilities" at bounding box center [351, 418] width 45 height 15
click at [752, 419] on b "dissident" at bounding box center [778, 418] width 53 height 15
click at [708, 509] on button "Verify" at bounding box center [713, 516] width 905 height 32
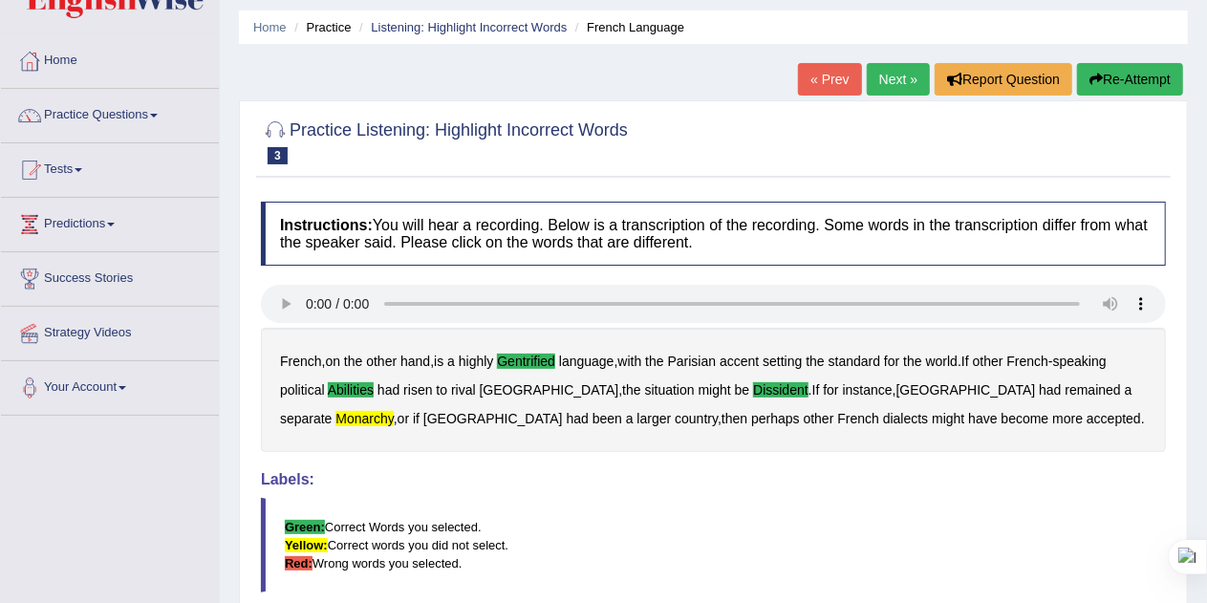
click at [1122, 77] on button "Re-Attempt" at bounding box center [1130, 79] width 106 height 32
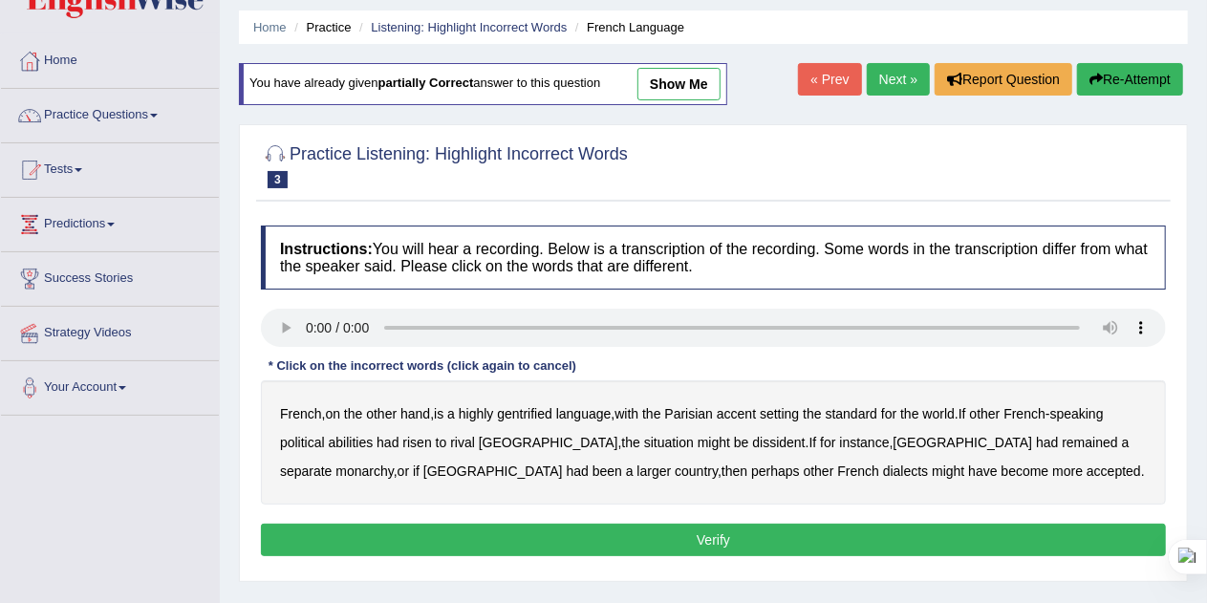
click at [340, 439] on b "abilities" at bounding box center [351, 442] width 45 height 15
click at [752, 436] on b "dissident" at bounding box center [778, 442] width 53 height 15
click at [393, 463] on b "monarchy" at bounding box center [363, 470] width 57 height 15
click at [724, 535] on button "Verify" at bounding box center [713, 540] width 905 height 32
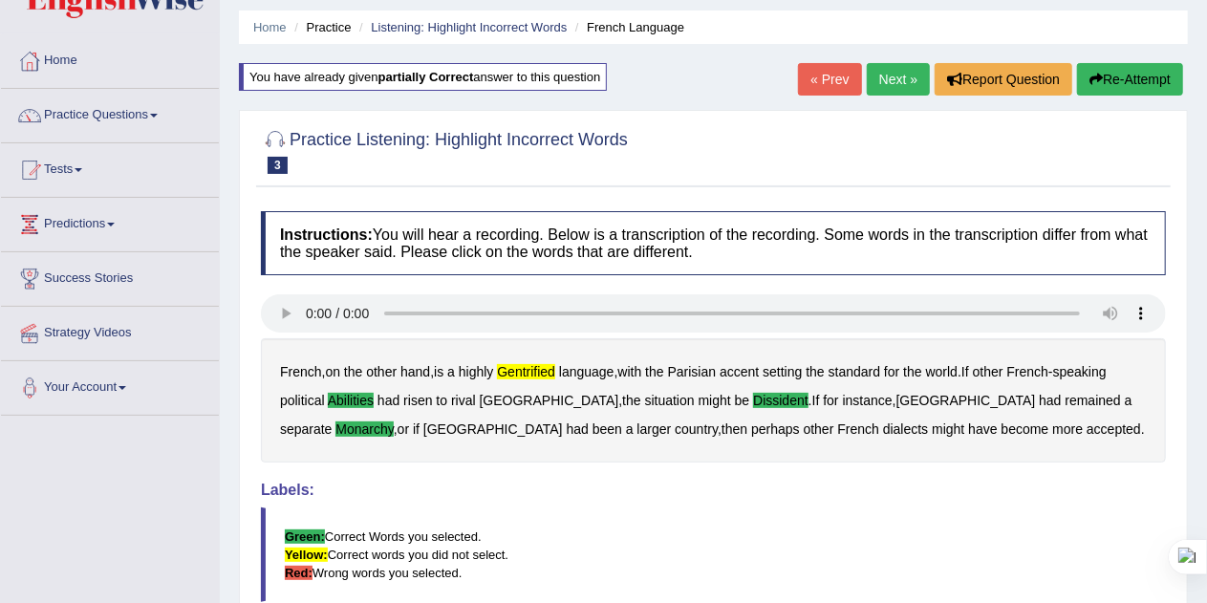
click at [1125, 74] on button "Re-Attempt" at bounding box center [1130, 79] width 106 height 32
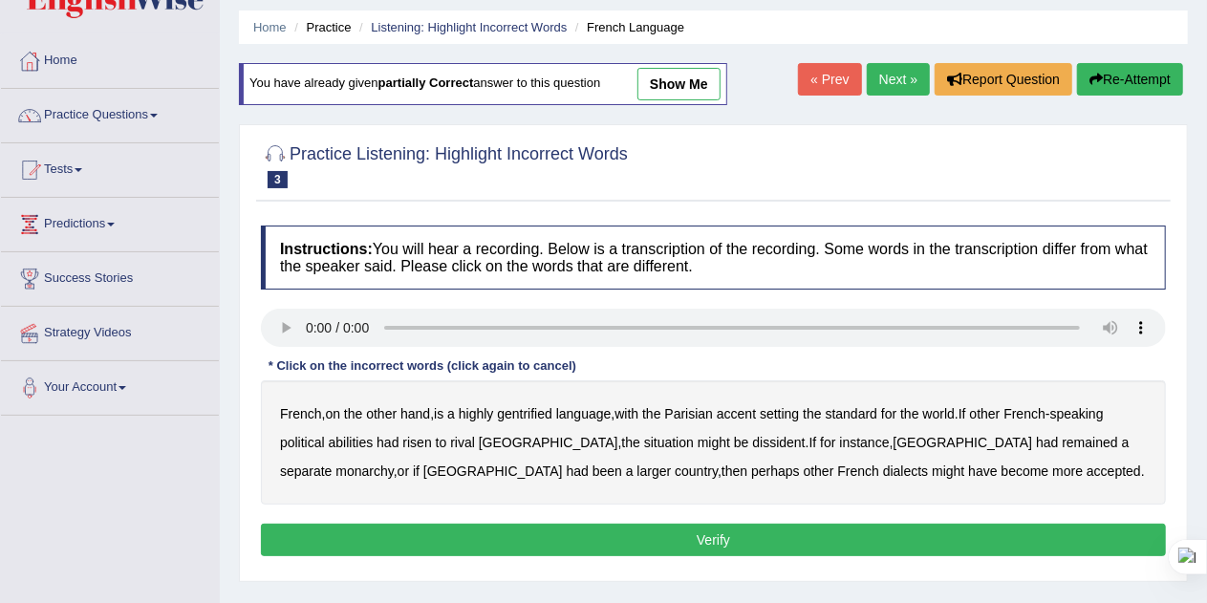
click at [887, 75] on link "Next »" at bounding box center [898, 79] width 63 height 32
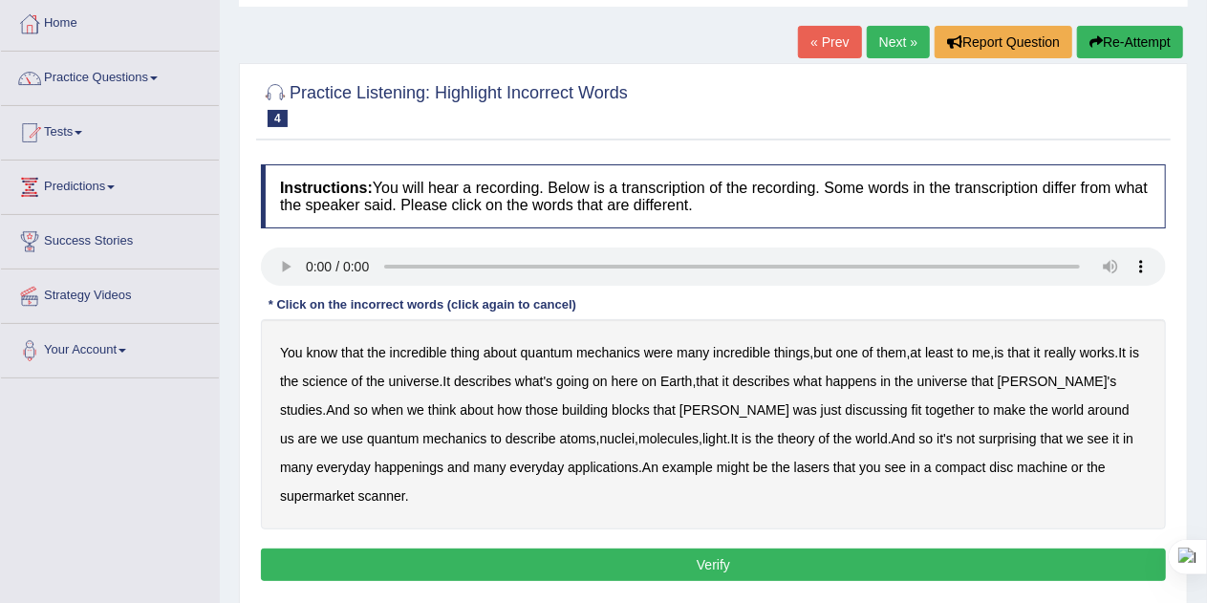
scroll to position [97, 0]
click at [337, 374] on b "science" at bounding box center [324, 381] width 45 height 15
click at [846, 404] on b "discussing" at bounding box center [877, 409] width 62 height 15
click at [375, 467] on b "happenings" at bounding box center [409, 467] width 69 height 15
click at [990, 465] on b "disc" at bounding box center [1002, 467] width 24 height 15
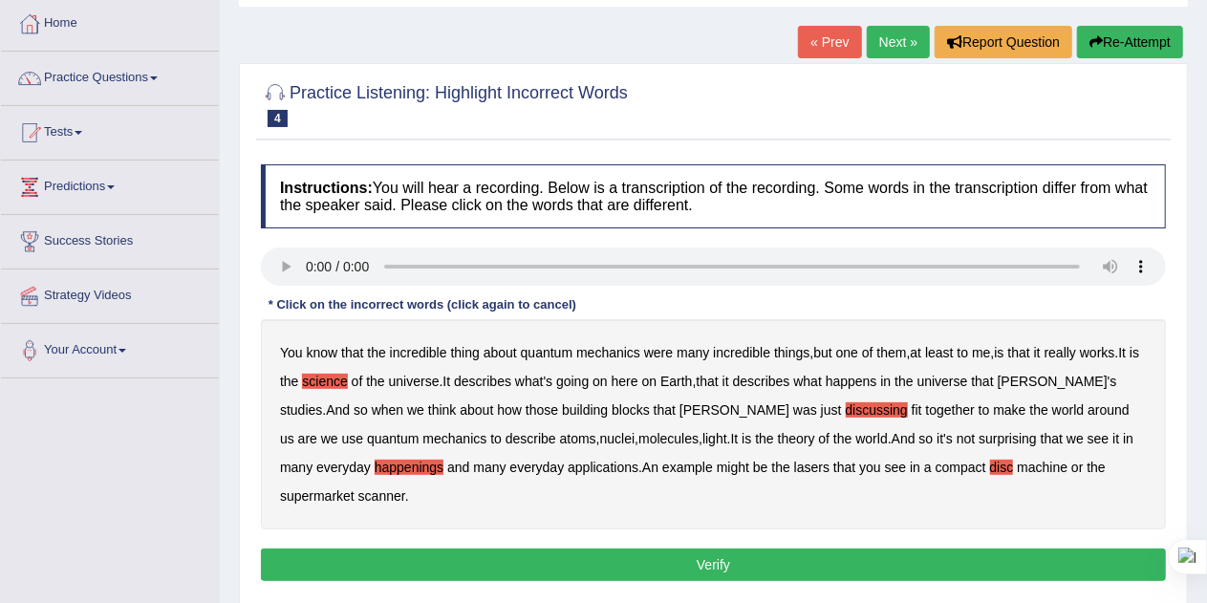
click at [1017, 461] on b "machine" at bounding box center [1042, 467] width 51 height 15
click at [990, 465] on b "disc" at bounding box center [1002, 467] width 24 height 15
click at [709, 548] on button "Verify" at bounding box center [713, 564] width 905 height 32
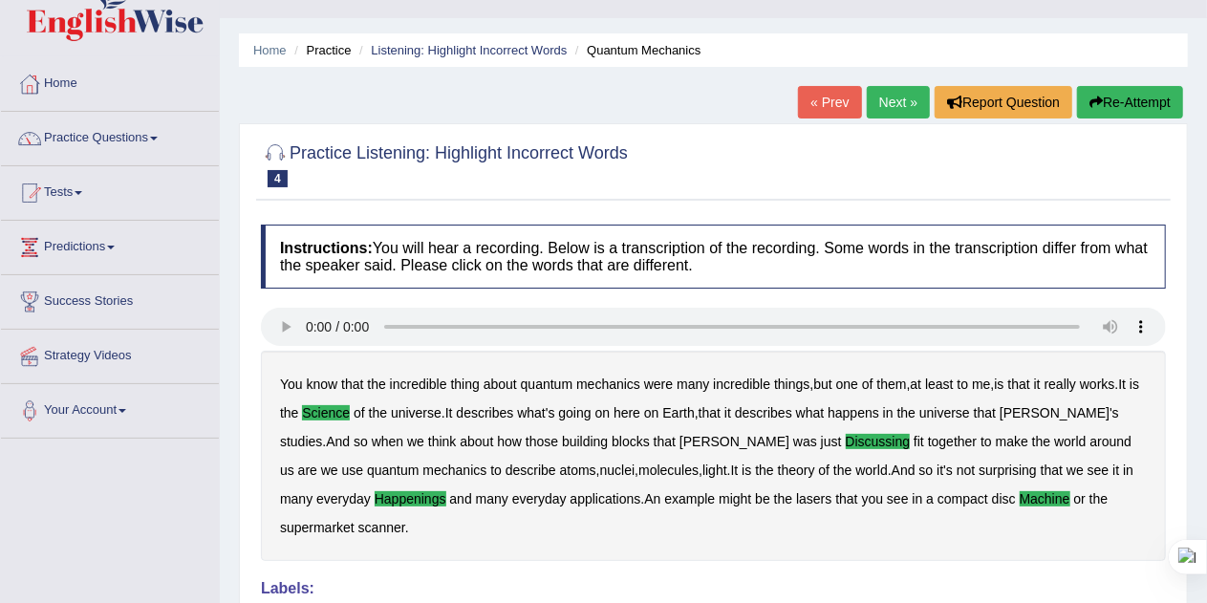
scroll to position [0, 0]
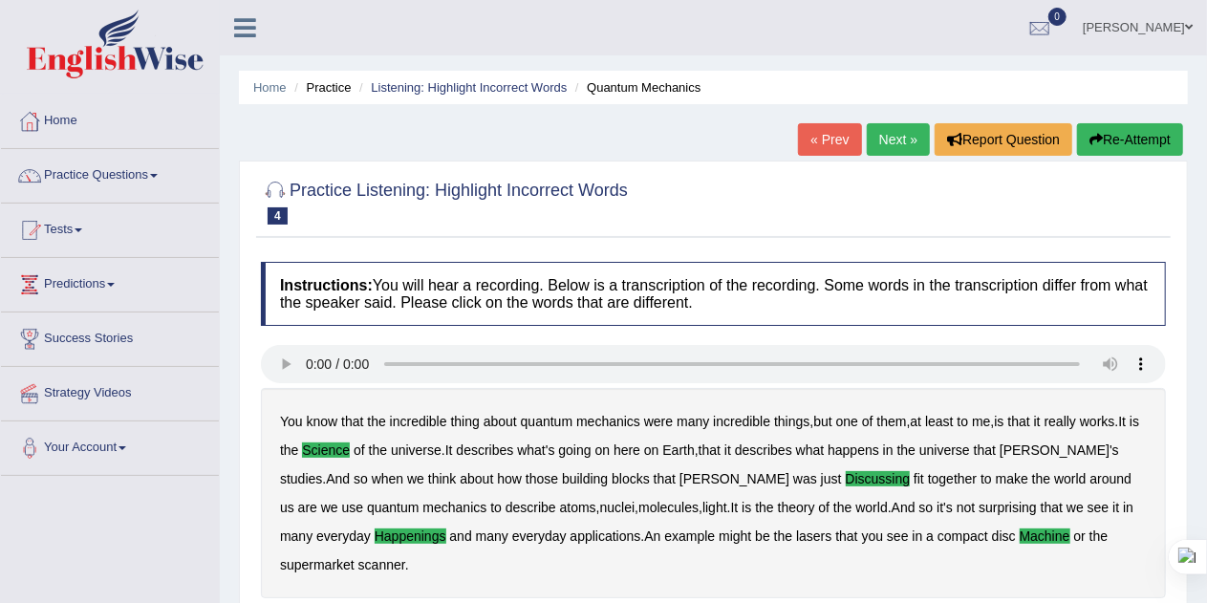
click at [889, 139] on link "Next »" at bounding box center [898, 139] width 63 height 32
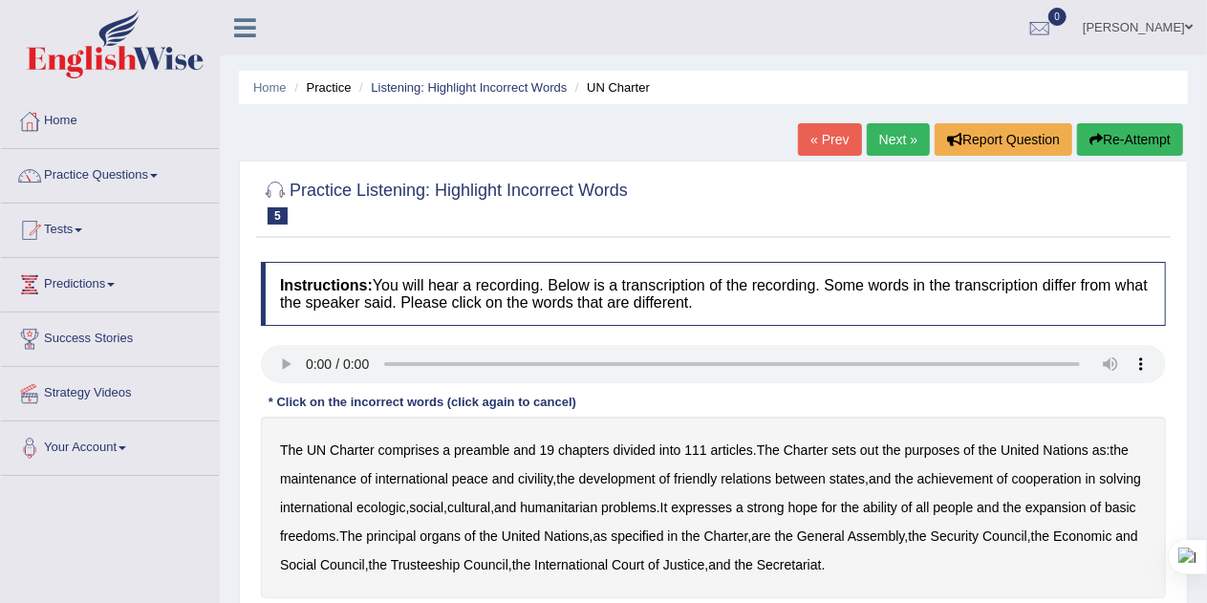
click at [874, 447] on b "out" at bounding box center [869, 449] width 18 height 15
click at [533, 478] on b "civility" at bounding box center [535, 478] width 34 height 15
click at [405, 504] on b "ecologic" at bounding box center [380, 507] width 49 height 15
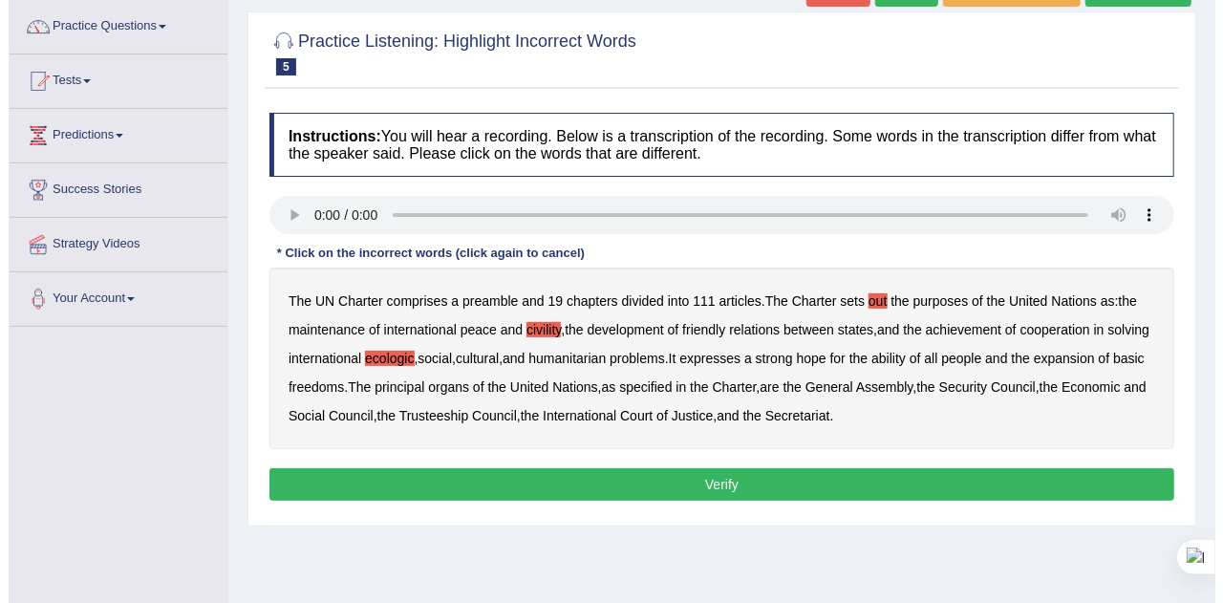
scroll to position [161, 0]
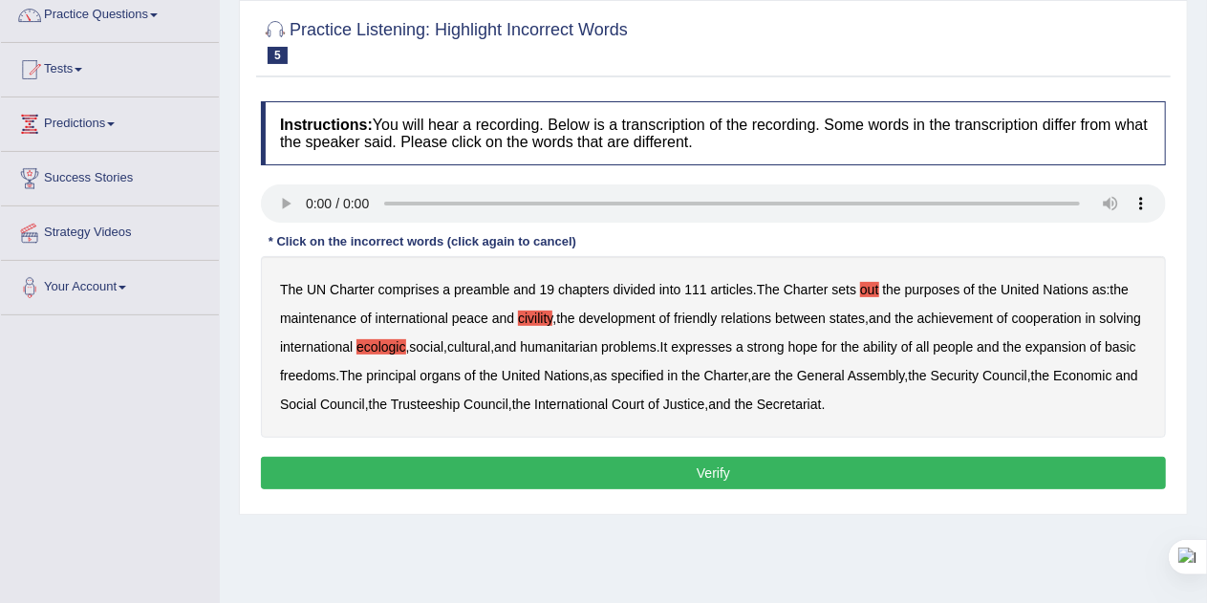
click at [897, 339] on b "ability" at bounding box center [880, 346] width 34 height 15
click at [738, 467] on button "Verify" at bounding box center [713, 473] width 905 height 32
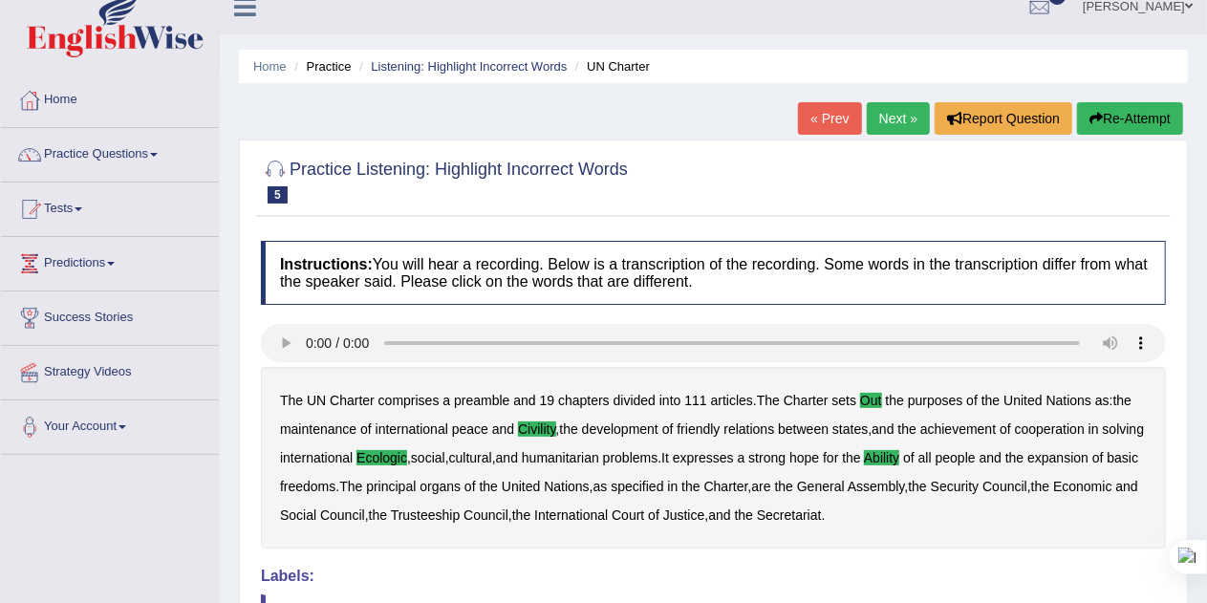
scroll to position [19, 0]
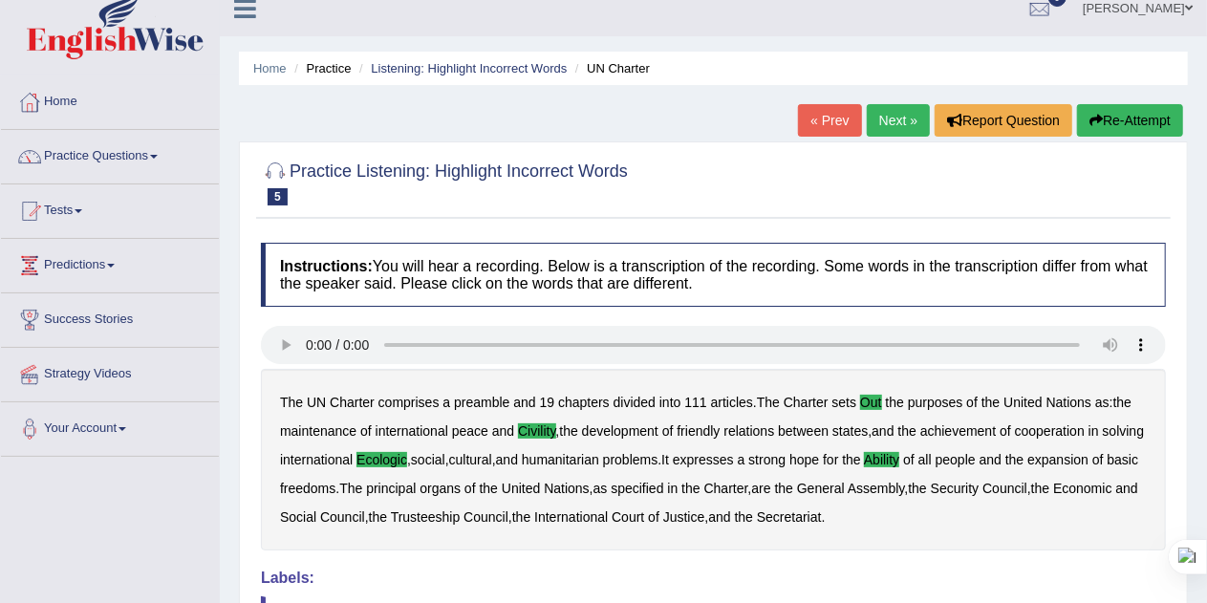
click at [889, 114] on link "Next »" at bounding box center [898, 120] width 63 height 32
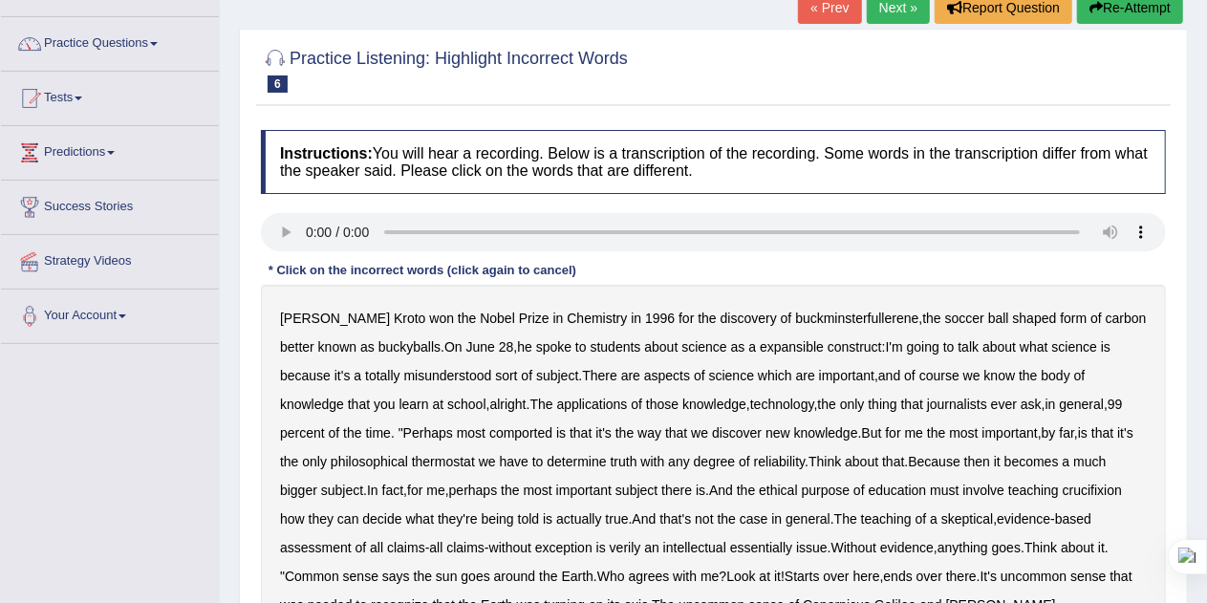
scroll to position [134, 0]
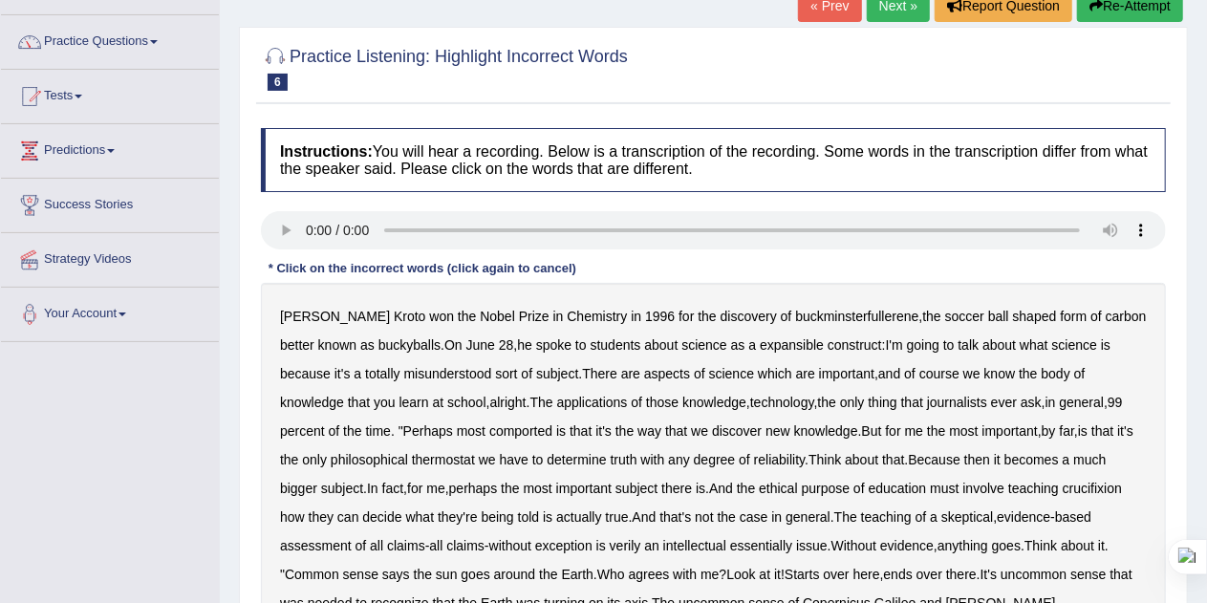
click at [766, 342] on b "expansible" at bounding box center [792, 344] width 64 height 15
click at [489, 425] on b "comported" at bounding box center [520, 430] width 63 height 15
click at [412, 456] on b "thermostat" at bounding box center [443, 459] width 63 height 15
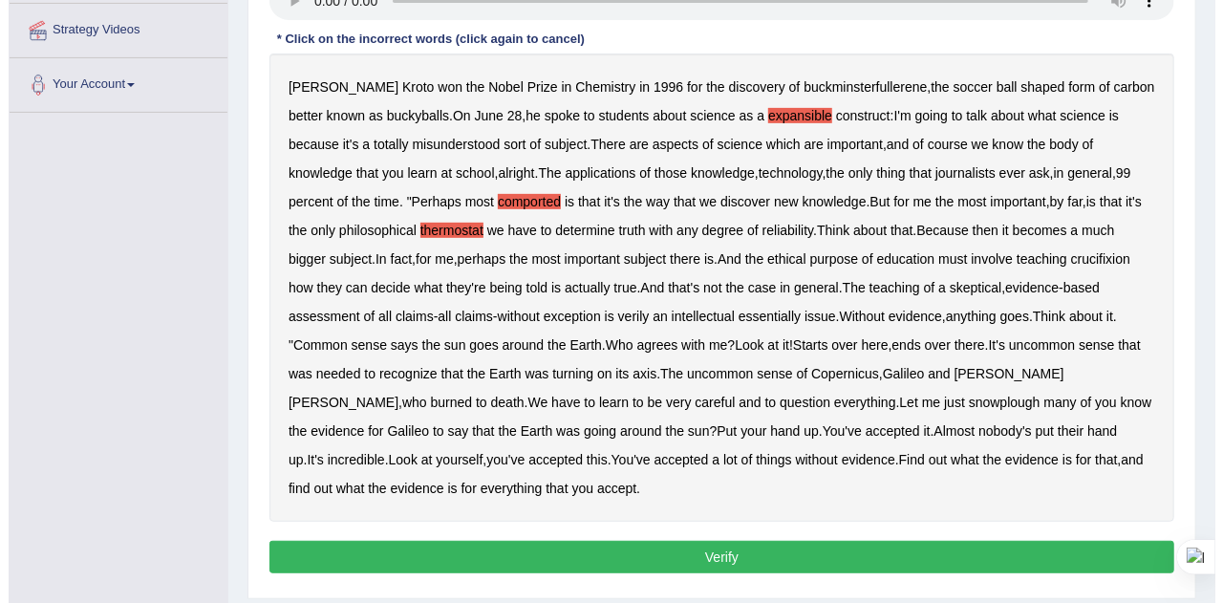
scroll to position [366, 0]
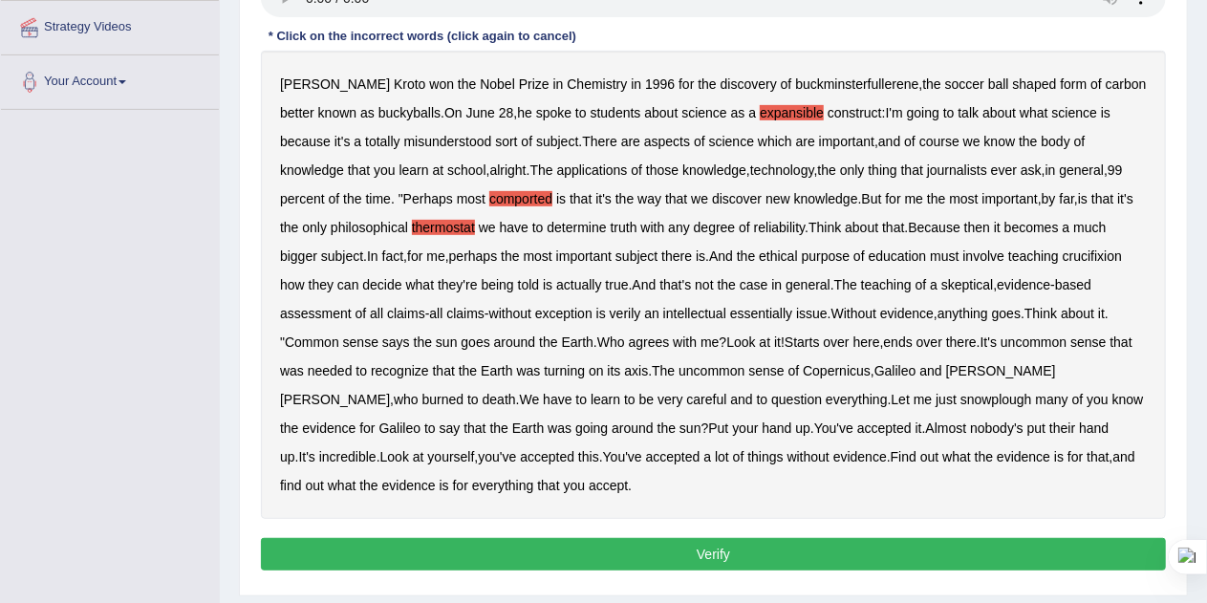
click at [1070, 248] on b "crucifixion" at bounding box center [1091, 255] width 59 height 15
click at [629, 307] on b "verily" at bounding box center [626, 313] width 32 height 15
click at [764, 311] on b "essentially" at bounding box center [761, 313] width 62 height 15
click at [960, 402] on b "snowplough" at bounding box center [996, 399] width 72 height 15
click at [744, 544] on button "Verify" at bounding box center [713, 554] width 905 height 32
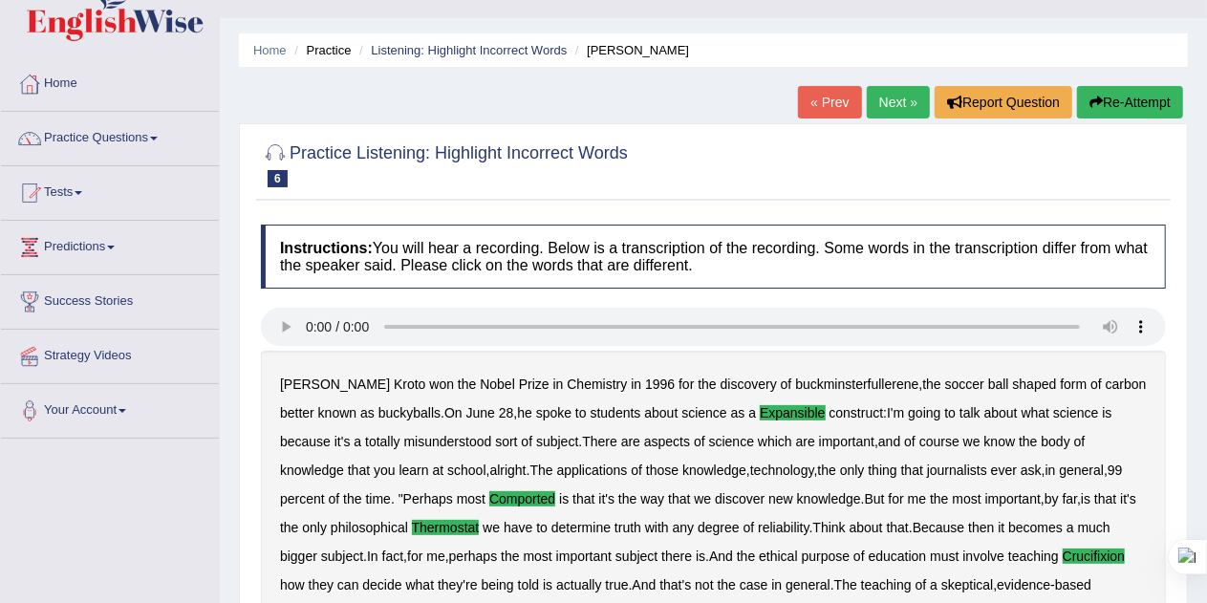
scroll to position [36, 0]
click at [890, 96] on link "Next »" at bounding box center [898, 103] width 63 height 32
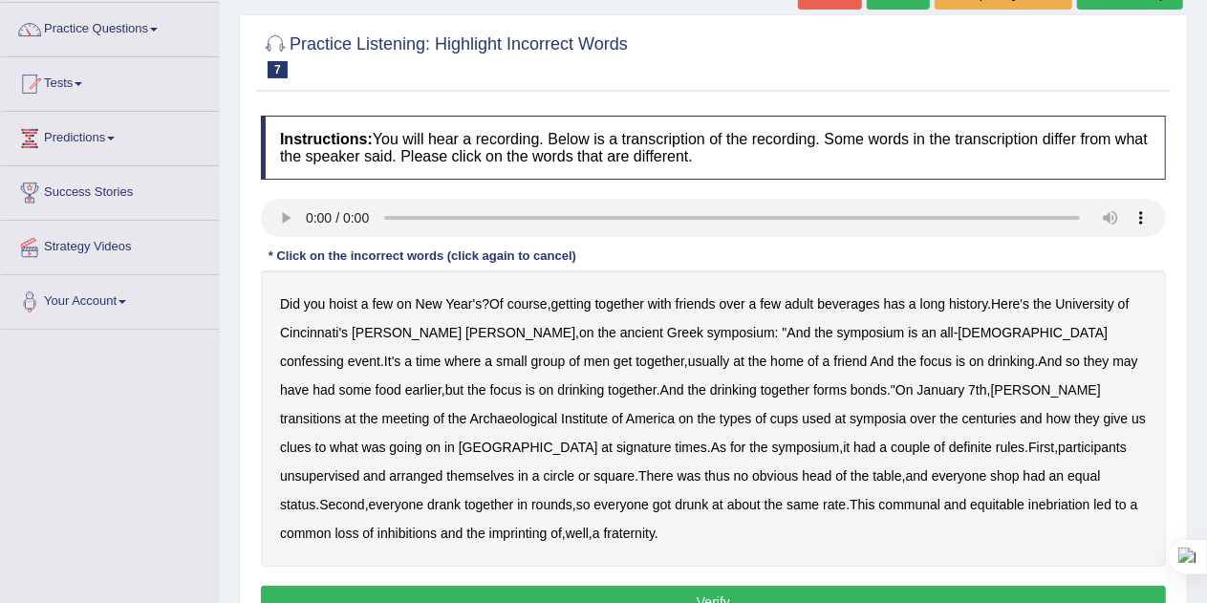
scroll to position [161, 0]
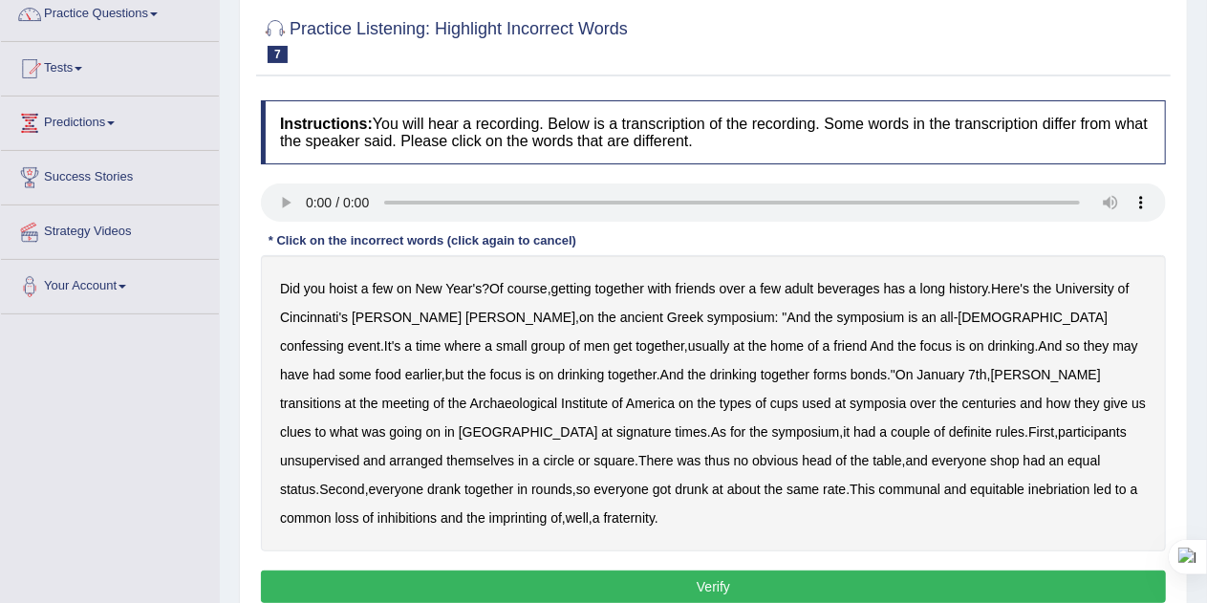
click at [344, 338] on b "confessing" at bounding box center [312, 345] width 64 height 15
click at [341, 396] on b "transitions" at bounding box center [310, 403] width 61 height 15
click at [672, 424] on b "signature" at bounding box center [643, 431] width 55 height 15
click at [1028, 482] on b "inebriation" at bounding box center [1059, 489] width 62 height 15
click at [845, 570] on button "Verify" at bounding box center [713, 586] width 905 height 32
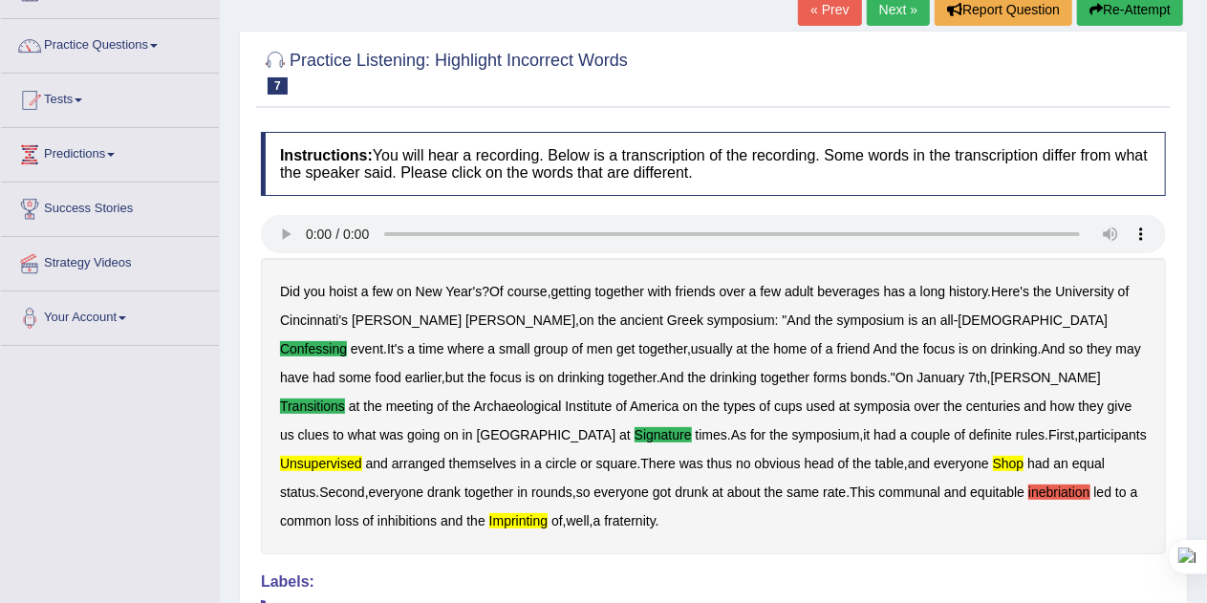
scroll to position [116, 0]
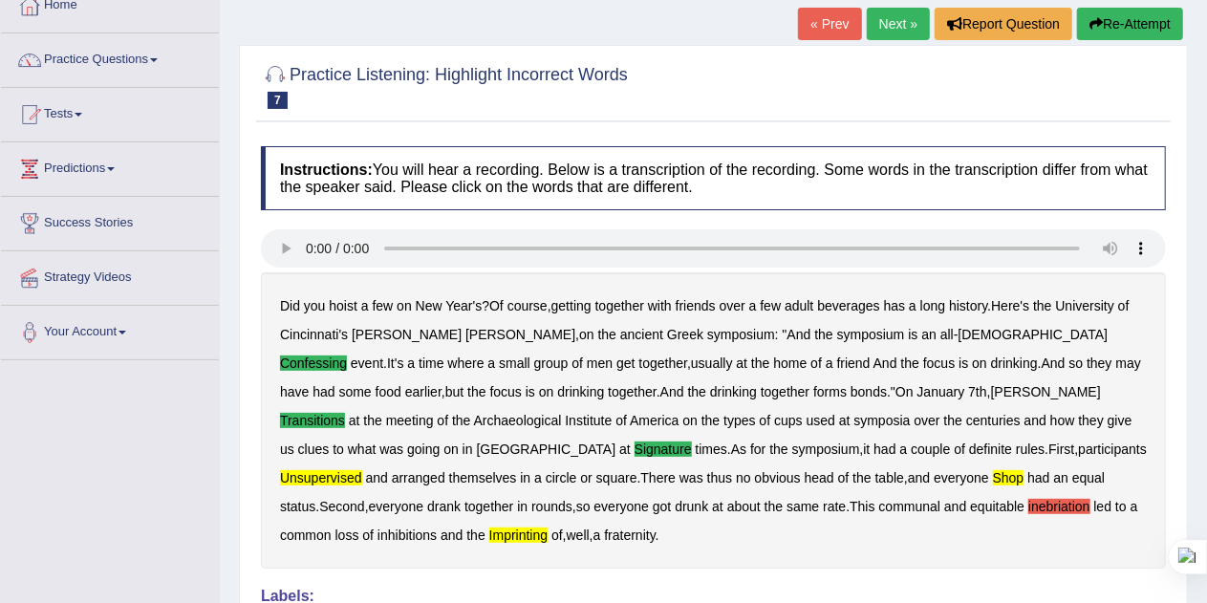
click at [1137, 18] on button "Re-Attempt" at bounding box center [1130, 24] width 106 height 32
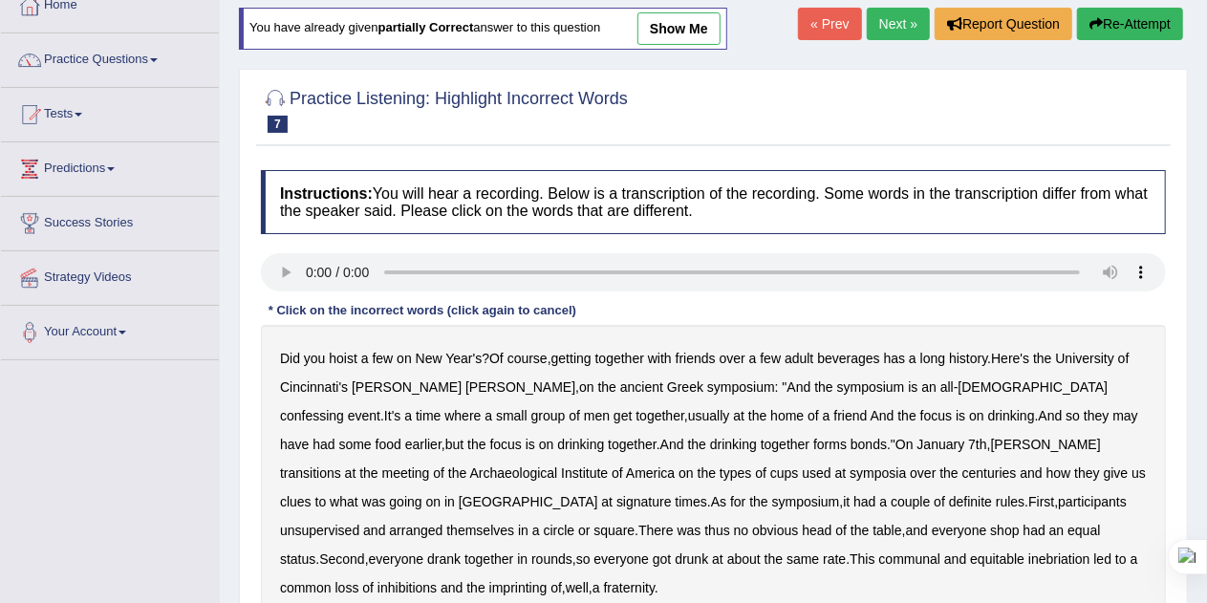
click at [344, 408] on b "confessing" at bounding box center [312, 415] width 64 height 15
click at [341, 465] on b "transitions" at bounding box center [310, 472] width 61 height 15
click at [672, 494] on b "signature" at bounding box center [643, 501] width 55 height 15
click at [949, 496] on b "definite" at bounding box center [970, 501] width 43 height 15
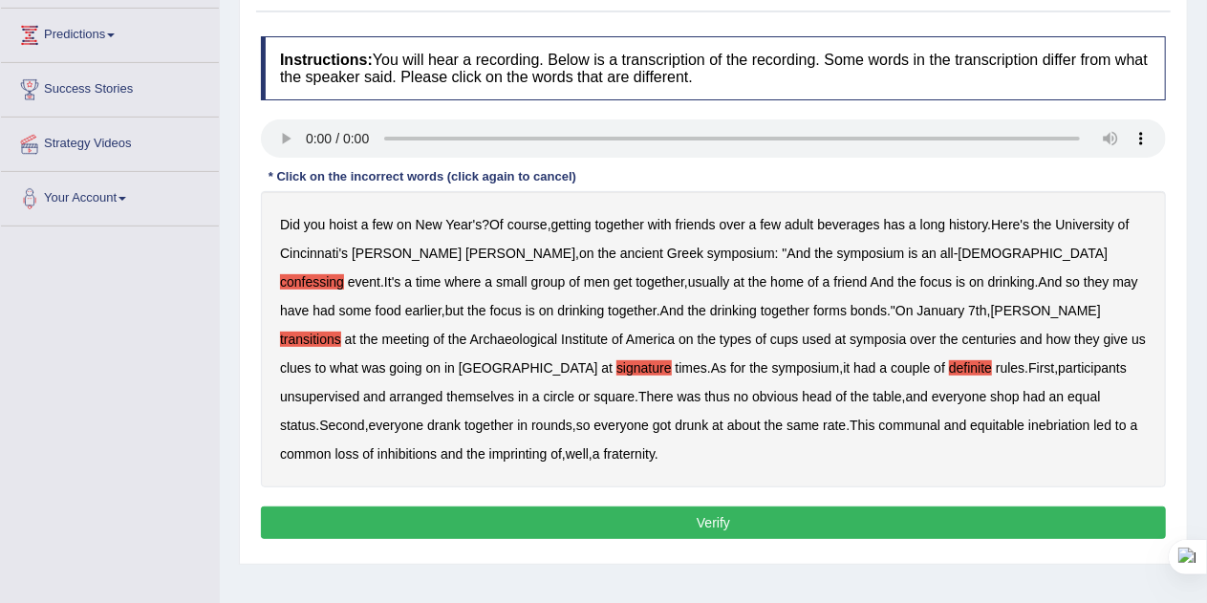
scroll to position [250, 0]
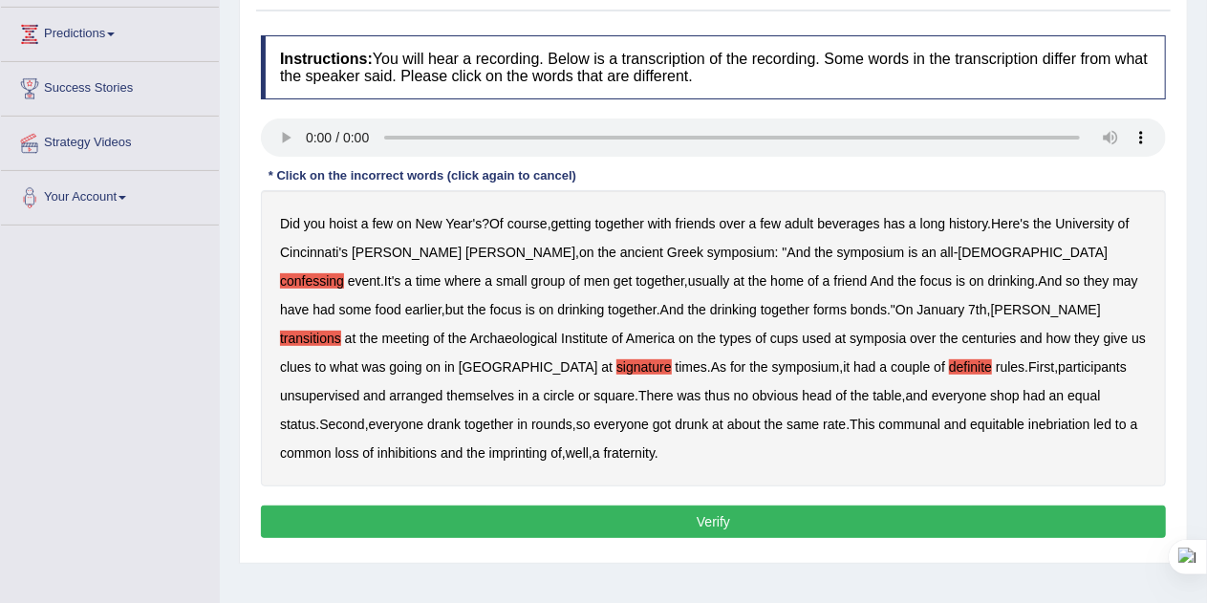
click at [862, 505] on button "Verify" at bounding box center [713, 521] width 905 height 32
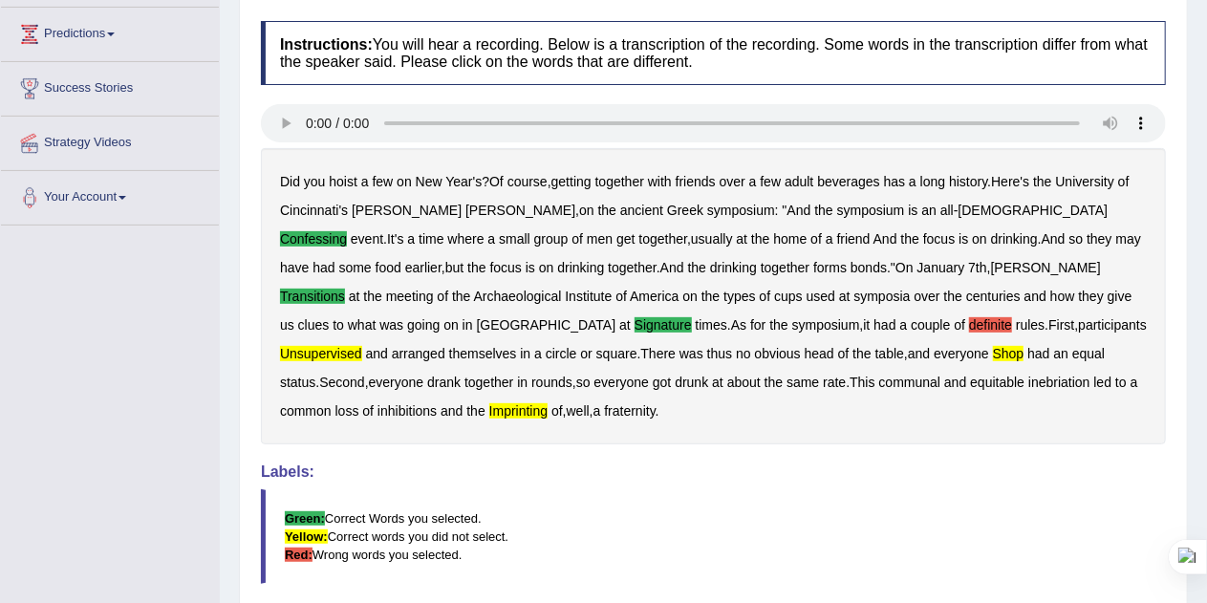
click at [362, 346] on b "unsupervised" at bounding box center [321, 353] width 82 height 15
click at [969, 317] on b "definite" at bounding box center [990, 324] width 43 height 15
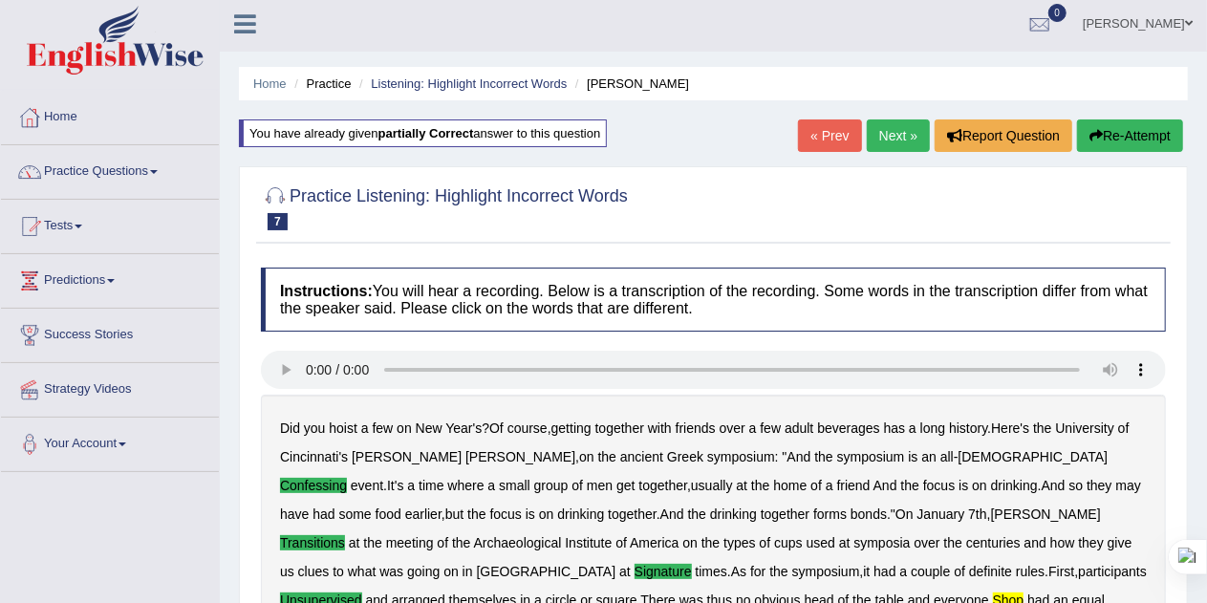
scroll to position [0, 0]
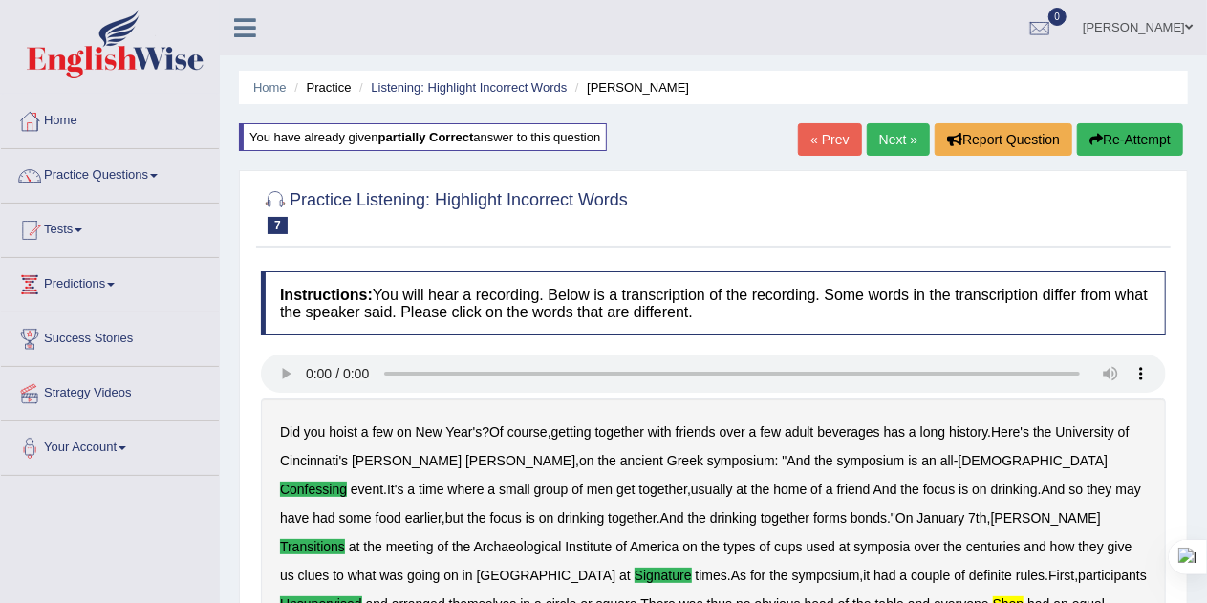
click at [887, 139] on link "Next »" at bounding box center [898, 139] width 63 height 32
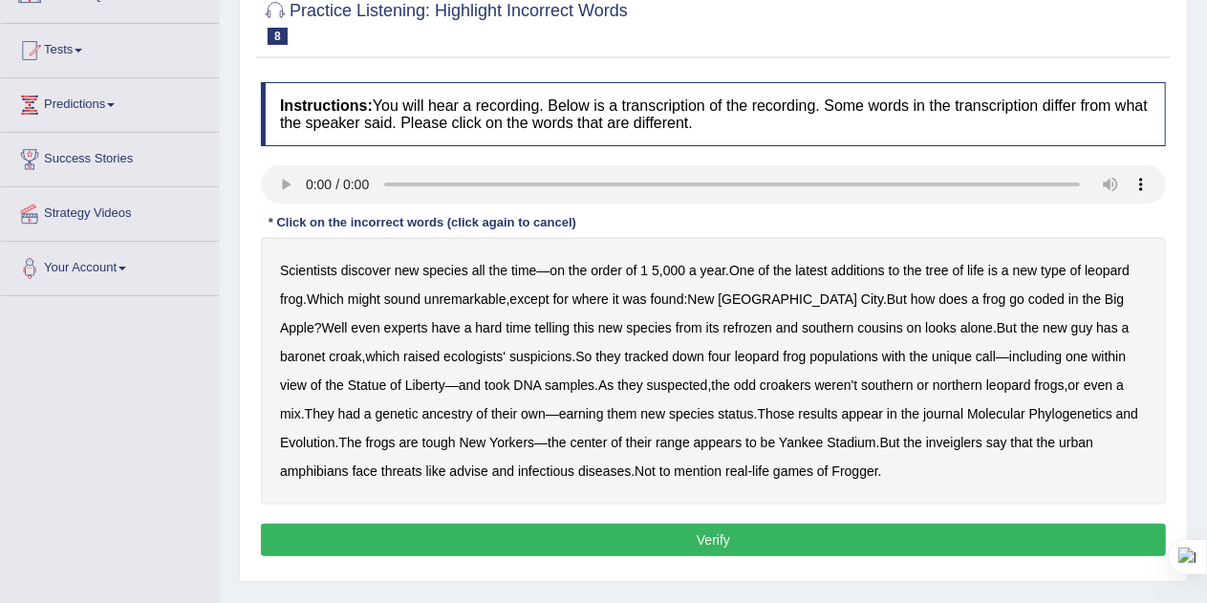
scroll to position [181, 0]
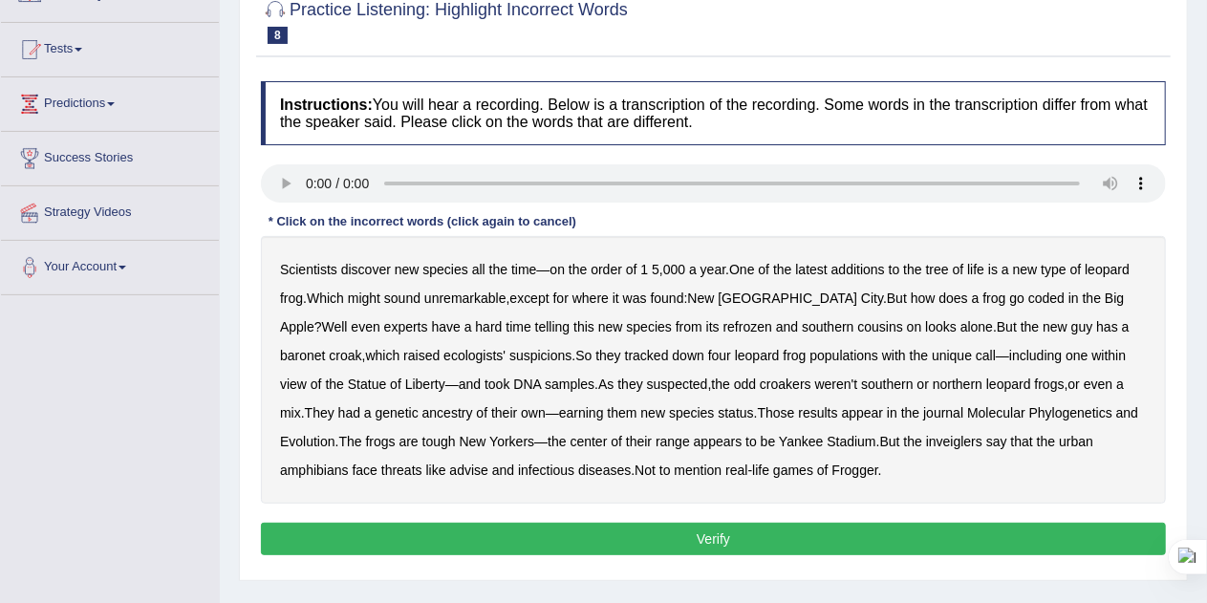
click at [1028, 291] on b "coded" at bounding box center [1046, 297] width 36 height 15
click at [723, 323] on b "refrozen" at bounding box center [747, 326] width 49 height 15
click at [422, 409] on b "ancestry" at bounding box center [447, 412] width 51 height 15
click at [926, 437] on b "inveiglers" at bounding box center [954, 441] width 56 height 15
click at [381, 465] on b "threats" at bounding box center [401, 469] width 41 height 15
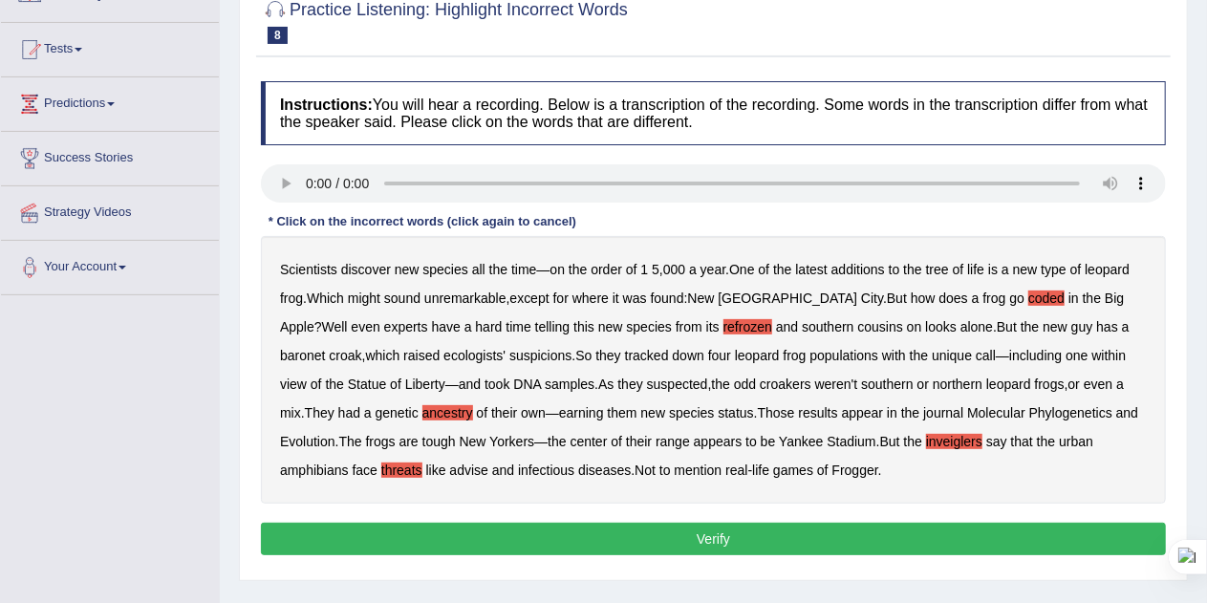
click at [449, 467] on b "advise" at bounding box center [468, 469] width 38 height 15
click at [381, 469] on b "threats" at bounding box center [401, 469] width 41 height 15
click at [372, 519] on div "Instructions: You will hear a recording. Below is a transcription of the record…" at bounding box center [713, 321] width 914 height 499
click at [382, 533] on button "Verify" at bounding box center [713, 539] width 905 height 32
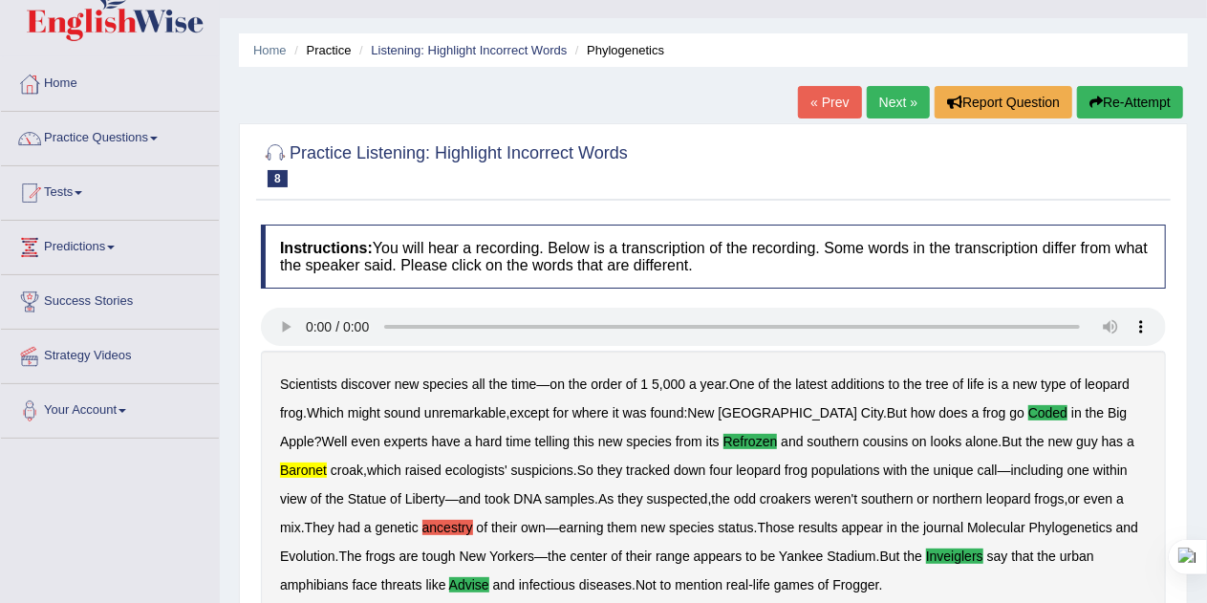
scroll to position [31, 0]
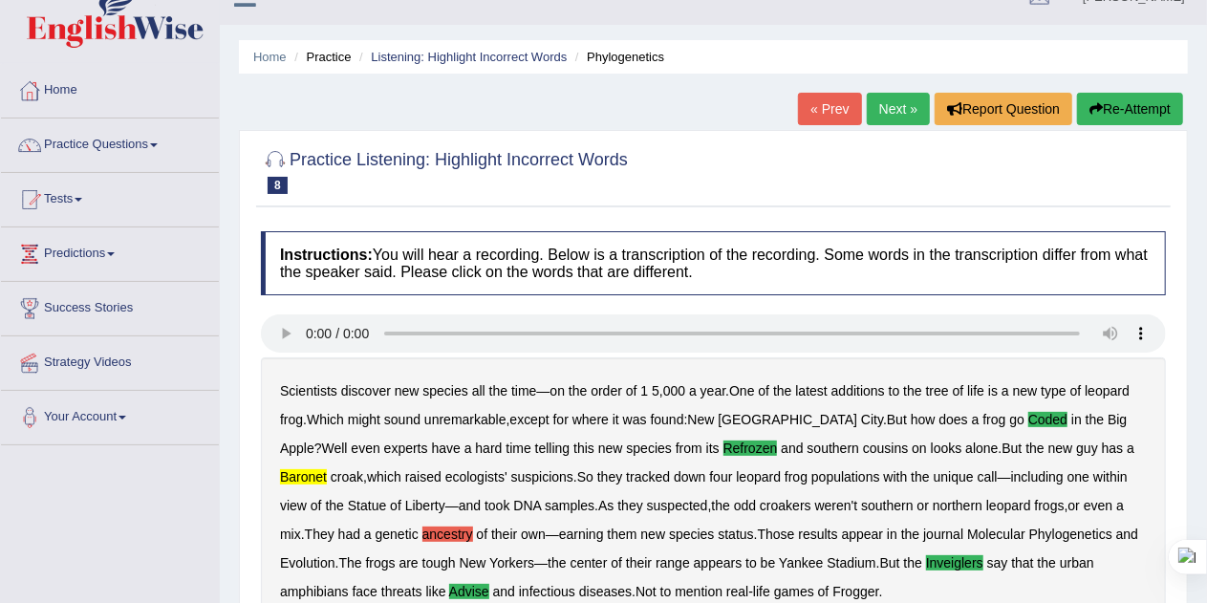
click at [890, 98] on link "Next »" at bounding box center [898, 109] width 63 height 32
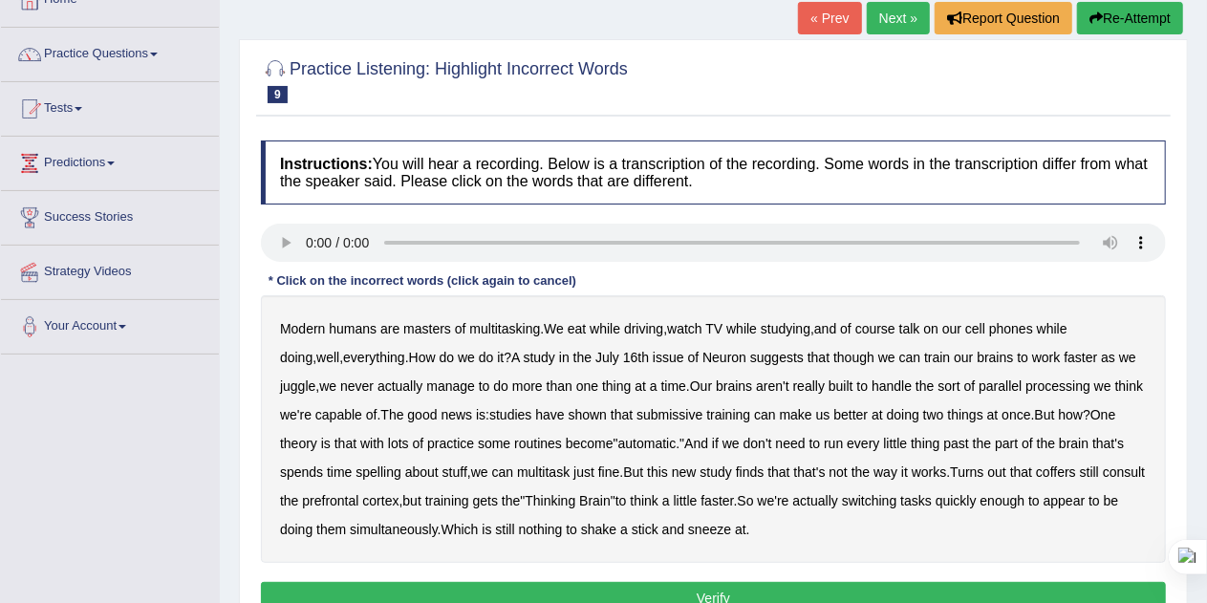
scroll to position [122, 0]
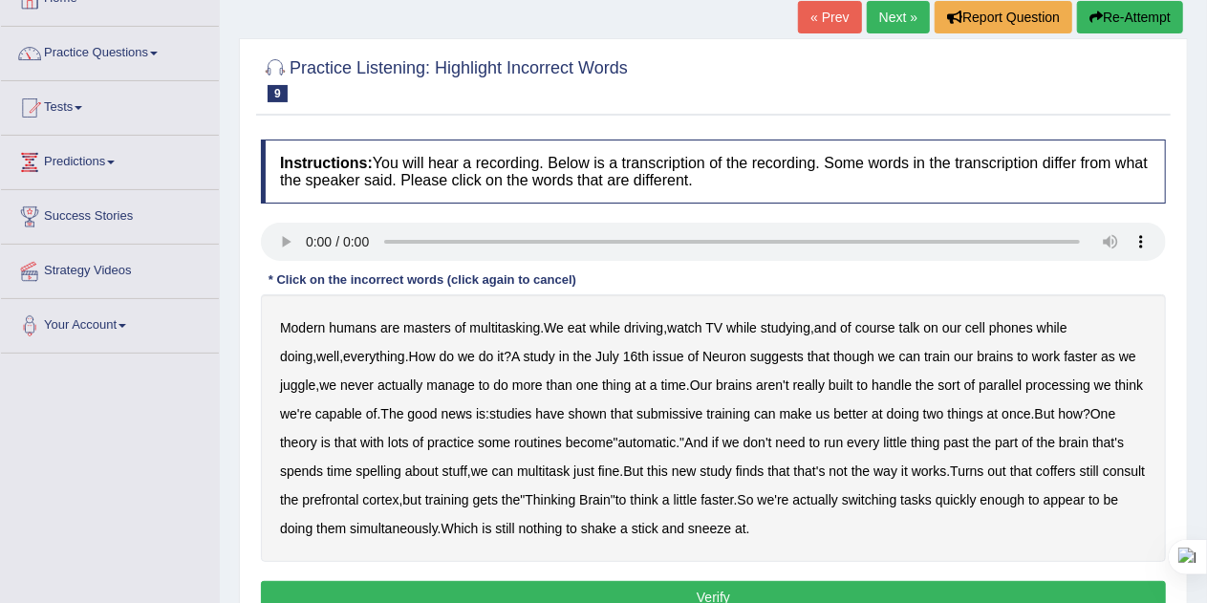
click at [890, 327] on b "course" at bounding box center [875, 327] width 40 height 15
click at [702, 410] on b "submissive" at bounding box center [669, 413] width 66 height 15
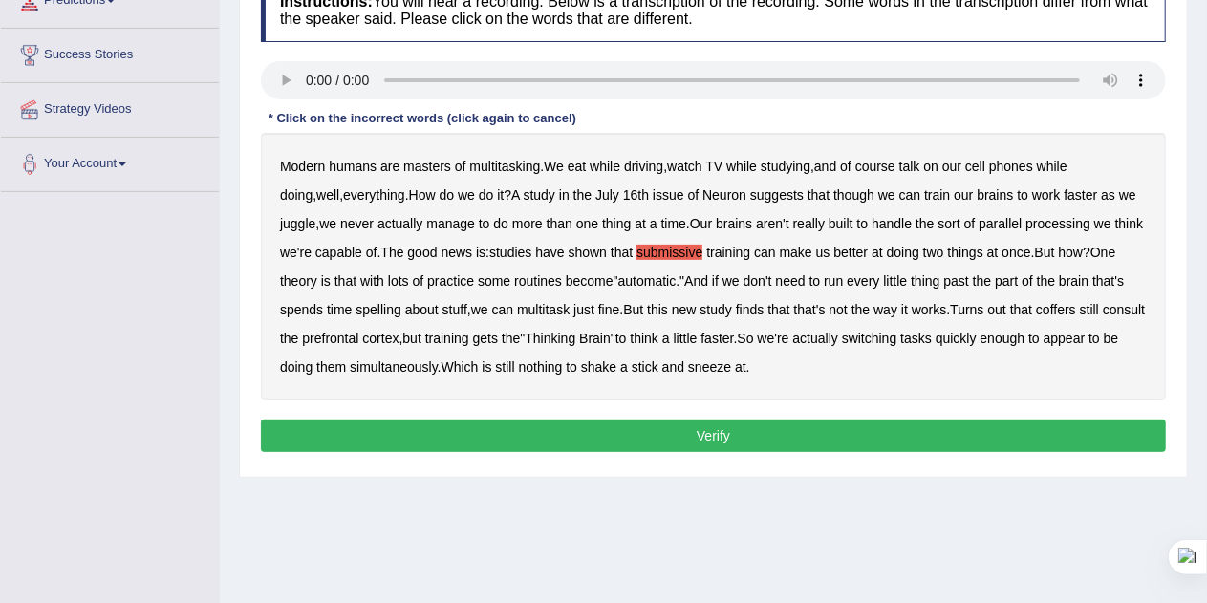
scroll to position [289, 0]
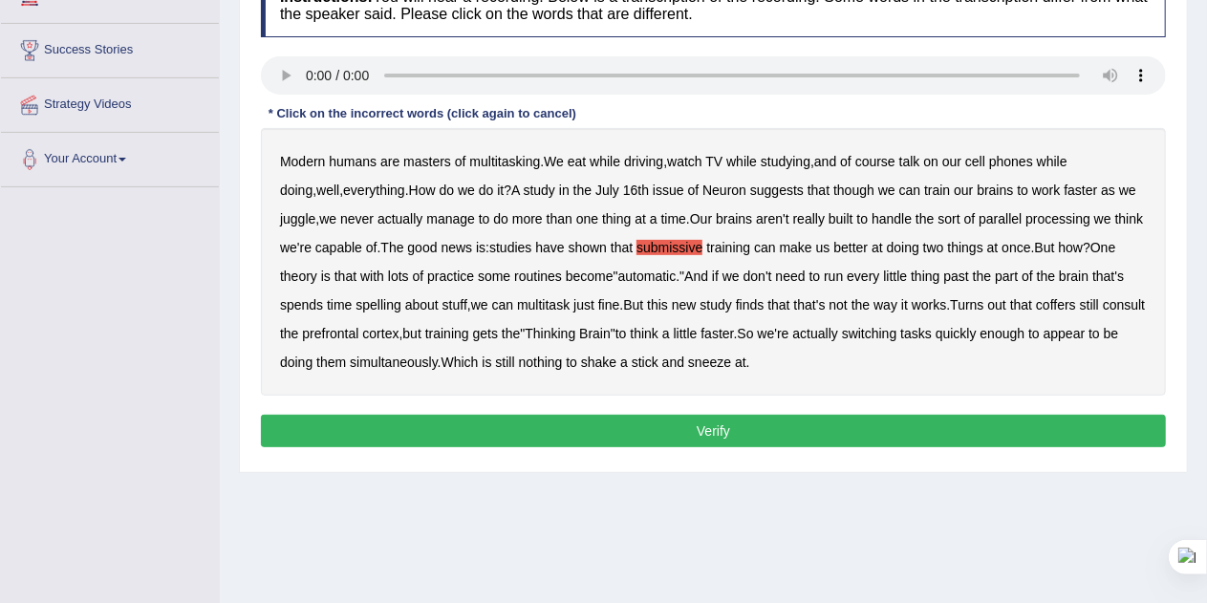
click at [400, 299] on b "spelling" at bounding box center [377, 304] width 45 height 15
click at [717, 429] on button "Verify" at bounding box center [713, 431] width 905 height 32
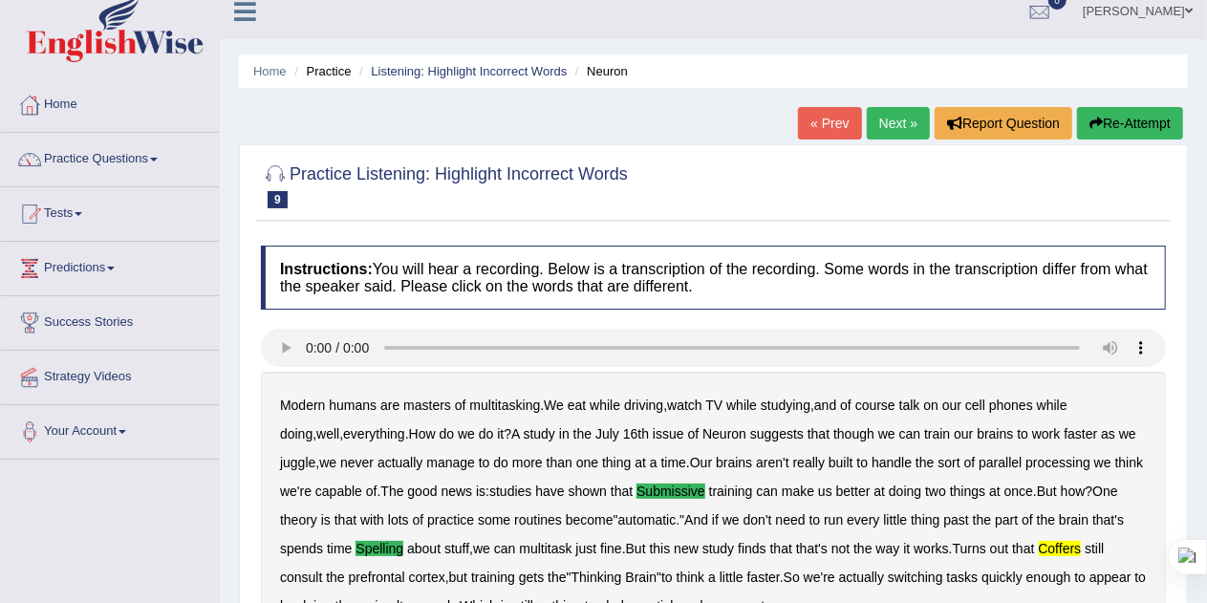
scroll to position [11, 0]
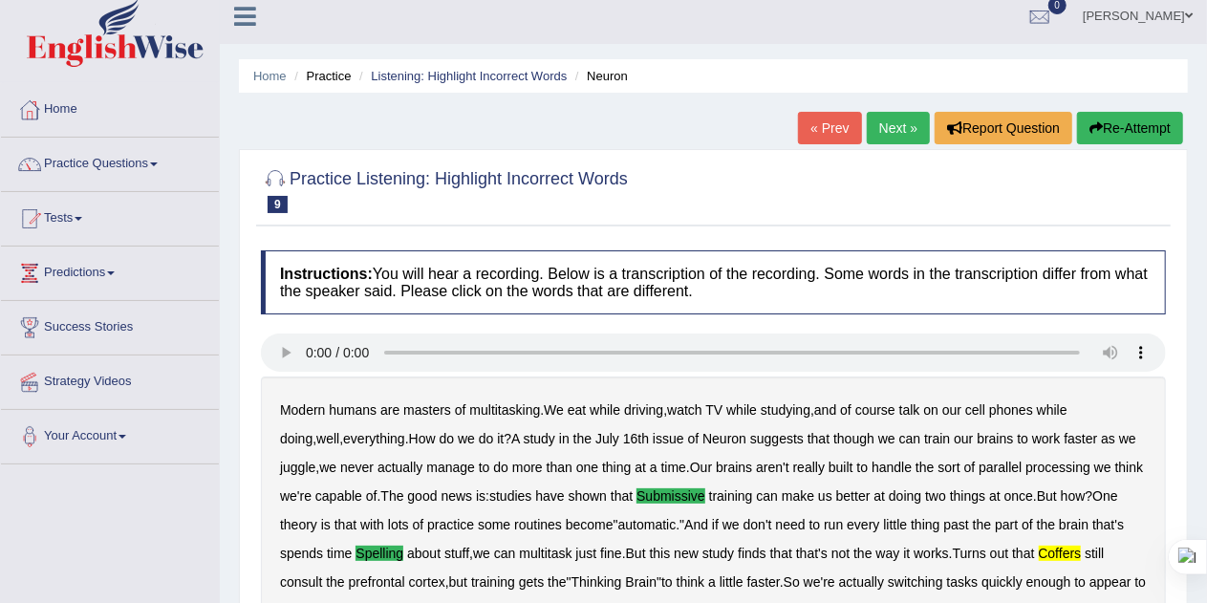
click at [887, 123] on link "Next »" at bounding box center [898, 128] width 63 height 32
